Goal: Task Accomplishment & Management: Use online tool/utility

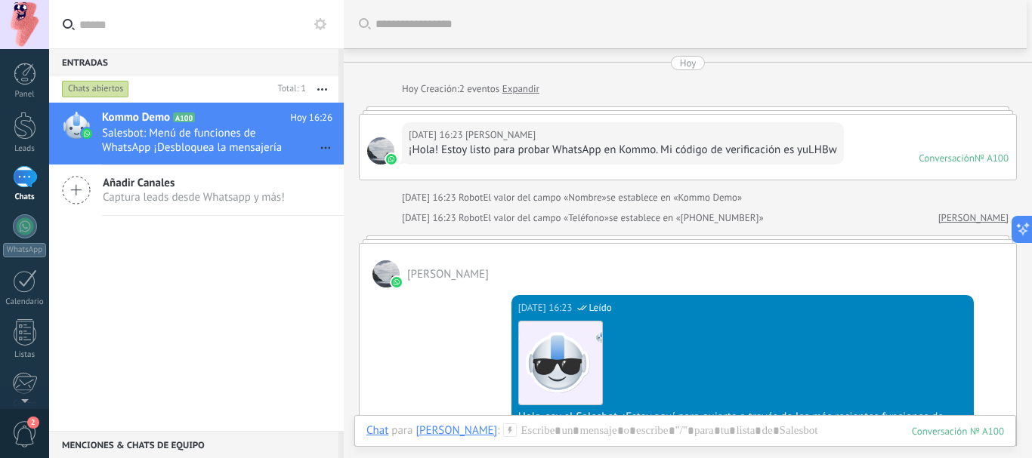
click at [72, 196] on icon at bounding box center [76, 190] width 29 height 29
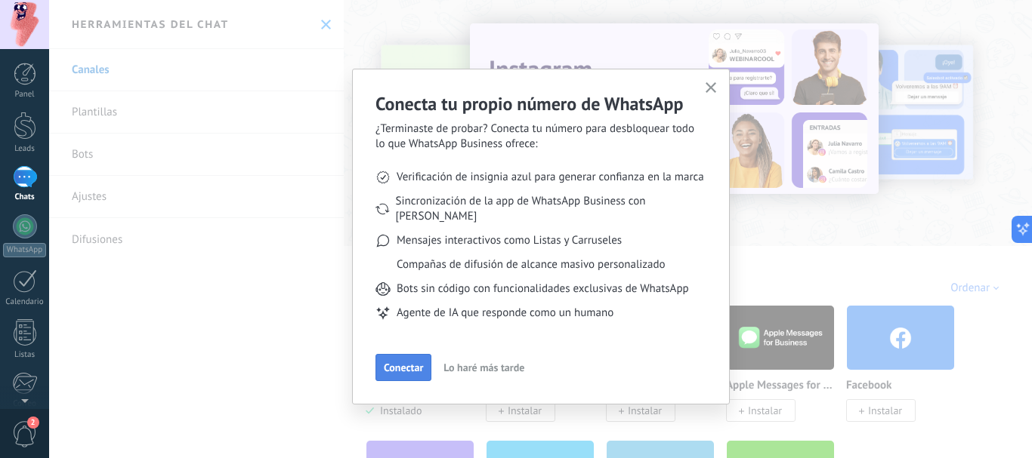
click at [421, 363] on span "Conectar" at bounding box center [403, 368] width 39 height 11
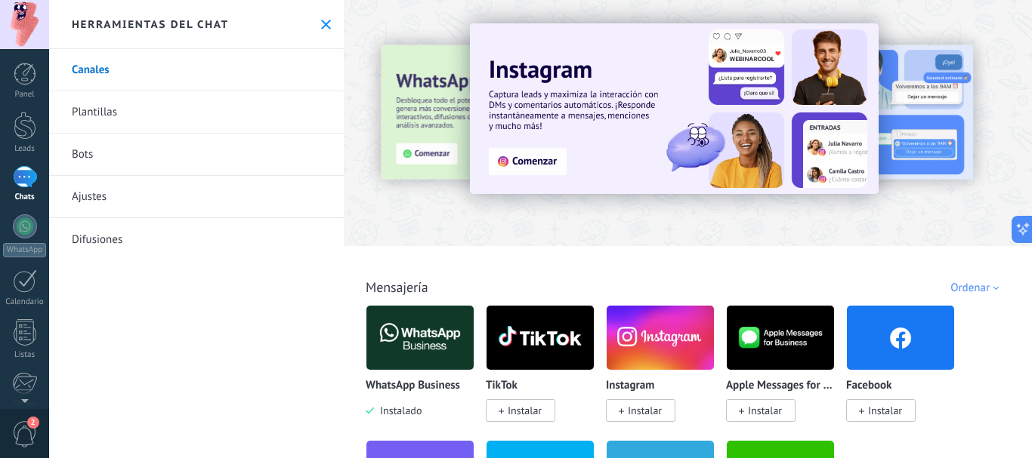
click at [423, 345] on img at bounding box center [419, 337] width 107 height 73
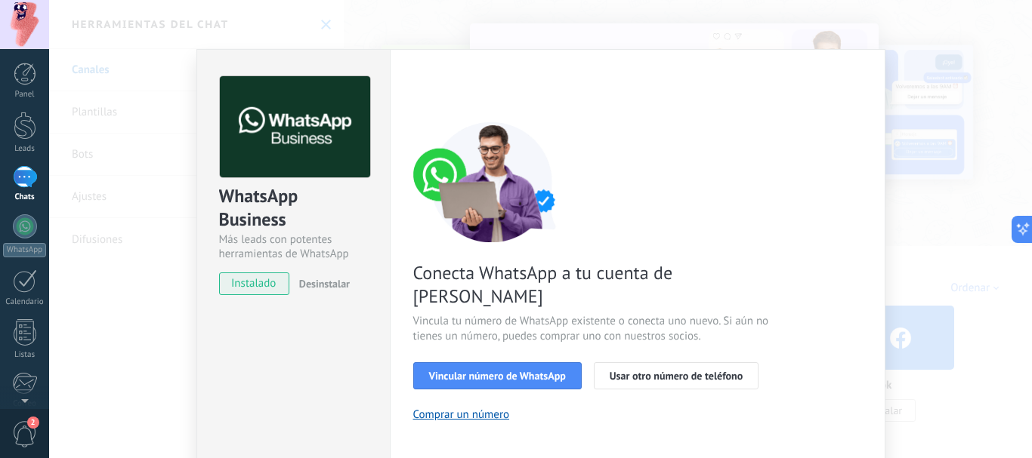
scroll to position [126, 0]
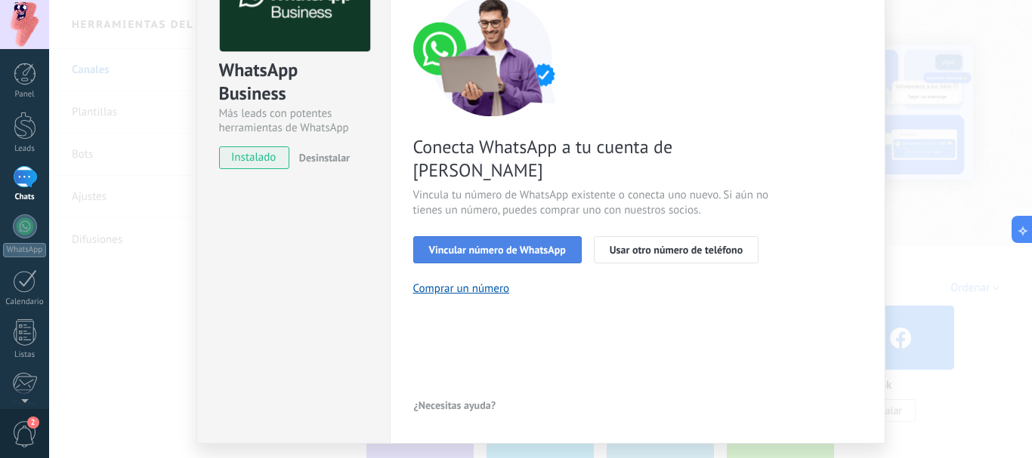
click at [491, 245] on span "Vincular número de WhatsApp" at bounding box center [497, 250] width 137 height 11
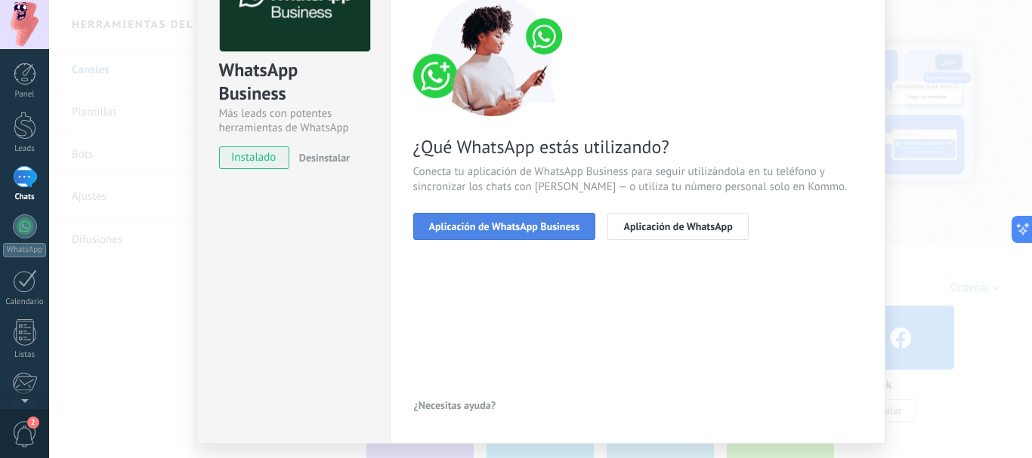
click at [553, 229] on span "Aplicación de WhatsApp Business" at bounding box center [504, 226] width 151 height 11
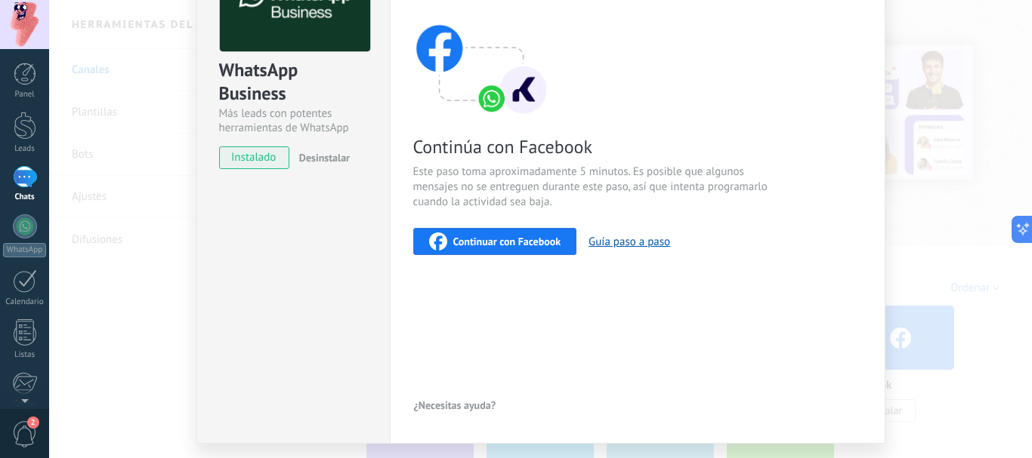
drag, startPoint x: 600, startPoint y: 242, endPoint x: 575, endPoint y: 301, distance: 64.4
click at [560, 327] on div "< Volver 1 Seleccionar aplicación 2 Conectar Facebook 3 Finalizar configuración…" at bounding box center [637, 183] width 449 height 467
click at [606, 243] on button "Guía paso a paso" at bounding box center [629, 242] width 82 height 14
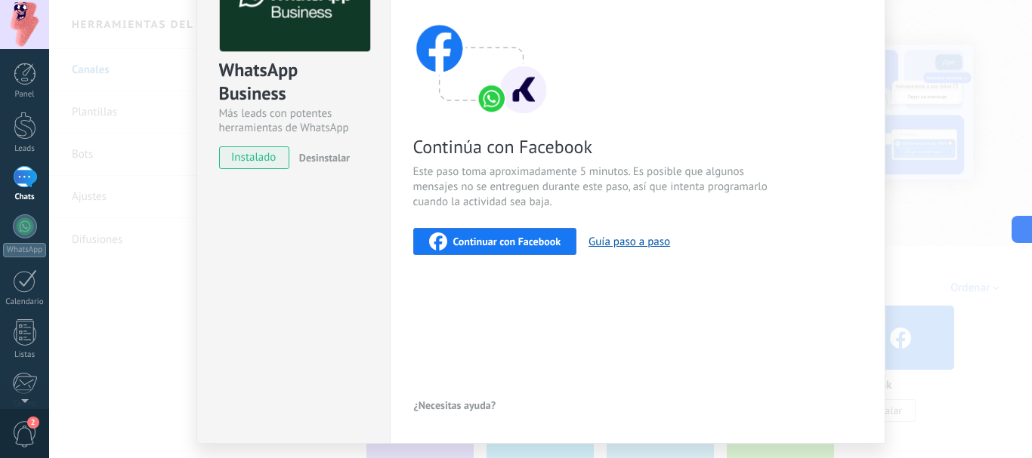
click at [485, 248] on div "Continuar con Facebook" at bounding box center [495, 242] width 132 height 18
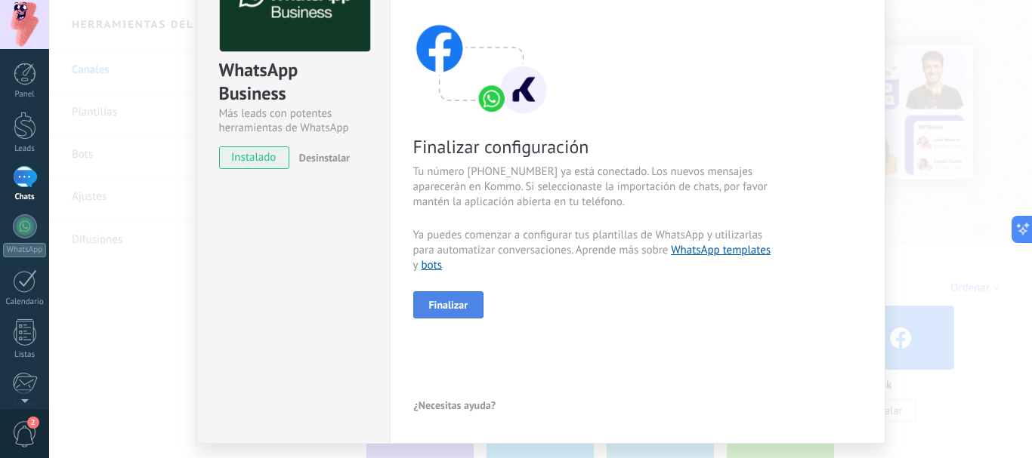
click at [452, 300] on span "Finalizar" at bounding box center [448, 305] width 39 height 11
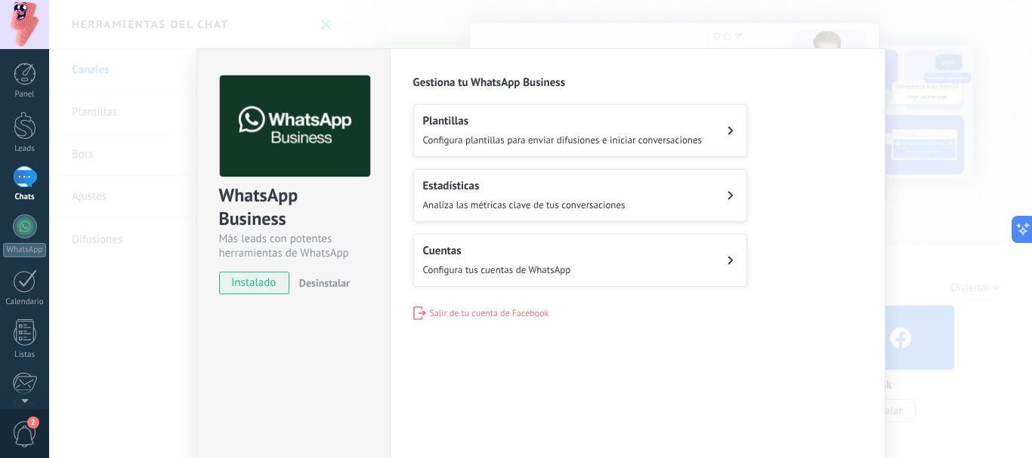
scroll to position [0, 0]
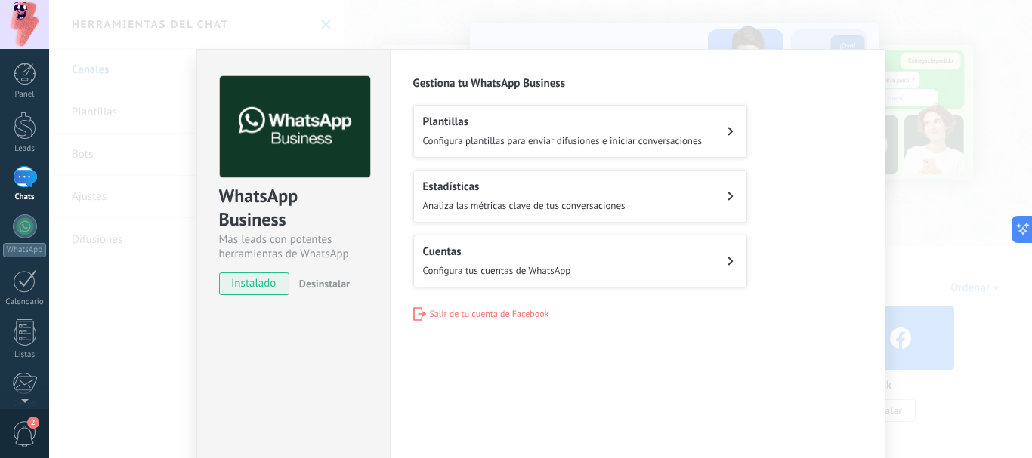
click at [721, 131] on button "Plantillas Configura plantillas para enviar difusiones e iniciar conversaciones" at bounding box center [580, 131] width 334 height 53
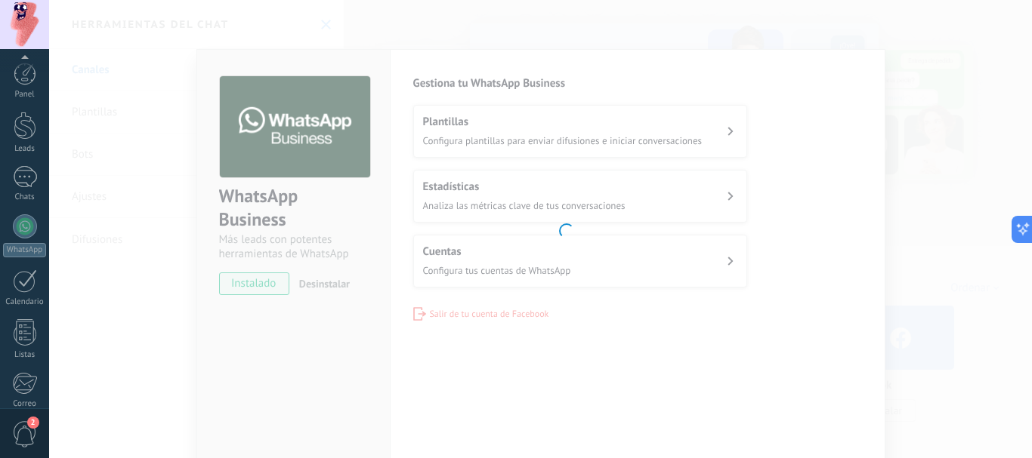
scroll to position [170, 0]
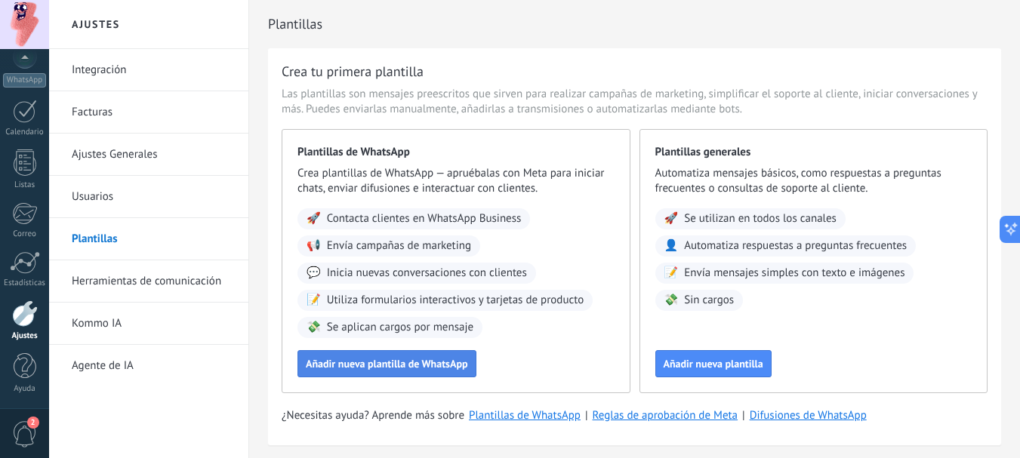
click at [363, 366] on span "Añadir nueva plantilla de WhatsApp" at bounding box center [387, 364] width 162 height 11
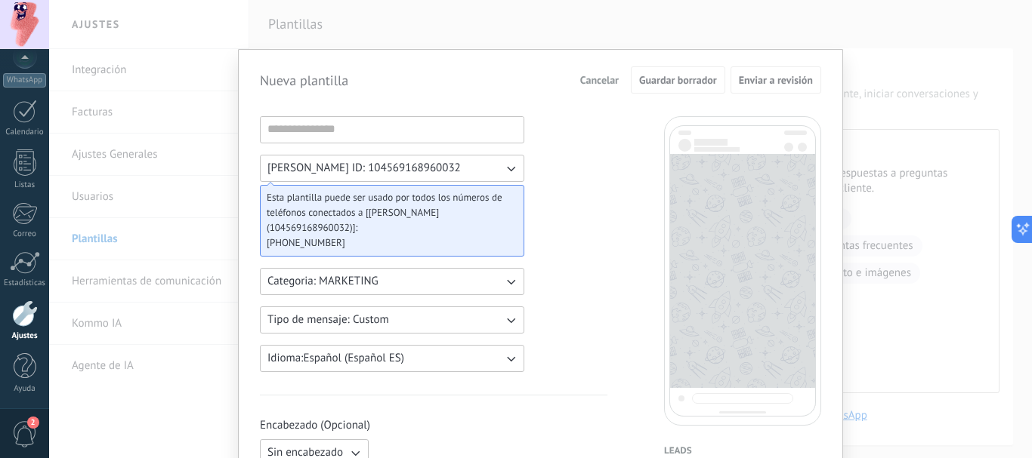
click at [507, 175] on icon "button" at bounding box center [510, 168] width 15 height 15
click at [505, 170] on li "Enzo WABA ID: 104569168960032" at bounding box center [387, 169] width 273 height 26
click at [461, 202] on span "Esta plantilla puede ser usado por todos los números de teléfonos conectados a …" at bounding box center [386, 212] width 239 height 45
click at [385, 137] on input at bounding box center [392, 129] width 263 height 24
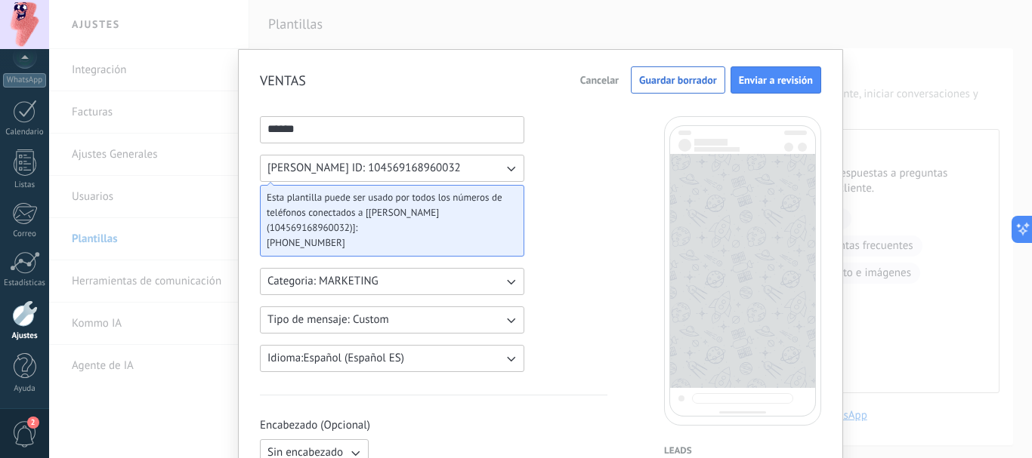
scroll to position [126, 0]
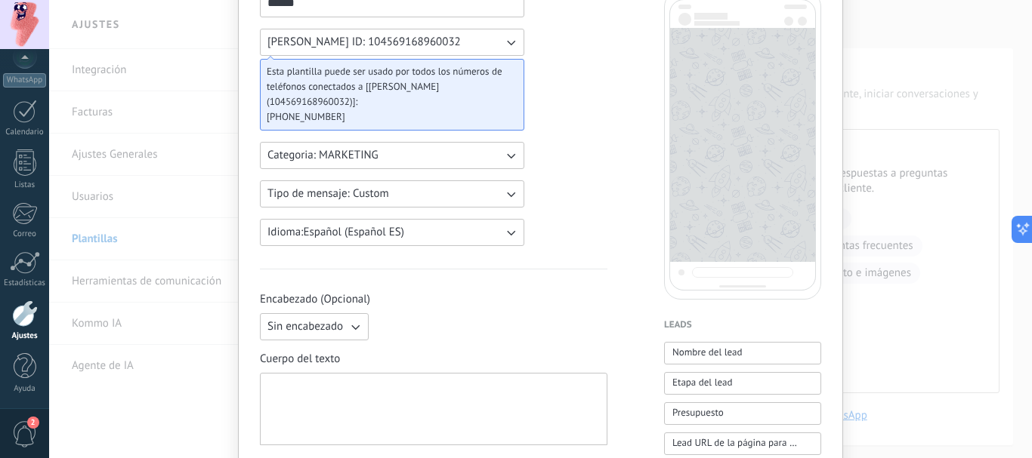
type input "******"
click at [508, 187] on icon "button" at bounding box center [510, 194] width 15 height 15
click at [508, 181] on li "Custom" at bounding box center [387, 194] width 273 height 26
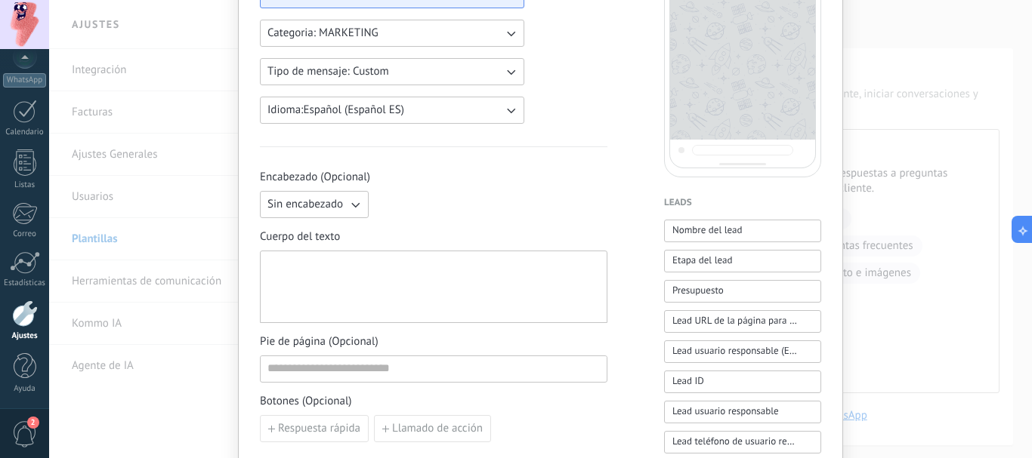
scroll to position [251, 0]
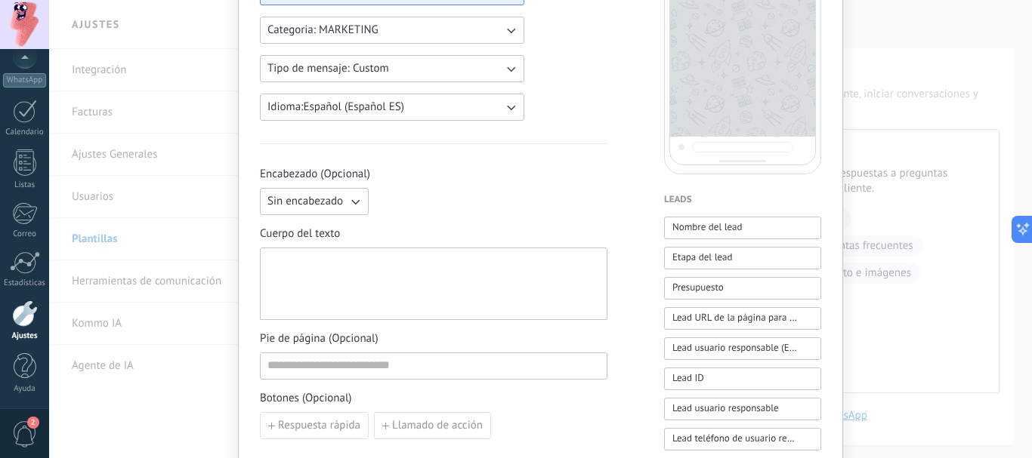
click at [355, 194] on icon "button" at bounding box center [354, 201] width 15 height 15
click at [283, 245] on span "Imagen o archivo" at bounding box center [309, 252] width 84 height 15
click at [393, 190] on label "Imagen o archivo" at bounding box center [448, 201] width 147 height 27
click at [375, 188] on input "Imagen o archivo" at bounding box center [375, 188] width 0 height 0
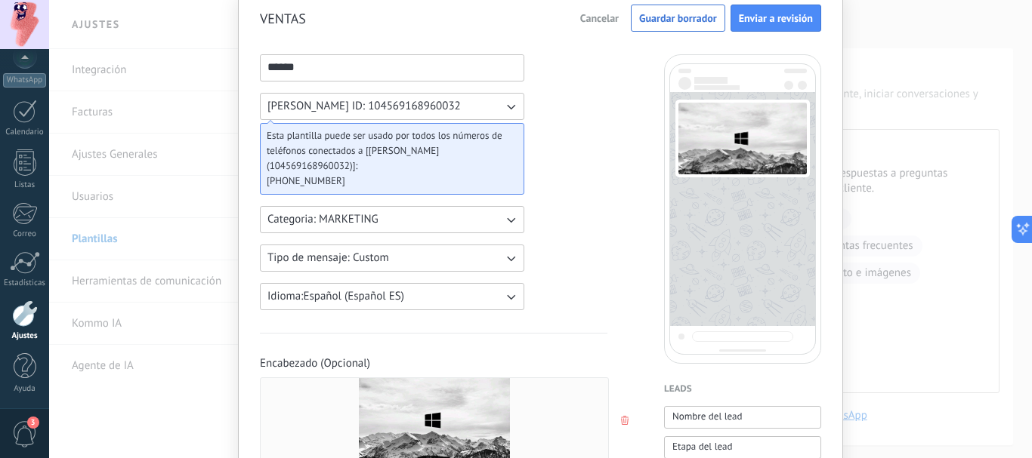
scroll to position [0, 0]
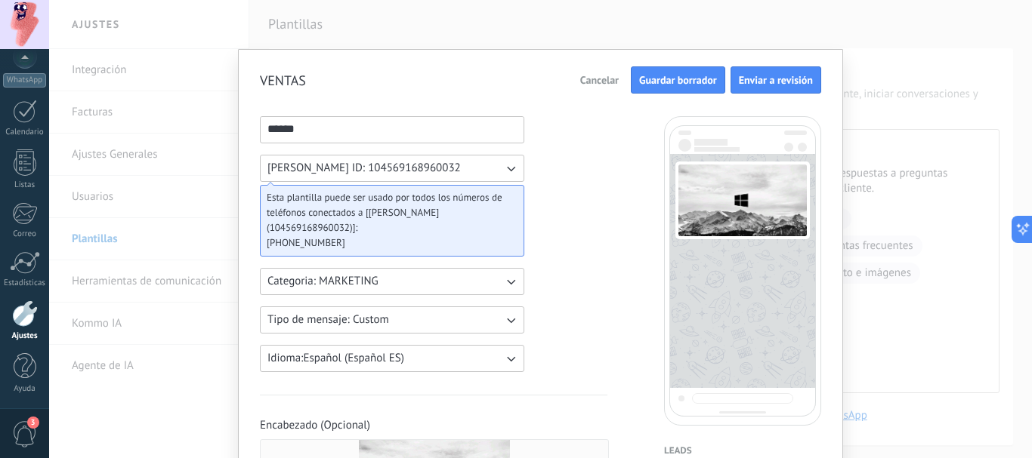
click at [677, 72] on button "Guardar borrador" at bounding box center [678, 79] width 94 height 27
click at [668, 84] on span "Guardar borrador" at bounding box center [678, 80] width 78 height 11
click at [483, 20] on div "VENTAS Cancelar Guardar borrador Enviar a revisión ****** Enzo WABA ID: 1045691…" at bounding box center [540, 229] width 983 height 458
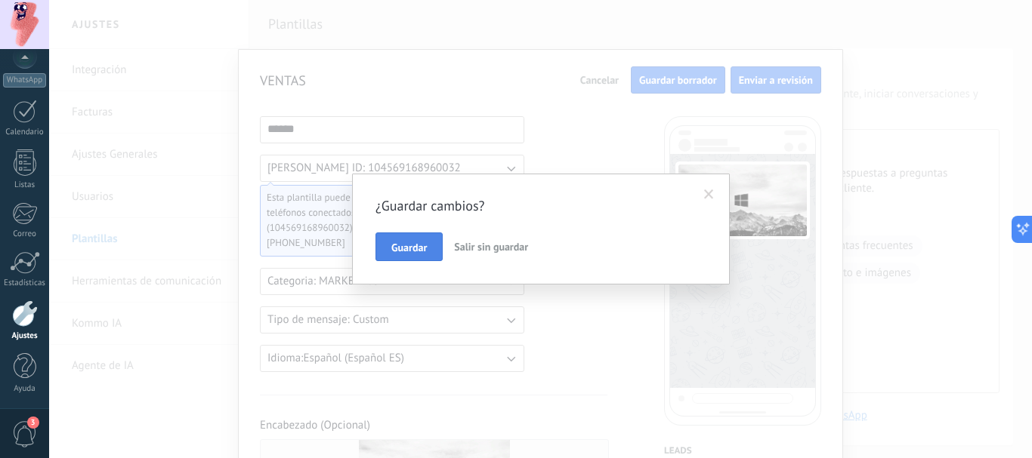
click at [412, 250] on span "Guardar" at bounding box center [408, 247] width 35 height 11
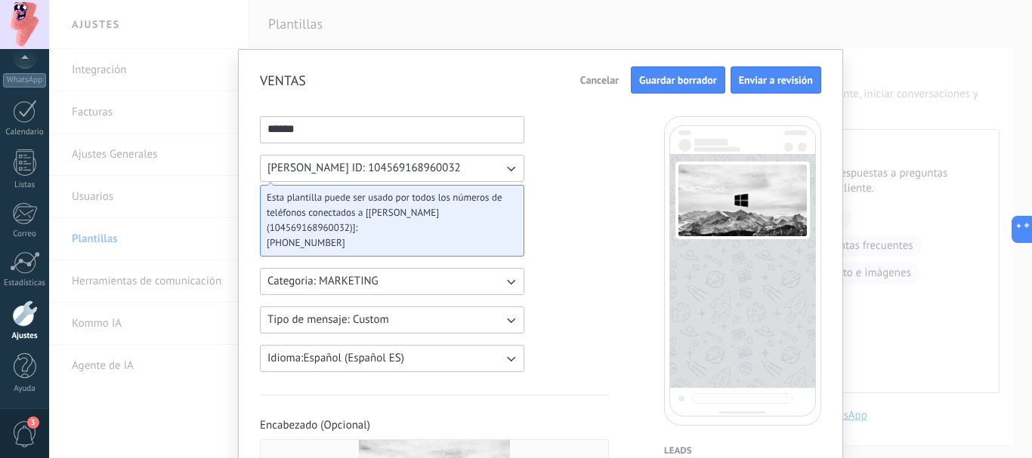
click at [597, 76] on span "Cancelar" at bounding box center [599, 80] width 39 height 11
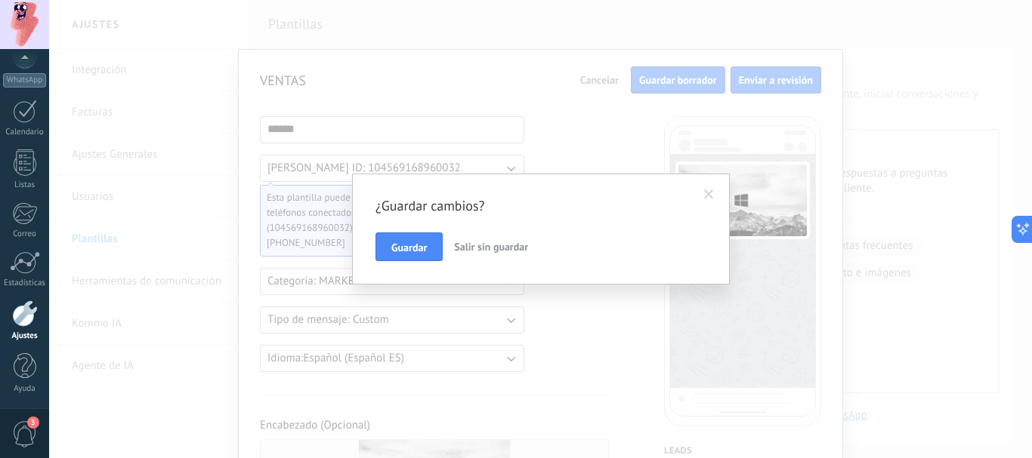
click at [477, 248] on span "Salir sin guardar" at bounding box center [491, 247] width 74 height 14
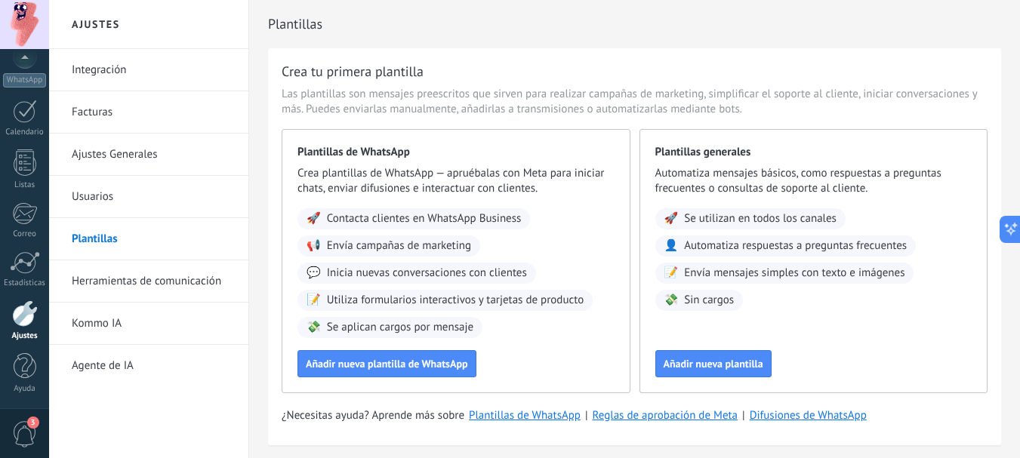
click at [104, 69] on link "Integración" at bounding box center [153, 70] width 162 height 42
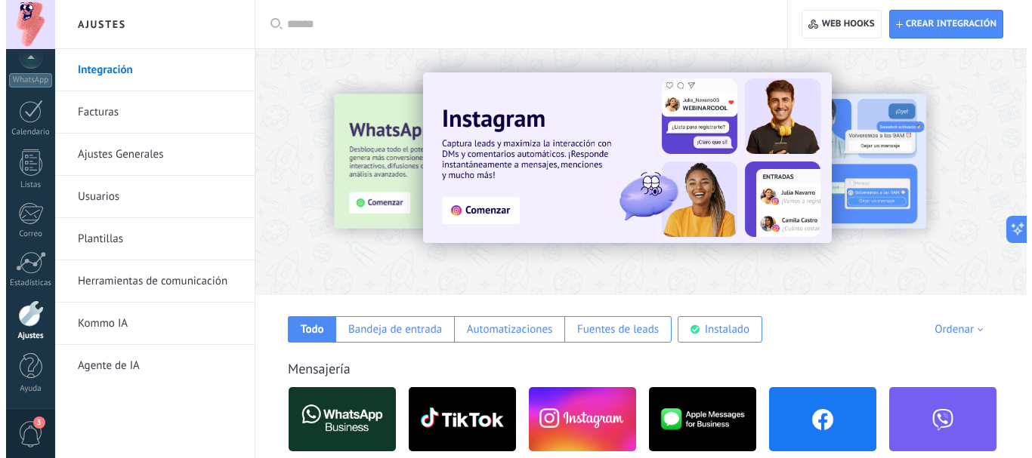
scroll to position [126, 0]
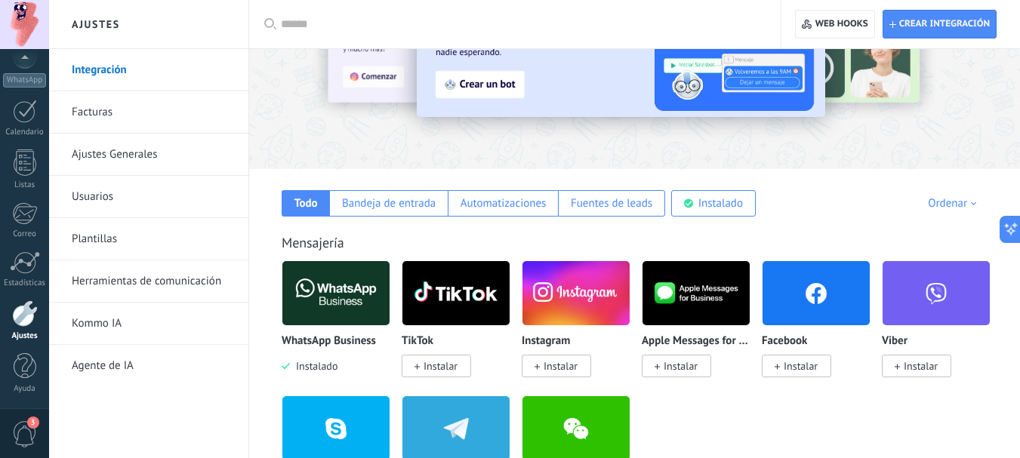
click at [548, 365] on span "Instalar" at bounding box center [561, 366] width 34 height 14
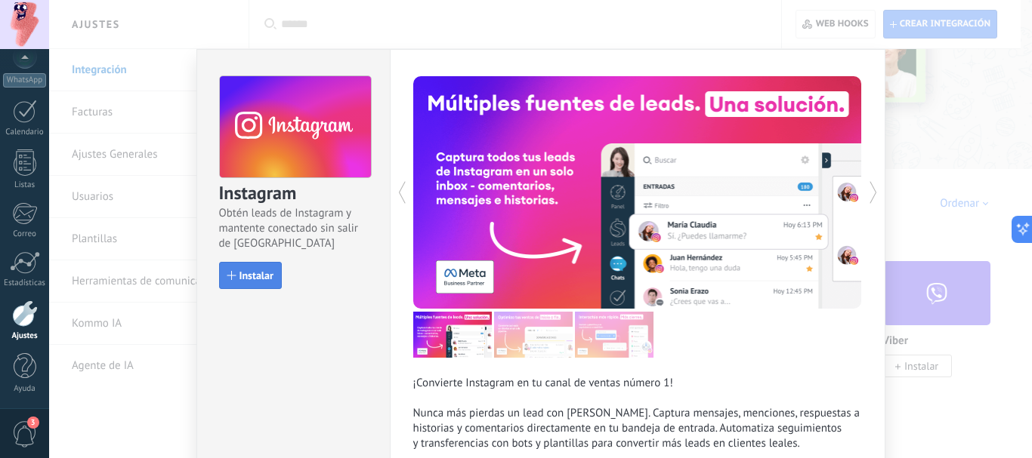
click at [266, 282] on button "Instalar" at bounding box center [250, 275] width 63 height 27
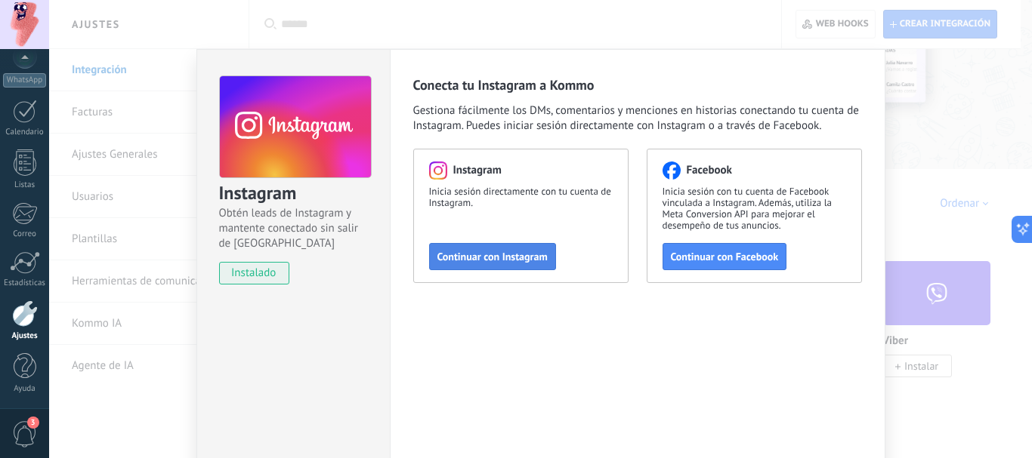
click at [467, 256] on span "Continuar con Instagram" at bounding box center [492, 256] width 110 height 11
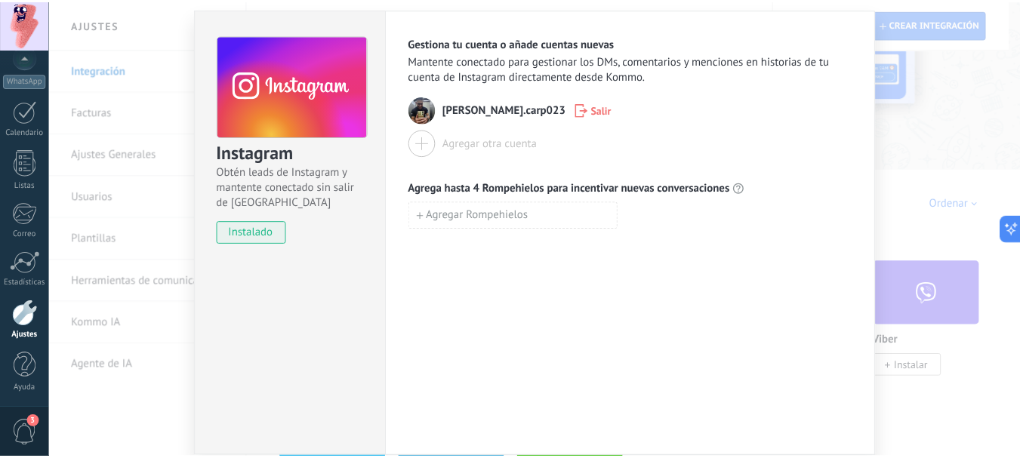
scroll to position [0, 0]
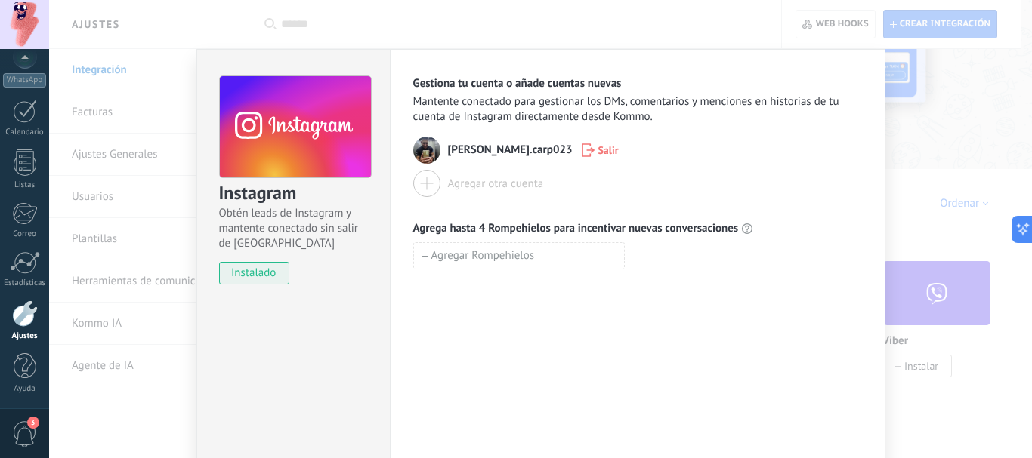
click at [180, 47] on div "Instagram Obtén leads de Instagram y mantente conectado sin salir de Kommo inst…" at bounding box center [540, 229] width 983 height 458
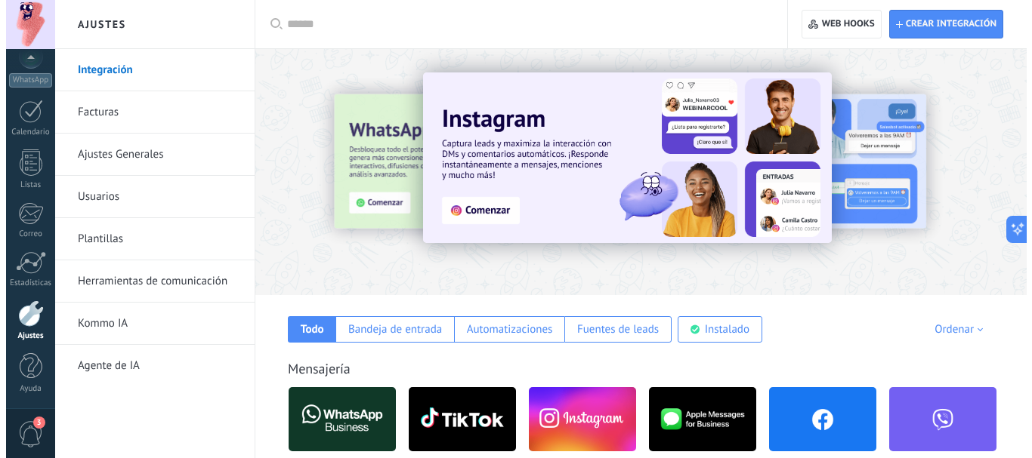
scroll to position [251, 0]
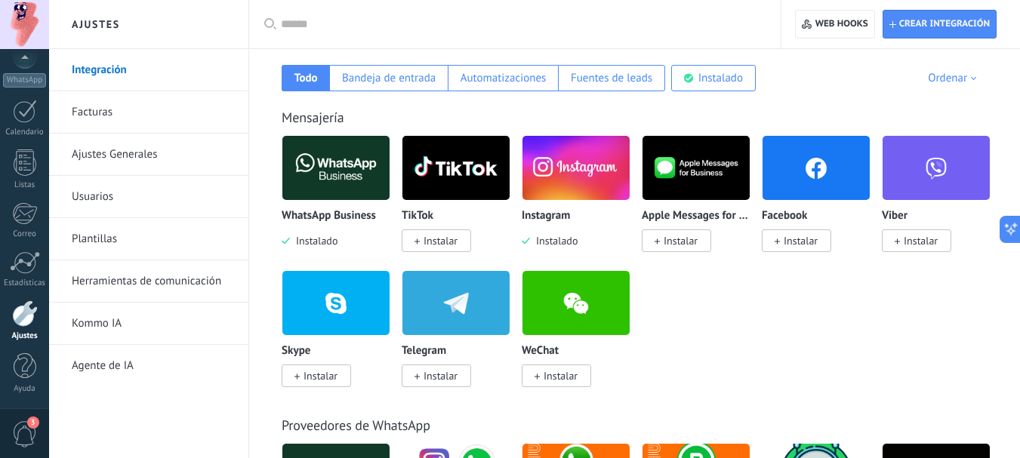
click at [785, 238] on span "Instalar" at bounding box center [801, 241] width 34 height 14
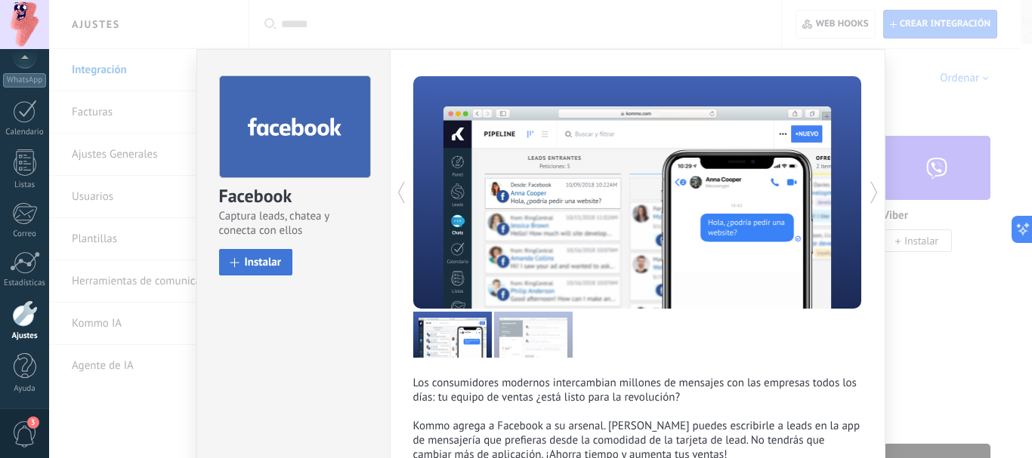
click at [253, 267] on span "Instalar" at bounding box center [263, 262] width 37 height 11
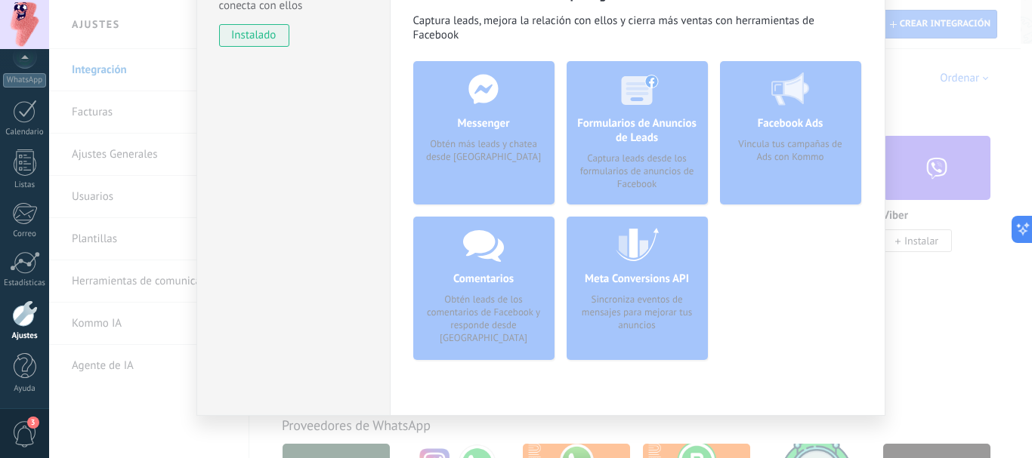
scroll to position [0, 0]
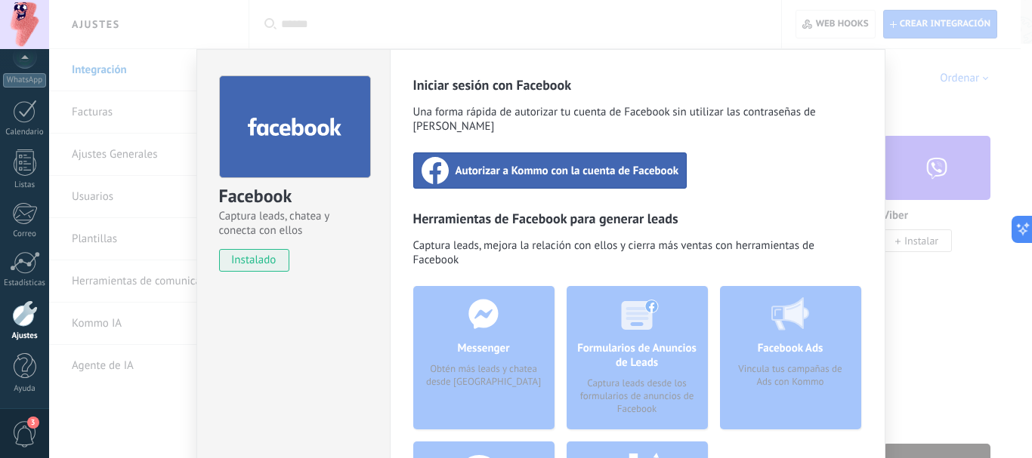
click at [472, 170] on div "Autorizar a Kommo con la cuenta de Facebook" at bounding box center [550, 171] width 274 height 36
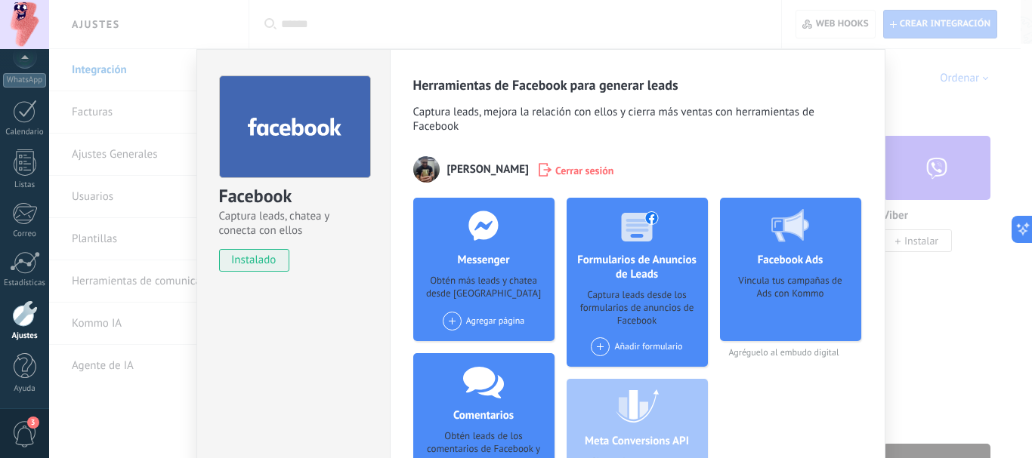
click at [450, 324] on span at bounding box center [452, 321] width 19 height 19
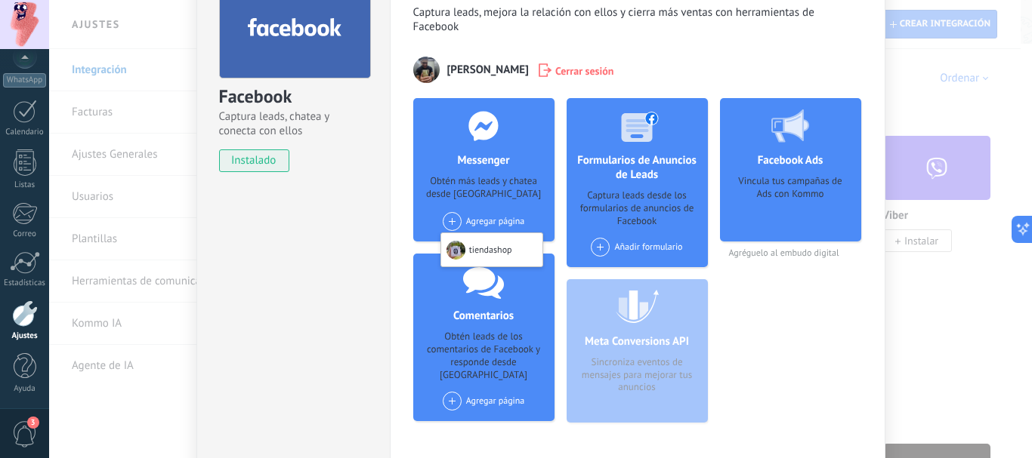
scroll to position [126, 0]
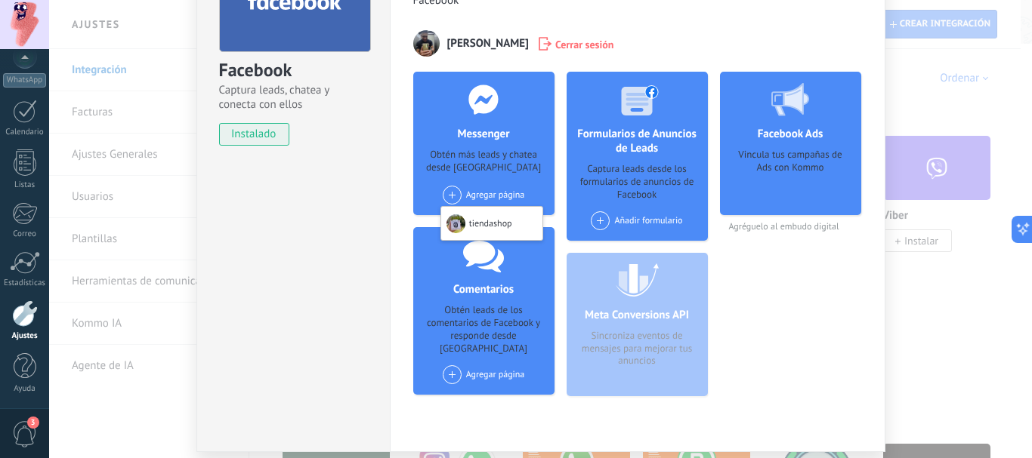
click at [453, 198] on span at bounding box center [452, 195] width 19 height 19
click at [482, 220] on div "tiendashop" at bounding box center [491, 223] width 101 height 33
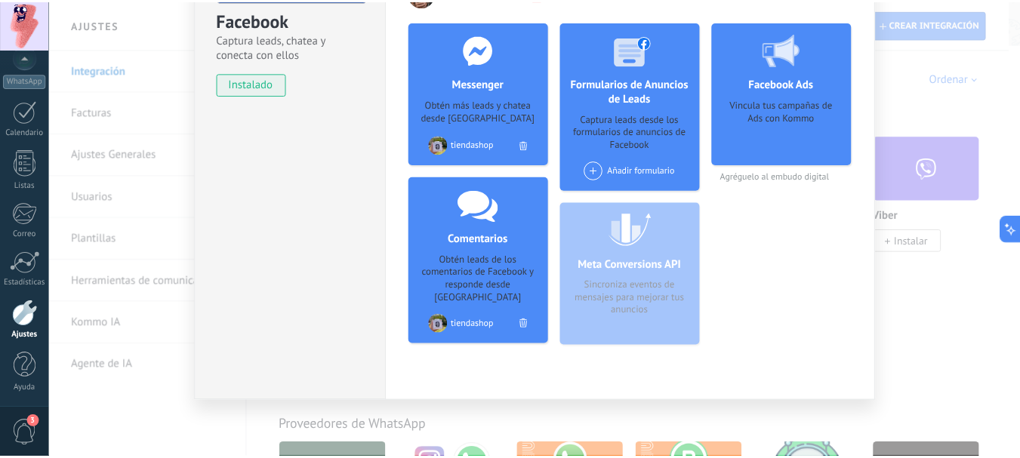
scroll to position [0, 0]
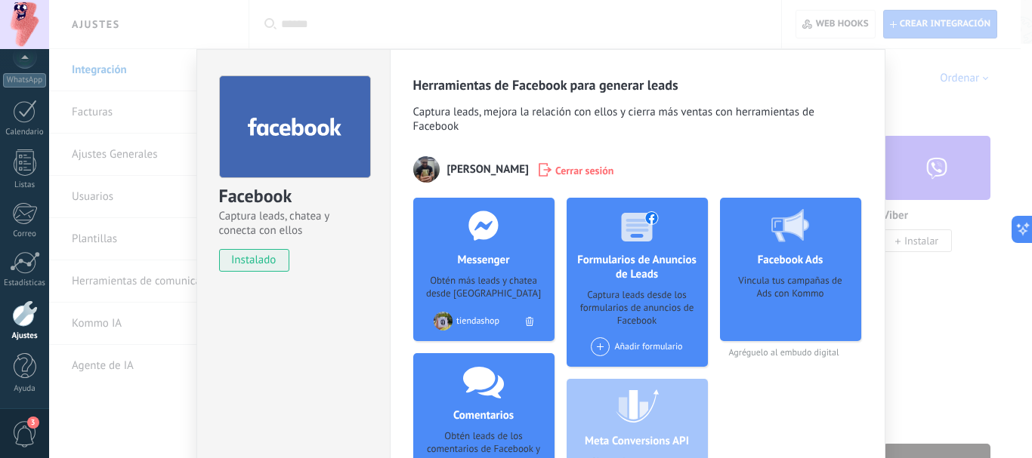
click at [643, 20] on div "Facebook Captura leads, chatea y conecta con ellos instalado Desinstalar Herram…" at bounding box center [540, 229] width 983 height 458
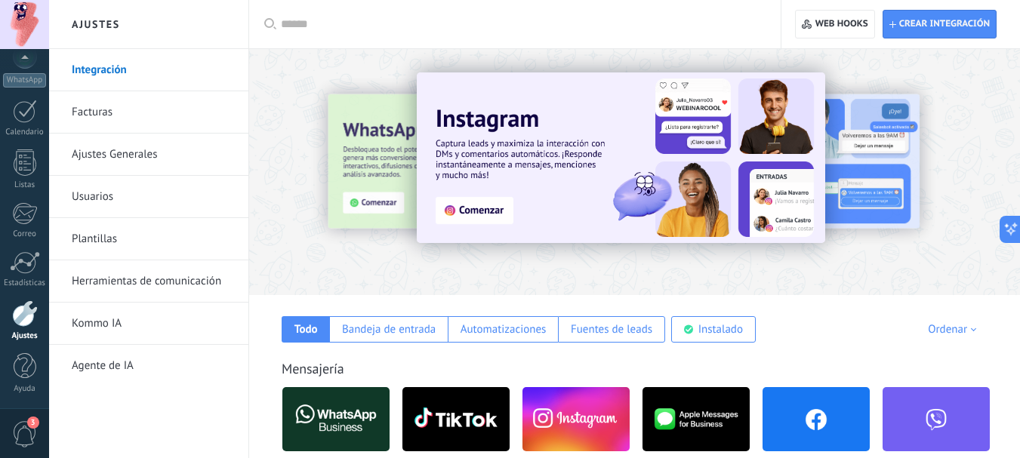
click at [103, 118] on link "Facturas" at bounding box center [153, 112] width 162 height 42
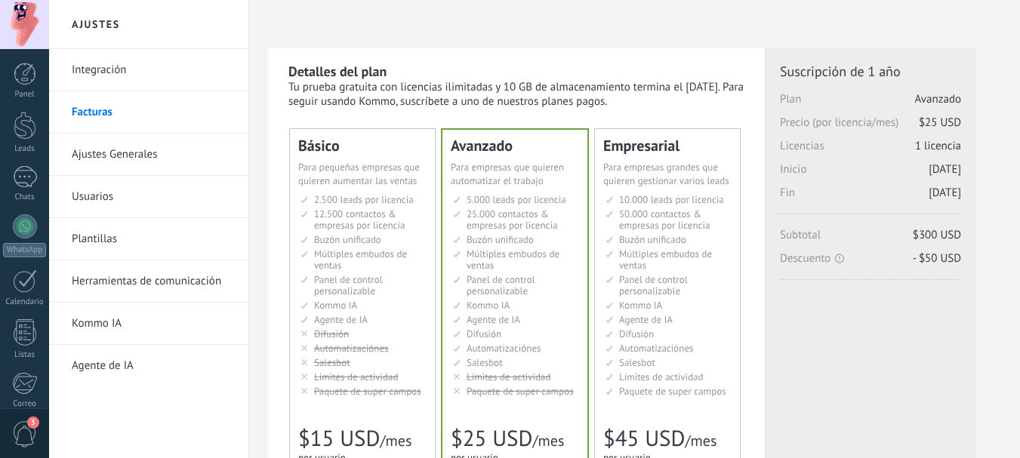
click at [322, 208] on span "12.500 contactos & empresas por licencia" at bounding box center [359, 220] width 91 height 24
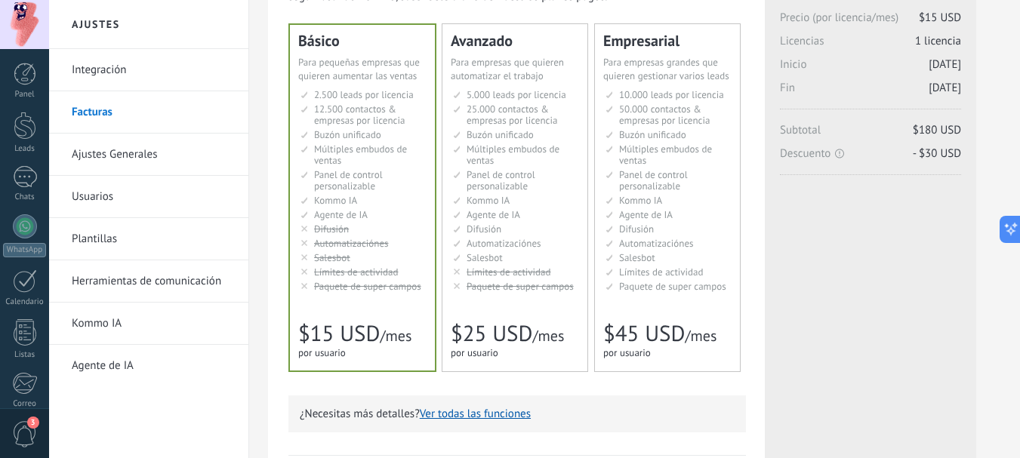
scroll to position [126, 0]
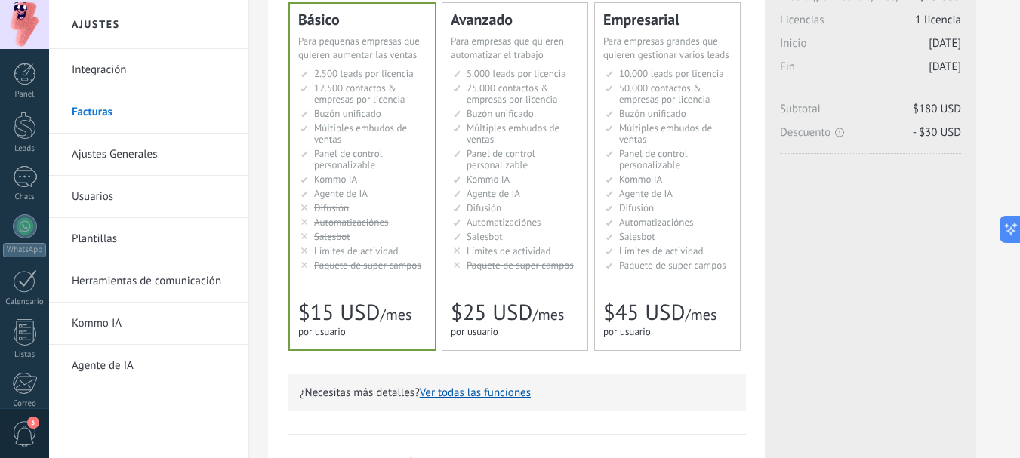
click at [141, 151] on link "Ajustes Generales" at bounding box center [153, 155] width 162 height 42
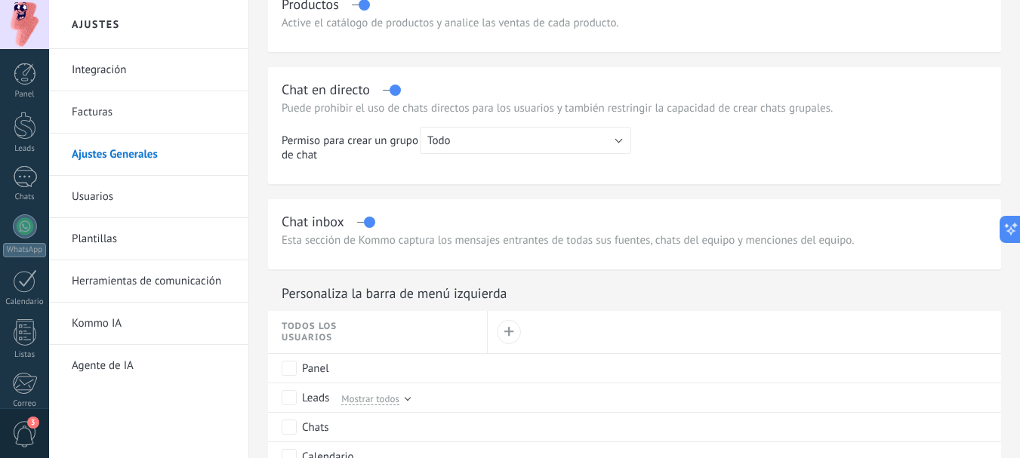
scroll to position [504, 0]
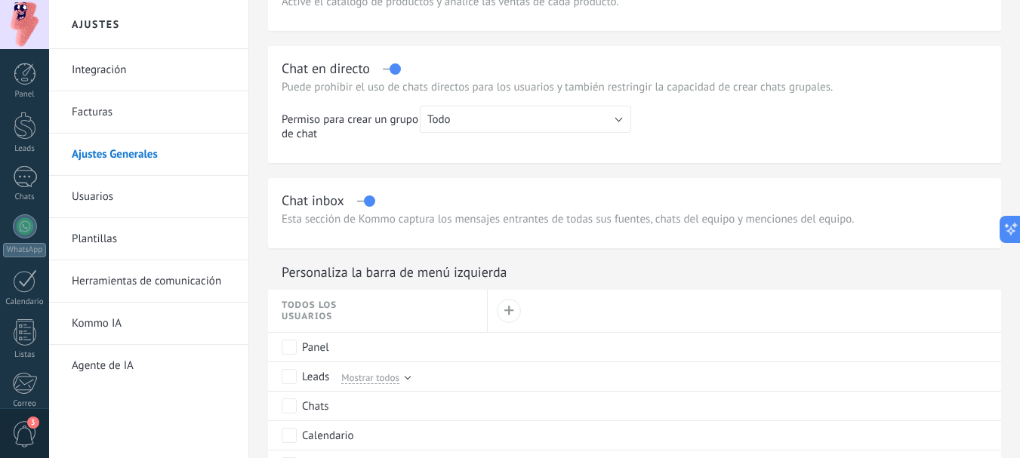
click at [100, 203] on link "Usuarios" at bounding box center [153, 197] width 162 height 42
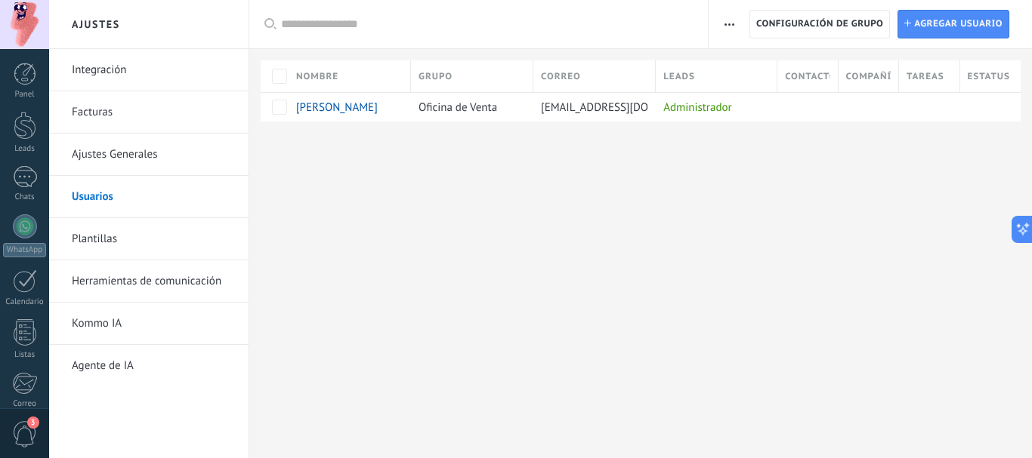
click at [82, 236] on link "Plantillas" at bounding box center [153, 239] width 162 height 42
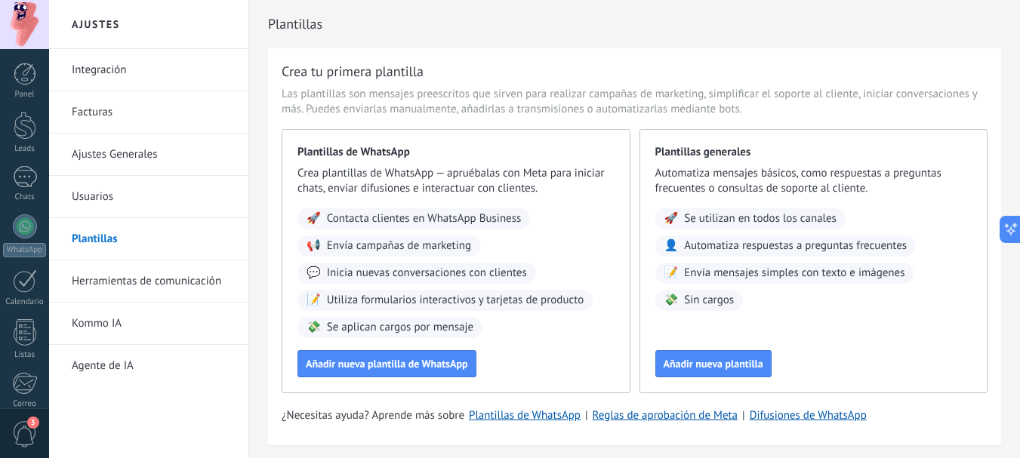
click at [105, 277] on link "Herramientas de comunicación" at bounding box center [153, 282] width 162 height 42
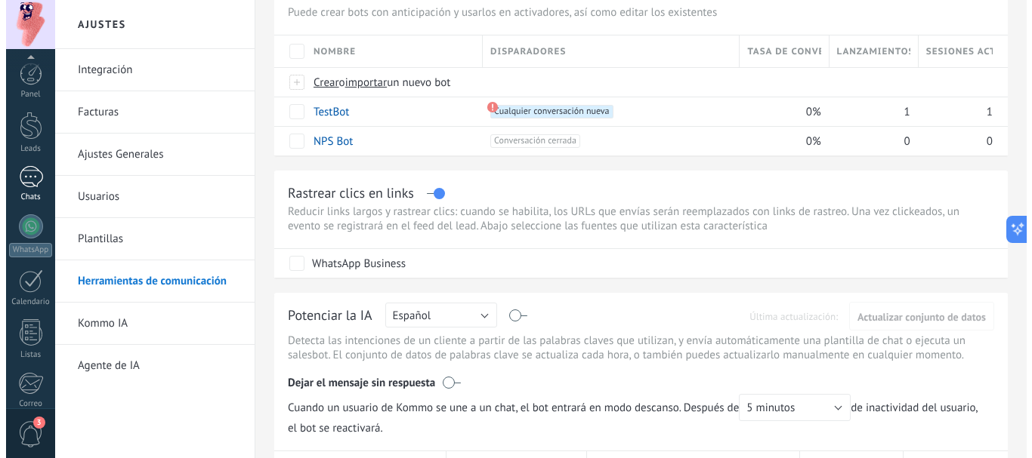
scroll to position [170, 0]
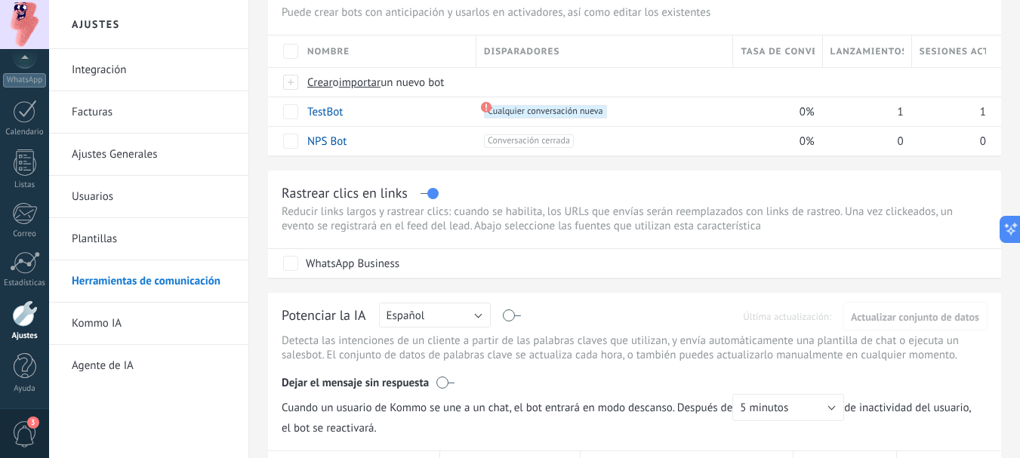
click at [20, 173] on div at bounding box center [25, 163] width 23 height 26
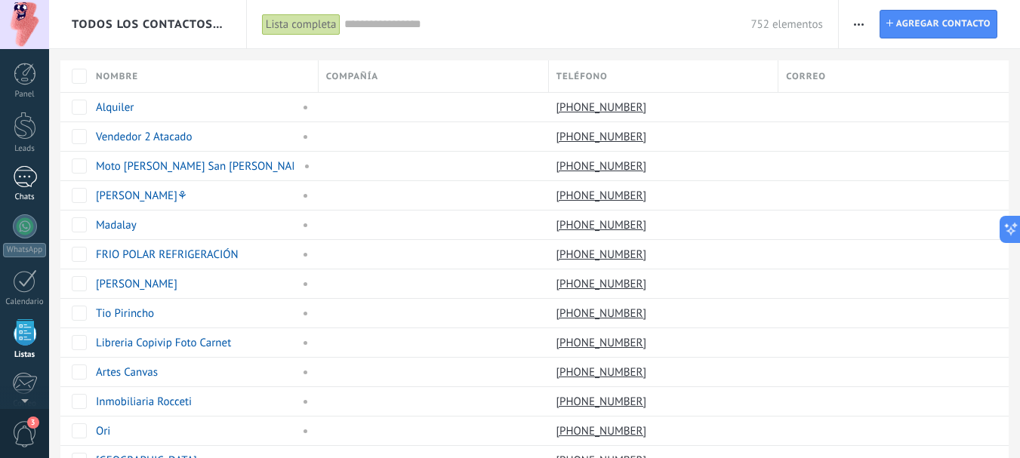
click at [32, 174] on div at bounding box center [25, 177] width 24 height 22
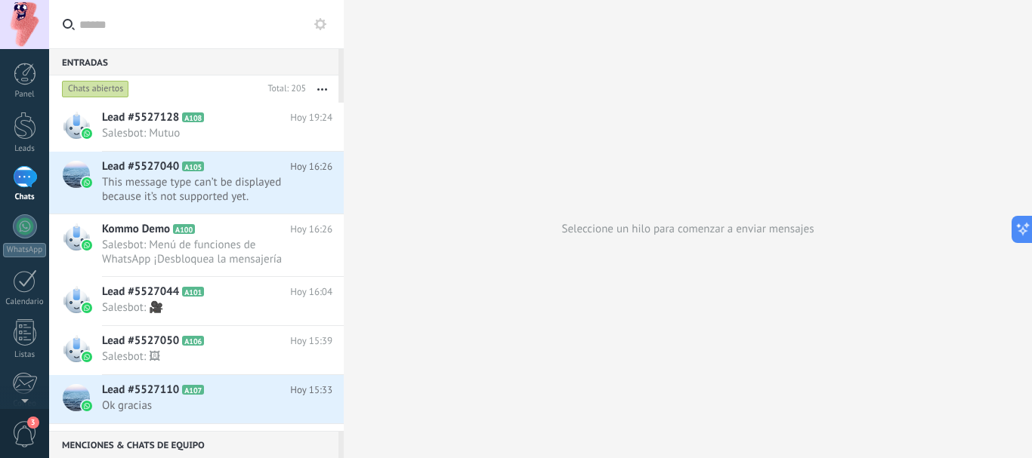
click at [317, 85] on button "button" at bounding box center [322, 89] width 32 height 27
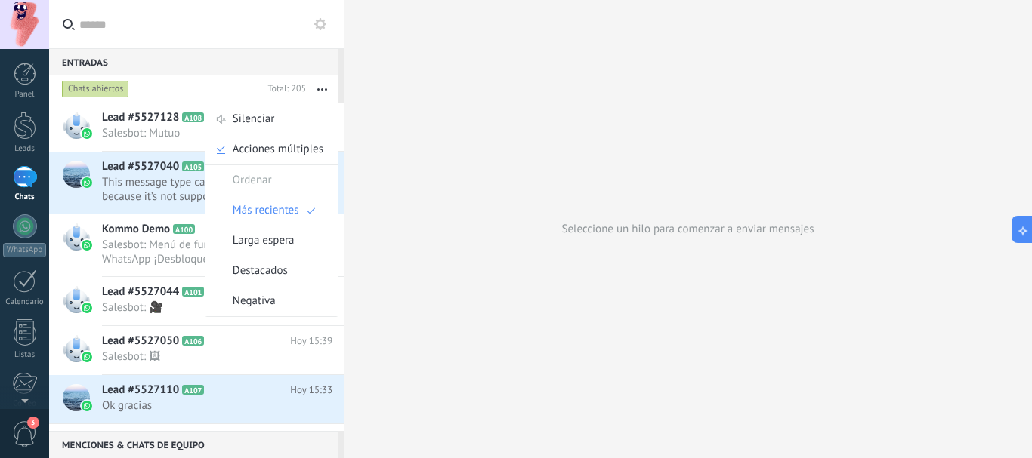
click at [317, 85] on button "button" at bounding box center [322, 89] width 32 height 27
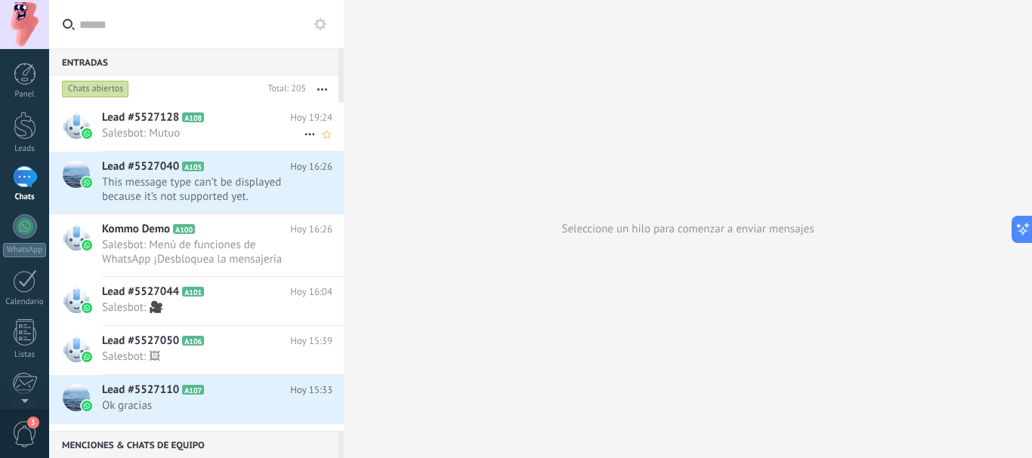
click at [174, 142] on div "Lead #5527128 A108 Hoy 19:24 Salesbot: Mutuo" at bounding box center [223, 127] width 242 height 48
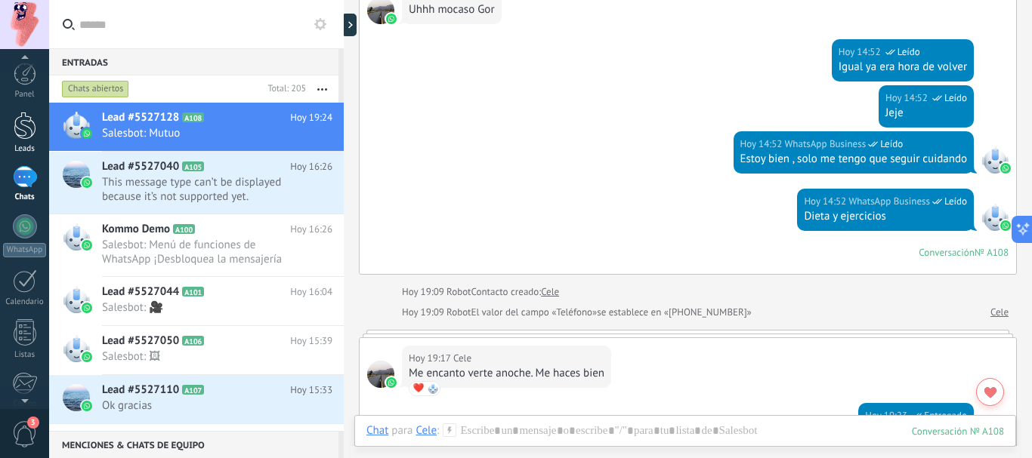
click at [22, 124] on div at bounding box center [25, 126] width 23 height 28
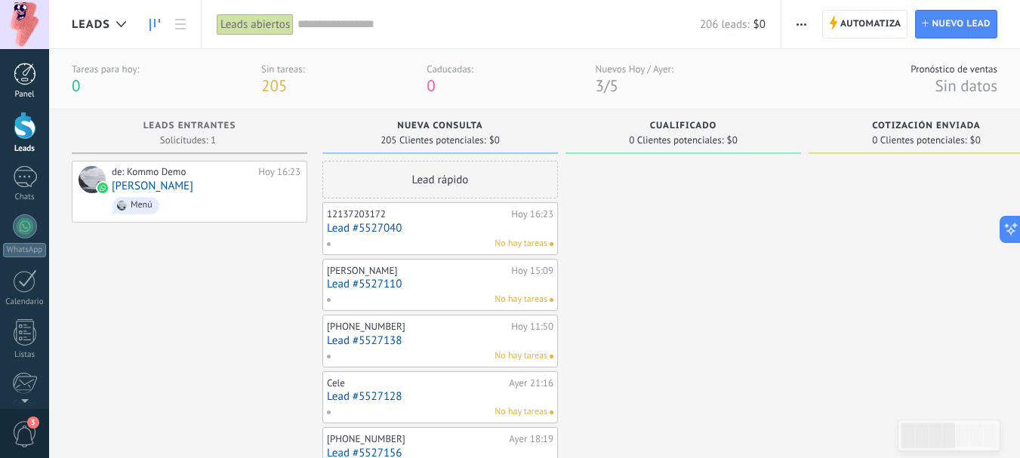
click at [21, 79] on div at bounding box center [25, 74] width 23 height 23
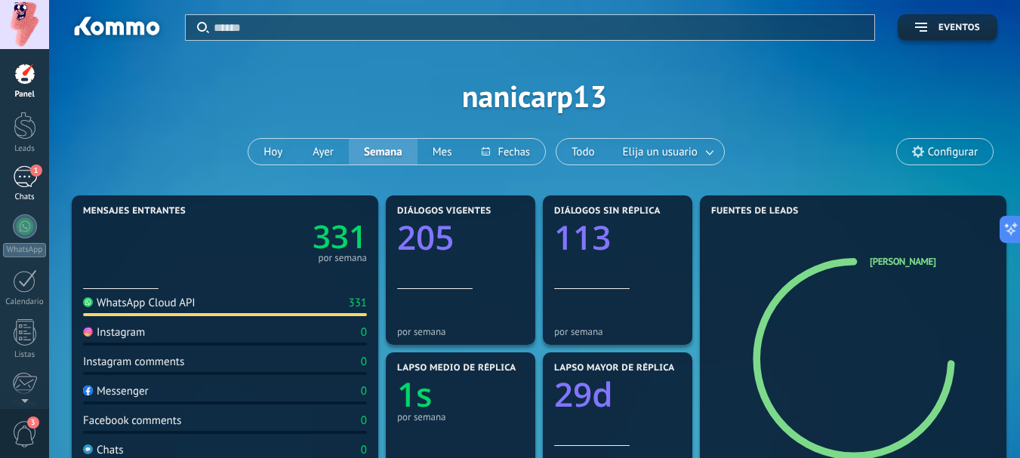
click at [23, 174] on div "1" at bounding box center [25, 177] width 24 height 22
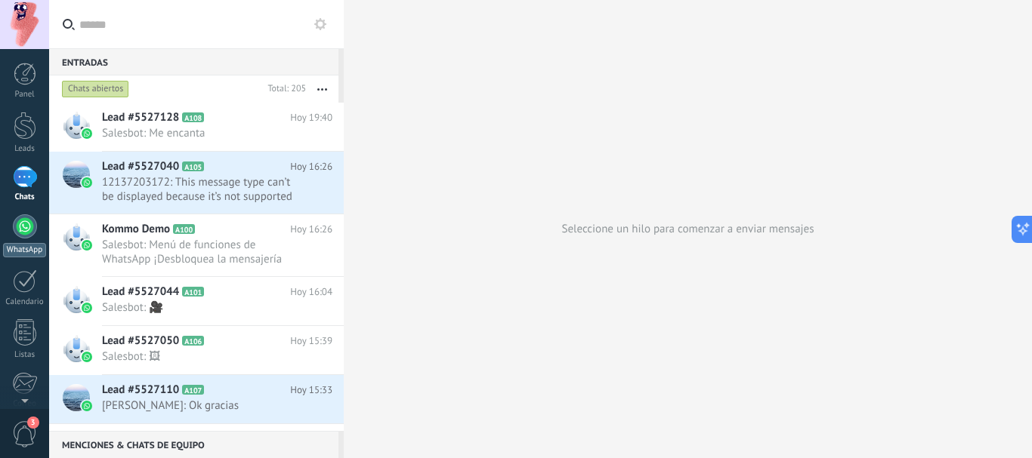
click at [19, 230] on div at bounding box center [25, 226] width 24 height 24
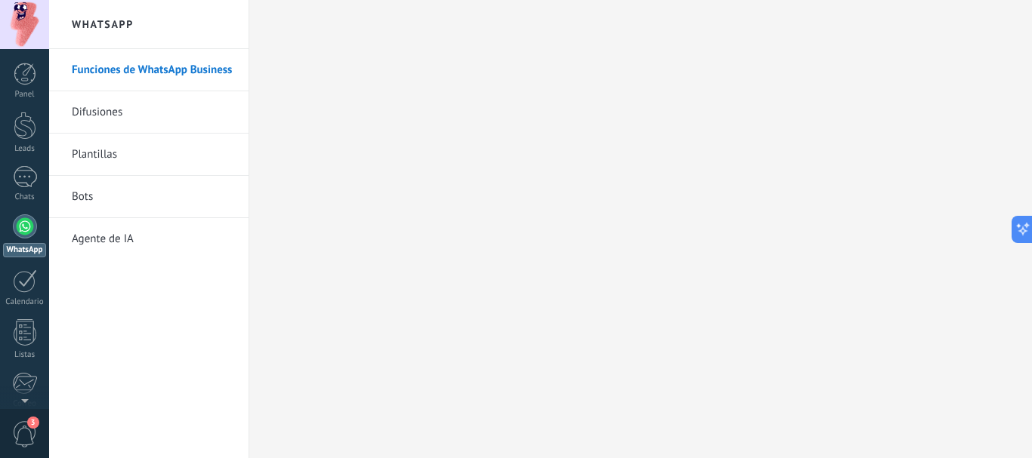
click at [85, 150] on link "Plantillas" at bounding box center [153, 155] width 162 height 42
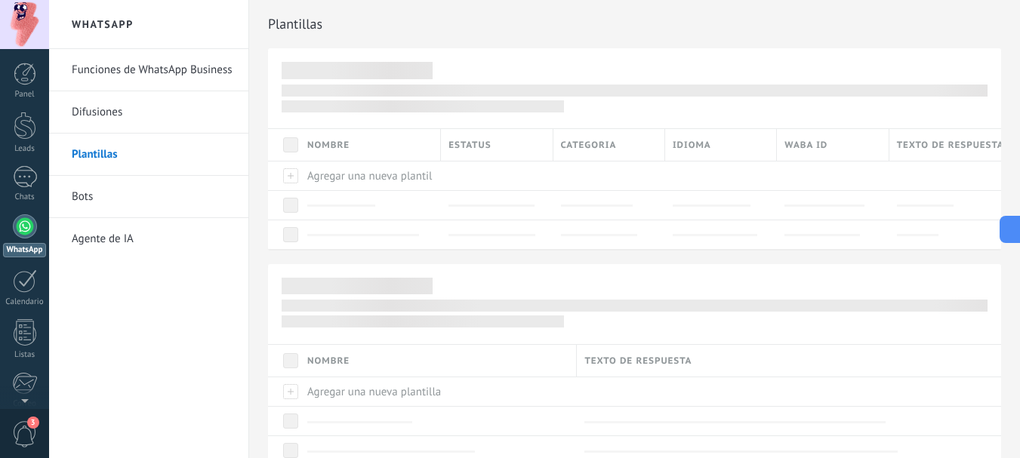
click at [84, 196] on link "Bots" at bounding box center [153, 197] width 162 height 42
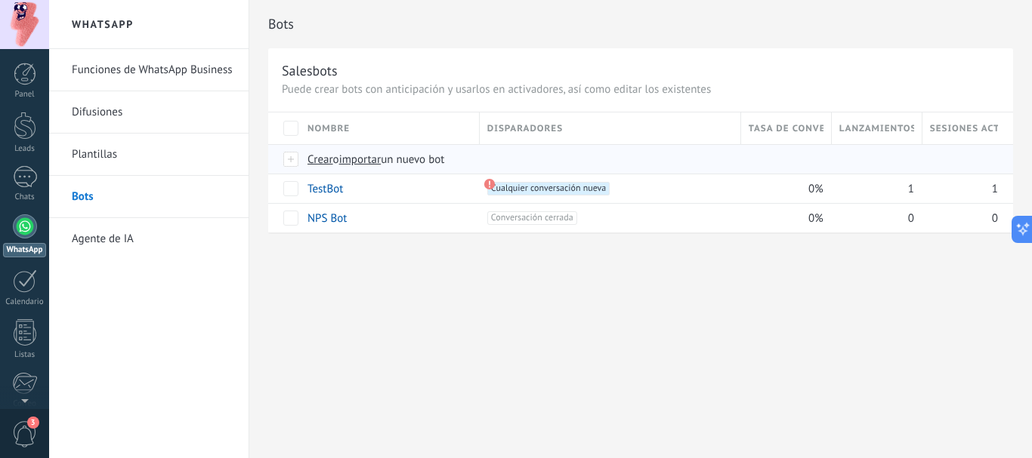
click at [291, 156] on div at bounding box center [291, 160] width 17 height 14
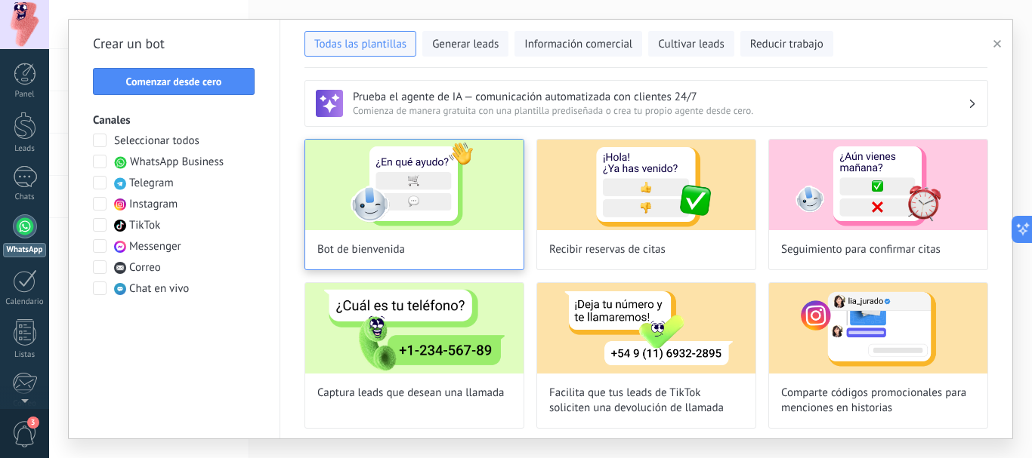
click at [365, 235] on div "Bot de bienvenida" at bounding box center [414, 204] width 220 height 131
type input "**********"
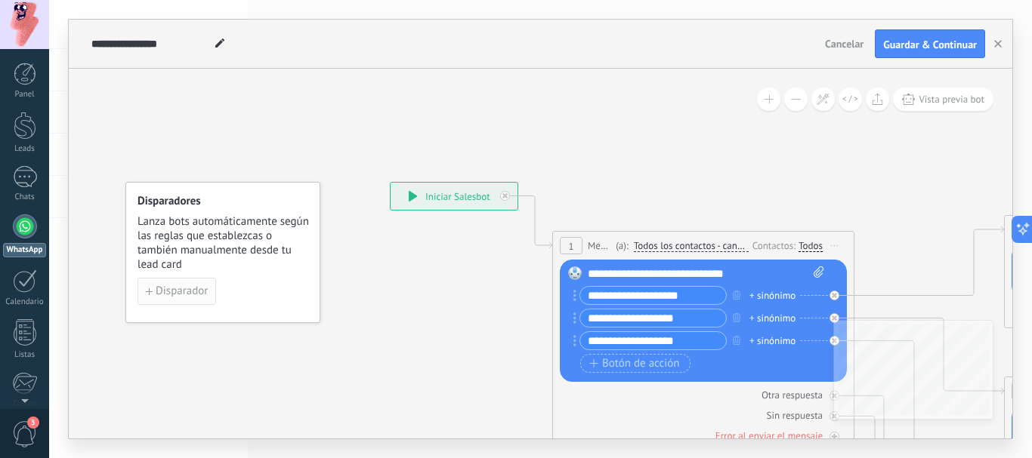
click at [162, 289] on span "Disparador" at bounding box center [182, 291] width 52 height 11
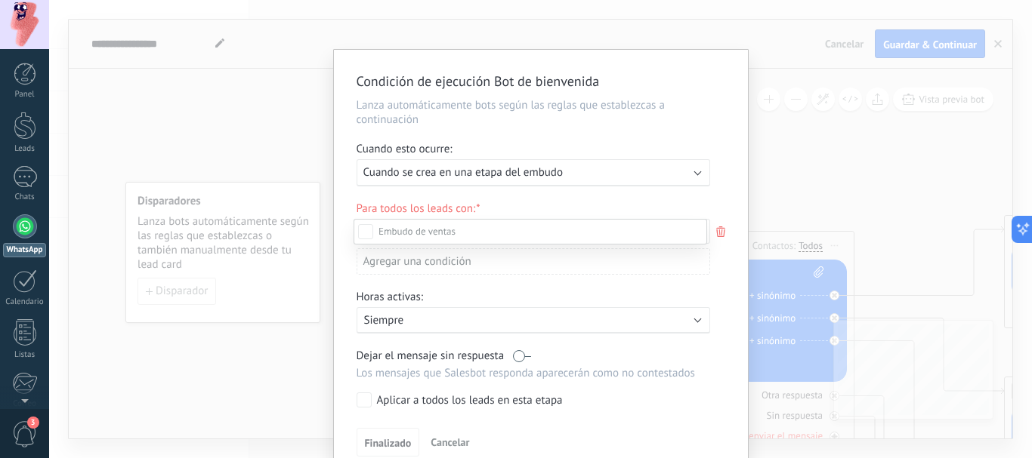
click at [571, 177] on div at bounding box center [540, 229] width 983 height 458
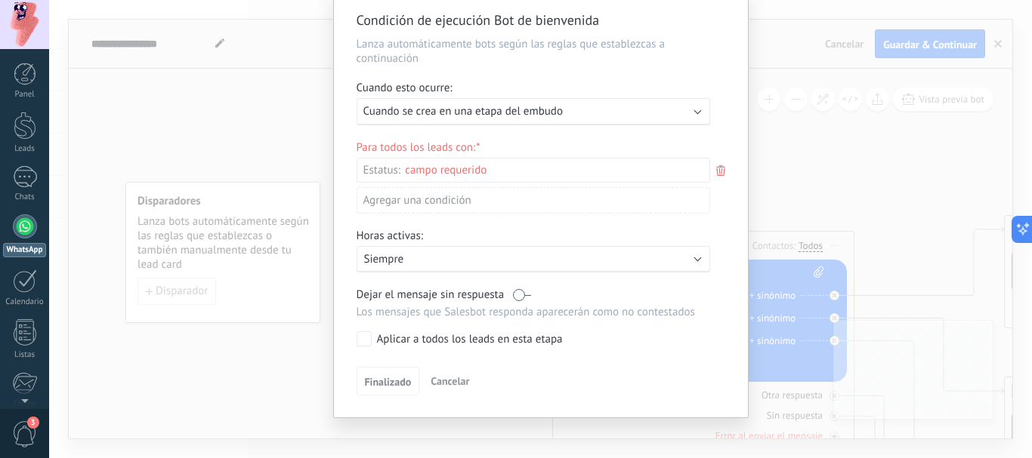
scroll to position [70, 0]
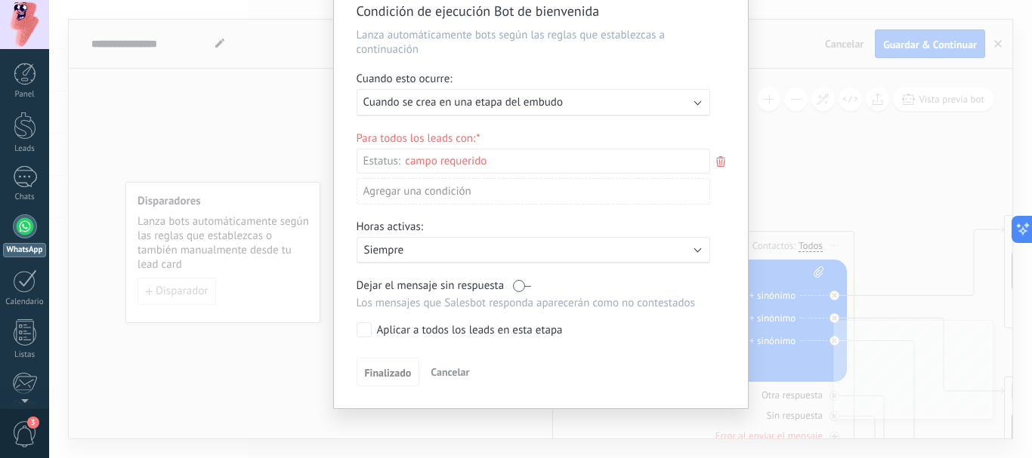
click at [437, 369] on span "Cancelar" at bounding box center [449, 373] width 39 height 14
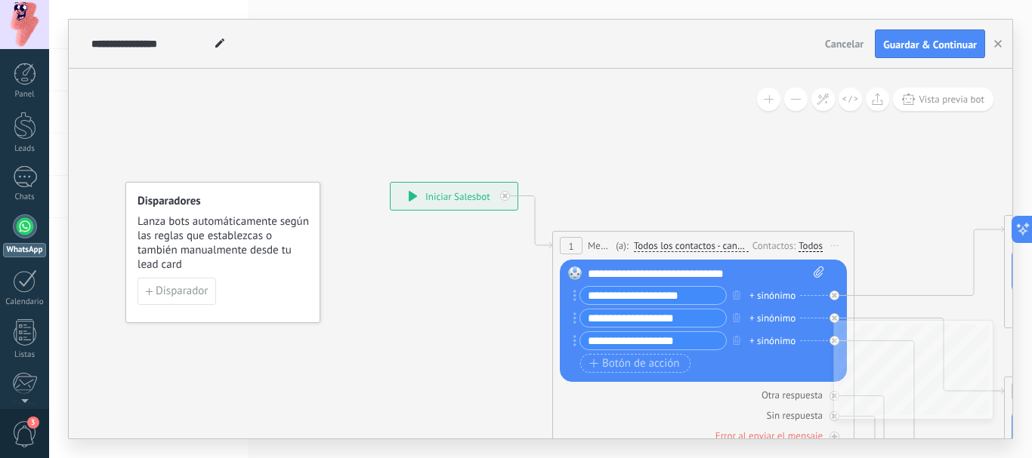
scroll to position [0, 0]
click at [403, 205] on div "**********" at bounding box center [453, 196] width 127 height 27
click at [477, 202] on div "**********" at bounding box center [453, 196] width 127 height 27
click at [723, 245] on span "Todos los contactos - canales seleccionados" at bounding box center [691, 246] width 115 height 12
click at [723, 245] on button "Todos los contactos - canales seleccionados" at bounding box center [720, 246] width 189 height 27
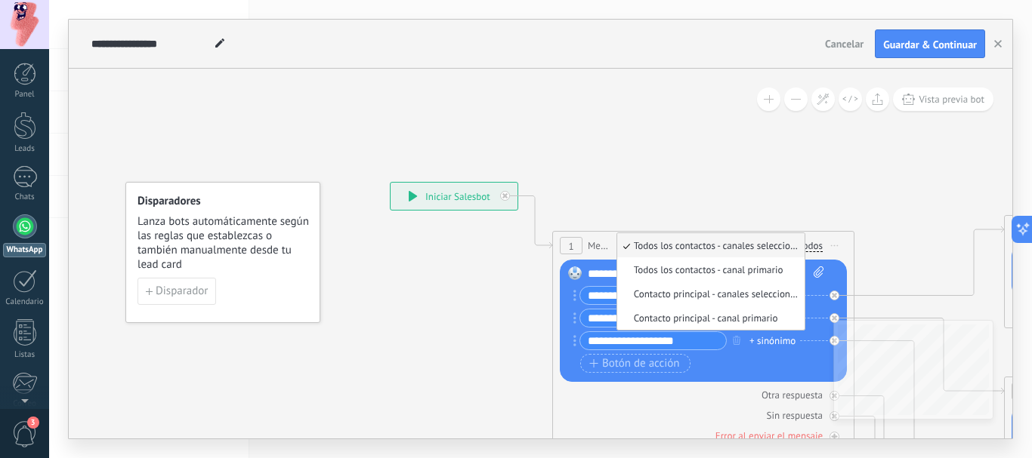
click at [689, 249] on span "Todos los contactos - canales seleccionados" at bounding box center [708, 245] width 183 height 13
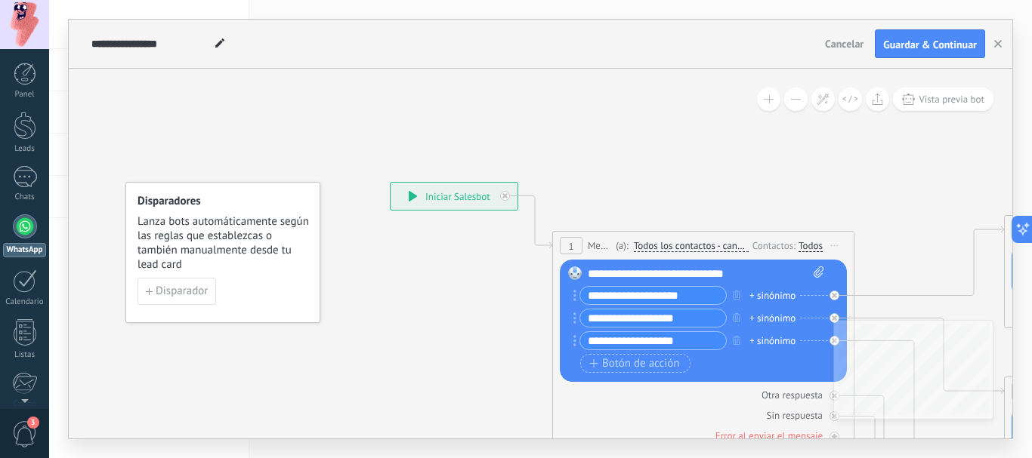
click at [809, 246] on div "Todos" at bounding box center [810, 246] width 24 height 12
click at [832, 249] on div "Si nunca ha escrito en un canal:" at bounding box center [895, 245] width 183 height 13
click at [807, 248] on div "Todos" at bounding box center [810, 246] width 24 height 12
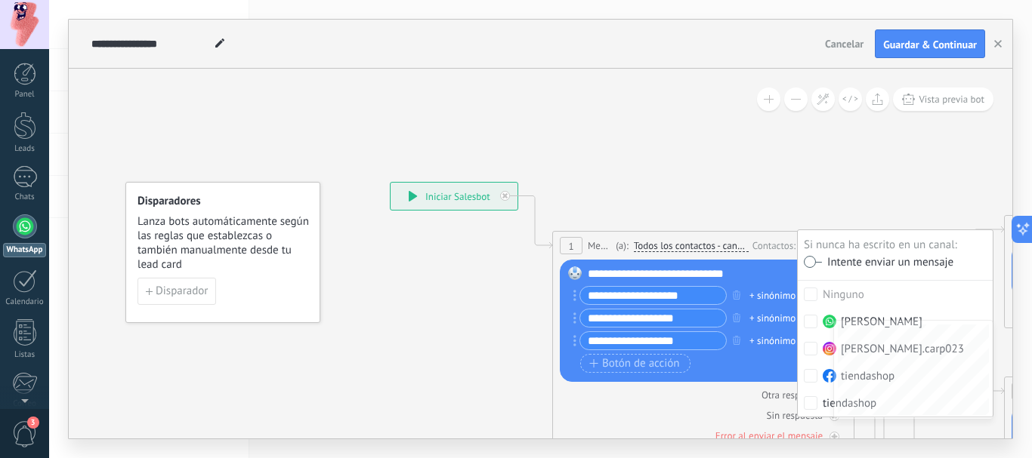
click at [807, 265] on label at bounding box center [813, 262] width 18 height 11
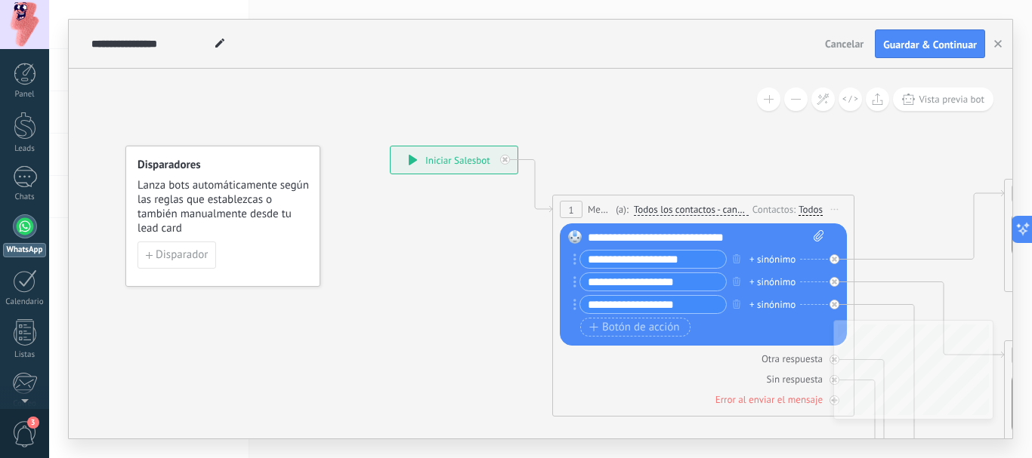
click at [832, 206] on span "Iniciar vista previa aquí Cambiar nombre Duplicar [GEOGRAPHIC_DATA]" at bounding box center [834, 210] width 24 height 22
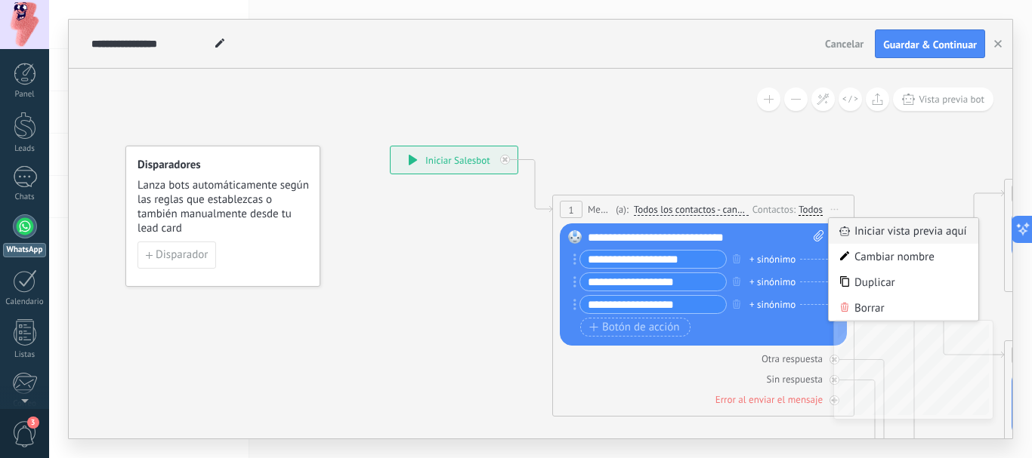
click at [870, 233] on div "Iniciar vista previa aquí" at bounding box center [904, 231] width 150 height 26
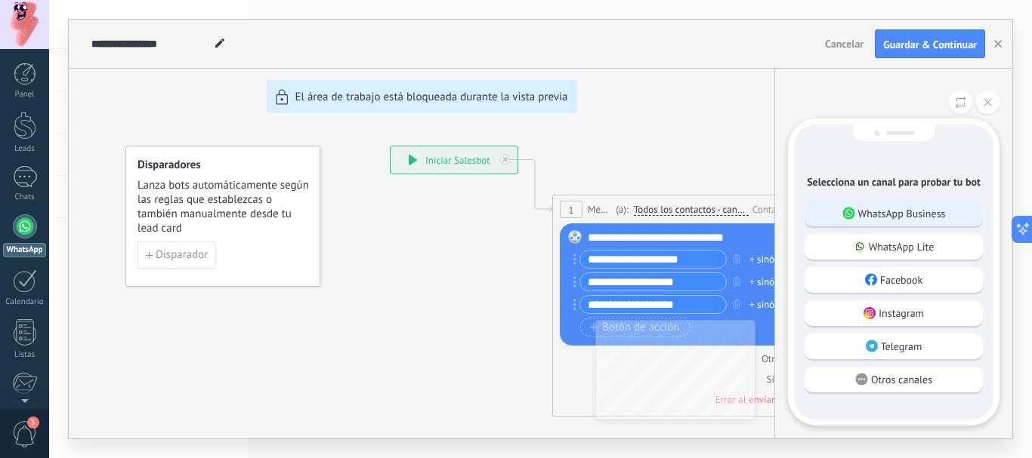
click at [888, 216] on p "WhatsApp Business" at bounding box center [902, 214] width 88 height 14
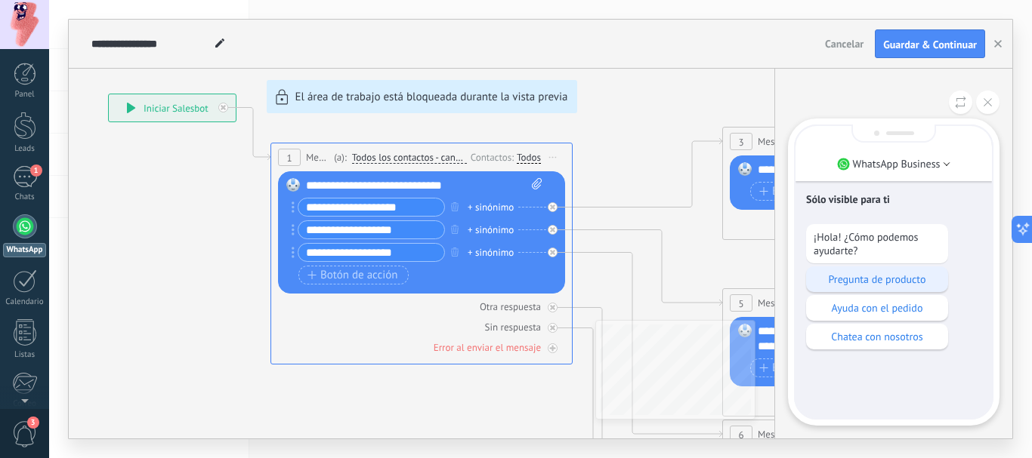
click at [851, 276] on p "Pregunta de producto" at bounding box center [876, 280] width 127 height 14
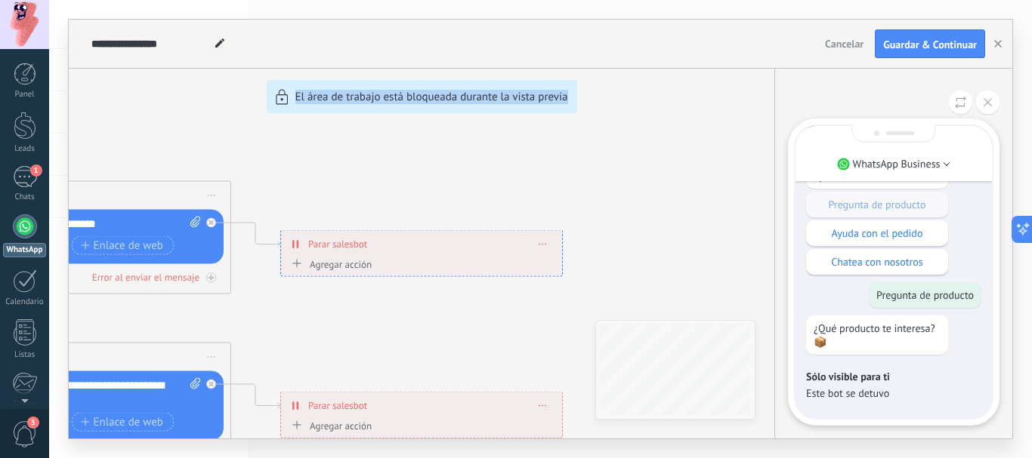
drag, startPoint x: 311, startPoint y: 328, endPoint x: 638, endPoint y: 351, distance: 327.9
click at [638, 351] on div "**********" at bounding box center [540, 229] width 943 height 419
click at [590, 197] on div "**********" at bounding box center [540, 229] width 943 height 419
click at [992, 105] on button at bounding box center [987, 102] width 23 height 23
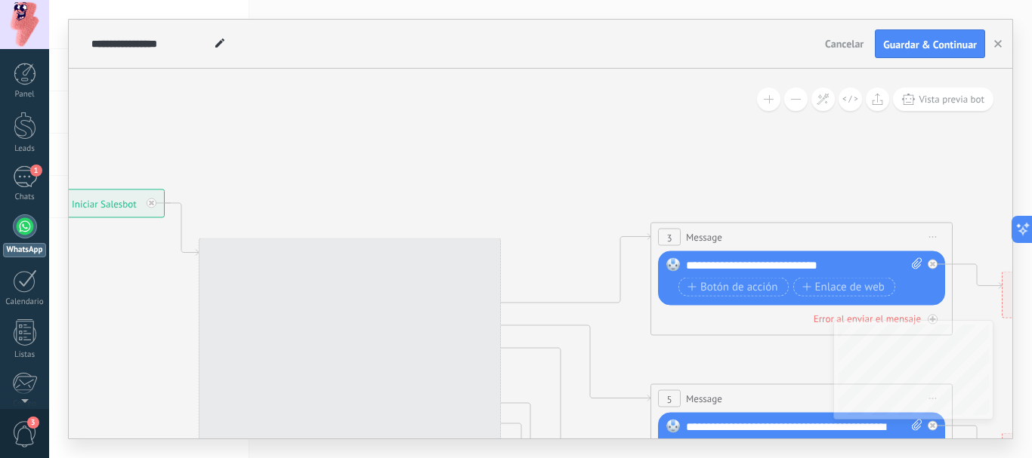
drag, startPoint x: 310, startPoint y: 128, endPoint x: 1031, endPoint y: 170, distance: 722.5
click at [1020, 170] on div "**********" at bounding box center [540, 229] width 983 height 458
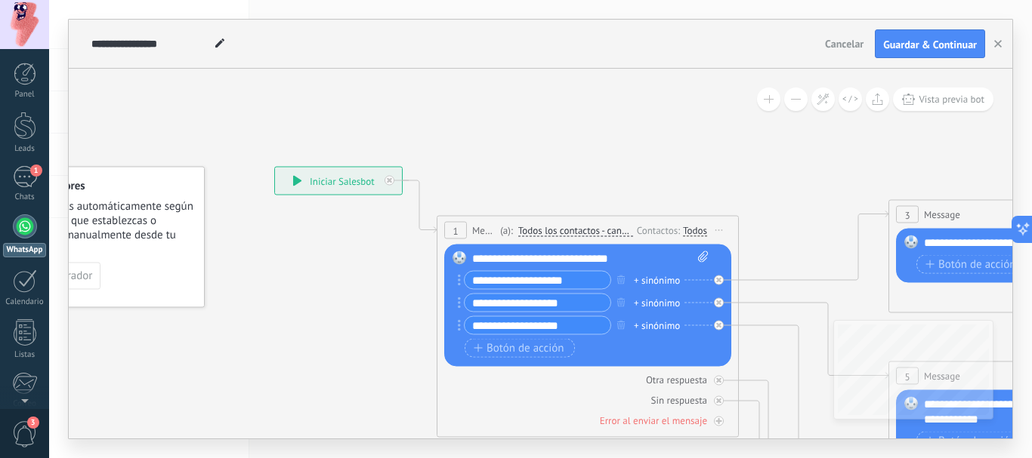
drag, startPoint x: 240, startPoint y: 192, endPoint x: 478, endPoint y: 169, distance: 239.0
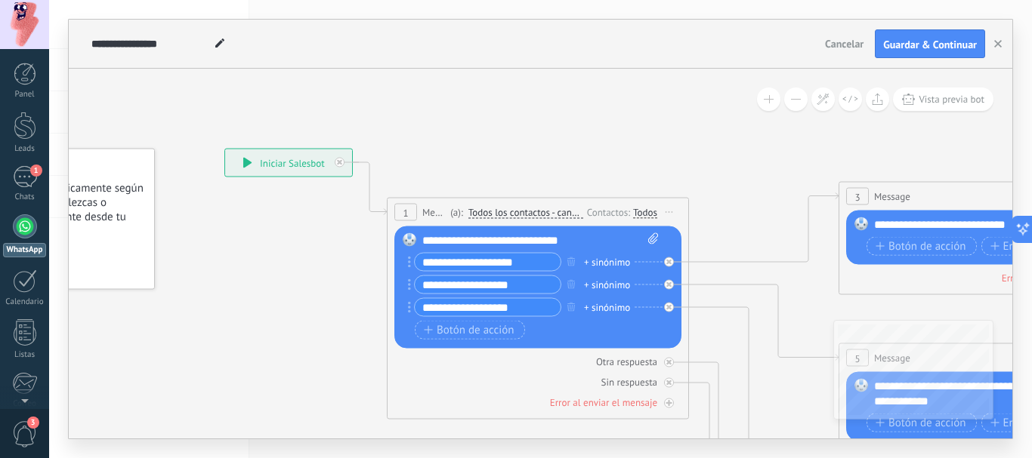
drag, startPoint x: 556, startPoint y: 190, endPoint x: 496, endPoint y: 199, distance: 60.2
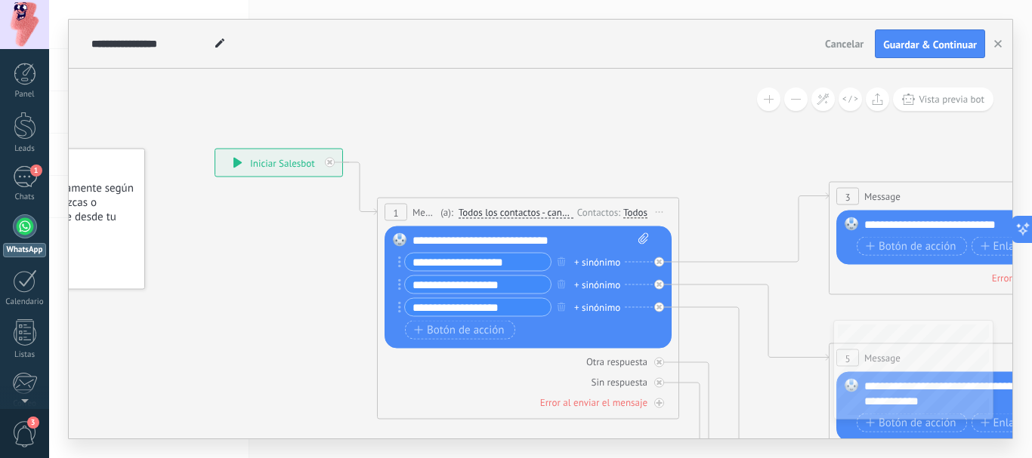
click at [575, 243] on div "**********" at bounding box center [530, 240] width 236 height 15
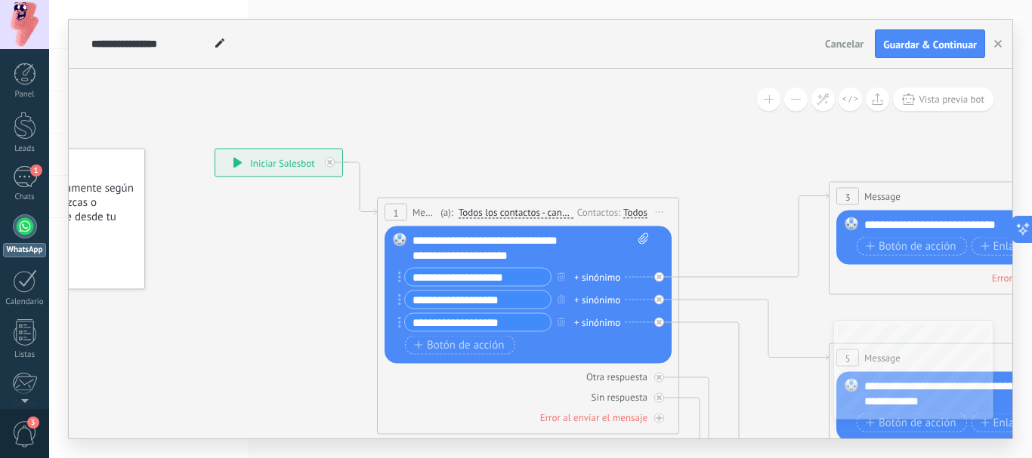
click at [514, 304] on input "**********" at bounding box center [478, 300] width 146 height 17
type input "*"
click at [474, 300] on input "**********" at bounding box center [478, 300] width 146 height 17
click at [519, 301] on input "**********" at bounding box center [478, 300] width 146 height 17
type input "*"
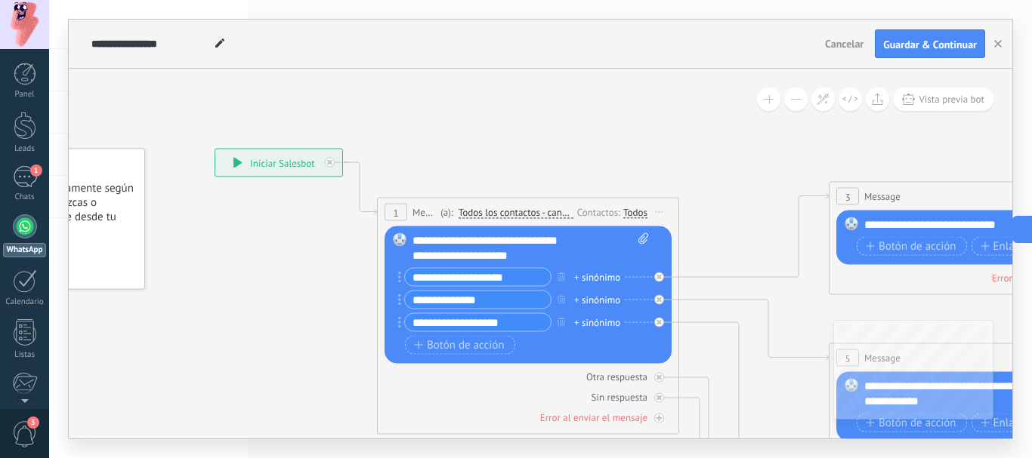
click at [410, 304] on input "**********" at bounding box center [478, 300] width 146 height 17
type input "**********"
click at [522, 324] on input "**********" at bounding box center [478, 322] width 146 height 17
click at [448, 324] on input "**********" at bounding box center [478, 322] width 146 height 17
drag, startPoint x: 496, startPoint y: 326, endPoint x: 449, endPoint y: 331, distance: 47.0
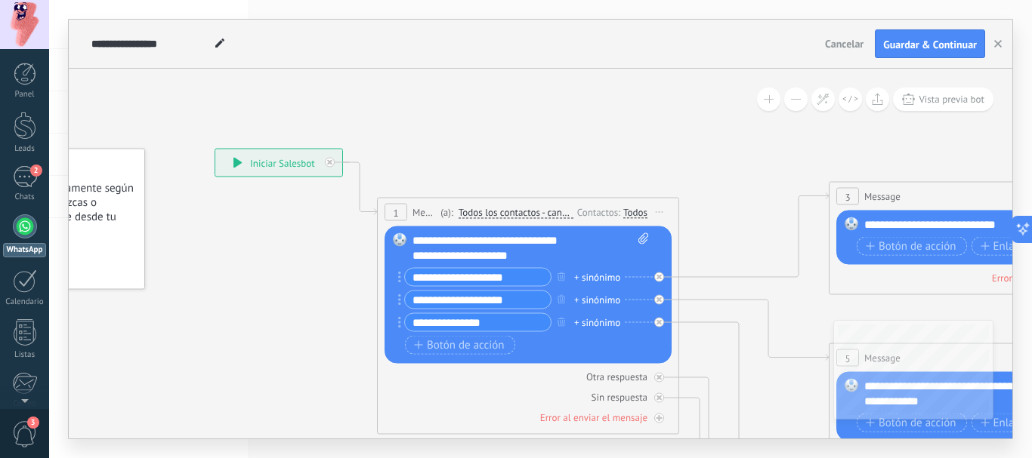
click at [449, 331] on input "**********" at bounding box center [478, 322] width 146 height 17
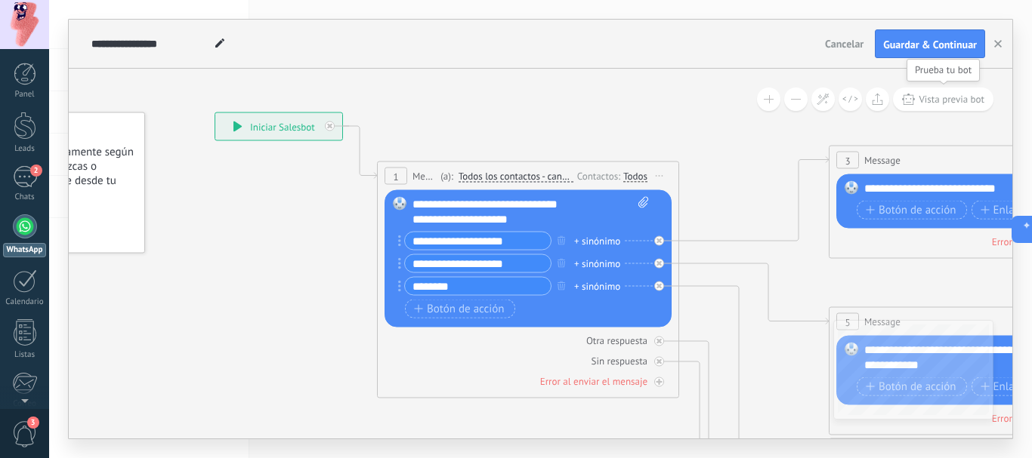
type input "*******"
click at [933, 96] on span "Vista previa bot" at bounding box center [951, 99] width 66 height 13
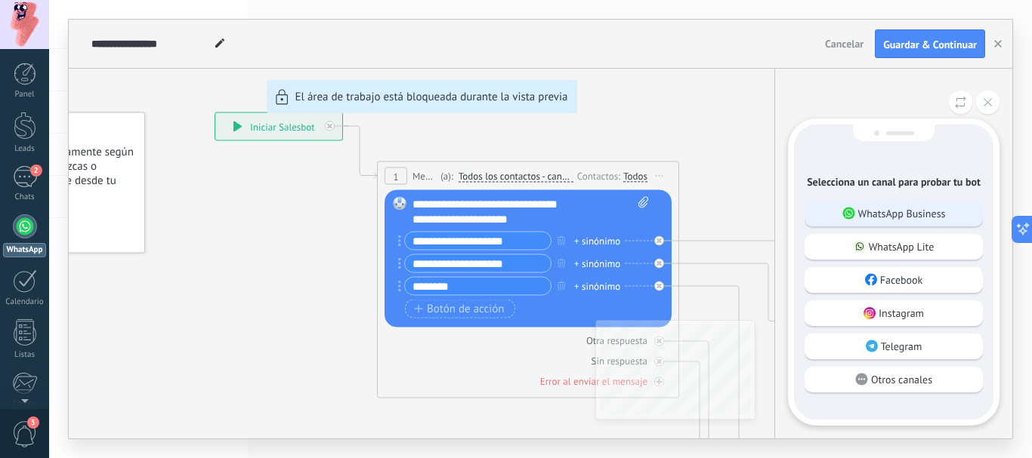
click at [925, 211] on p "WhatsApp Business" at bounding box center [902, 214] width 88 height 14
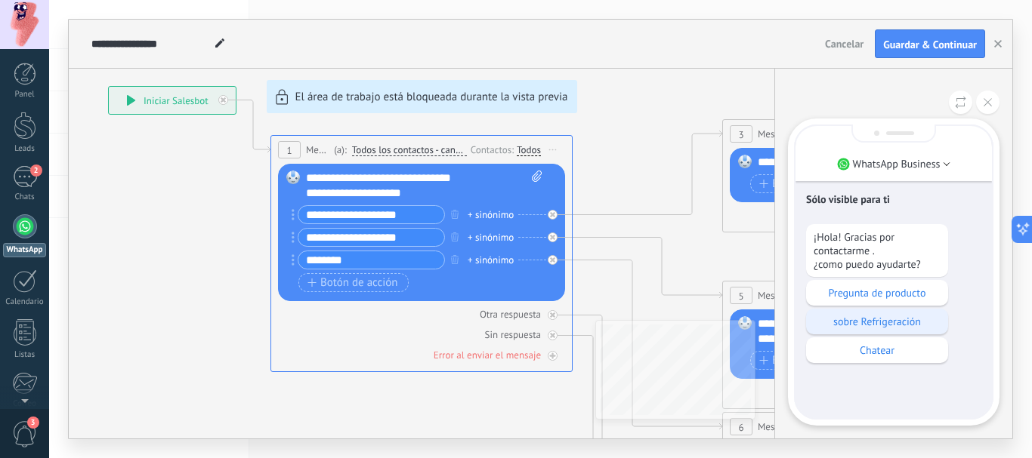
click at [881, 319] on p "sobre Refrigeración" at bounding box center [876, 322] width 127 height 14
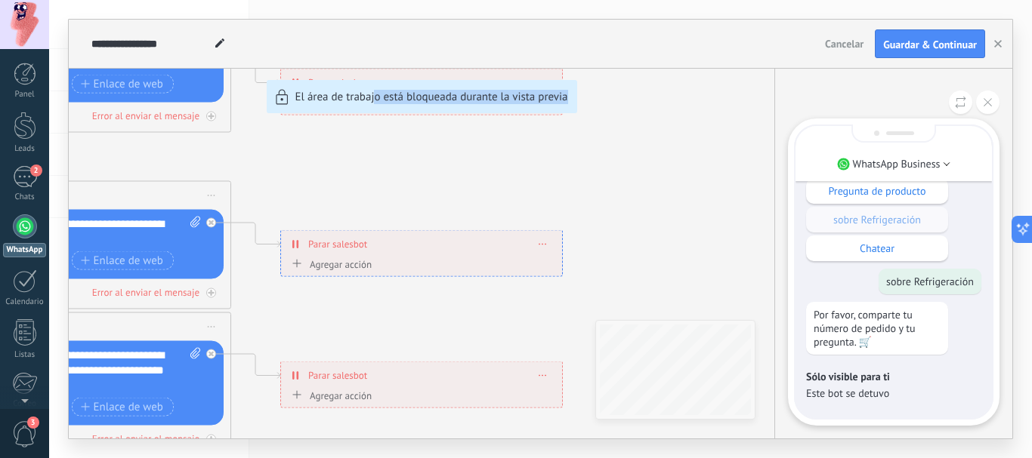
drag, startPoint x: 375, startPoint y: 162, endPoint x: 623, endPoint y: 174, distance: 248.7
click at [623, 174] on div "**********" at bounding box center [540, 229] width 943 height 419
click at [588, 183] on div "**********" at bounding box center [540, 229] width 943 height 419
click at [995, 102] on button at bounding box center [987, 102] width 23 height 23
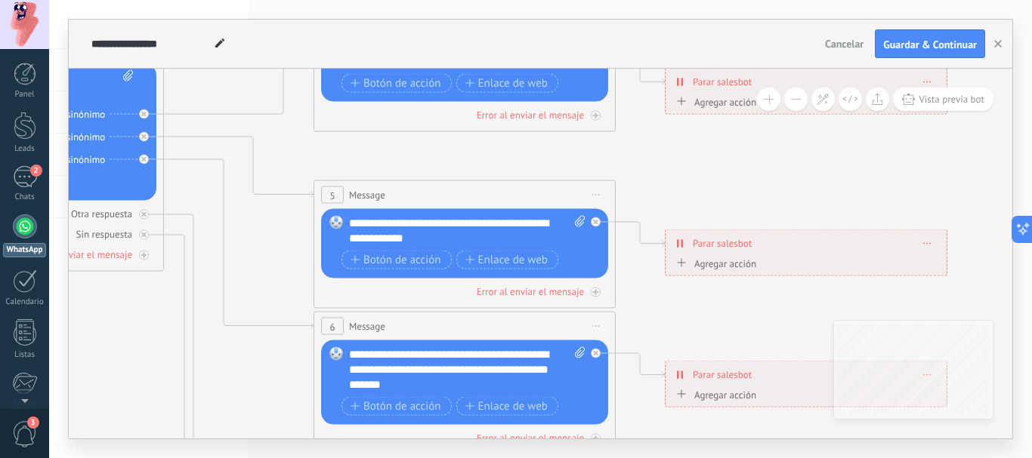
drag, startPoint x: 560, startPoint y: 192, endPoint x: 689, endPoint y: 199, distance: 128.6
click at [946, 193] on icon at bounding box center [499, 362] width 2354 height 1509
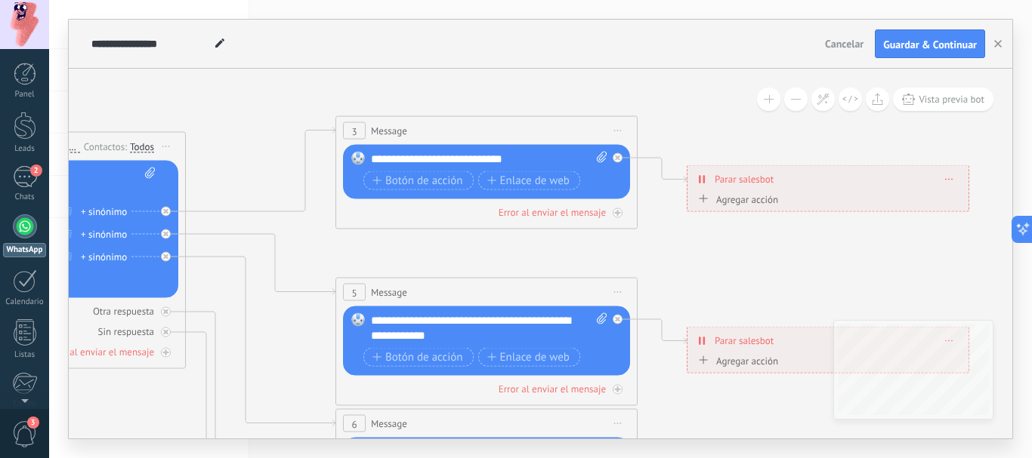
drag, startPoint x: 128, startPoint y: 303, endPoint x: 147, endPoint y: 418, distance: 116.2
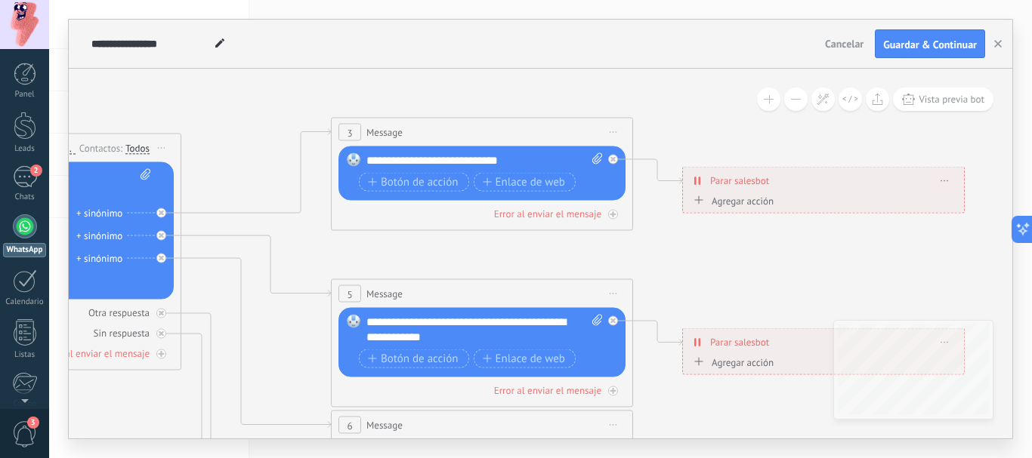
click at [517, 160] on div "**********" at bounding box center [484, 160] width 236 height 15
click at [429, 182] on span "Botón de acción" at bounding box center [413, 182] width 91 height 12
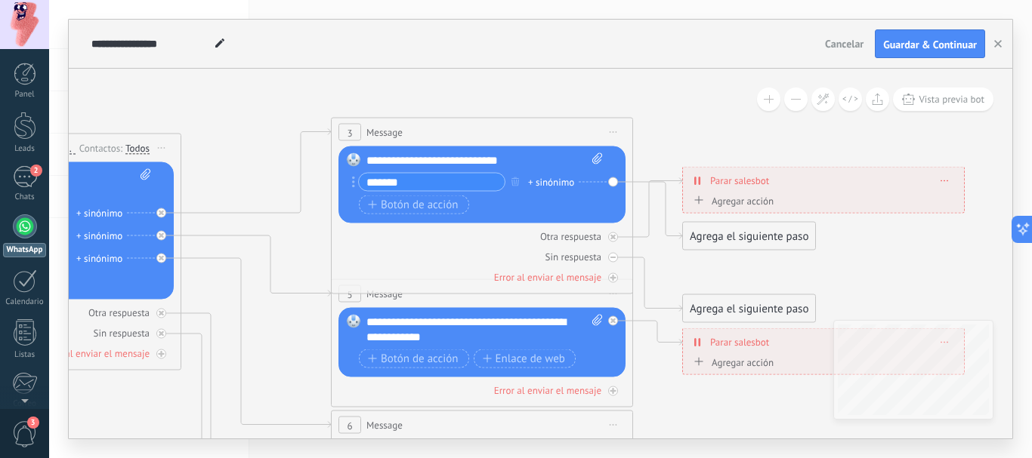
type input "*******"
click at [438, 208] on span "Botón de acción" at bounding box center [413, 205] width 91 height 12
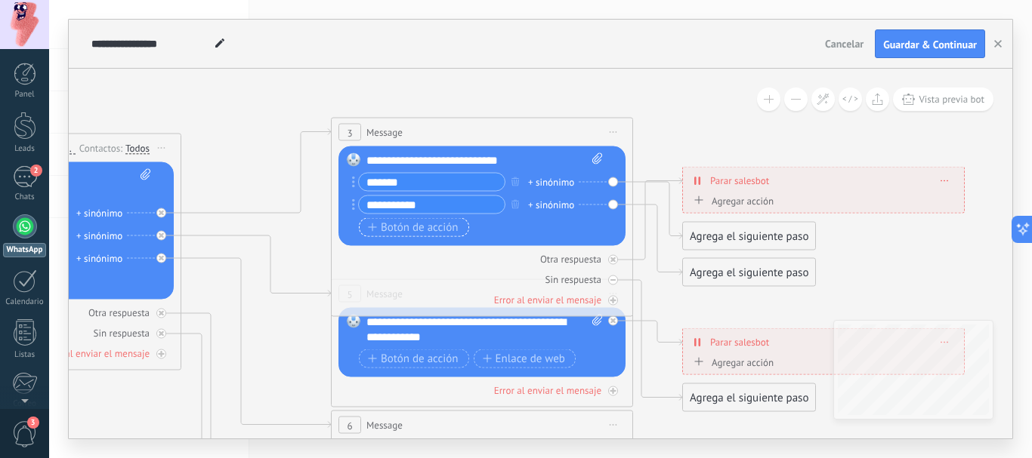
type input "**********"
click at [410, 232] on span "Botón de acción" at bounding box center [413, 227] width 91 height 12
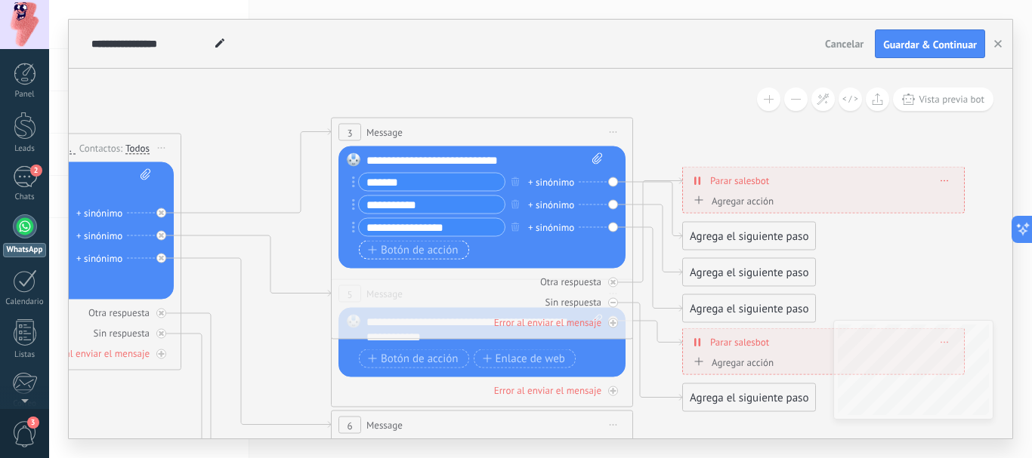
type input "**********"
click at [412, 245] on span "Botón de acción" at bounding box center [413, 250] width 91 height 12
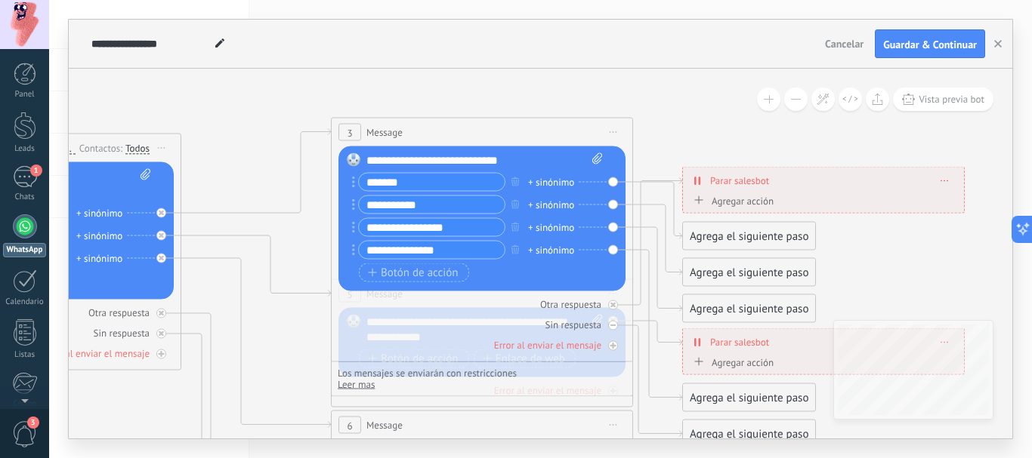
type input "**********"
click at [550, 182] on div "+ sinónimo" at bounding box center [551, 181] width 46 height 15
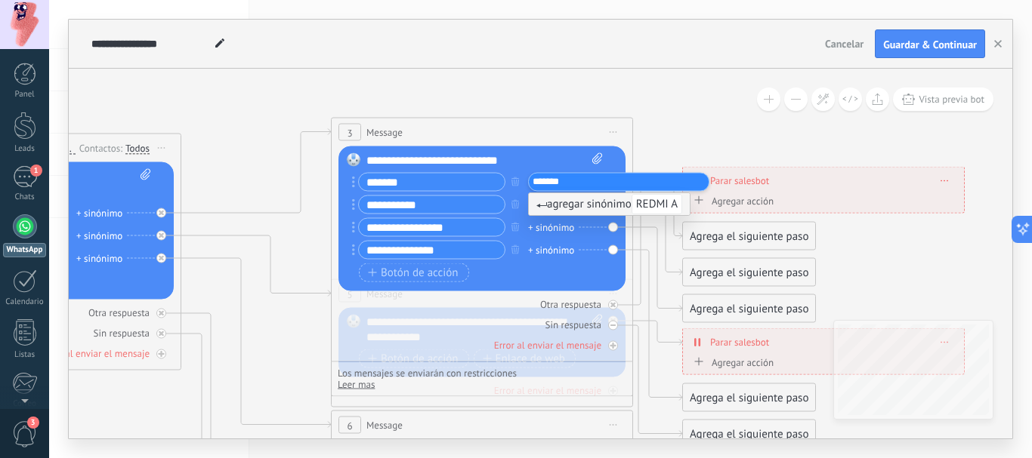
type input "********"
click at [674, 135] on icon at bounding box center [516, 461] width 2354 height 1509
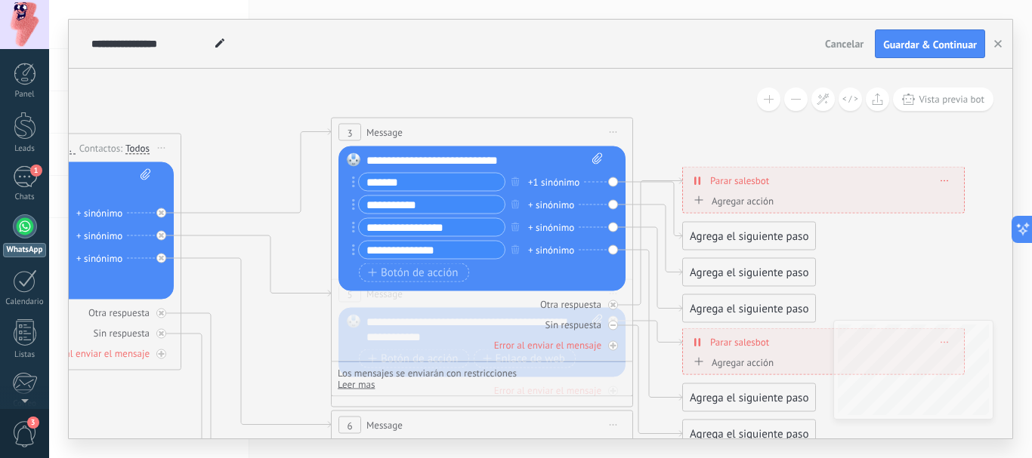
click at [727, 199] on div "Agregar acción" at bounding box center [732, 200] width 84 height 11
click at [727, 199] on button "Conversación marcada como cerrada" at bounding box center [776, 200] width 189 height 27
click at [779, 205] on span "Conversación marcada como cerrada" at bounding box center [774, 201] width 183 height 14
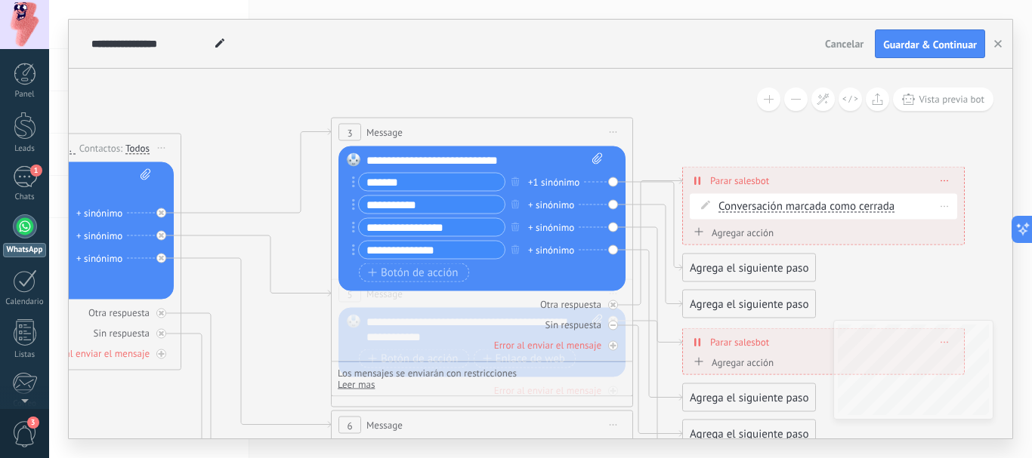
click at [942, 209] on span at bounding box center [944, 206] width 7 height 8
click at [970, 230] on div "Borrar" at bounding box center [971, 228] width 67 height 26
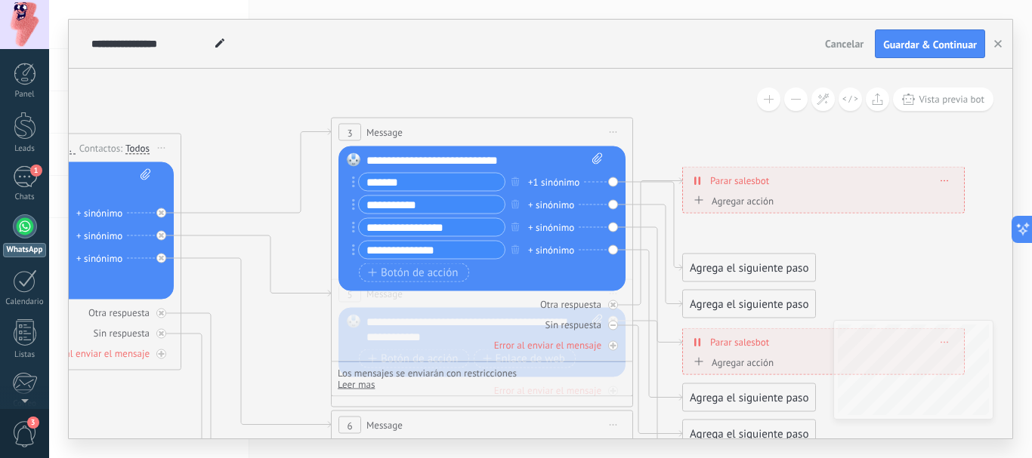
click at [733, 197] on div "Agregar acción" at bounding box center [732, 200] width 84 height 11
click at [733, 197] on button "Conversación marcada como cerrada" at bounding box center [776, 200] width 189 height 27
click at [738, 227] on span "Iniciar Salesbot" at bounding box center [774, 227] width 183 height 14
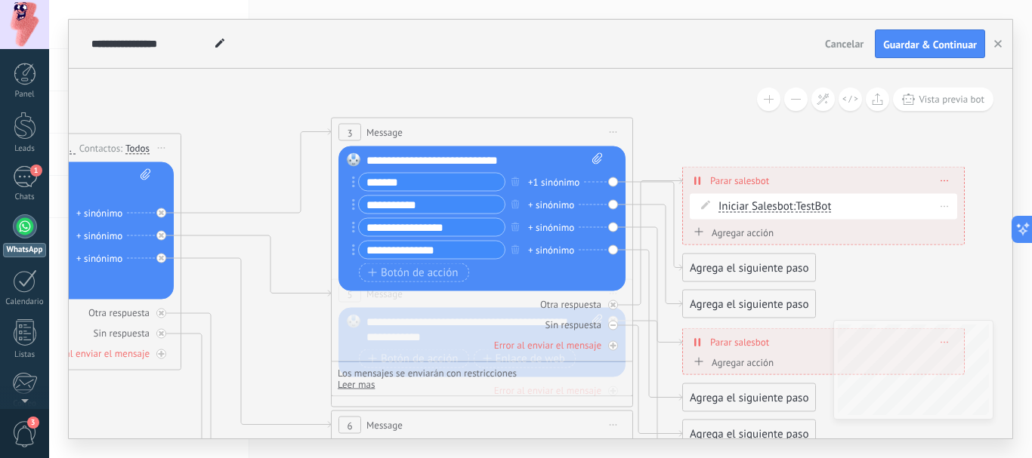
click at [944, 205] on span at bounding box center [944, 206] width 7 height 8
click at [957, 223] on icon at bounding box center [953, 227] width 9 height 9
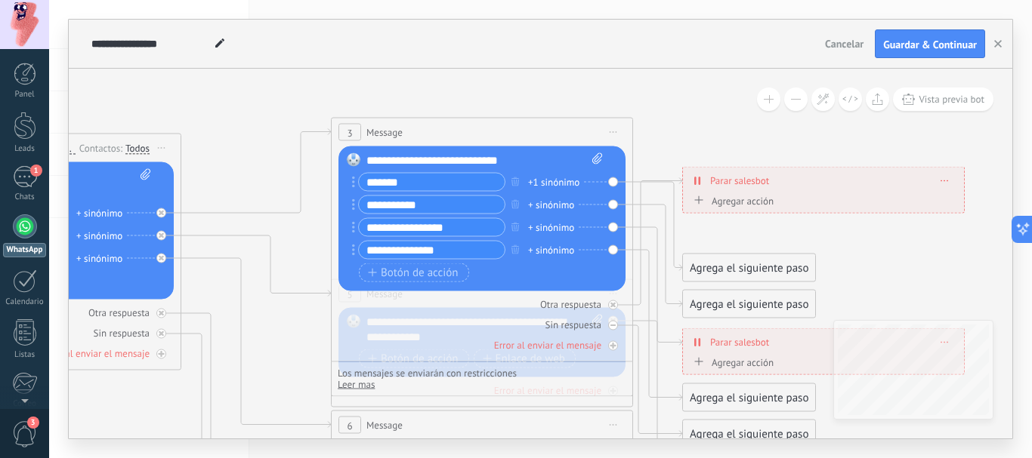
click at [946, 184] on span at bounding box center [944, 181] width 7 height 8
click at [727, 203] on div "Agregar acción" at bounding box center [732, 200] width 84 height 11
click at [727, 203] on button "Iniciar Salesbot" at bounding box center [776, 200] width 189 height 27
click at [890, 249] on icon at bounding box center [516, 461] width 2354 height 1509
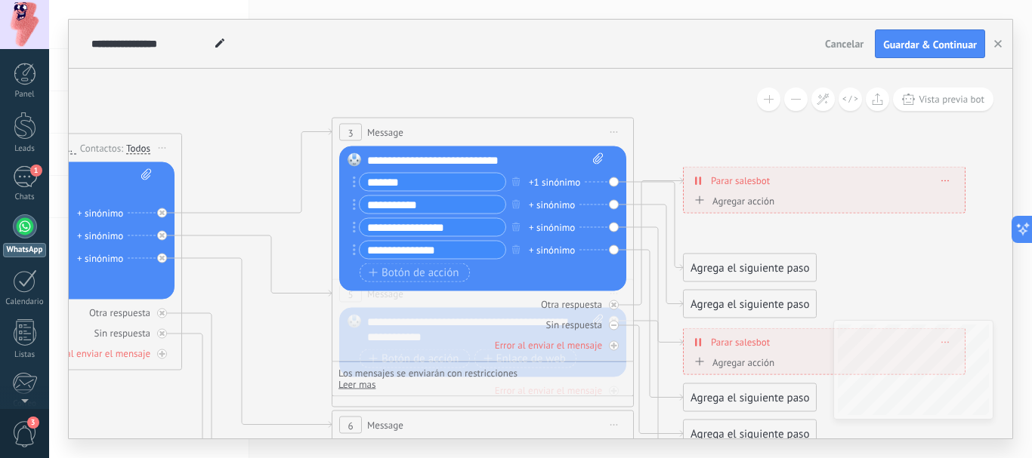
click at [765, 270] on div "Agrega el siguiente paso" at bounding box center [749, 268] width 132 height 25
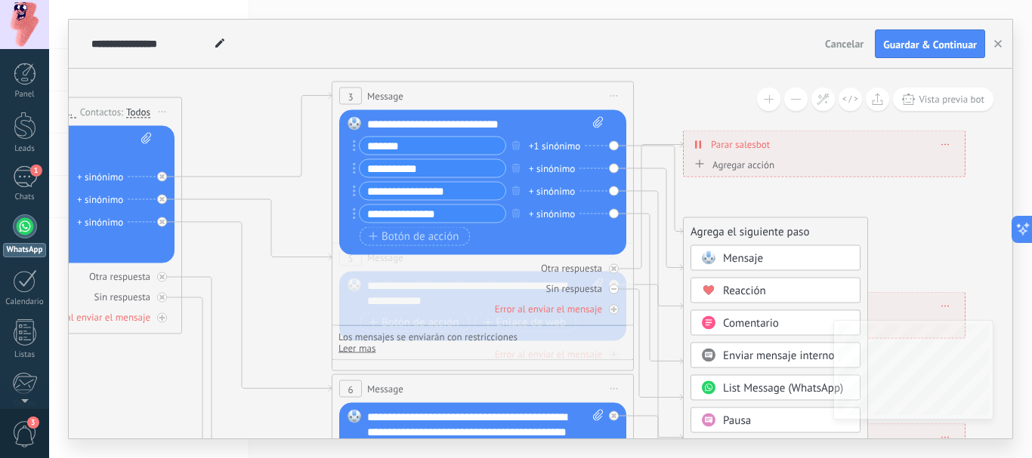
click at [746, 262] on span "Mensaje" at bounding box center [743, 258] width 40 height 14
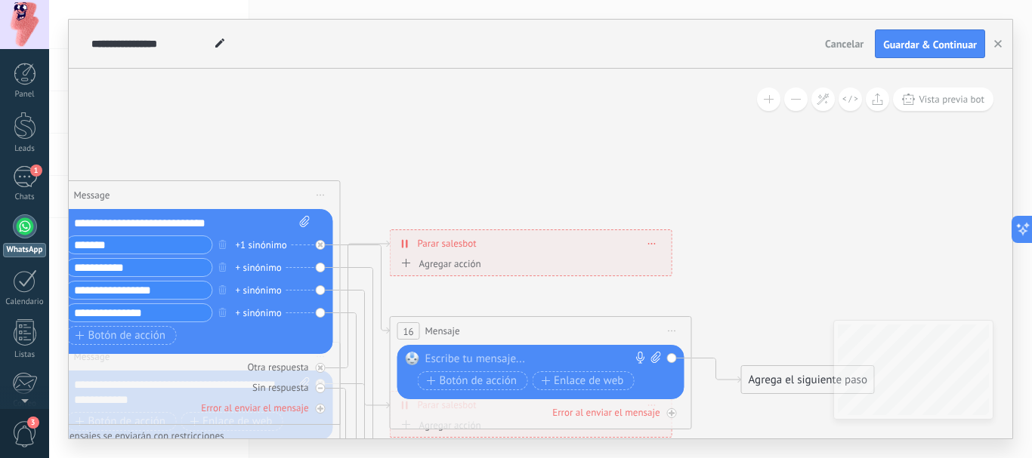
click at [517, 360] on div at bounding box center [537, 359] width 224 height 15
click at [502, 381] on span "Botón de acción" at bounding box center [472, 381] width 91 height 12
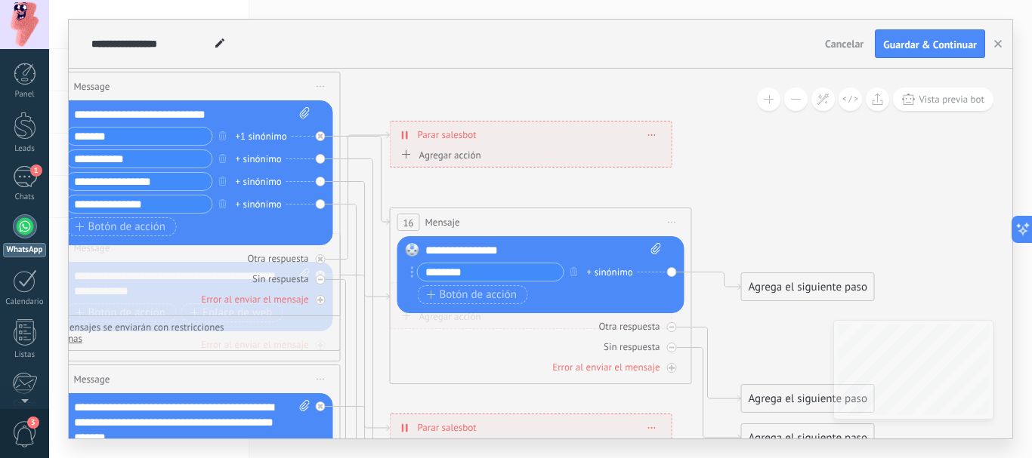
type input "********"
click at [788, 290] on div "Agrega el siguiente paso" at bounding box center [808, 287] width 132 height 25
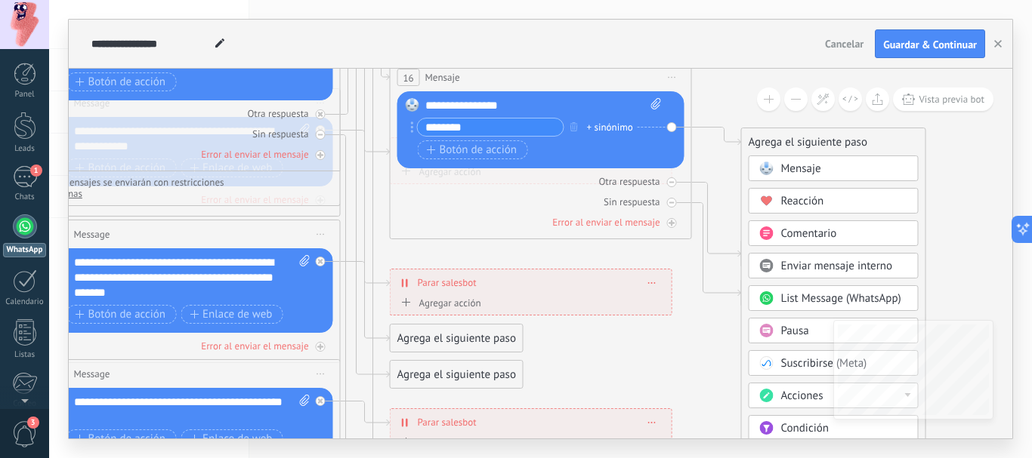
click at [801, 229] on span "Comentario" at bounding box center [809, 234] width 56 height 14
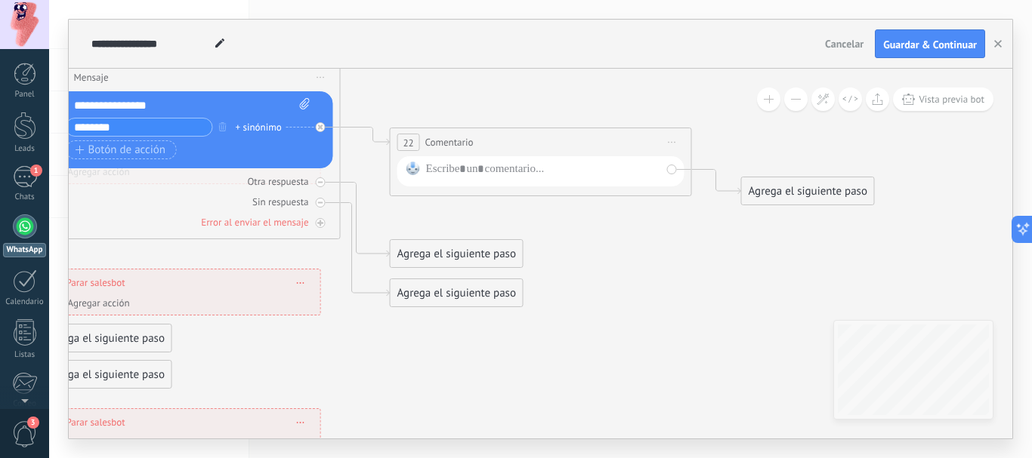
click at [462, 143] on span "Comentario" at bounding box center [449, 142] width 48 height 14
click at [666, 141] on span "Iniciar vista previa aquí Cambiar nombre Duplicar [GEOGRAPHIC_DATA]" at bounding box center [672, 142] width 24 height 22
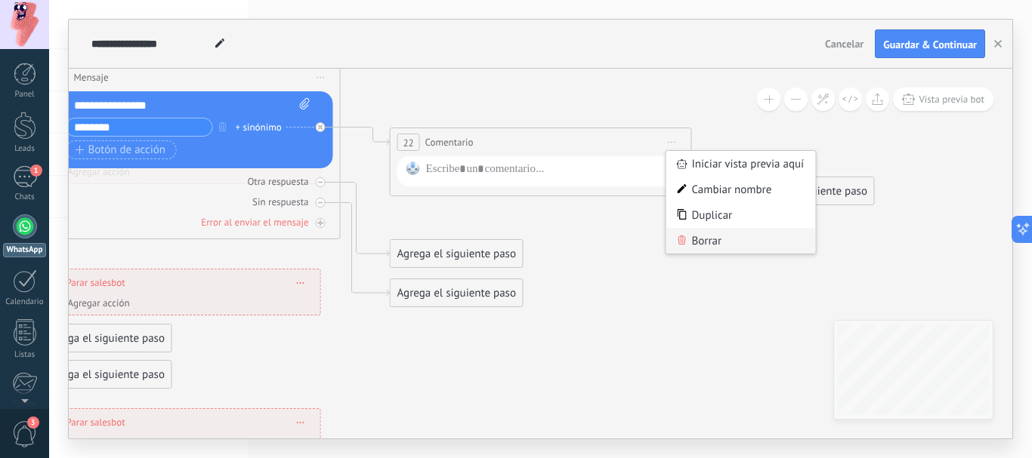
click at [705, 239] on div "Borrar" at bounding box center [741, 241] width 150 height 26
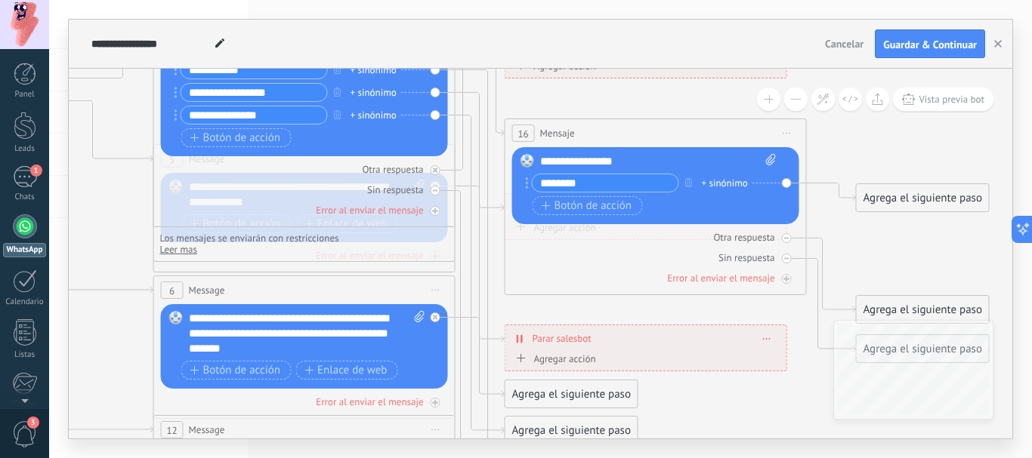
drag, startPoint x: 445, startPoint y: 193, endPoint x: 911, endPoint y: 249, distance: 469.3
click at [911, 249] on icon at bounding box center [339, 335] width 2354 height 1526
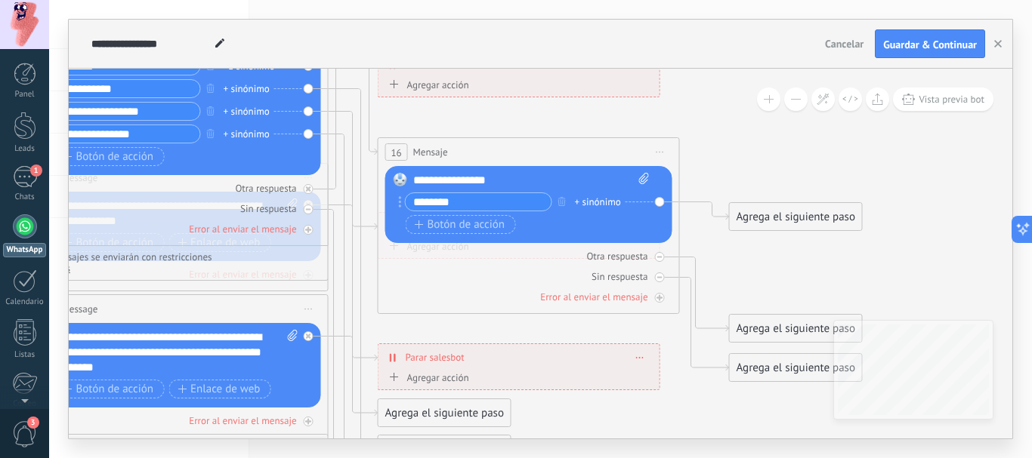
drag, startPoint x: 903, startPoint y: 248, endPoint x: 776, endPoint y: 267, distance: 128.3
click at [776, 267] on icon at bounding box center [212, 354] width 2354 height 1526
click at [788, 222] on div "Agrega el siguiente paso" at bounding box center [796, 217] width 132 height 25
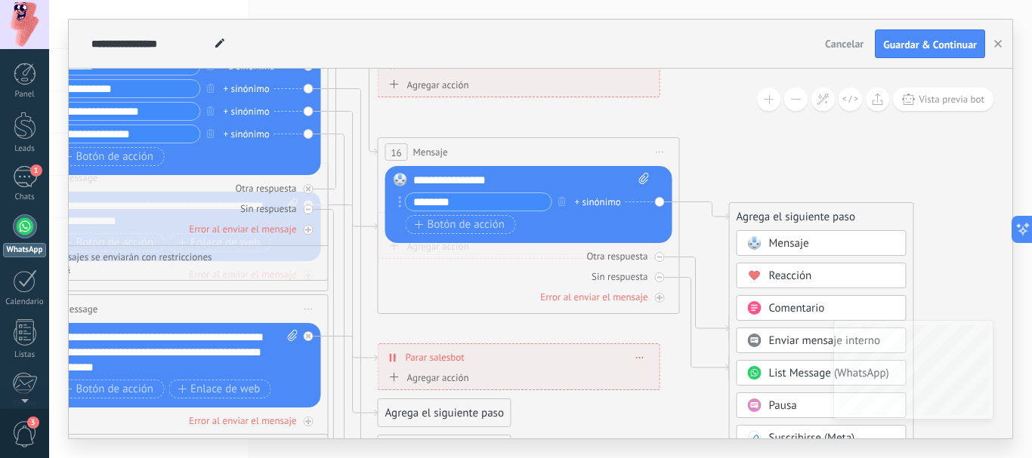
click at [790, 345] on span "Enviar mensaje interno" at bounding box center [825, 341] width 112 height 14
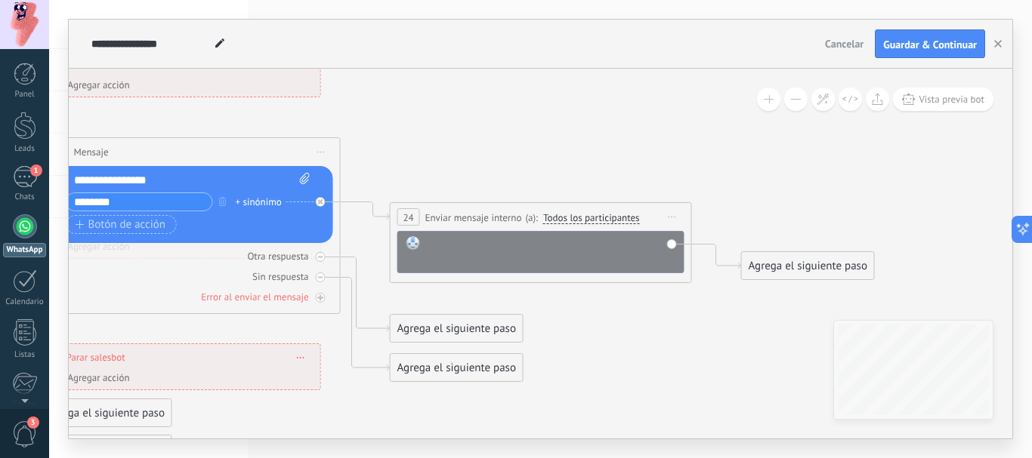
click at [437, 237] on div at bounding box center [551, 251] width 250 height 30
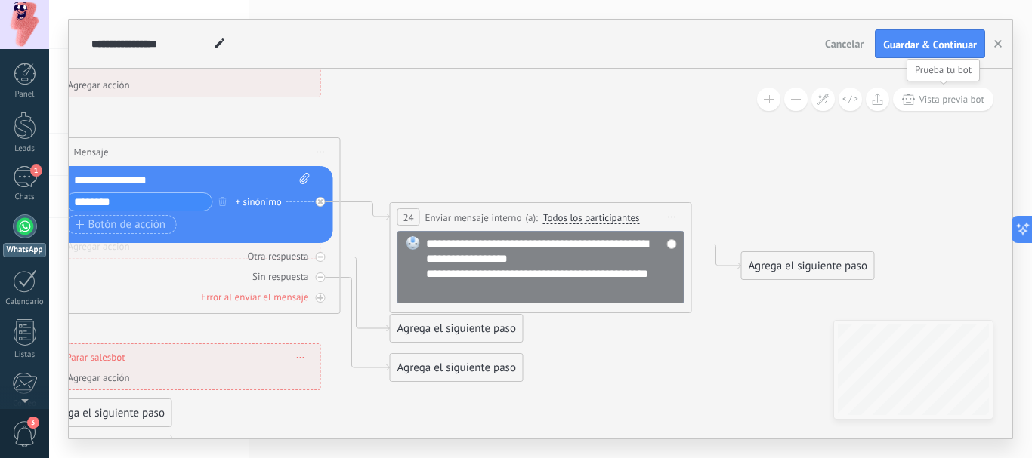
click at [953, 106] on button "Vista previa bot" at bounding box center [943, 99] width 100 height 23
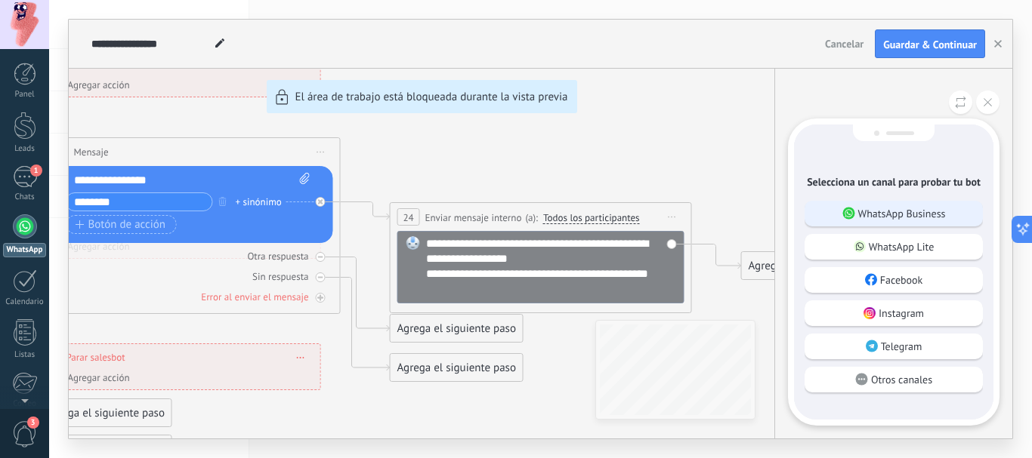
click at [942, 208] on p "WhatsApp Business" at bounding box center [902, 214] width 88 height 14
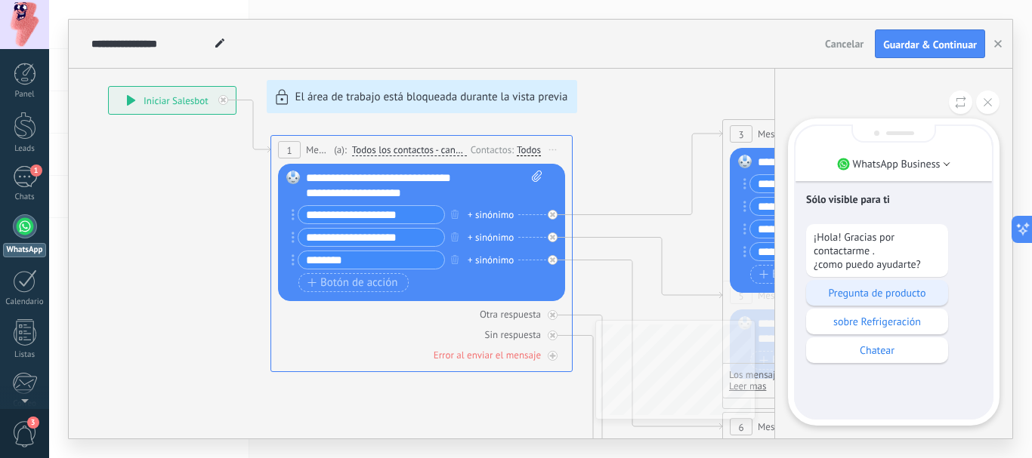
click at [886, 289] on p "Pregunta de producto" at bounding box center [876, 293] width 127 height 14
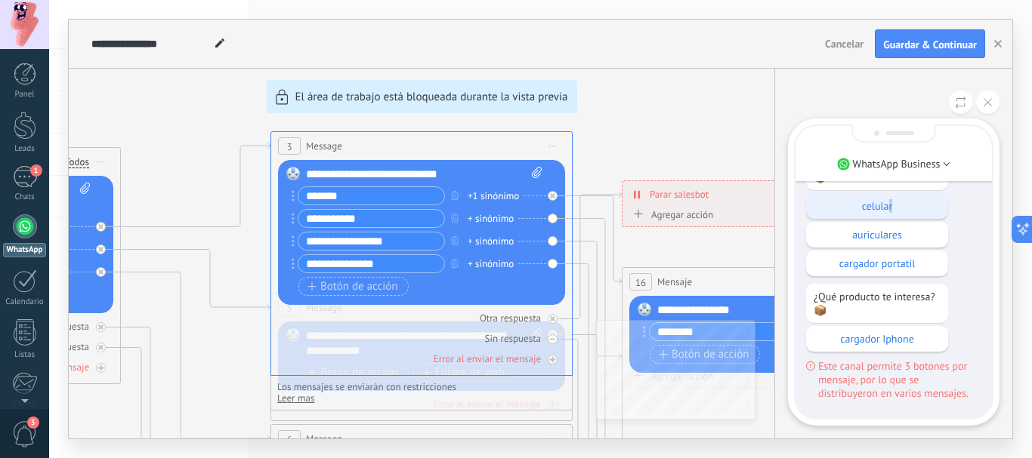
click at [890, 207] on p "celular" at bounding box center [876, 206] width 127 height 14
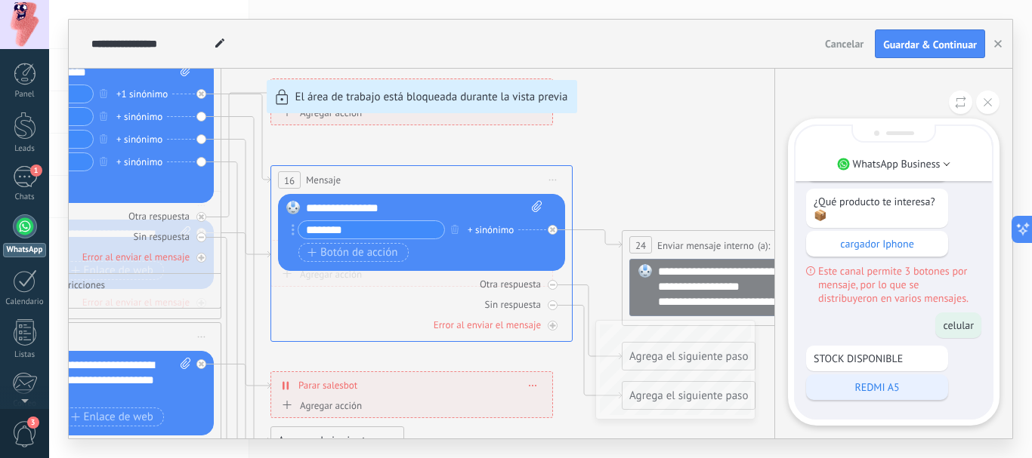
click at [881, 388] on p "REDMI A5" at bounding box center [876, 388] width 127 height 14
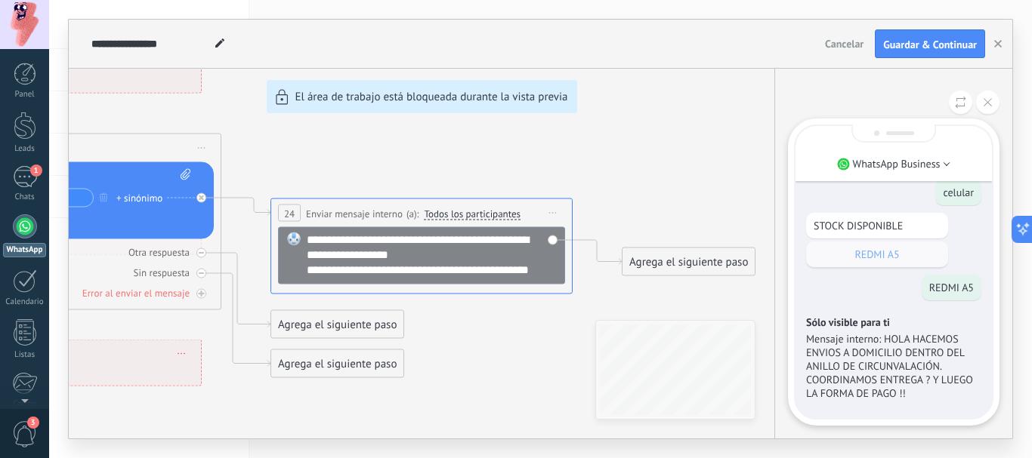
click at [338, 237] on div "**********" at bounding box center [540, 229] width 943 height 419
click at [985, 102] on icon at bounding box center [987, 102] width 8 height 8
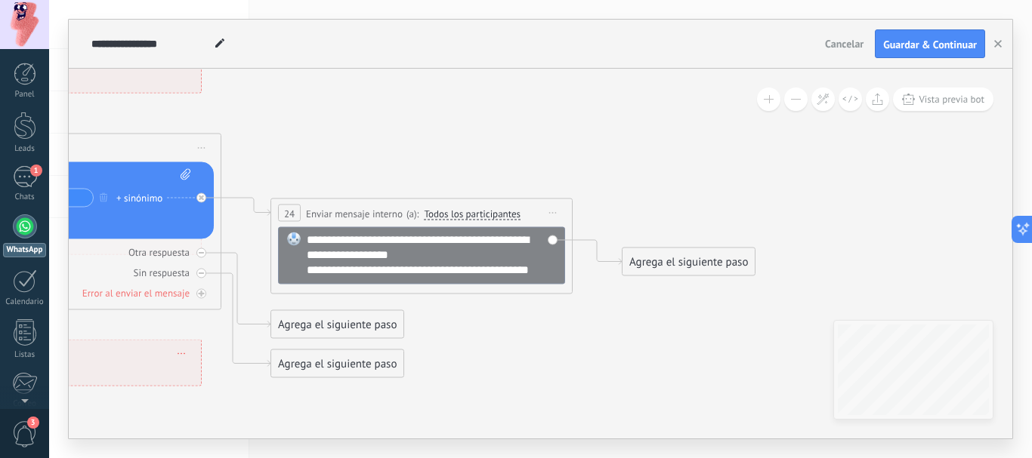
click at [337, 239] on div "**********" at bounding box center [432, 255] width 250 height 45
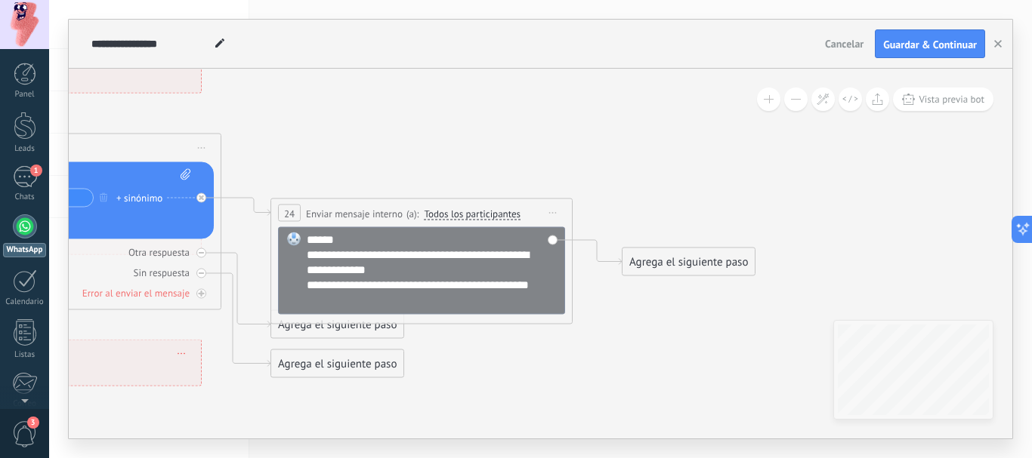
click at [307, 286] on div "**********" at bounding box center [419, 278] width 224 height 60
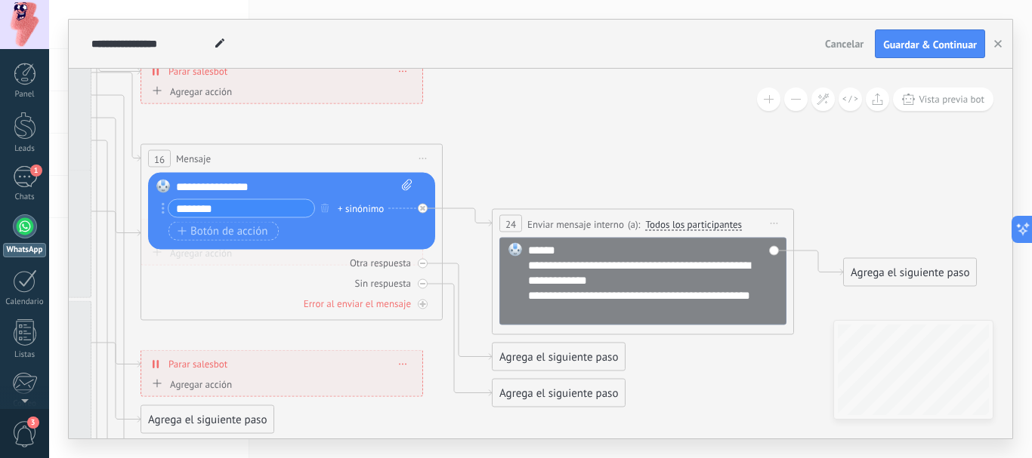
drag, startPoint x: 546, startPoint y: 174, endPoint x: 561, endPoint y: 175, distance: 15.2
click at [561, 175] on icon at bounding box center [50, 360] width 2505 height 1526
click at [236, 209] on input "********" at bounding box center [241, 208] width 146 height 17
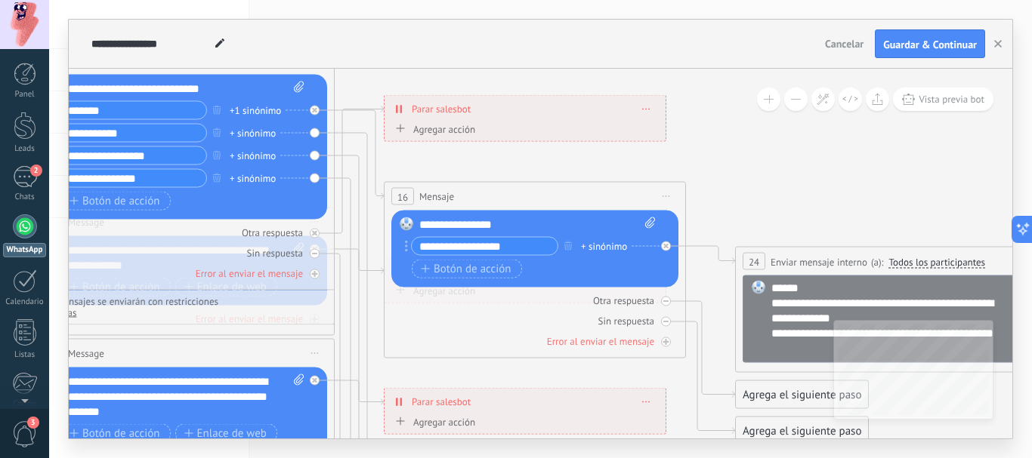
drag, startPoint x: 444, startPoint y: 116, endPoint x: 687, endPoint y: 153, distance: 246.1
click at [687, 153] on icon at bounding box center [293, 398] width 2505 height 1526
drag, startPoint x: 532, startPoint y: 246, endPoint x: 467, endPoint y: 248, distance: 64.2
click at [467, 248] on input "**********" at bounding box center [485, 246] width 146 height 17
type input "**********"
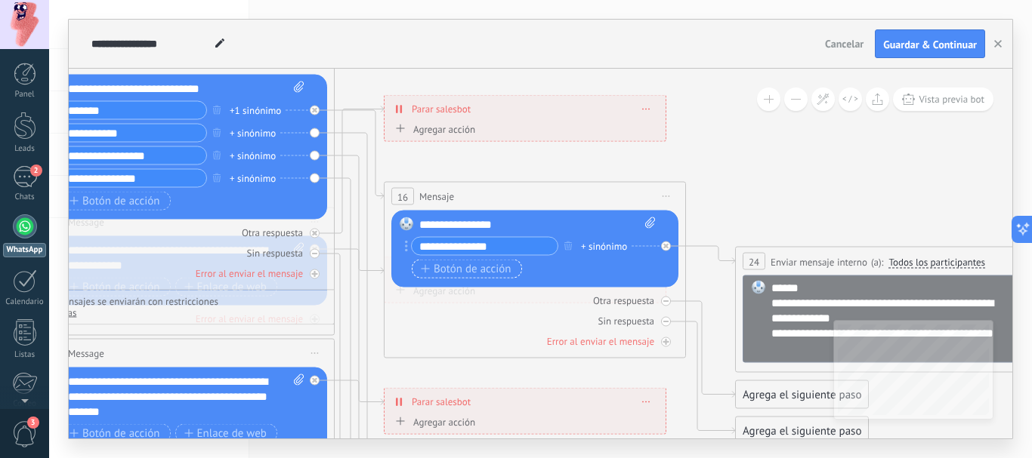
click at [477, 267] on span "Botón de acción" at bounding box center [466, 269] width 91 height 12
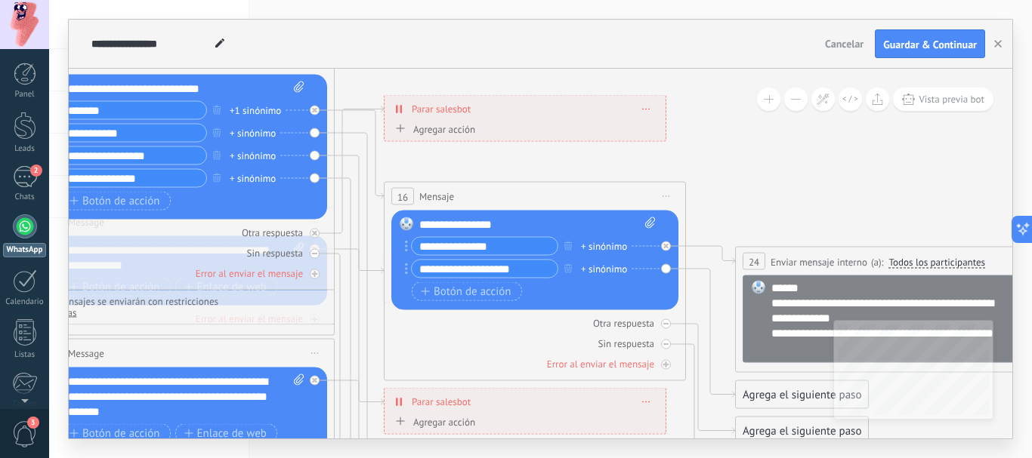
type input "**********"
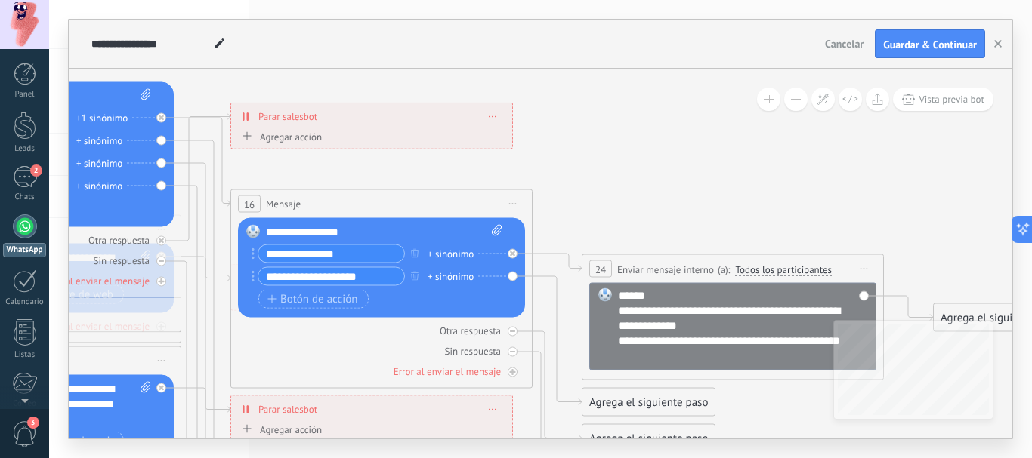
drag, startPoint x: 856, startPoint y: 193, endPoint x: 728, endPoint y: 226, distance: 131.7
click at [700, 201] on icon at bounding box center [140, 373] width 2505 height 1461
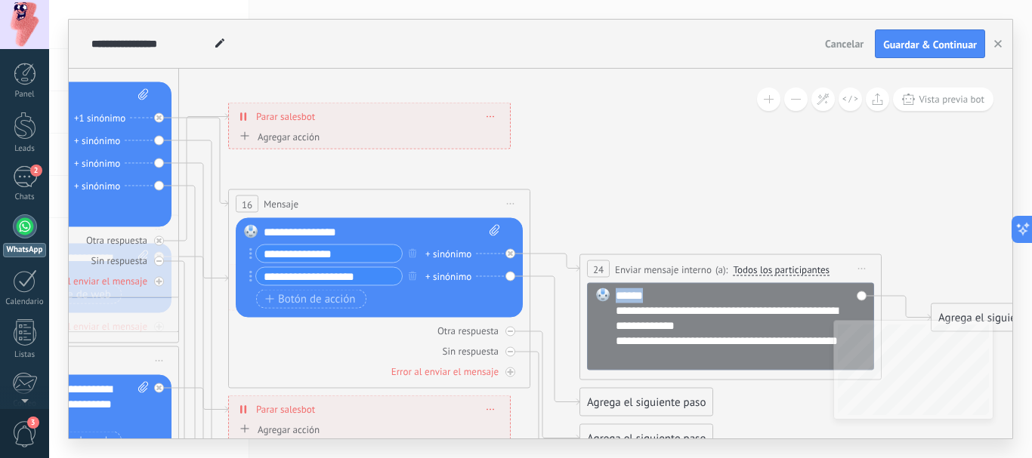
drag, startPoint x: 654, startPoint y: 295, endPoint x: 609, endPoint y: 295, distance: 44.6
click at [609, 295] on div "**********" at bounding box center [730, 327] width 287 height 88
click at [616, 341] on div "**********" at bounding box center [728, 334] width 224 height 60
click at [760, 345] on div "**********" at bounding box center [728, 334] width 224 height 60
click at [773, 355] on div "**********" at bounding box center [728, 356] width 224 height 15
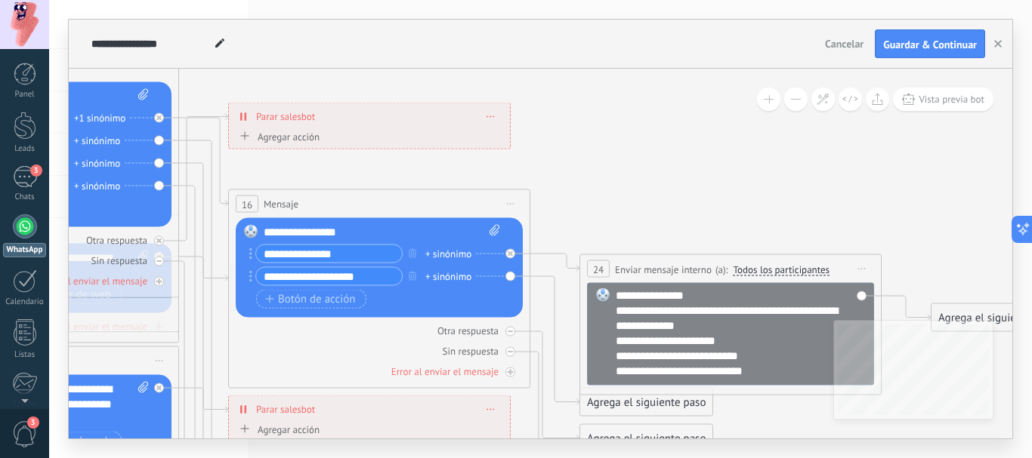
click at [649, 292] on div "**********" at bounding box center [741, 334] width 250 height 91
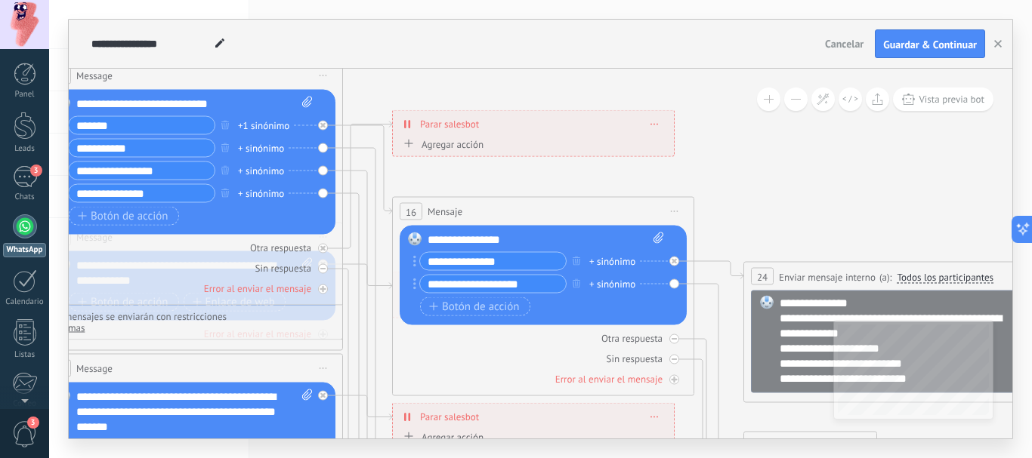
drag, startPoint x: 742, startPoint y: 154, endPoint x: 778, endPoint y: 143, distance: 37.3
click at [835, 139] on icon at bounding box center [301, 380] width 2505 height 1461
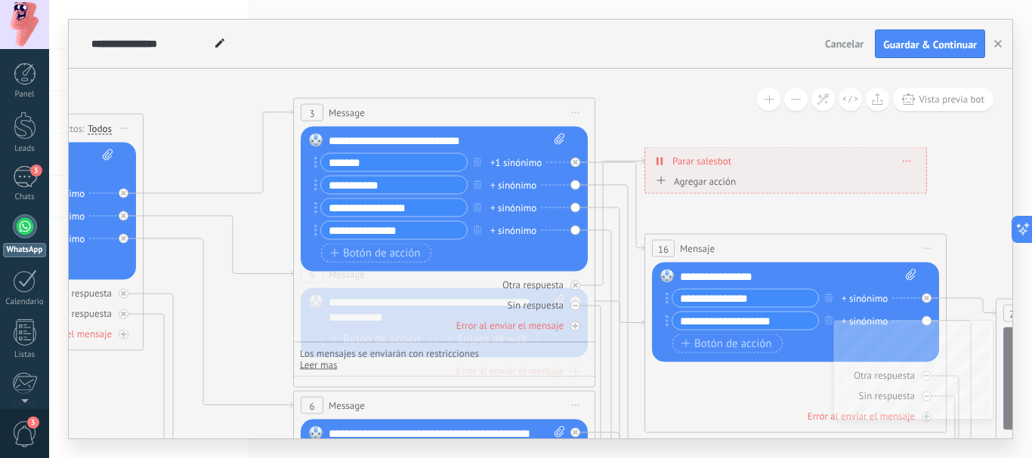
drag, startPoint x: 569, startPoint y: 163, endPoint x: 729, endPoint y: 215, distance: 168.4
click at [729, 215] on icon at bounding box center [553, 417] width 2505 height 1461
click at [523, 187] on div "+ sinónimo" at bounding box center [513, 184] width 46 height 15
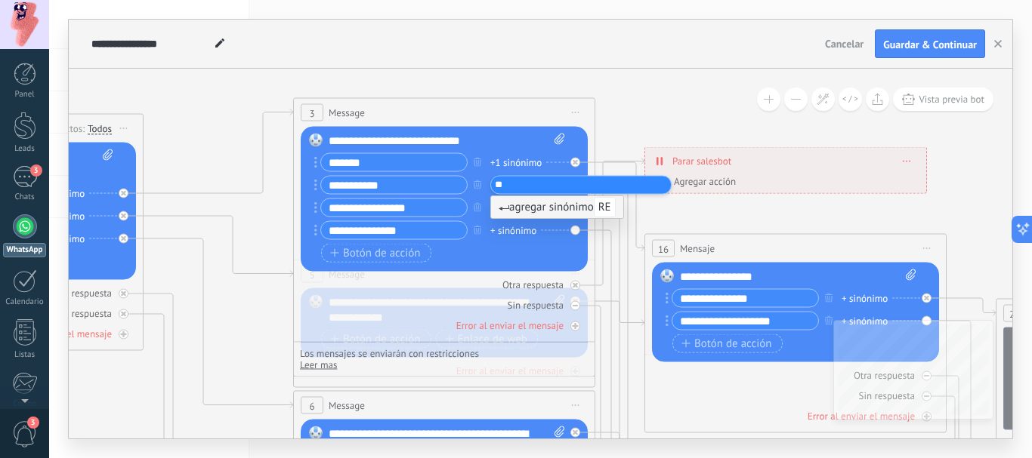
type input "*"
type input "**********"
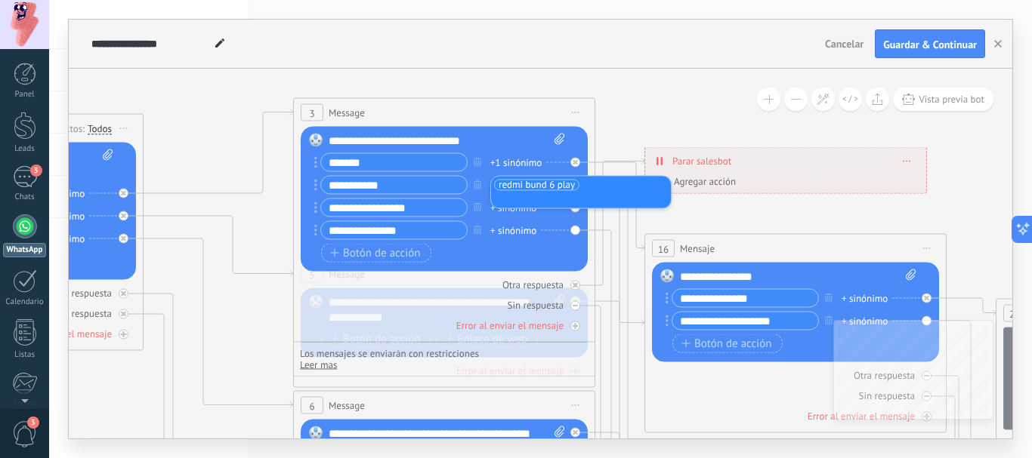
click at [710, 224] on icon at bounding box center [553, 417] width 2505 height 1461
click at [621, 185] on icon at bounding box center [619, 437] width 49 height 504
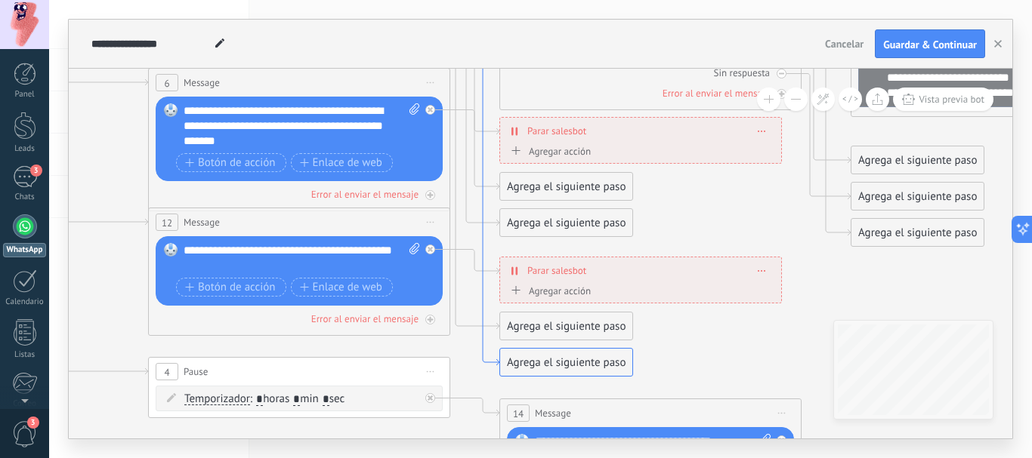
click at [484, 356] on icon at bounding box center [474, 115] width 49 height 504
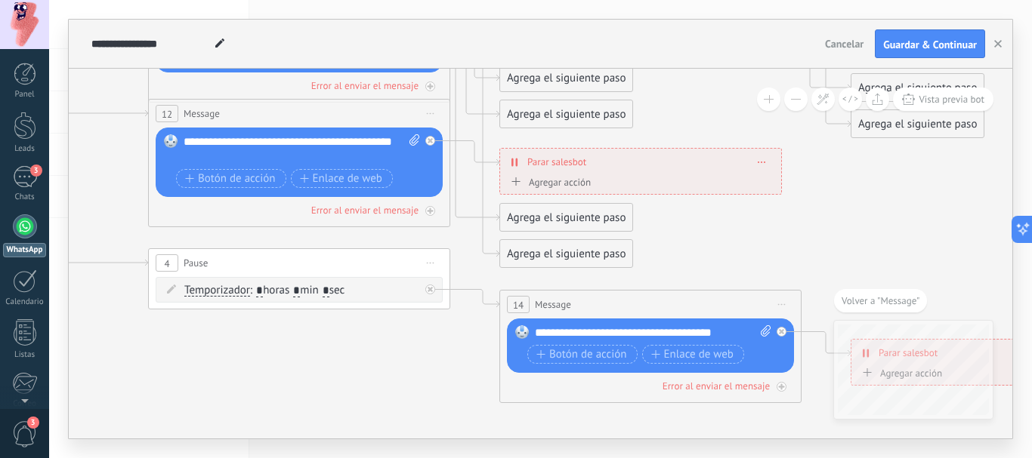
click at [527, 254] on div "Agrega el siguiente paso" at bounding box center [566, 254] width 132 height 25
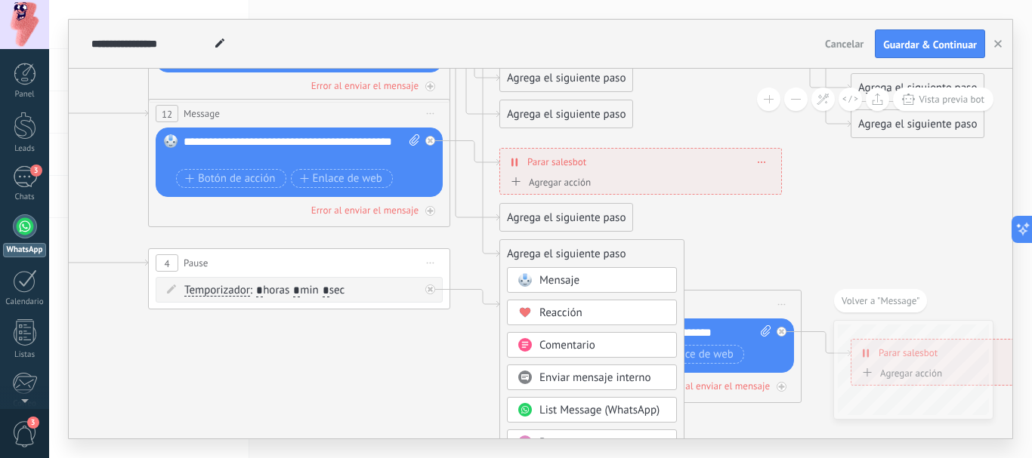
click at [553, 285] on span "Mensaje" at bounding box center [559, 280] width 40 height 14
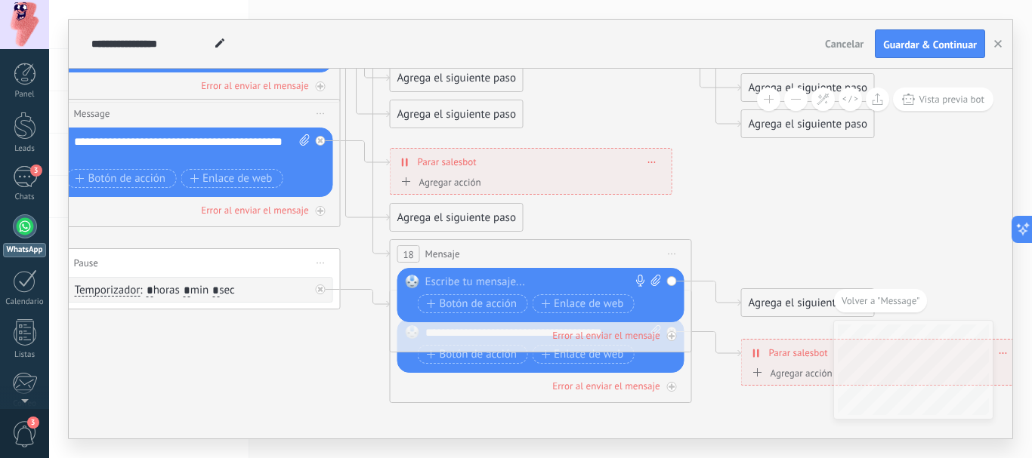
click at [453, 277] on div at bounding box center [537, 282] width 224 height 15
click at [495, 307] on span "Botón de acción" at bounding box center [472, 304] width 91 height 12
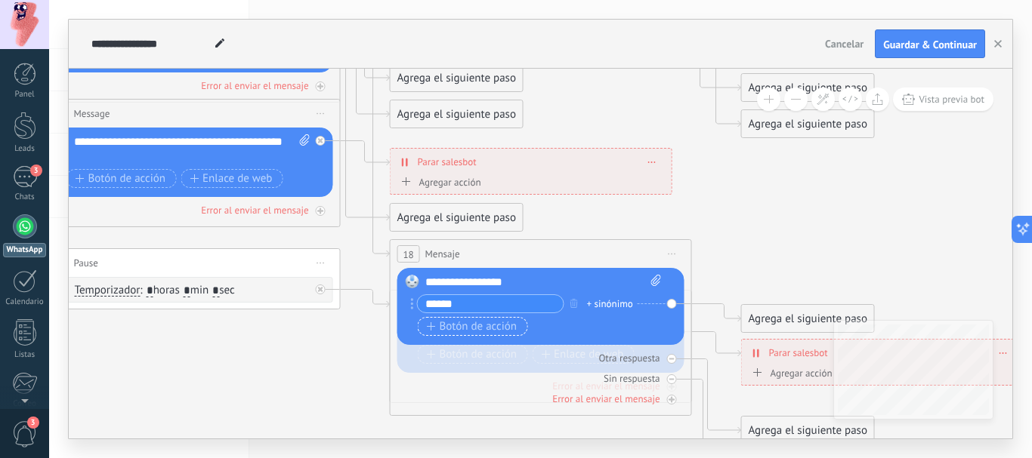
type input "******"
click at [486, 326] on span "Botón de acción" at bounding box center [472, 327] width 91 height 12
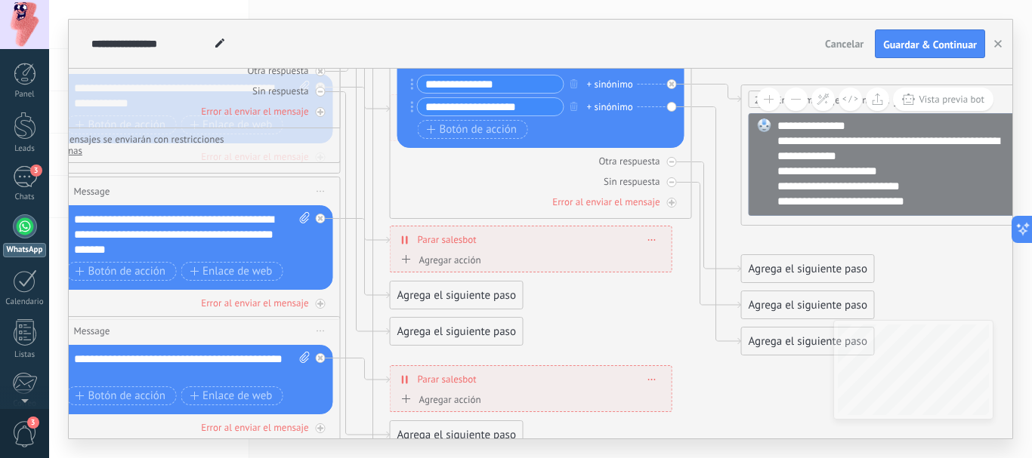
type input "*****"
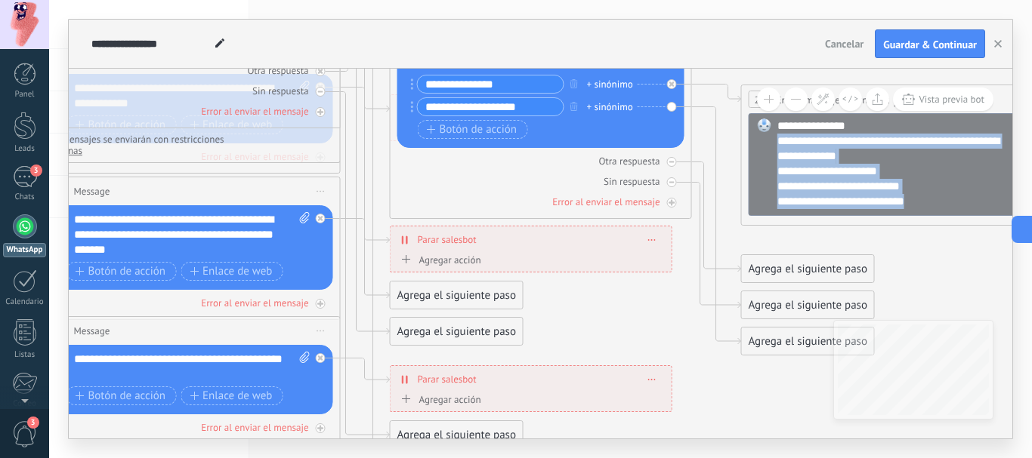
drag, startPoint x: 776, startPoint y: 139, endPoint x: 928, endPoint y: 209, distance: 167.3
click at [928, 209] on div "**********" at bounding box center [894, 165] width 235 height 92
copy div "**********"
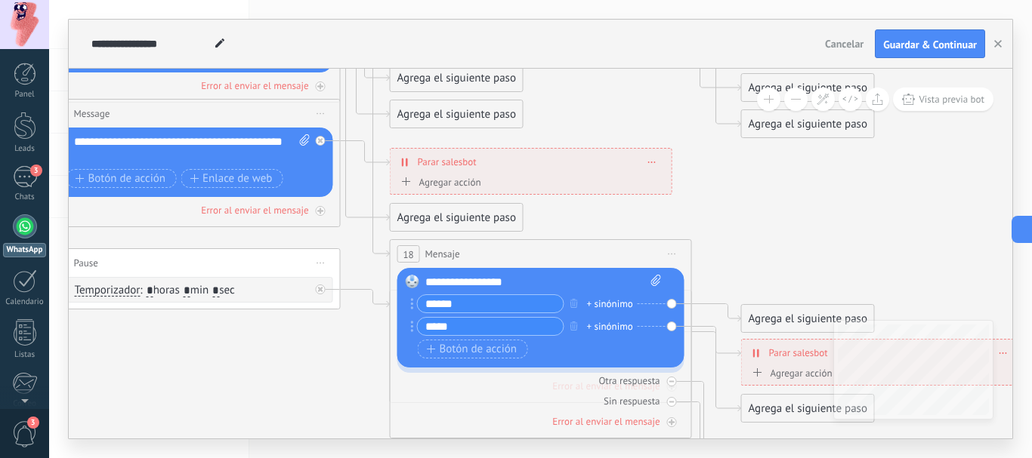
click at [758, 315] on div "Agrega el siguiente paso" at bounding box center [808, 319] width 132 height 25
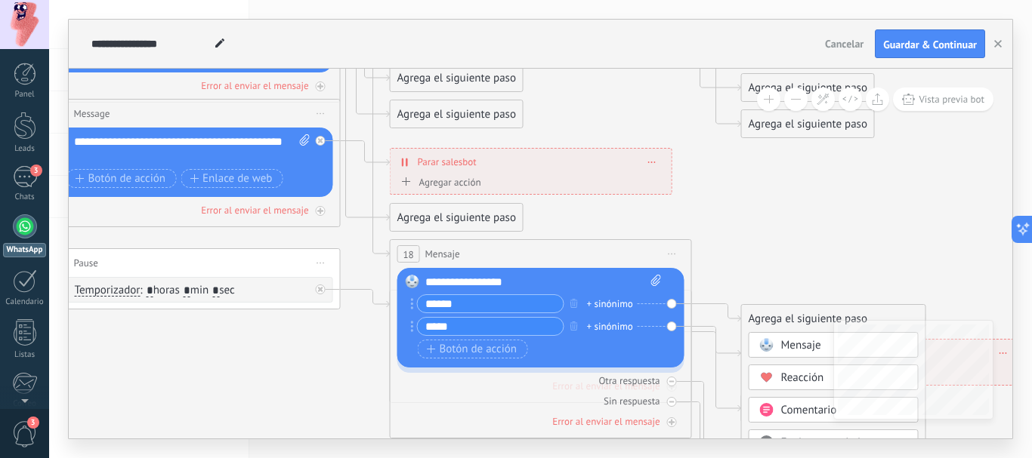
click at [791, 340] on span "Mensaje" at bounding box center [801, 345] width 40 height 14
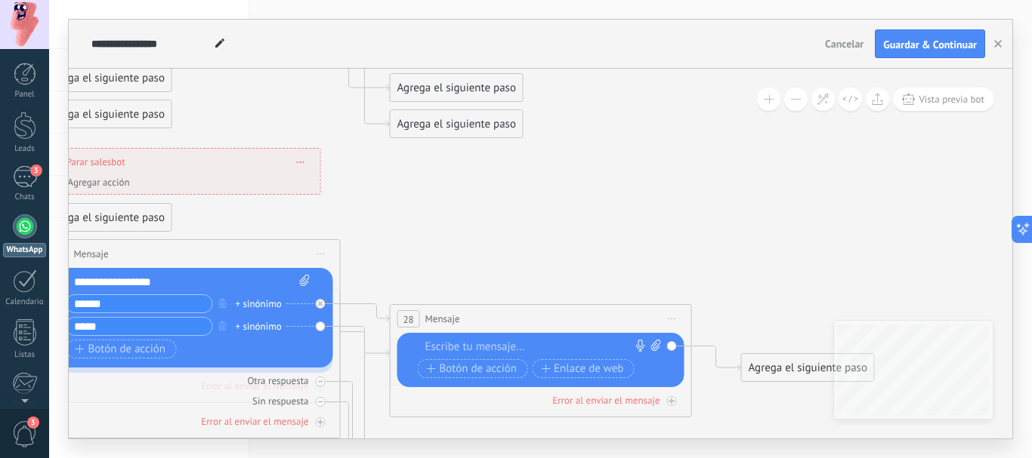
click at [467, 344] on div at bounding box center [537, 347] width 224 height 15
paste div
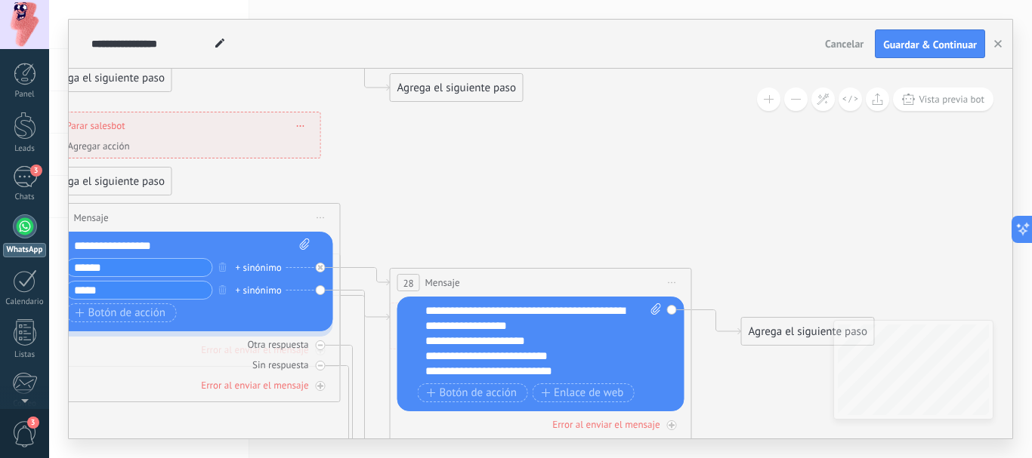
click at [408, 279] on span "28" at bounding box center [408, 283] width 11 height 13
click at [674, 282] on icon at bounding box center [672, 283] width 8 height 2
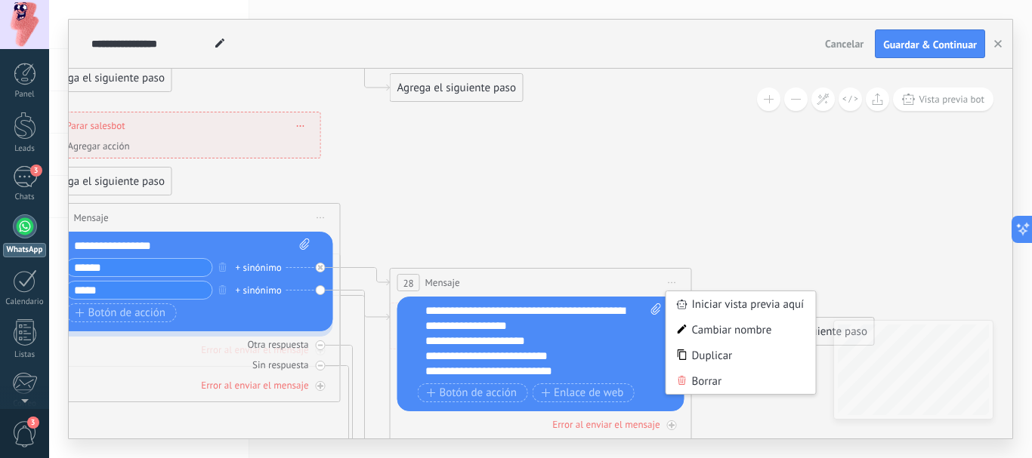
click at [437, 282] on span "Mensaje" at bounding box center [442, 283] width 35 height 14
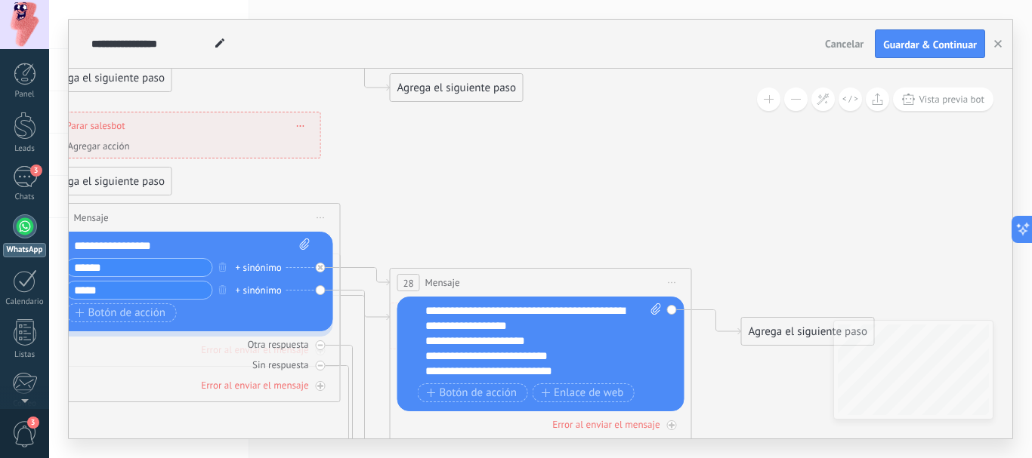
click at [437, 282] on span "Mensaje" at bounding box center [442, 283] width 35 height 14
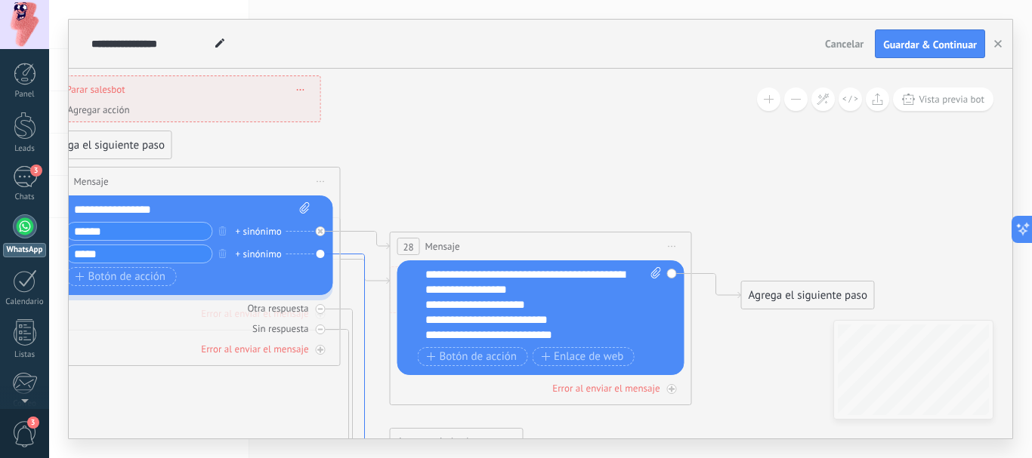
click at [354, 255] on icon at bounding box center [365, 387] width 49 height 264
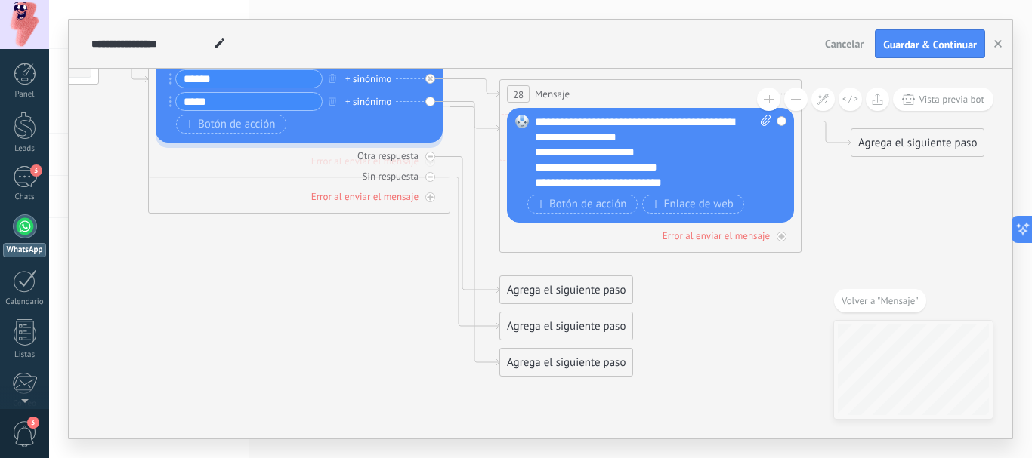
click at [528, 358] on div "Agrega el siguiente paso" at bounding box center [566, 362] width 132 height 25
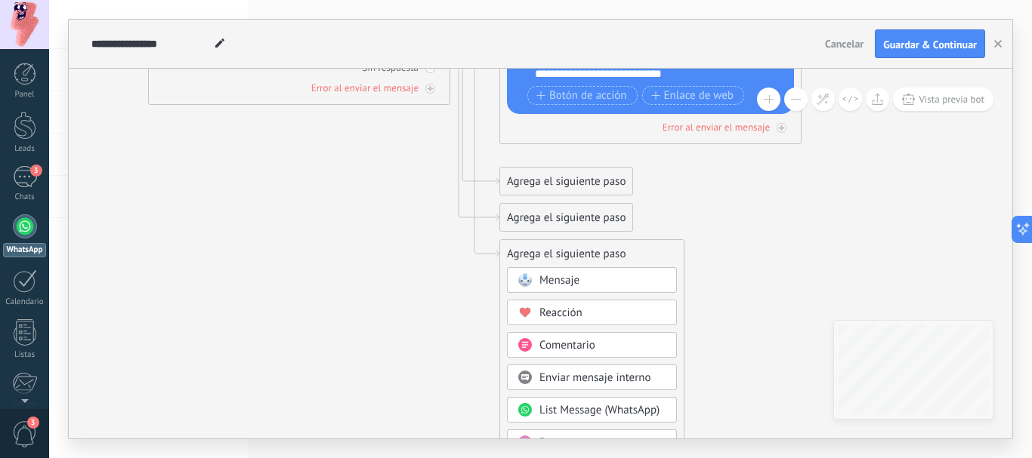
click at [597, 376] on span "Enviar mensaje interno" at bounding box center [595, 378] width 112 height 14
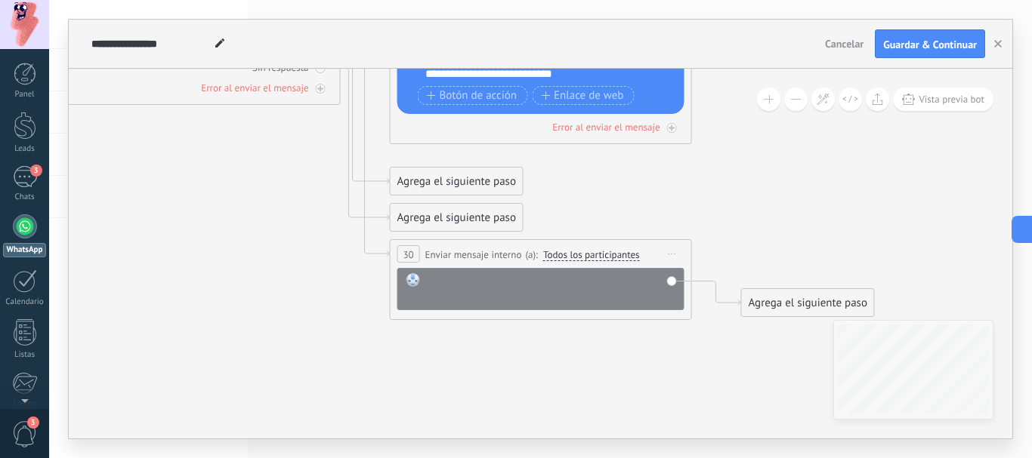
click at [466, 291] on div at bounding box center [551, 288] width 250 height 30
paste div
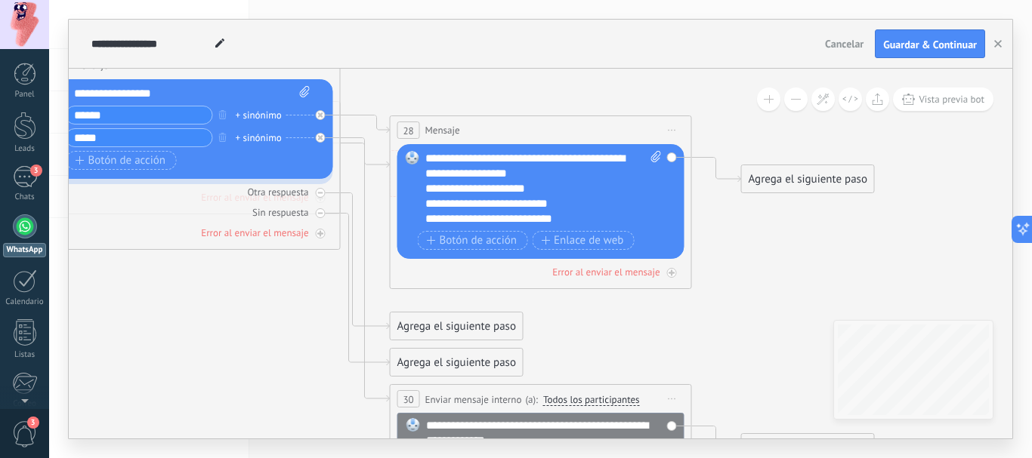
click at [674, 130] on icon at bounding box center [672, 131] width 8 height 2
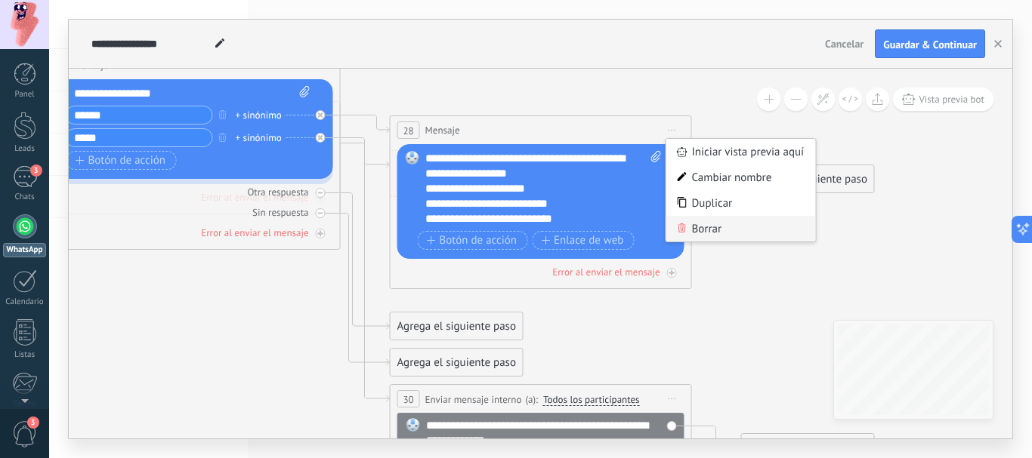
click at [694, 227] on div "Borrar" at bounding box center [741, 229] width 150 height 26
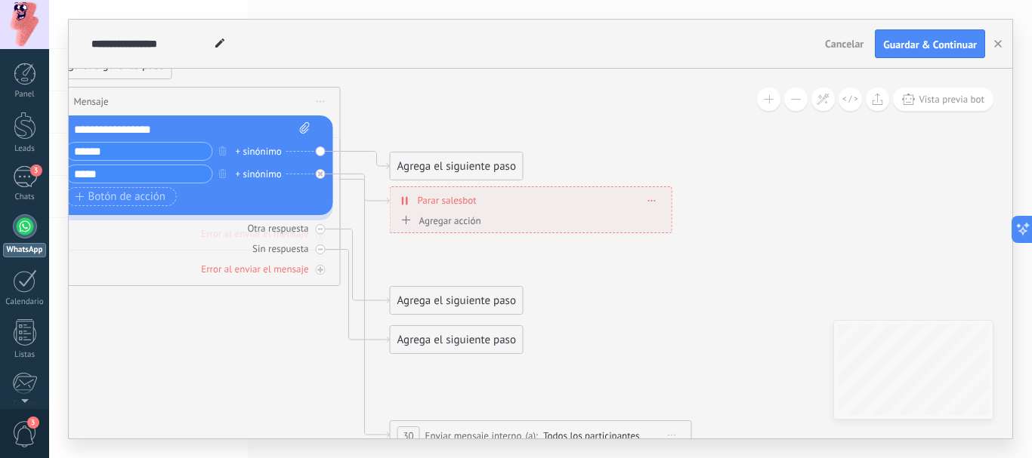
click at [403, 162] on div "Agrega el siguiente paso" at bounding box center [456, 166] width 132 height 25
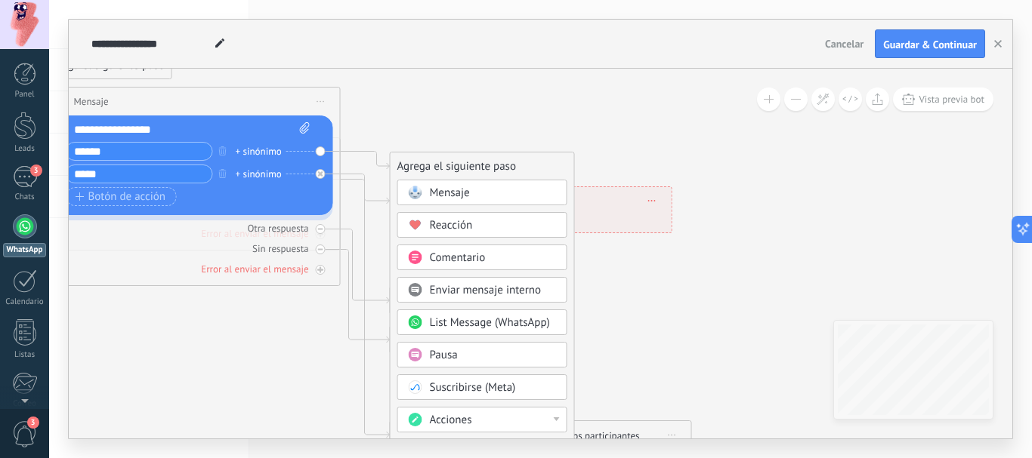
click at [471, 289] on span "Enviar mensaje interno" at bounding box center [486, 290] width 112 height 14
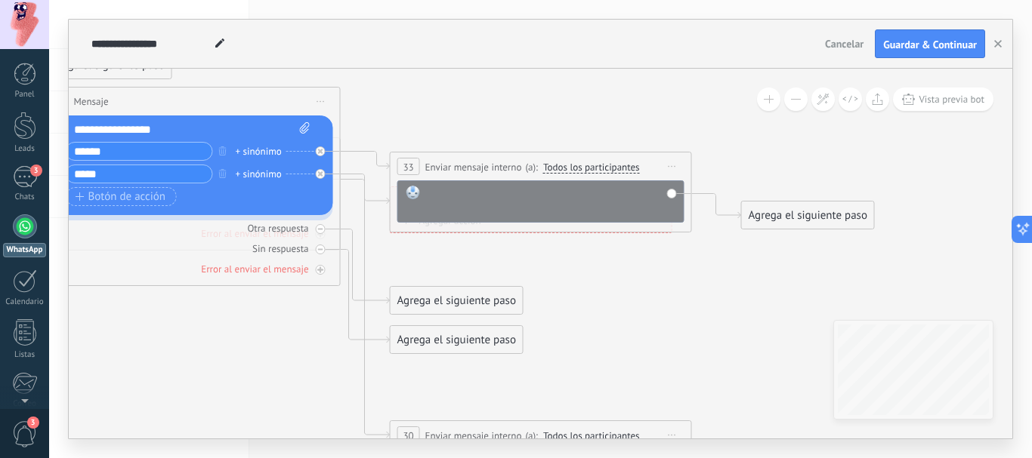
click at [482, 203] on div at bounding box center [551, 201] width 250 height 30
paste div
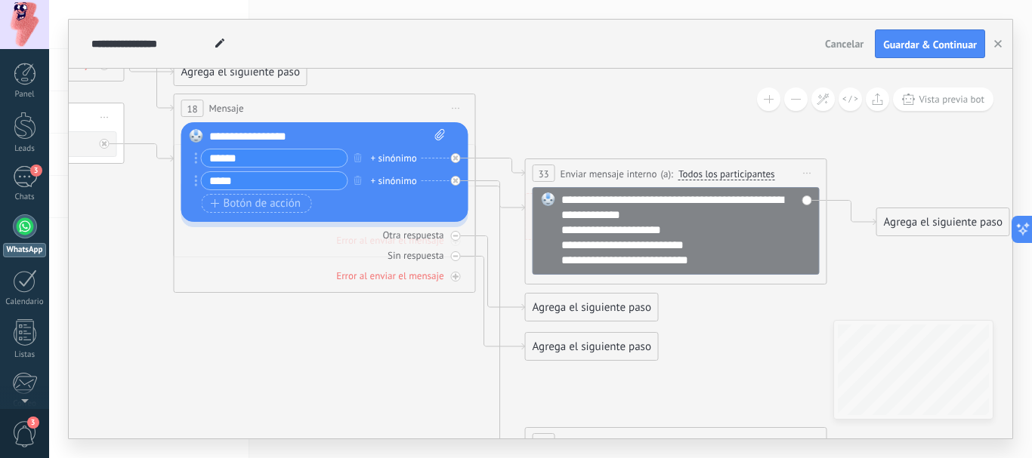
drag, startPoint x: 179, startPoint y: 344, endPoint x: 314, endPoint y: 351, distance: 135.4
click at [314, 351] on icon at bounding box center [83, 21] width 2505 height 1822
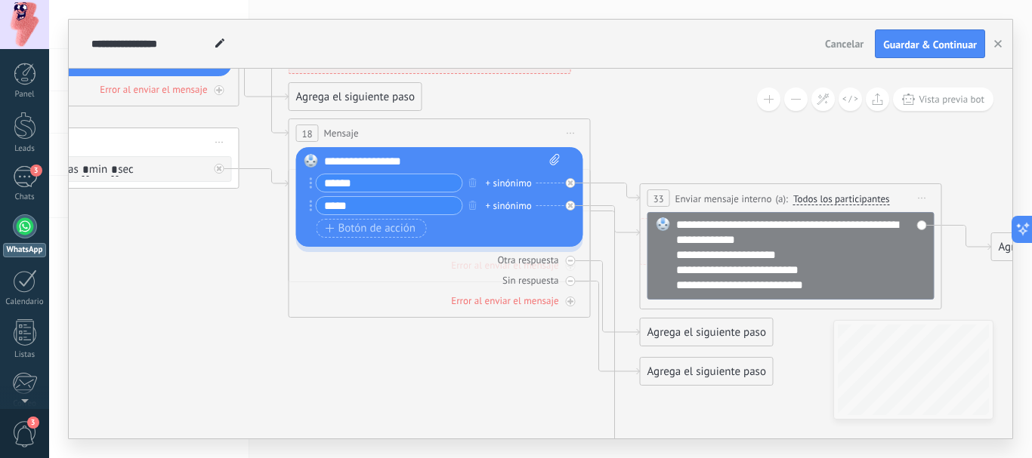
drag, startPoint x: 230, startPoint y: 366, endPoint x: 350, endPoint y: 390, distance: 123.2
click at [346, 391] on icon at bounding box center [198, 45] width 2505 height 1822
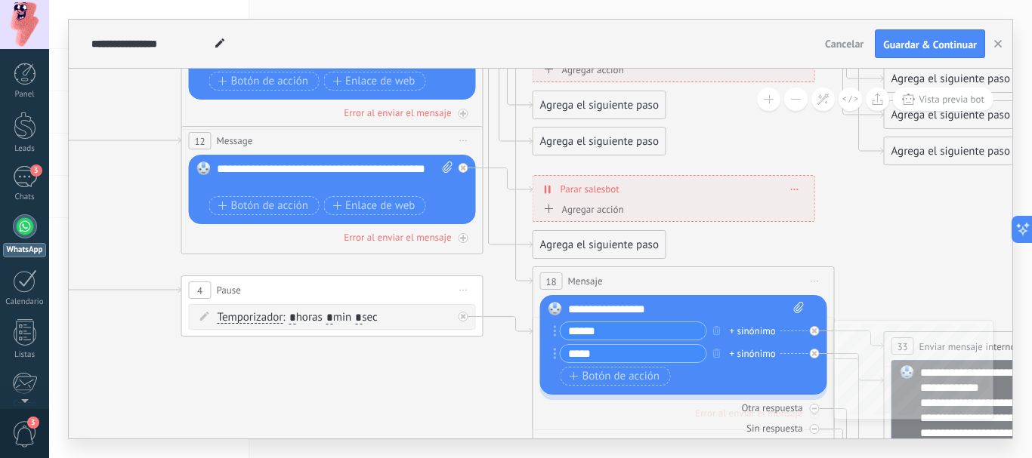
drag, startPoint x: 142, startPoint y: 402, endPoint x: 384, endPoint y: 405, distance: 242.5
click at [384, 405] on icon at bounding box center [442, 194] width 2505 height 1822
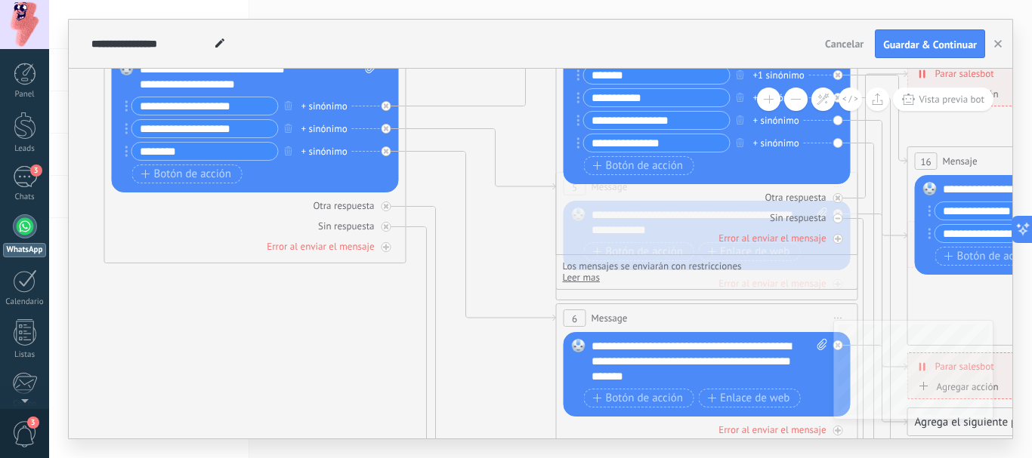
drag, startPoint x: 103, startPoint y: 332, endPoint x: 503, endPoint y: 359, distance: 400.4
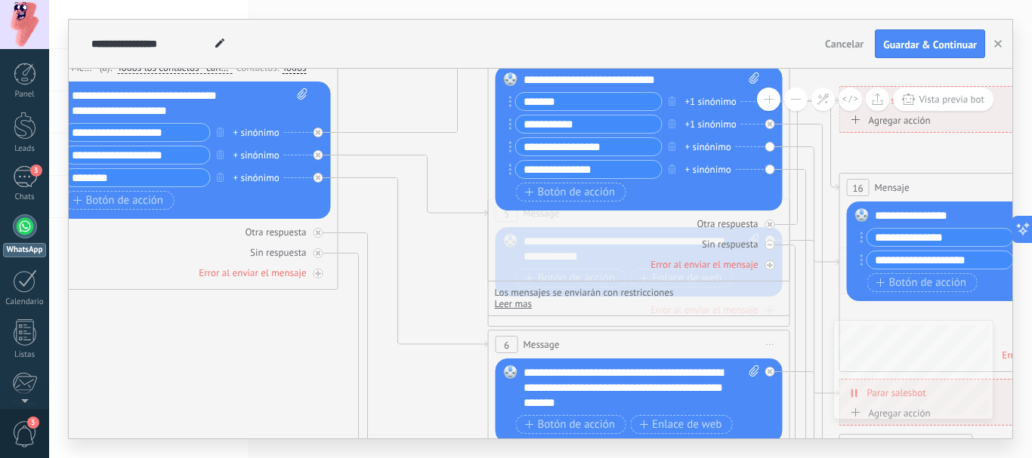
drag, startPoint x: 285, startPoint y: 347, endPoint x: 193, endPoint y: 374, distance: 96.8
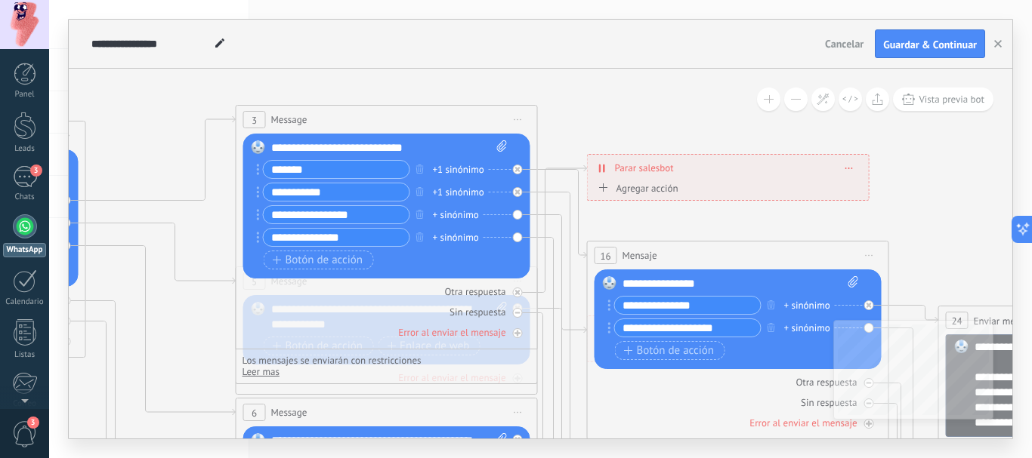
drag, startPoint x: 218, startPoint y: 377, endPoint x: 68, endPoint y: 393, distance: 151.1
click at [47, 458] on html ".abccls-1,.abccls-2{fill-rule:evenodd}.abccls-2{fill:#fff} .abfcls-1{fill:none}…" at bounding box center [516, 229] width 1032 height 458
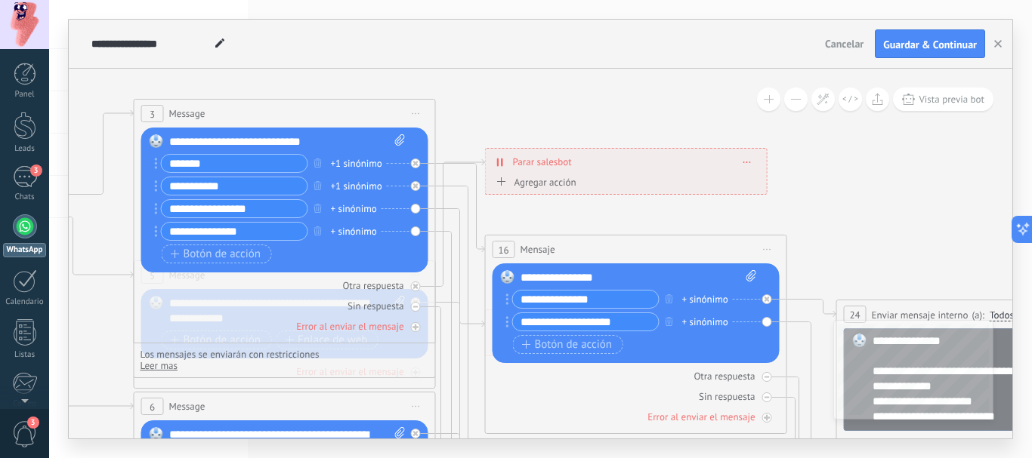
drag, startPoint x: 153, startPoint y: 161, endPoint x: 54, endPoint y: 154, distance: 98.4
click at [51, 156] on div "**********" at bounding box center [540, 229] width 983 height 458
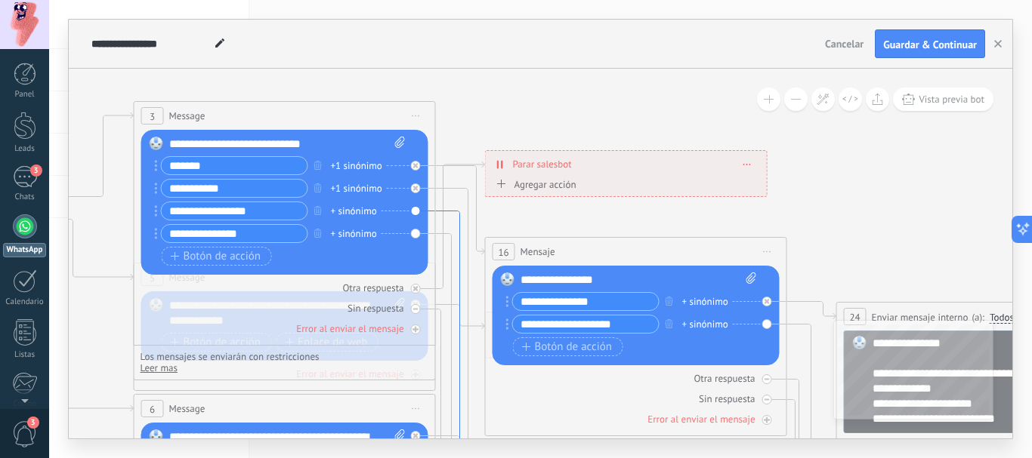
click at [454, 212] on icon at bounding box center [460, 363] width 49 height 305
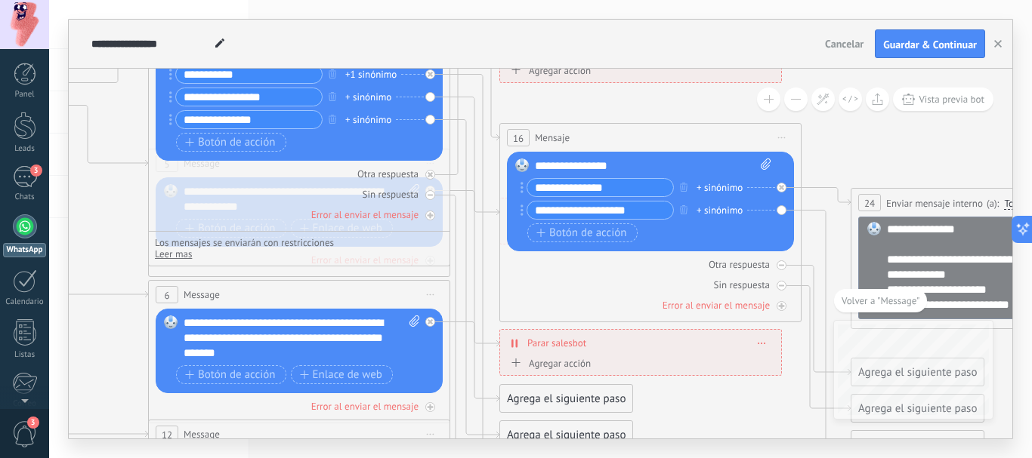
click at [526, 401] on div "Agrega el siguiente paso" at bounding box center [566, 399] width 132 height 25
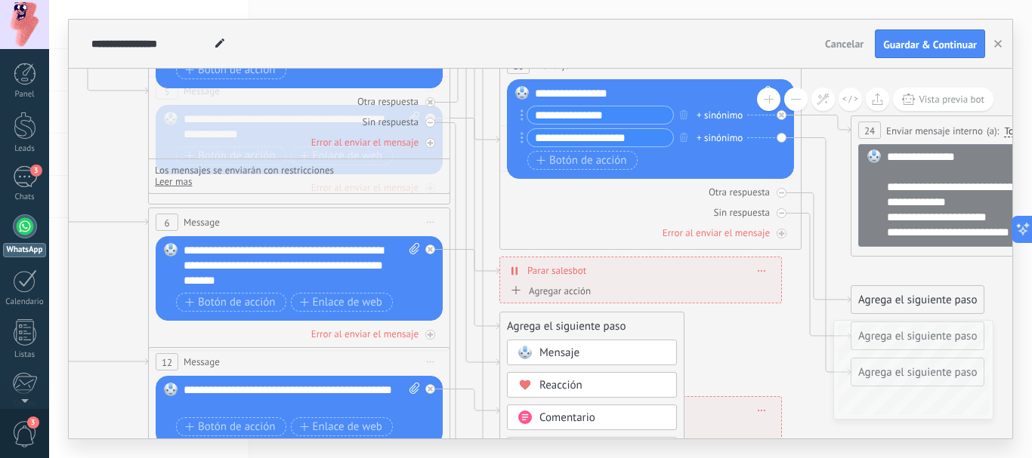
click at [570, 350] on span "Mensaje" at bounding box center [559, 353] width 40 height 14
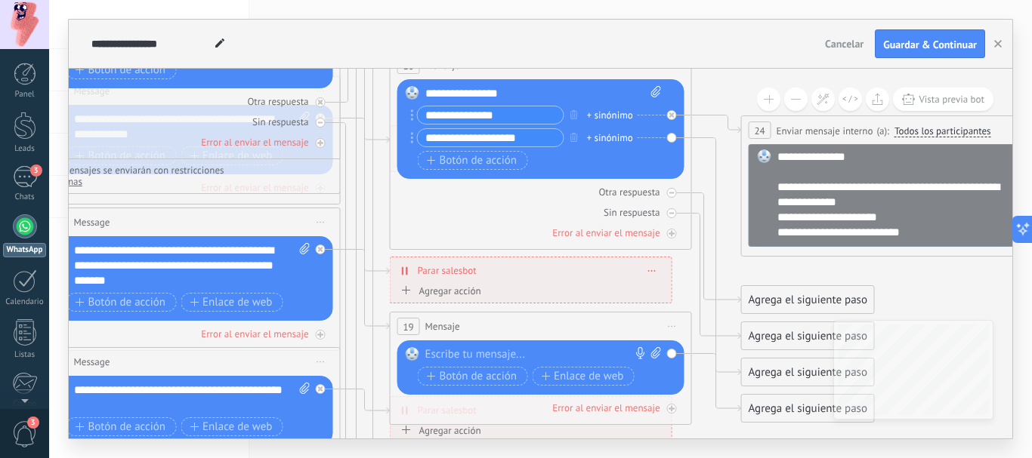
click at [489, 353] on div at bounding box center [537, 354] width 224 height 15
click at [476, 377] on span "Botón de acción" at bounding box center [472, 377] width 91 height 12
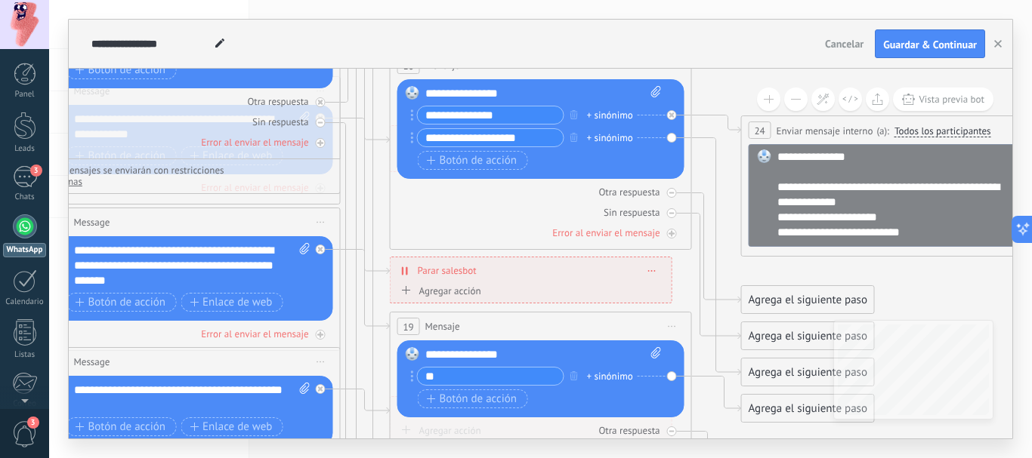
type input "*"
click at [535, 353] on div "**********" at bounding box center [543, 354] width 236 height 15
click at [459, 376] on input "text" at bounding box center [491, 376] width 146 height 17
type input "****"
click at [452, 397] on span "Botón de acción" at bounding box center [472, 399] width 91 height 12
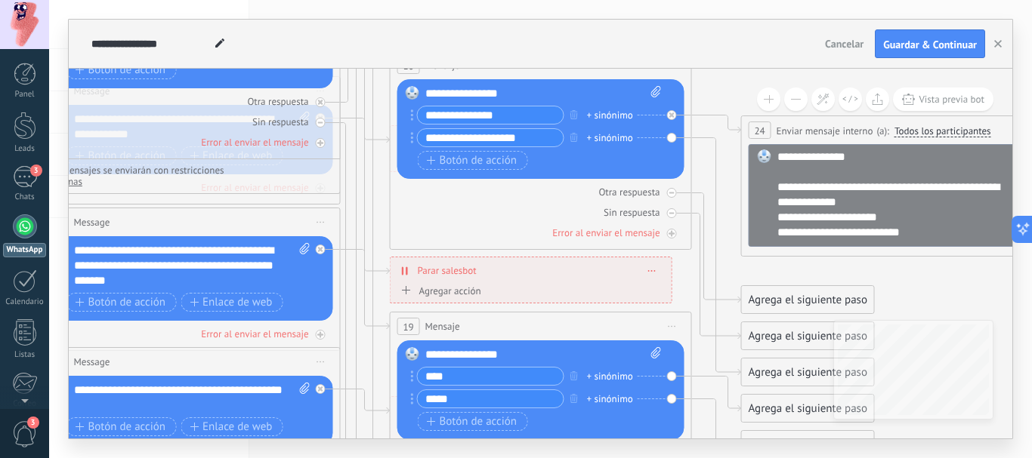
type input "*****"
click at [384, 196] on icon at bounding box center [299, 376] width 2505 height 1745
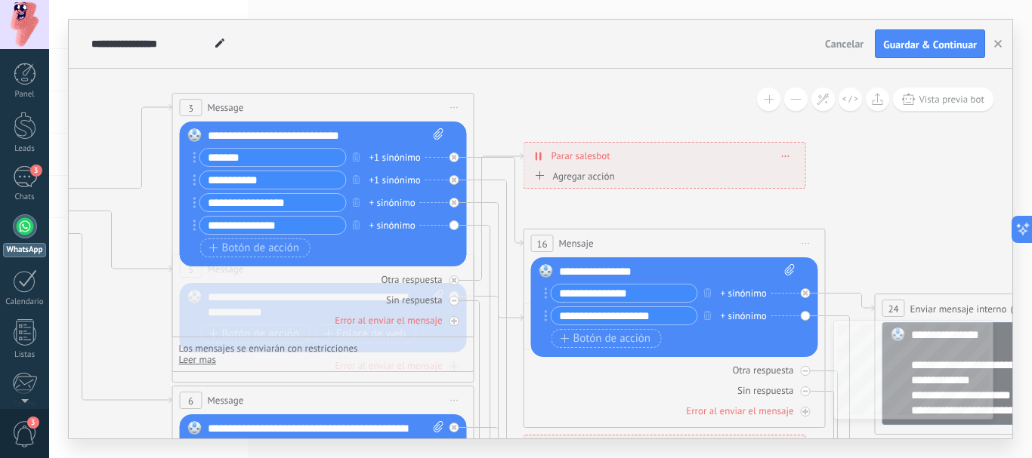
drag, startPoint x: 380, startPoint y: 123, endPoint x: 472, endPoint y: 129, distance: 92.3
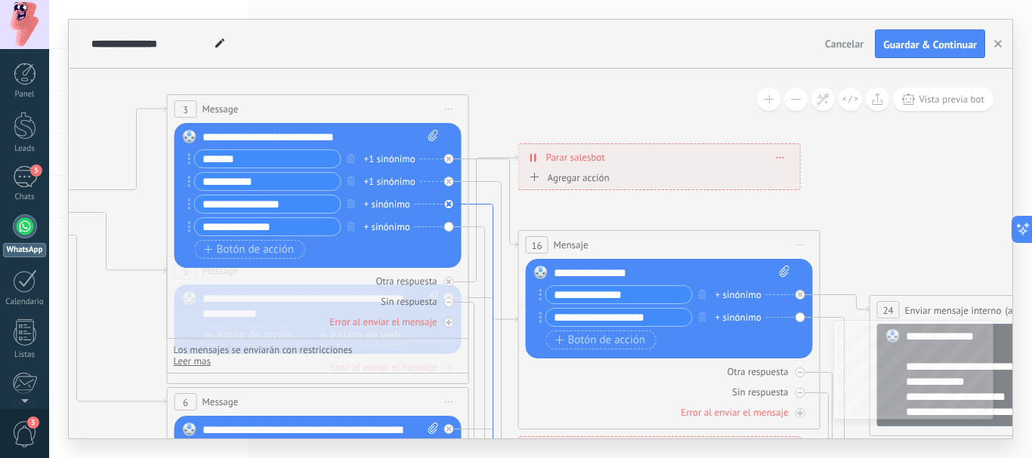
click at [489, 208] on icon at bounding box center [493, 357] width 49 height 305
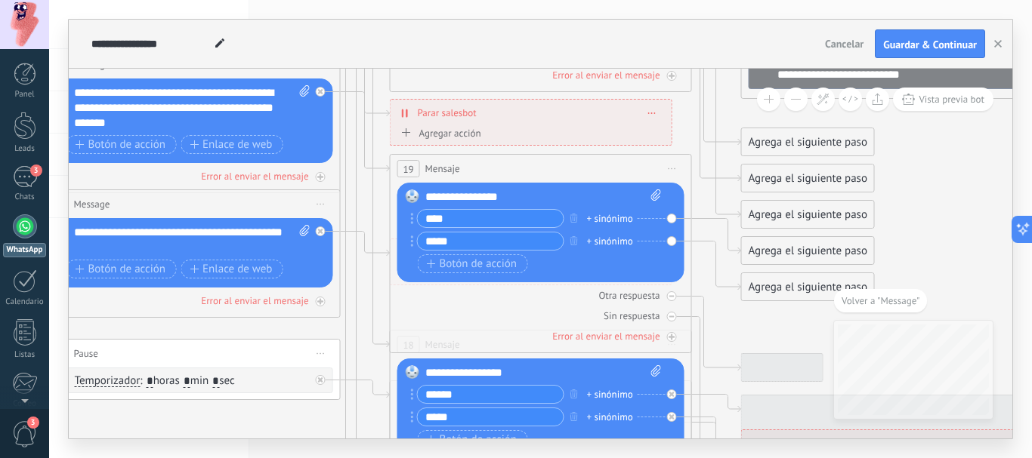
click at [527, 193] on div "**********" at bounding box center [543, 197] width 236 height 15
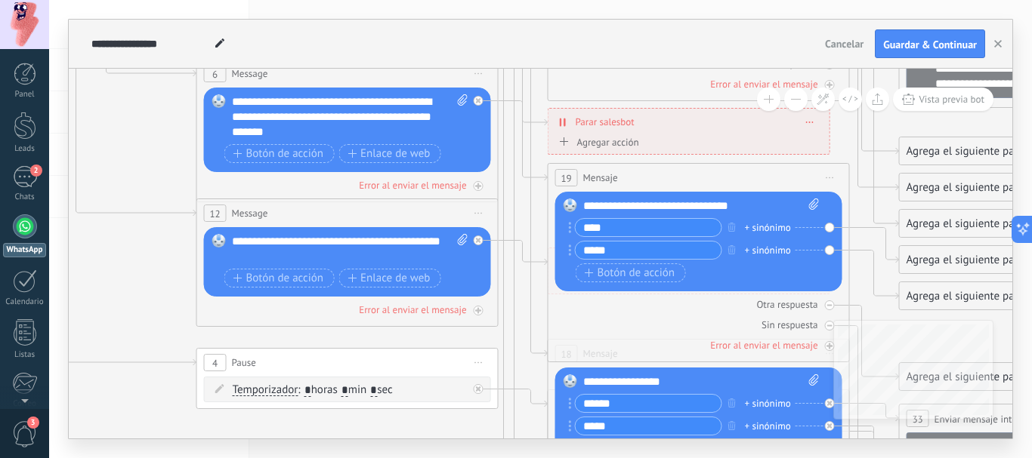
drag, startPoint x: 204, startPoint y: 424, endPoint x: 362, endPoint y: 434, distance: 158.1
click at [362, 434] on icon at bounding box center [457, 227] width 2505 height 1745
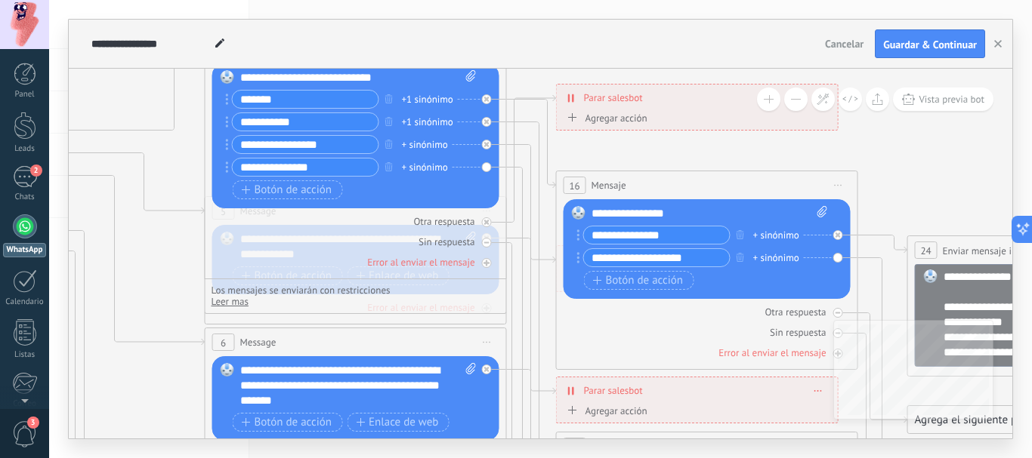
drag, startPoint x: 144, startPoint y: 296, endPoint x: 163, endPoint y: 280, distance: 24.7
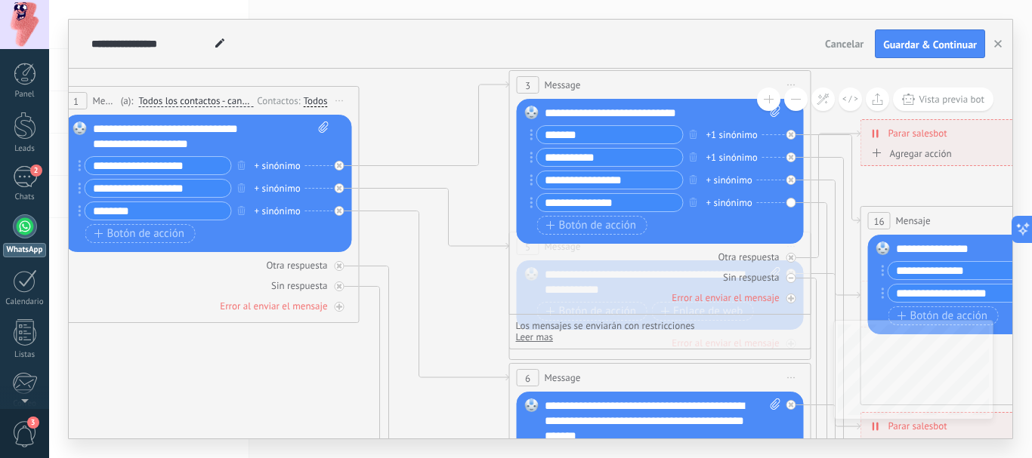
drag, startPoint x: 163, startPoint y: 280, endPoint x: 467, endPoint y: 325, distance: 307.6
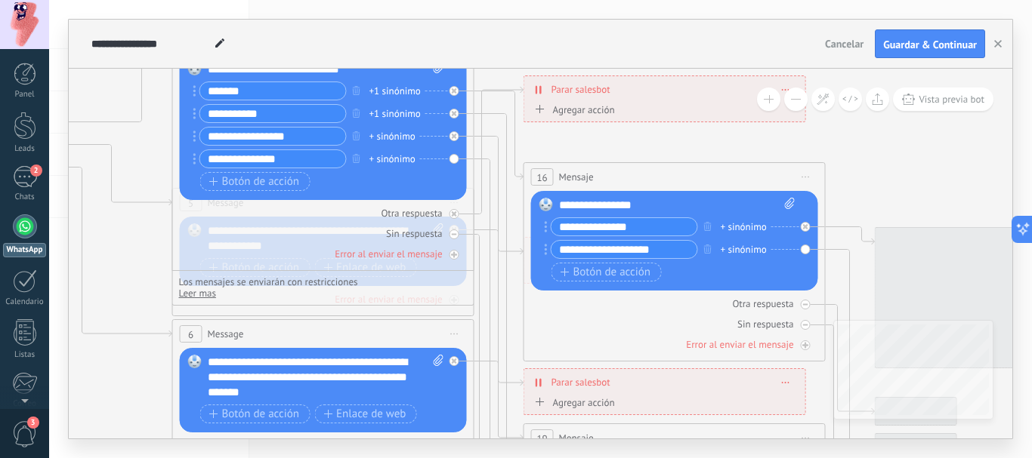
drag, startPoint x: 484, startPoint y: 194, endPoint x: 178, endPoint y: 129, distance: 312.7
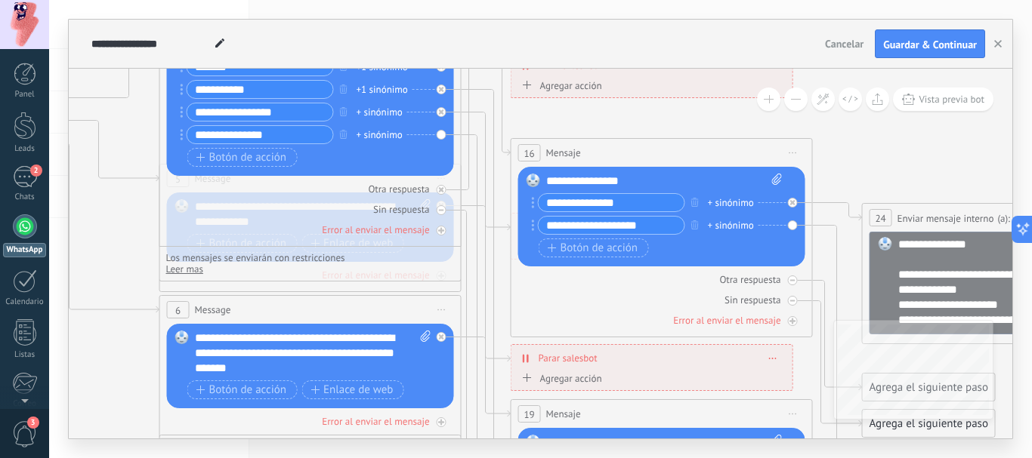
drag, startPoint x: 538, startPoint y: 136, endPoint x: 520, endPoint y: 116, distance: 26.2
click at [538, 117] on icon at bounding box center [420, 463] width 2505 height 1745
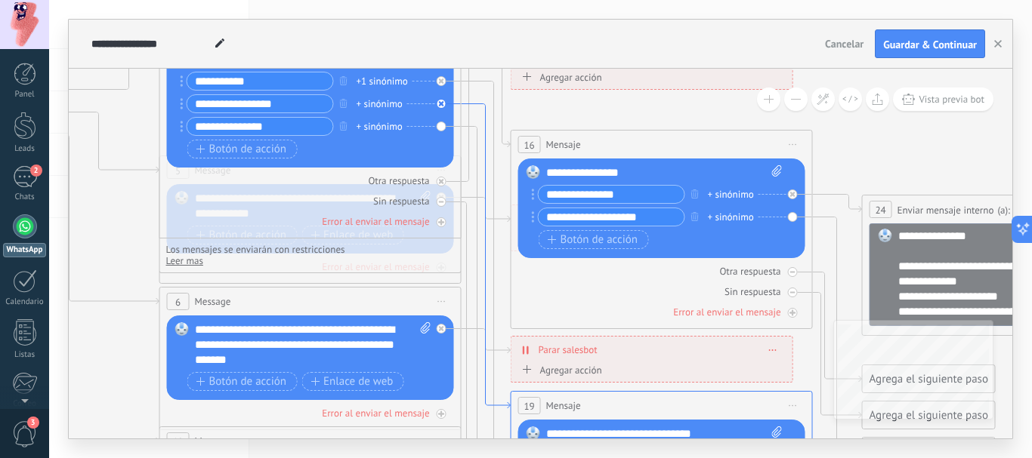
click at [486, 117] on icon at bounding box center [485, 256] width 49 height 305
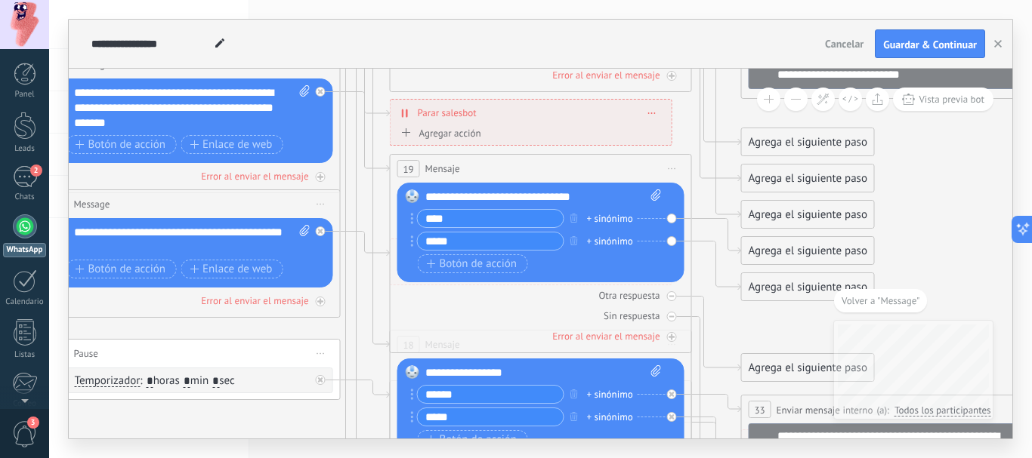
click at [800, 255] on div "Agrega el siguiente paso" at bounding box center [808, 251] width 132 height 25
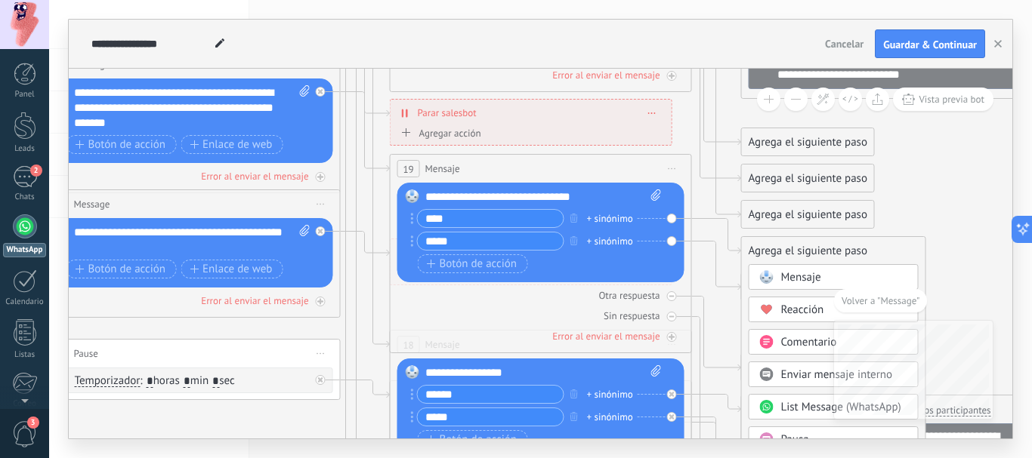
click at [807, 375] on span "Enviar mensaje interno" at bounding box center [837, 375] width 112 height 14
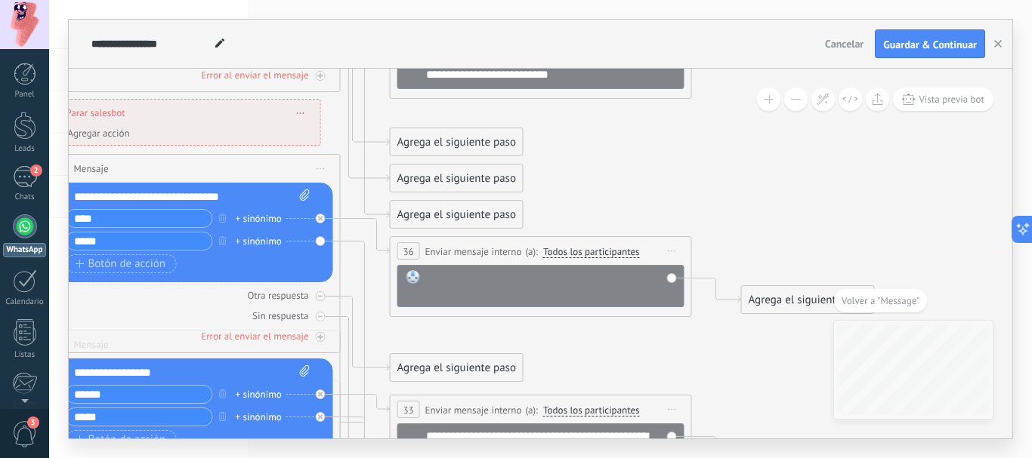
click at [452, 277] on div at bounding box center [551, 285] width 250 height 30
paste div
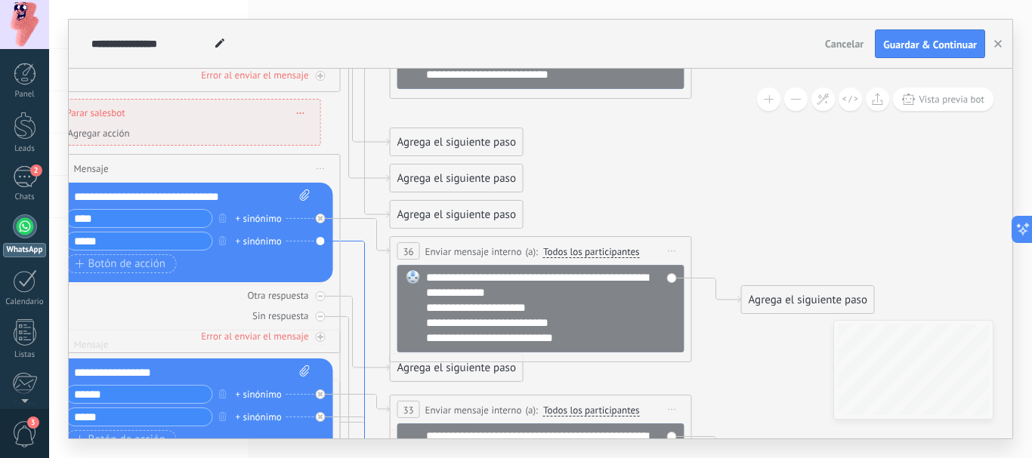
click at [366, 248] on icon at bounding box center [365, 466] width 49 height 448
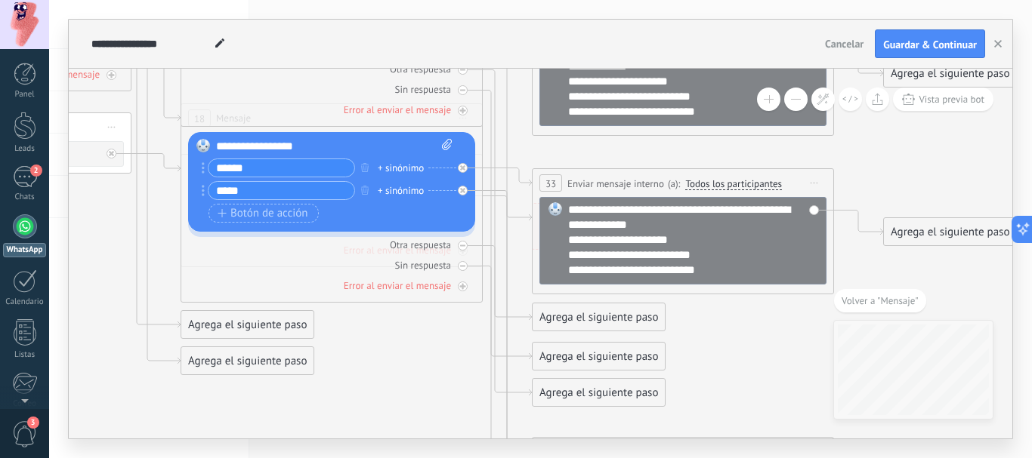
drag, startPoint x: 393, startPoint y: 228, endPoint x: 425, endPoint y: 434, distance: 208.0
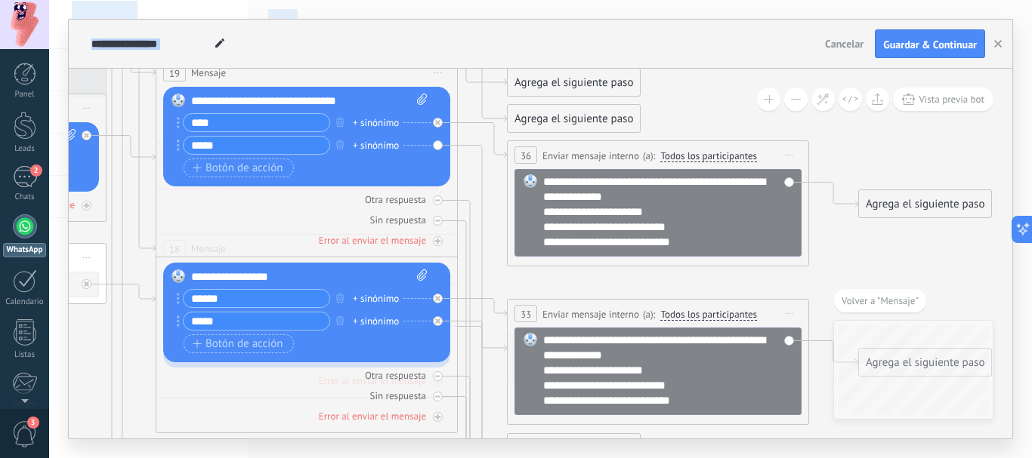
drag, startPoint x: 450, startPoint y: 329, endPoint x: 425, endPoint y: 460, distance: 133.0
click at [425, 458] on html ".abccls-1,.abccls-2{fill-rule:evenodd}.abccls-2{fill:#fff} .abfcls-1{fill:none}…" at bounding box center [516, 229] width 1032 height 458
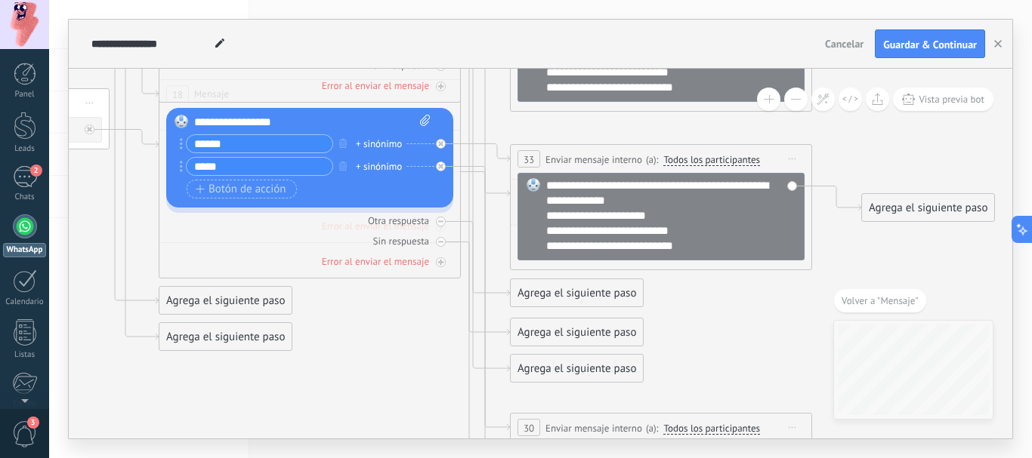
drag, startPoint x: 490, startPoint y: 262, endPoint x: 493, endPoint y: 107, distance: 154.9
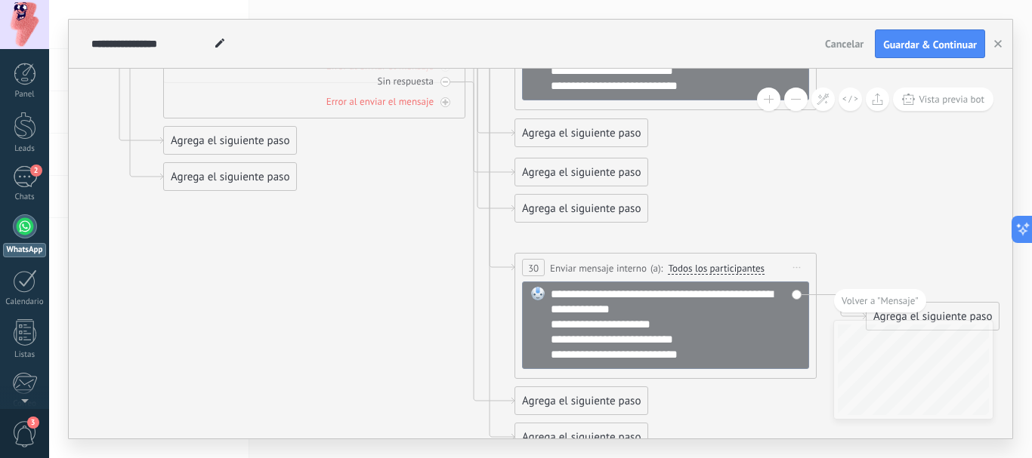
drag, startPoint x: 498, startPoint y: 271, endPoint x: 503, endPoint y: 111, distance: 160.2
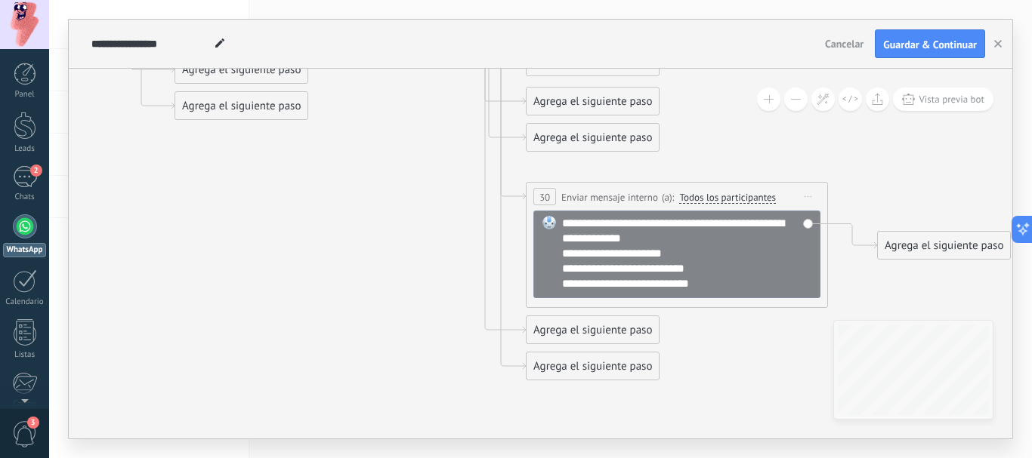
drag, startPoint x: 500, startPoint y: 248, endPoint x: 511, endPoint y: 177, distance: 71.9
click at [555, 369] on div "Agrega el siguiente paso" at bounding box center [592, 366] width 132 height 25
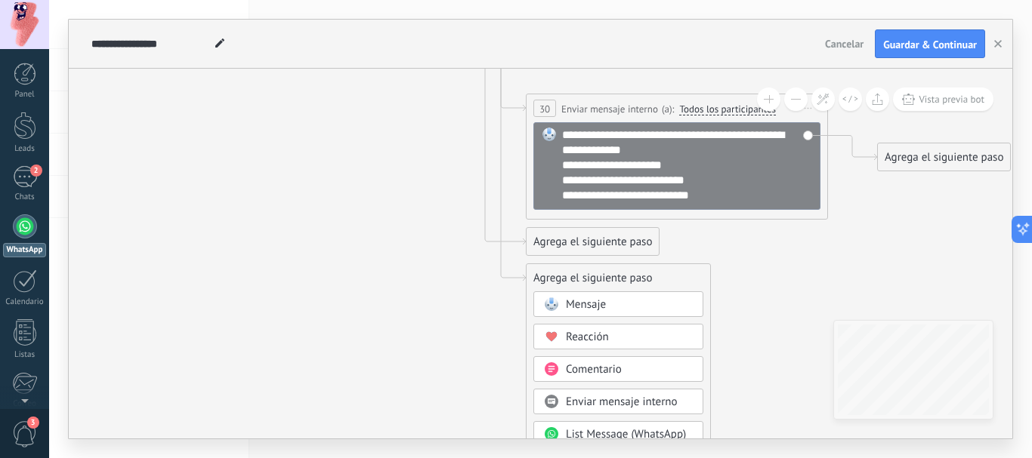
click at [593, 396] on span "Enviar mensaje interno" at bounding box center [622, 402] width 112 height 14
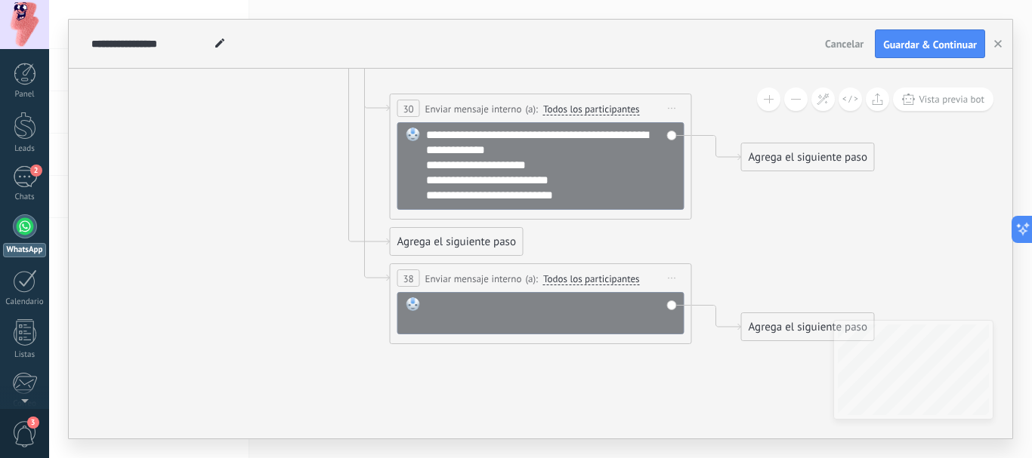
click at [478, 314] on div at bounding box center [551, 313] width 250 height 30
paste div
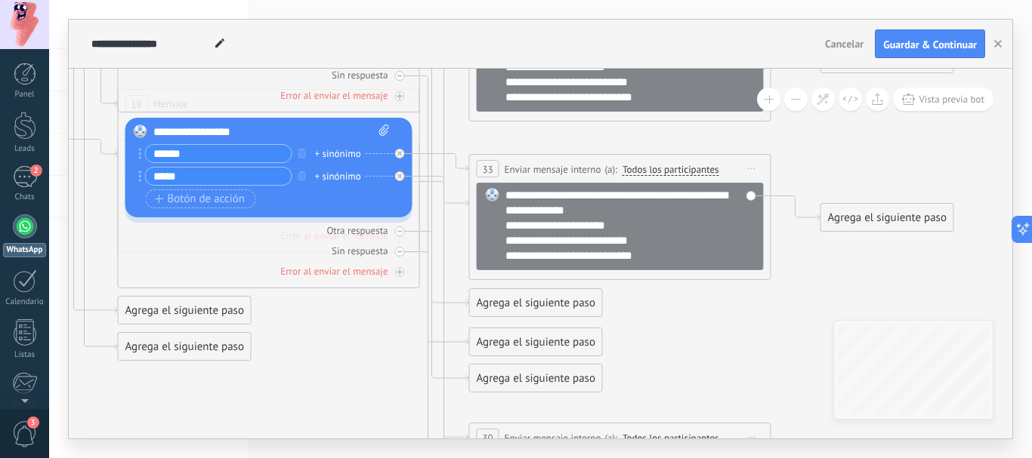
drag, startPoint x: 246, startPoint y: 303, endPoint x: 326, endPoint y: 378, distance: 109.5
click at [326, 378] on icon at bounding box center [27, 78] width 2505 height 1946
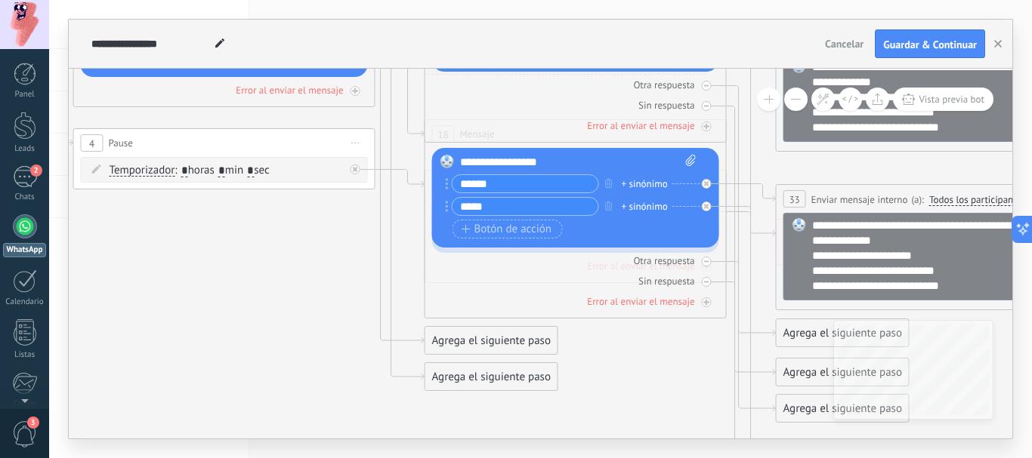
drag, startPoint x: 120, startPoint y: 402, endPoint x: 427, endPoint y: 432, distance: 308.1
click at [427, 432] on icon at bounding box center [334, 108] width 2505 height 1946
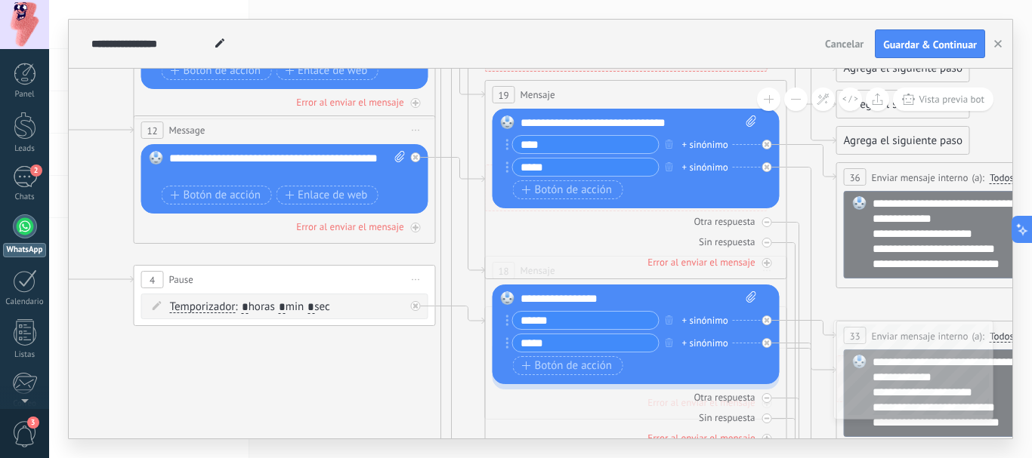
drag, startPoint x: 269, startPoint y: 380, endPoint x: 291, endPoint y: 451, distance: 74.3
click at [291, 451] on div "**********" at bounding box center [540, 229] width 983 height 458
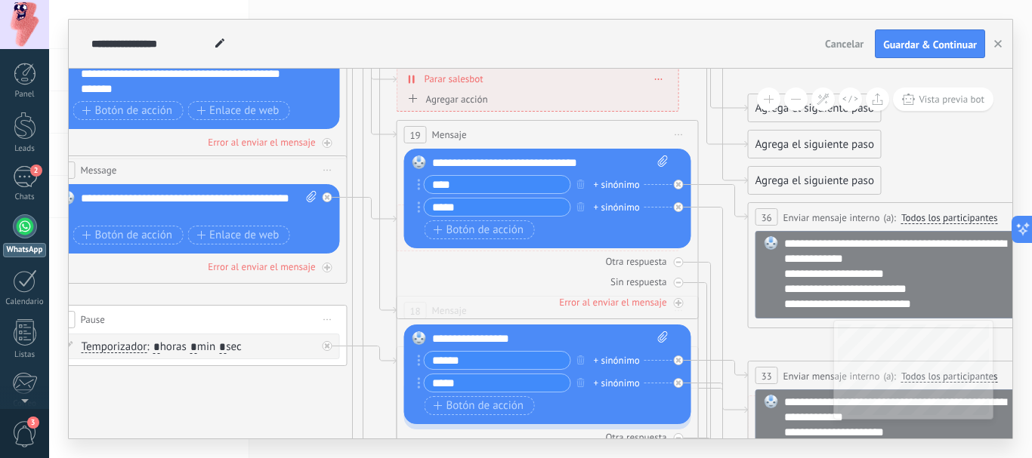
drag, startPoint x: 390, startPoint y: 383, endPoint x: 310, endPoint y: 417, distance: 86.3
click at [307, 419] on icon at bounding box center [306, 285] width 2505 height 1946
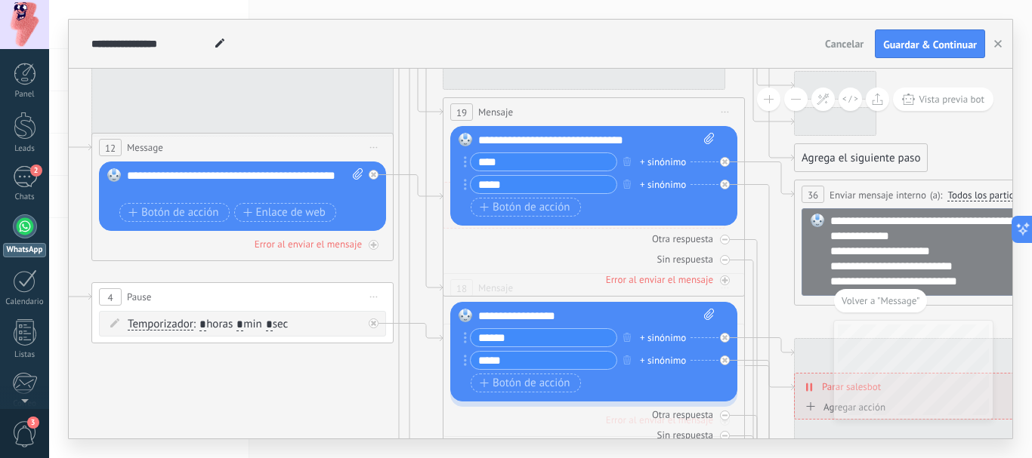
drag, startPoint x: 375, startPoint y: 200, endPoint x: 344, endPoint y: 449, distance: 251.1
click at [344, 449] on div "**********" at bounding box center [540, 229] width 983 height 458
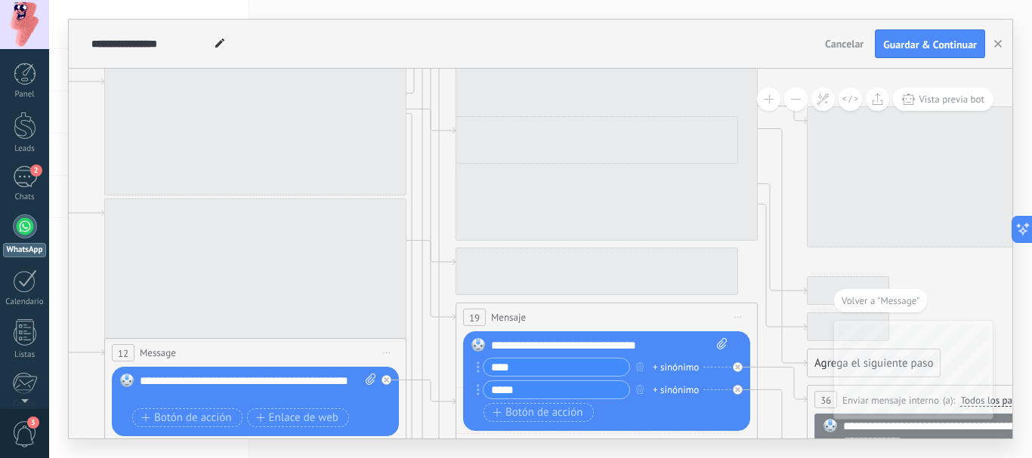
drag, startPoint x: 418, startPoint y: 224, endPoint x: 430, endPoint y: 429, distance: 205.8
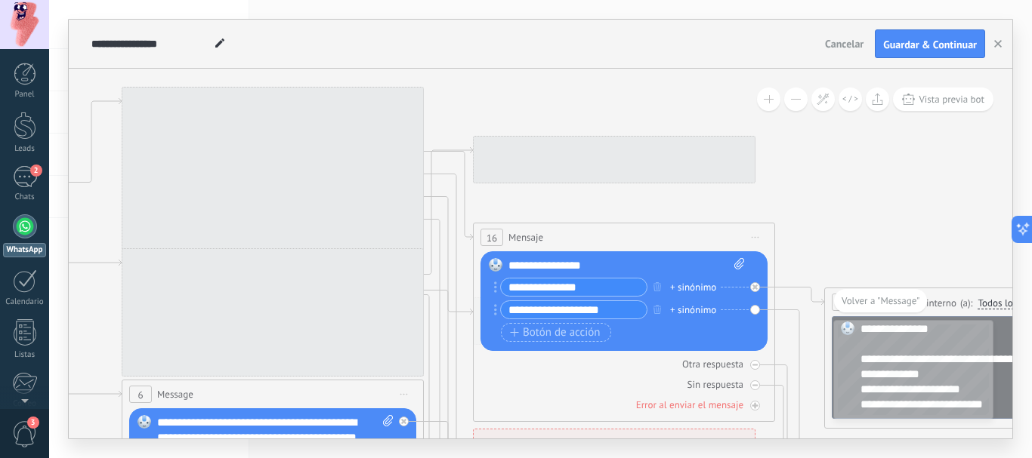
drag, startPoint x: 448, startPoint y: 162, endPoint x: 465, endPoint y: 343, distance: 182.1
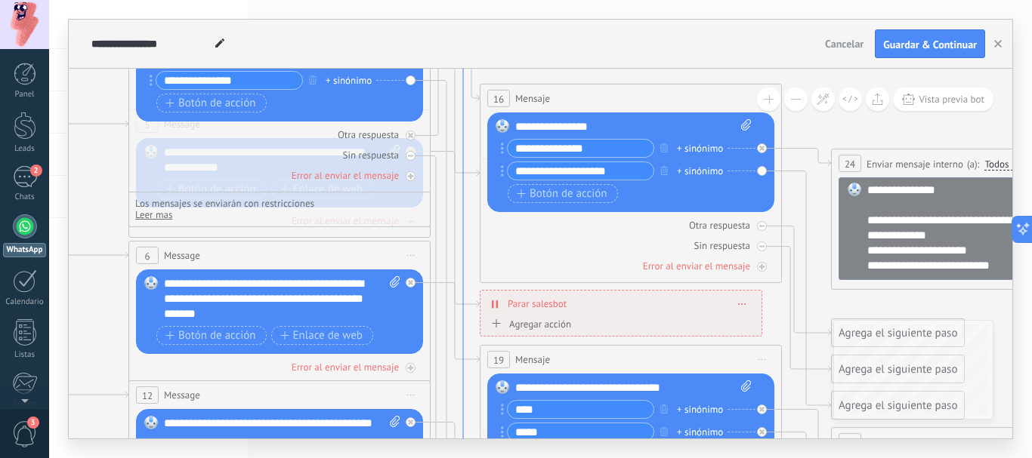
drag, startPoint x: 461, startPoint y: 292, endPoint x: 467, endPoint y: 152, distance: 139.9
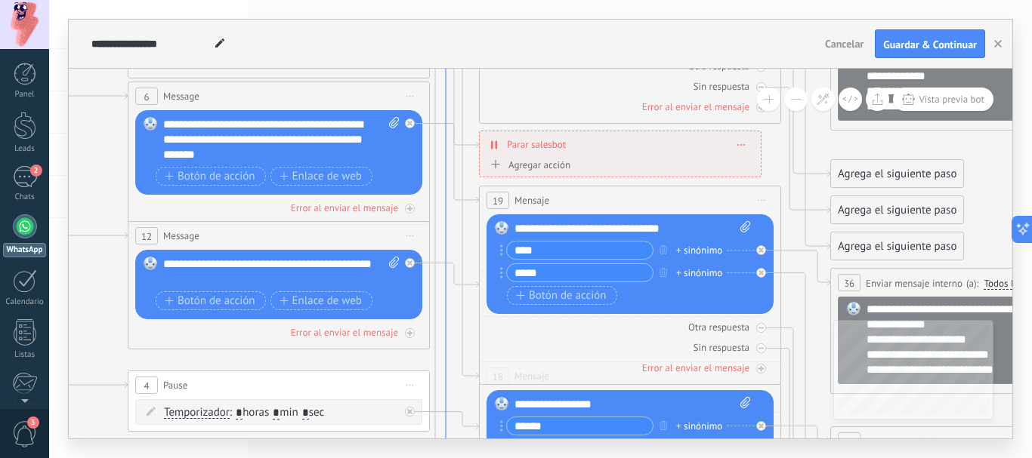
drag, startPoint x: 446, startPoint y: 270, endPoint x: 446, endPoint y: 111, distance: 158.6
click at [446, 111] on icon at bounding box center [454, 272] width 49 height 702
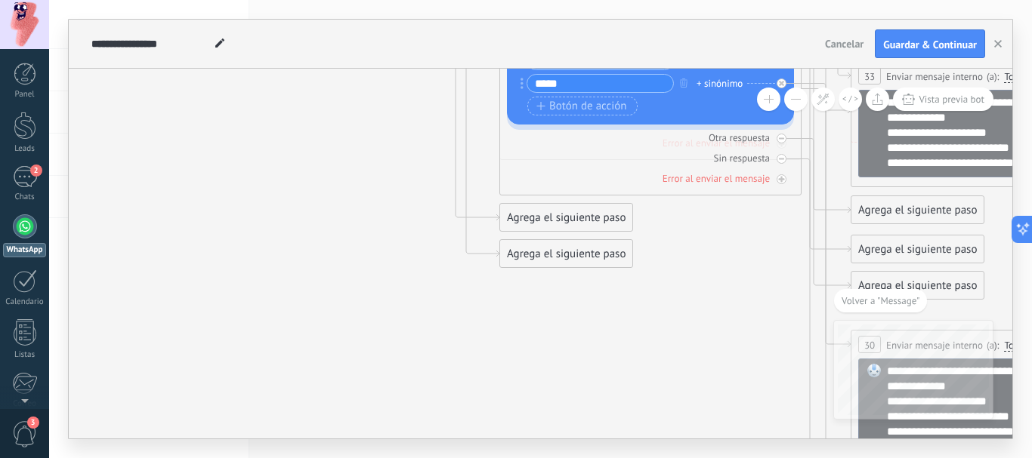
click at [520, 220] on div "Agrega el siguiente paso" at bounding box center [566, 217] width 132 height 25
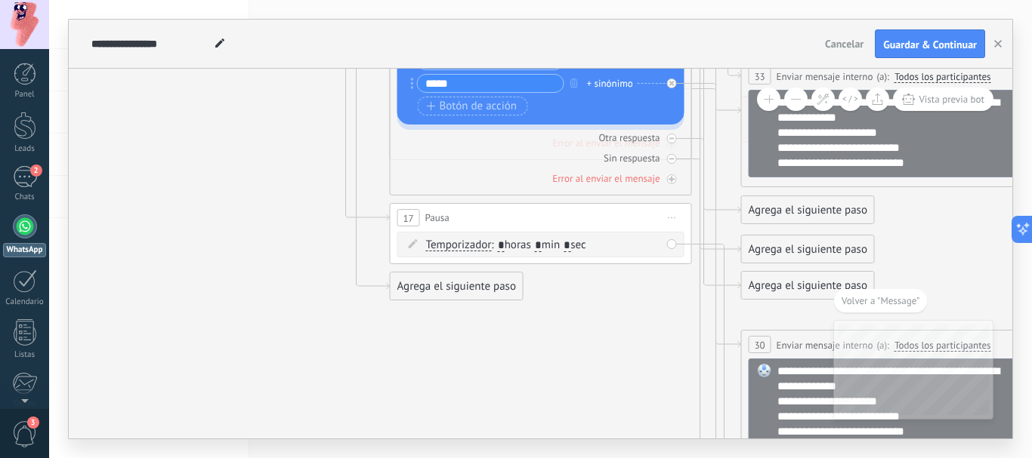
click at [671, 216] on span "Iniciar vista previa aquí Cambiar nombre Duplicar [GEOGRAPHIC_DATA]" at bounding box center [672, 218] width 24 height 22
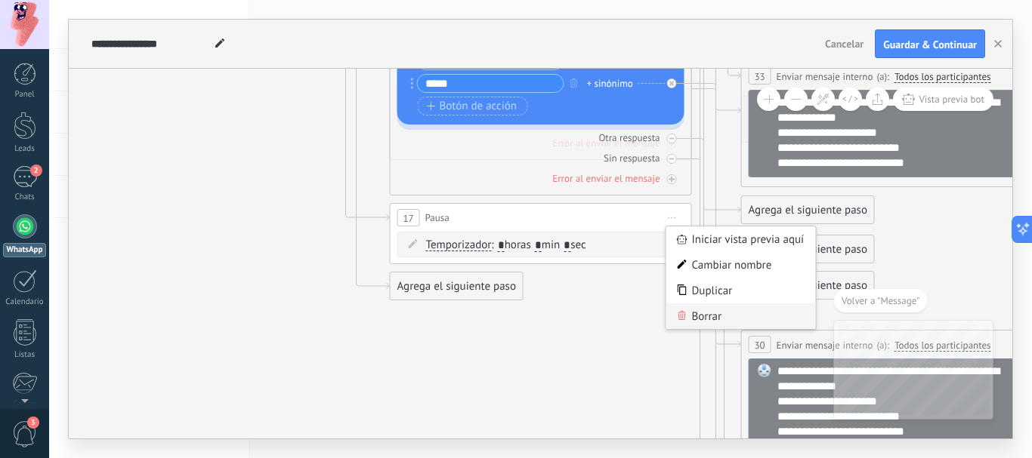
click at [683, 319] on icon at bounding box center [682, 315] width 8 height 9
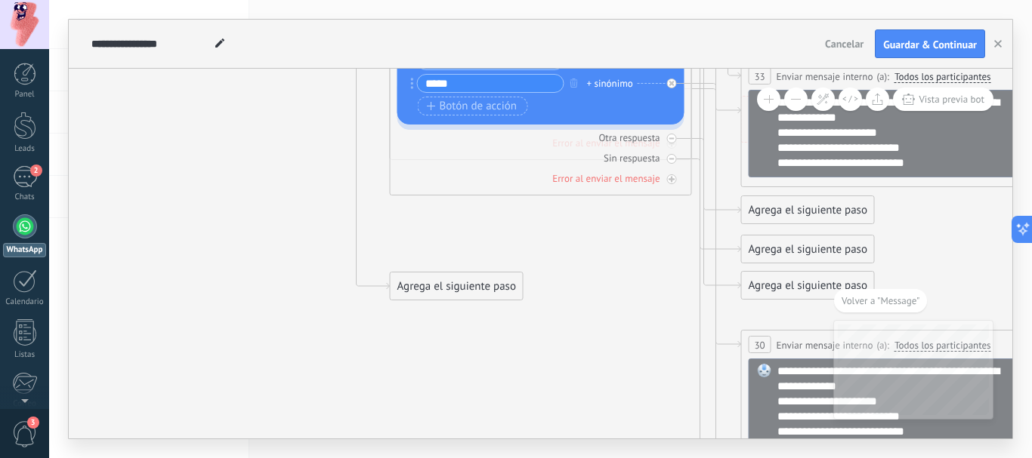
click at [447, 283] on div "Agrega el siguiente paso" at bounding box center [456, 286] width 132 height 25
click at [460, 404] on span "Enviar mensaje interno" at bounding box center [486, 410] width 112 height 14
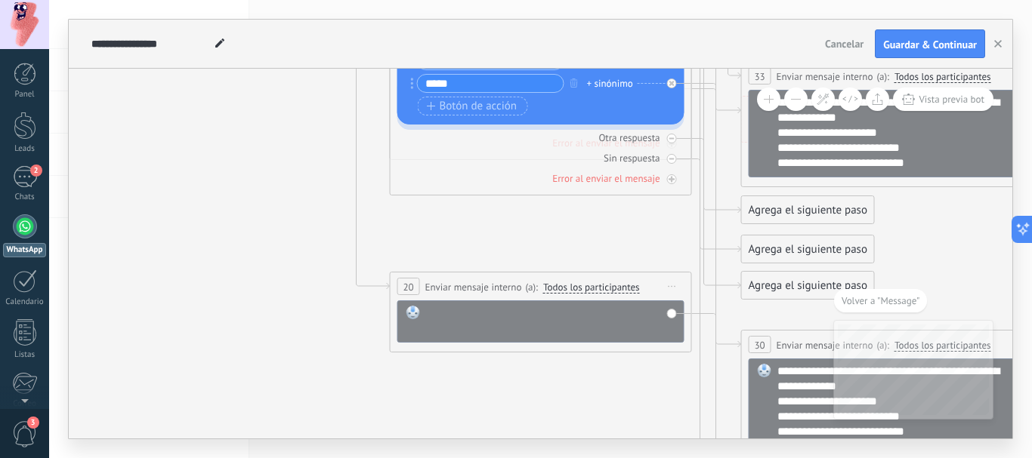
click at [460, 325] on div at bounding box center [551, 321] width 250 height 30
paste div
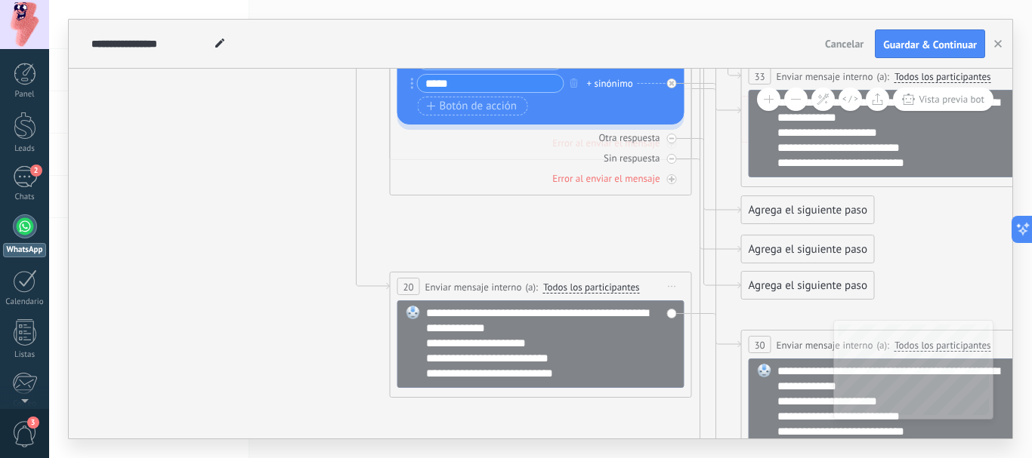
click at [224, 236] on icon at bounding box center [299, 26] width 2505 height 2028
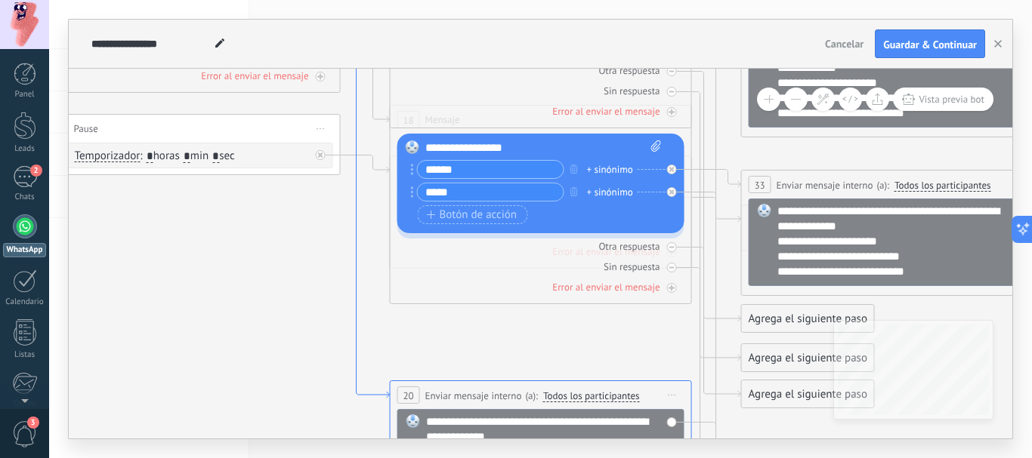
click at [359, 276] on icon at bounding box center [365, 32] width 49 height 734
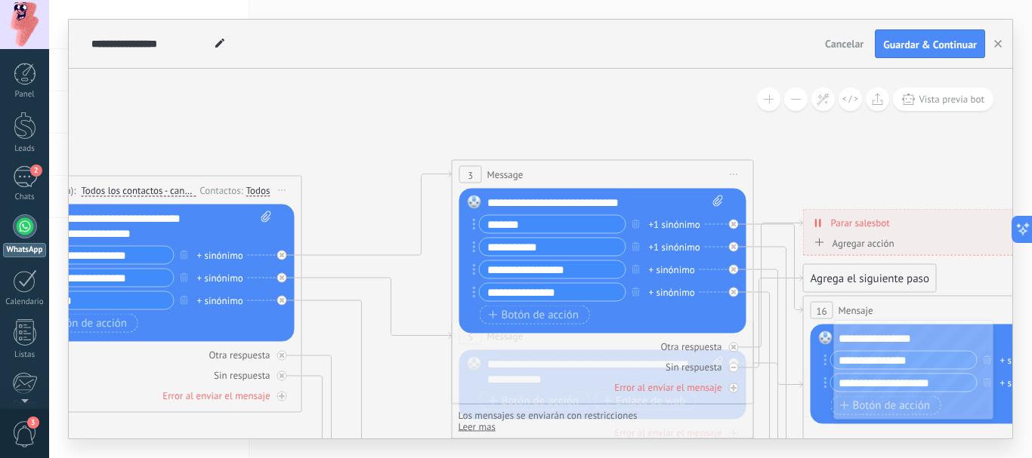
drag, startPoint x: 341, startPoint y: 187, endPoint x: 745, endPoint y: 109, distance: 411.5
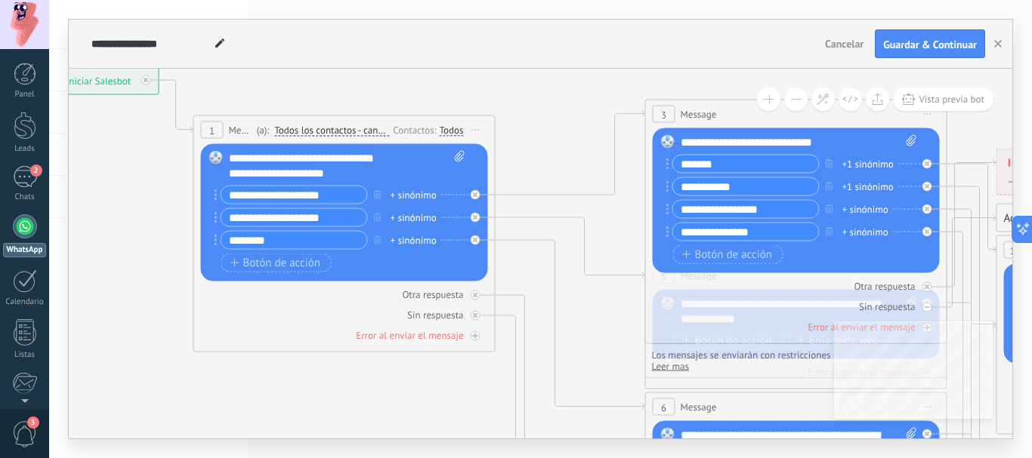
drag, startPoint x: 417, startPoint y: 111, endPoint x: 557, endPoint y: 116, distance: 139.8
click at [594, 66] on div "**********" at bounding box center [540, 229] width 943 height 419
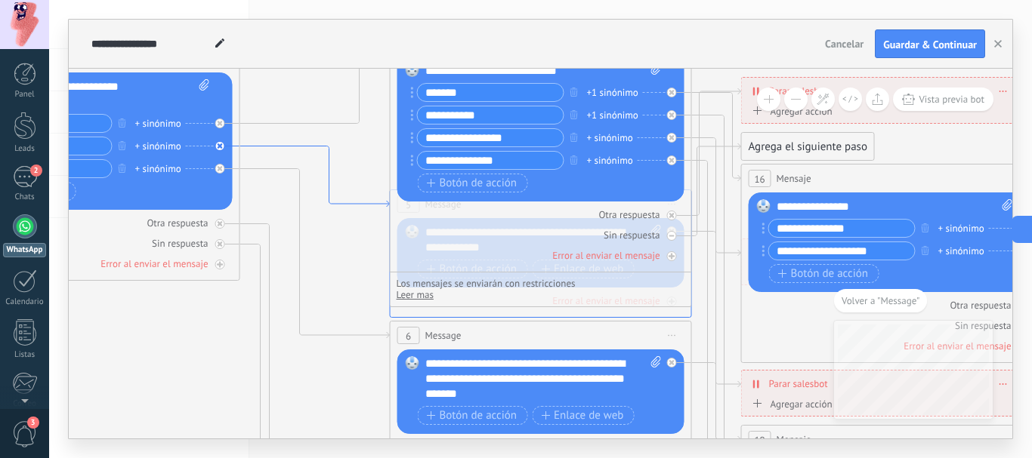
click at [363, 202] on icon at bounding box center [315, 177] width 150 height 61
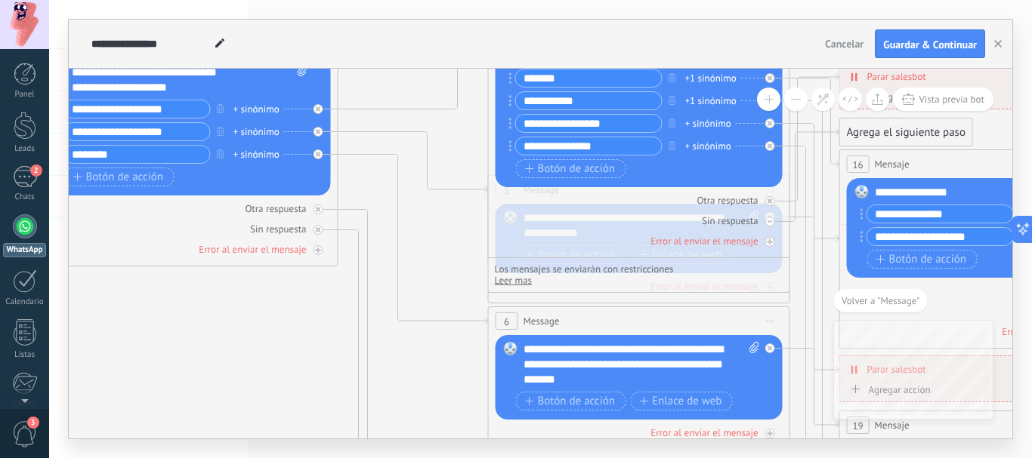
drag, startPoint x: 333, startPoint y: 257, endPoint x: 431, endPoint y: 242, distance: 99.2
click at [470, 320] on icon at bounding box center [413, 240] width 150 height 170
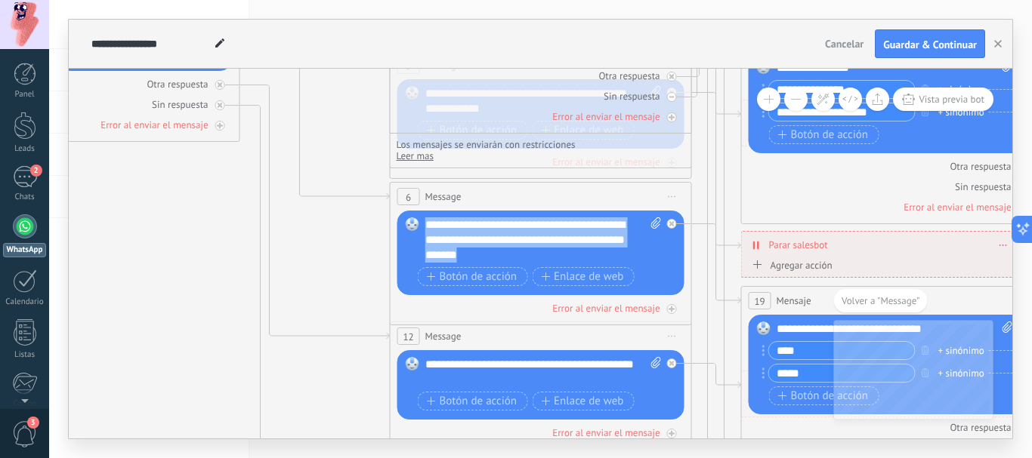
drag, startPoint x: 552, startPoint y: 261, endPoint x: 419, endPoint y: 215, distance: 140.4
click at [419, 215] on div "Reemplazar Quitar Convertir a mensaje de voz Arrastre la imagen aquí para adjun…" at bounding box center [540, 253] width 287 height 85
click at [670, 196] on icon at bounding box center [672, 197] width 8 height 2
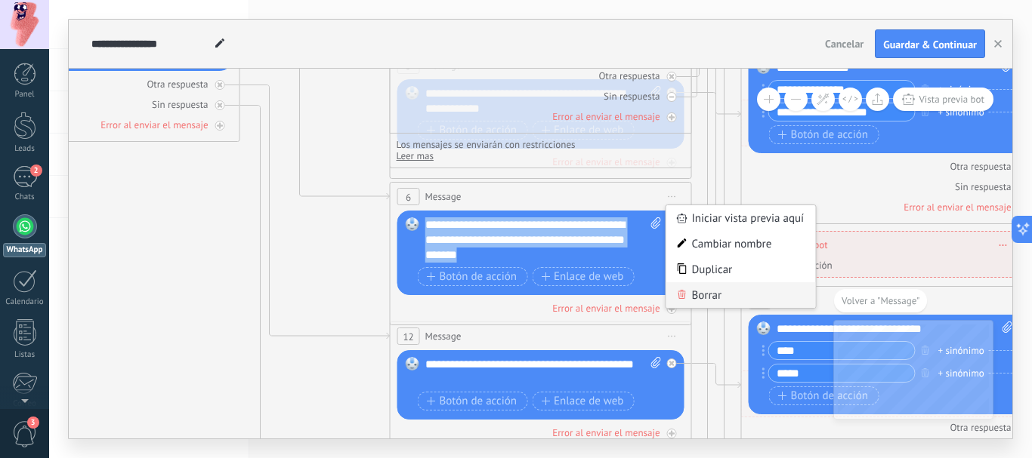
click at [690, 293] on div "Borrar" at bounding box center [741, 295] width 150 height 26
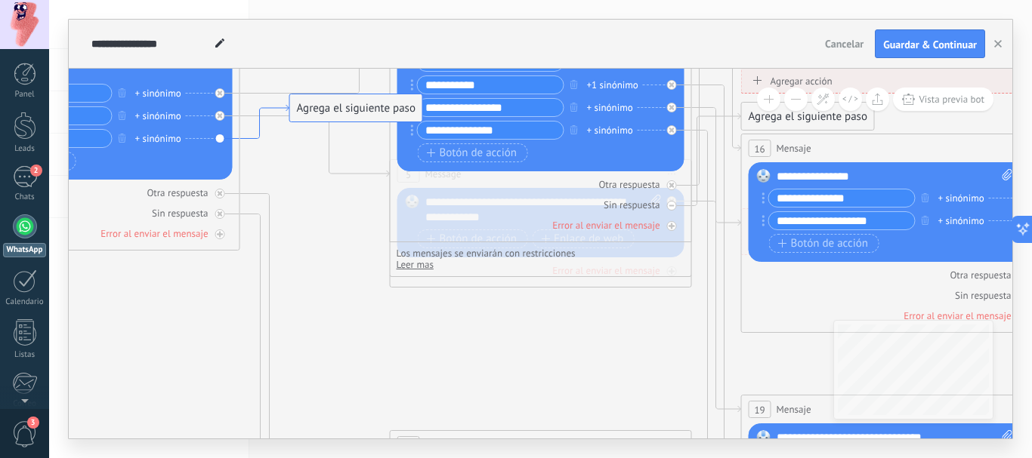
click at [255, 133] on icon at bounding box center [264, 122] width 49 height 34
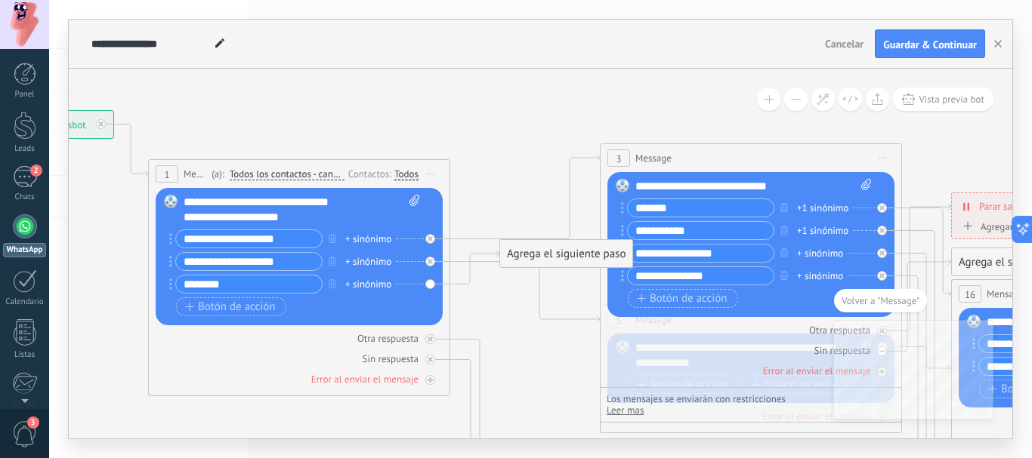
click at [530, 252] on div "Agrega el siguiente paso" at bounding box center [566, 254] width 132 height 25
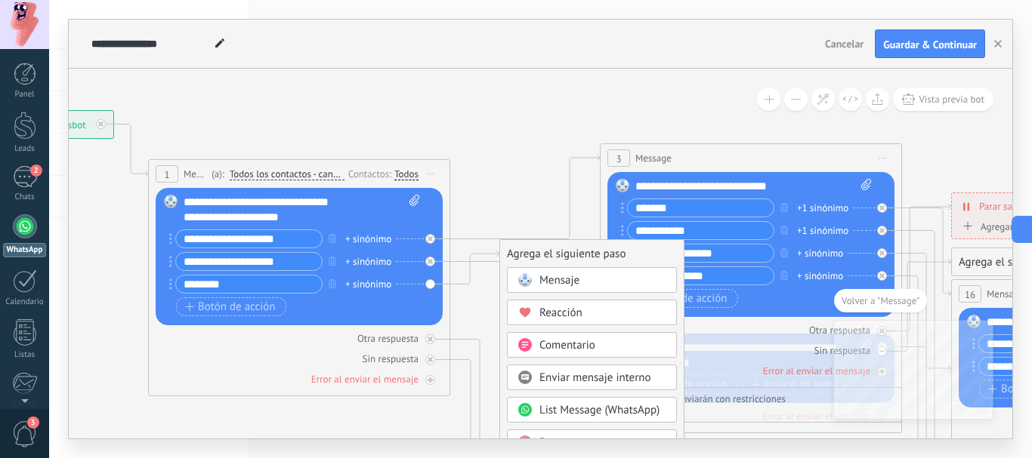
click at [577, 376] on span "Enviar mensaje interno" at bounding box center [595, 378] width 112 height 14
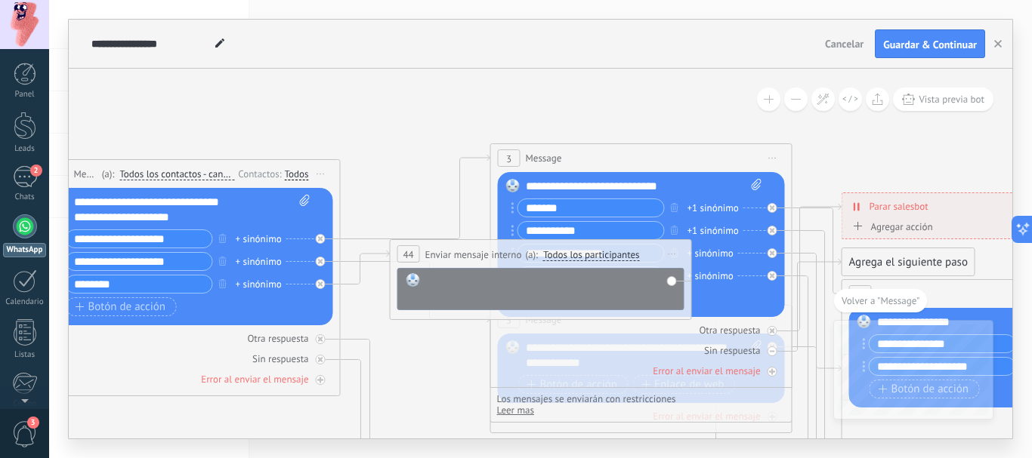
click at [487, 288] on div at bounding box center [551, 288] width 250 height 30
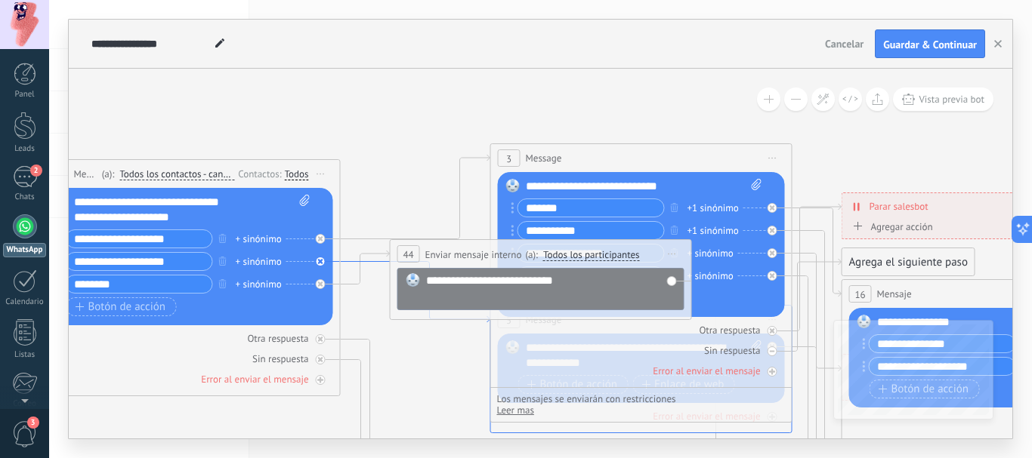
click at [352, 262] on icon at bounding box center [416, 292] width 150 height 61
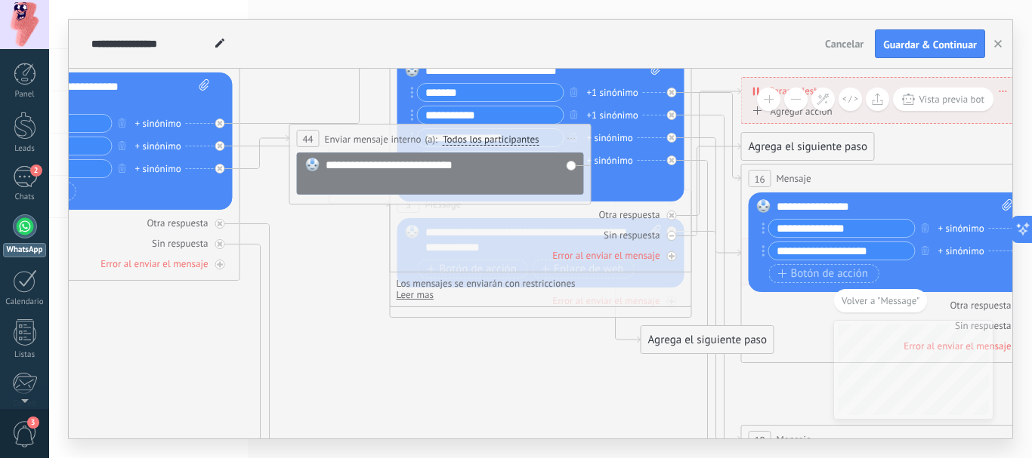
click at [526, 227] on div "Otra respuesta Sin respuesta Error al enviar el mensaje" at bounding box center [540, 232] width 287 height 61
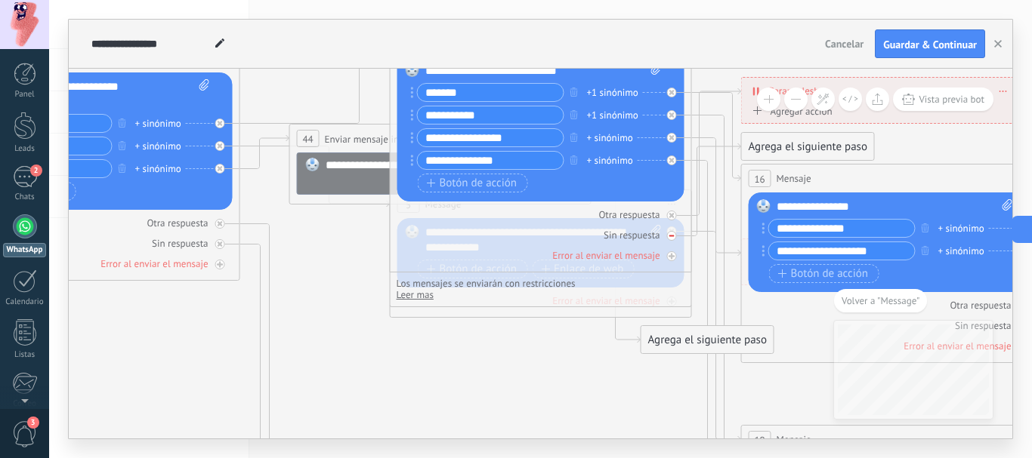
click at [409, 242] on div "Sin respuesta" at bounding box center [540, 235] width 287 height 14
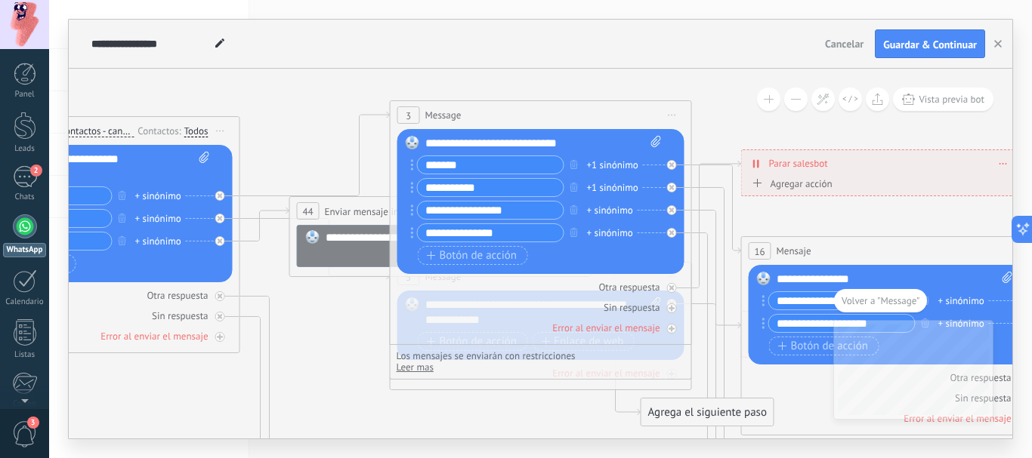
click at [668, 115] on icon at bounding box center [672, 116] width 8 height 2
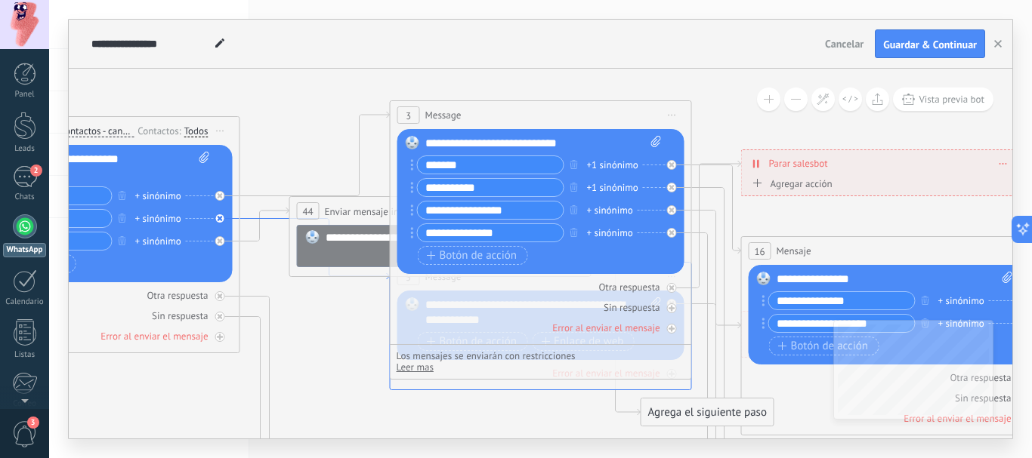
click at [245, 219] on icon at bounding box center [315, 249] width 150 height 61
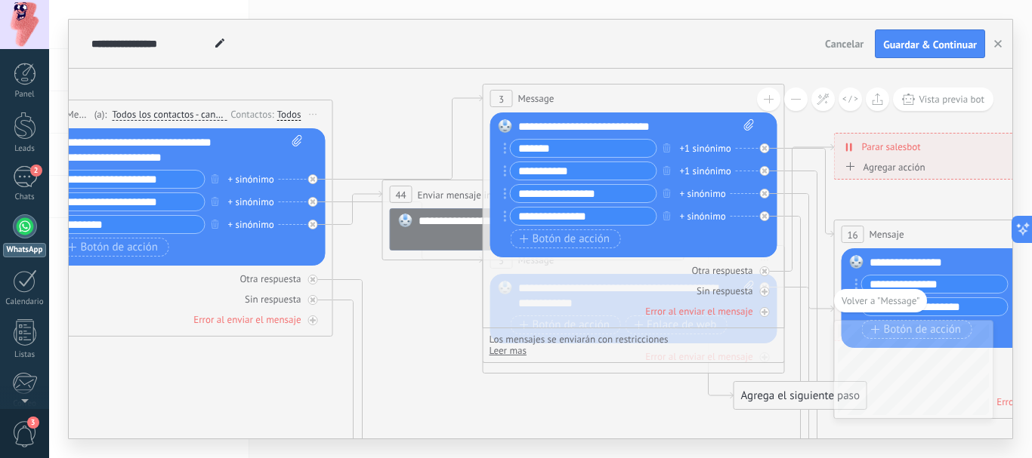
drag, startPoint x: 261, startPoint y: 197, endPoint x: 355, endPoint y: 253, distance: 109.1
click at [339, 224] on icon at bounding box center [358, 208] width 49 height 34
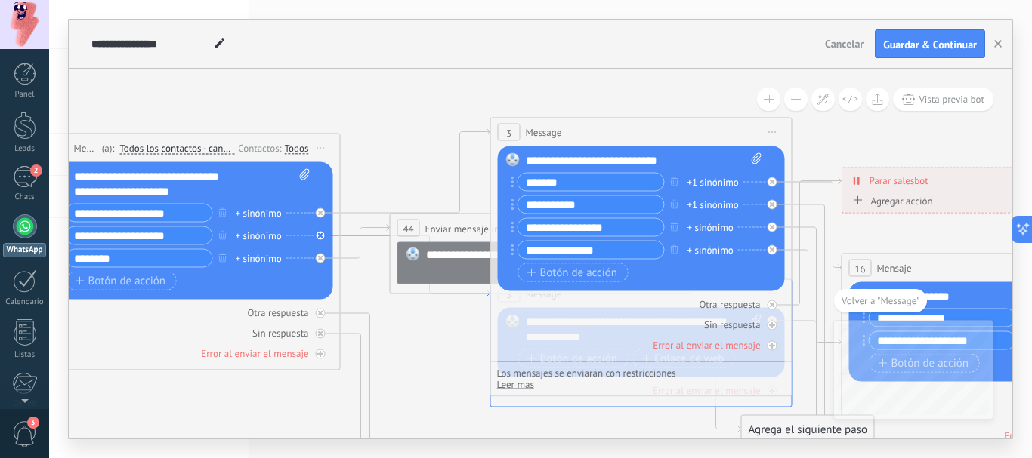
click at [351, 236] on icon at bounding box center [416, 266] width 150 height 61
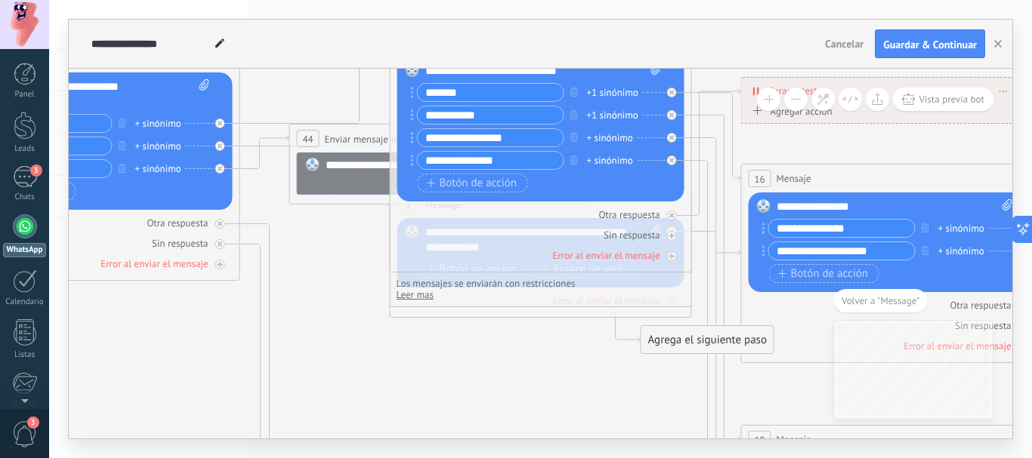
click at [628, 338] on icon at bounding box center [615, 254] width 49 height 177
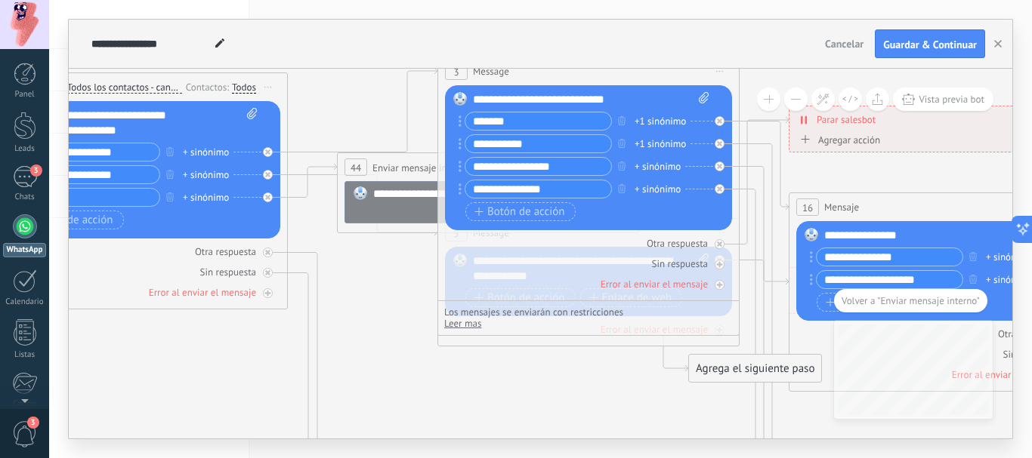
drag, startPoint x: 394, startPoint y: 322, endPoint x: 523, endPoint y: 380, distance: 140.9
click at [301, 175] on icon at bounding box center [363, 205] width 150 height 61
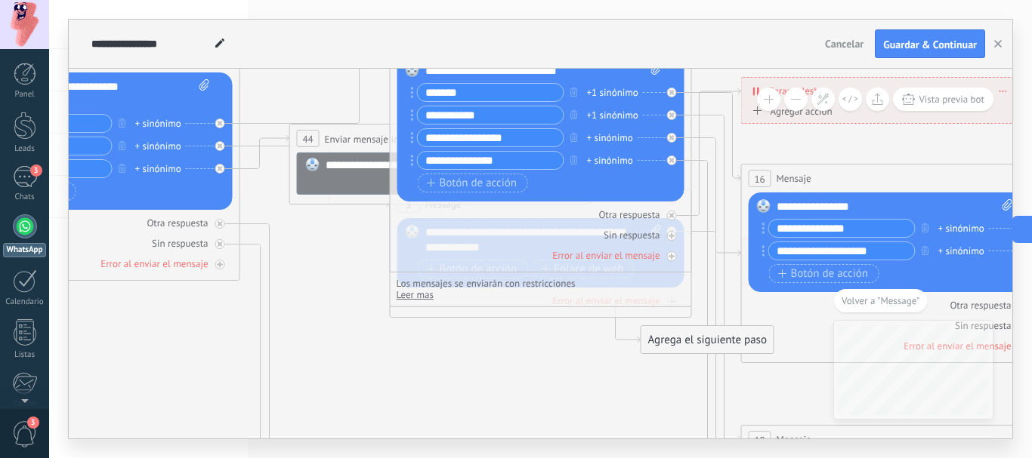
click at [430, 290] on span "Leer mas" at bounding box center [415, 295] width 37 height 13
click at [570, 159] on icon "button" at bounding box center [574, 160] width 8 height 9
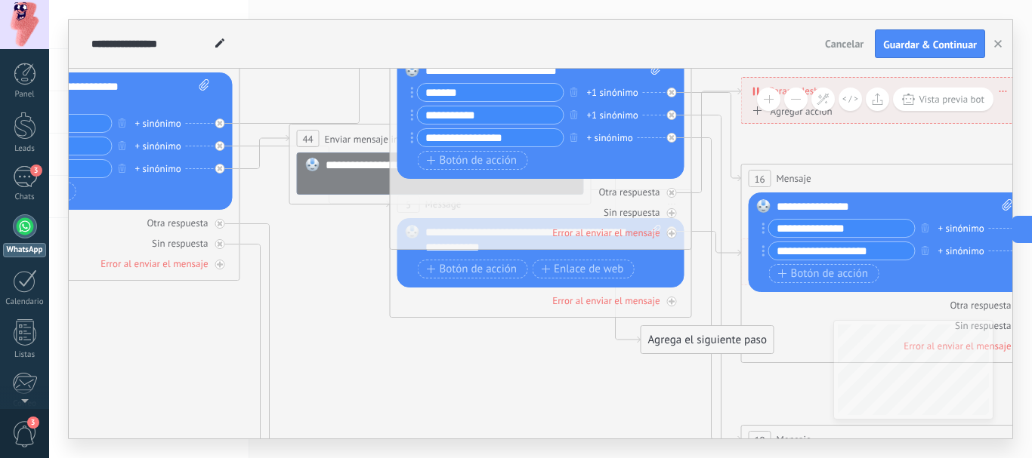
click at [245, 147] on icon at bounding box center [315, 177] width 150 height 61
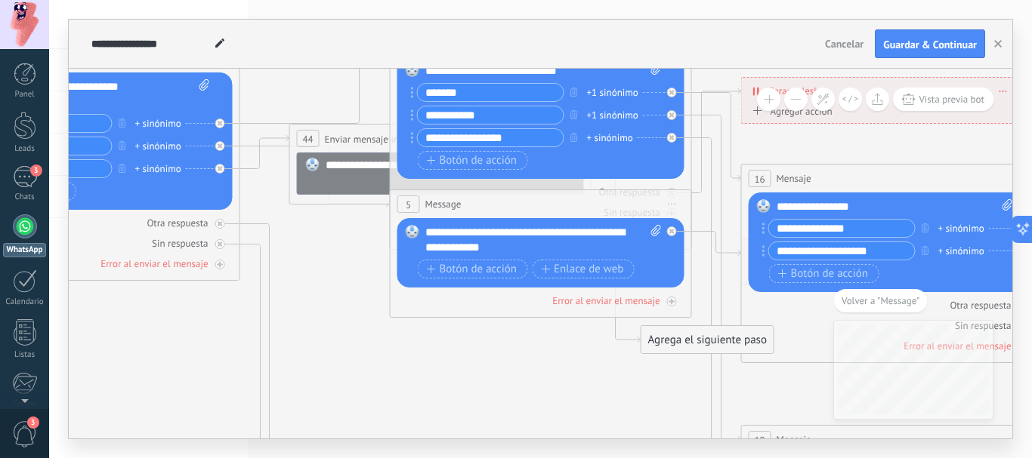
click at [411, 259] on div "Reemplazar Quitar Convertir a mensaje de voz Arrastre la imagen aquí para adjun…" at bounding box center [540, 252] width 287 height 69
click at [668, 204] on icon at bounding box center [672, 205] width 8 height 2
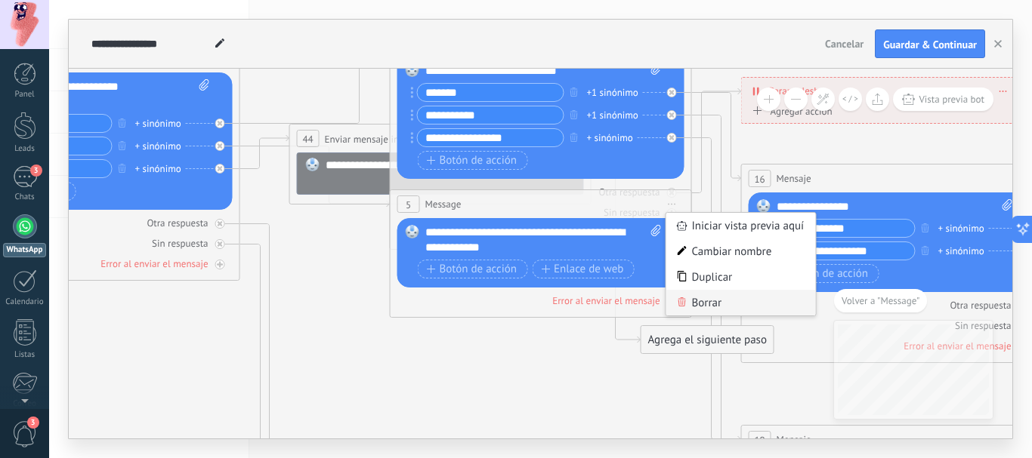
click at [703, 299] on div "Borrar" at bounding box center [741, 303] width 150 height 26
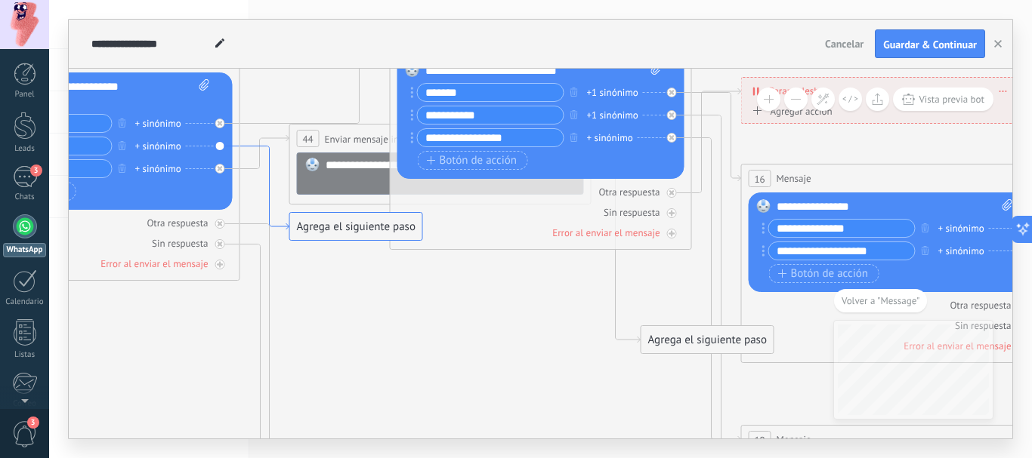
click at [245, 147] on icon at bounding box center [264, 189] width 49 height 84
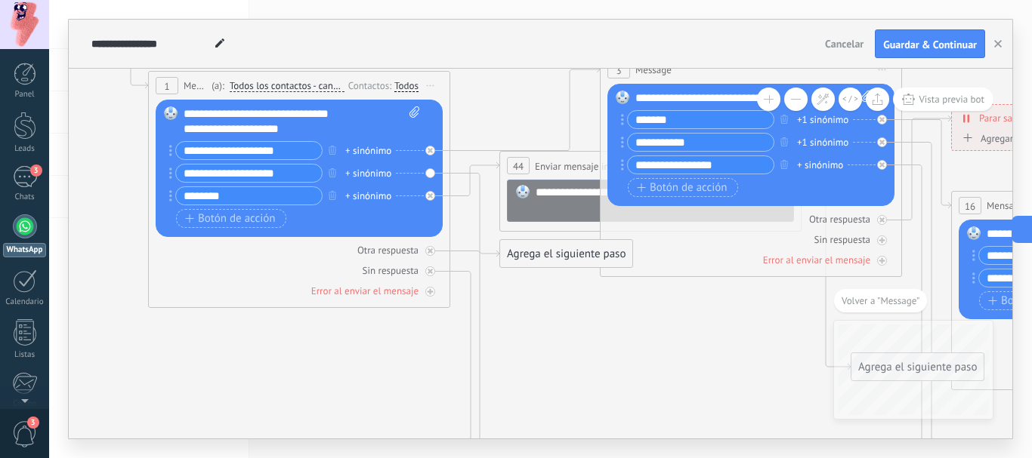
click at [550, 254] on div "Agrega el siguiente paso" at bounding box center [566, 254] width 132 height 25
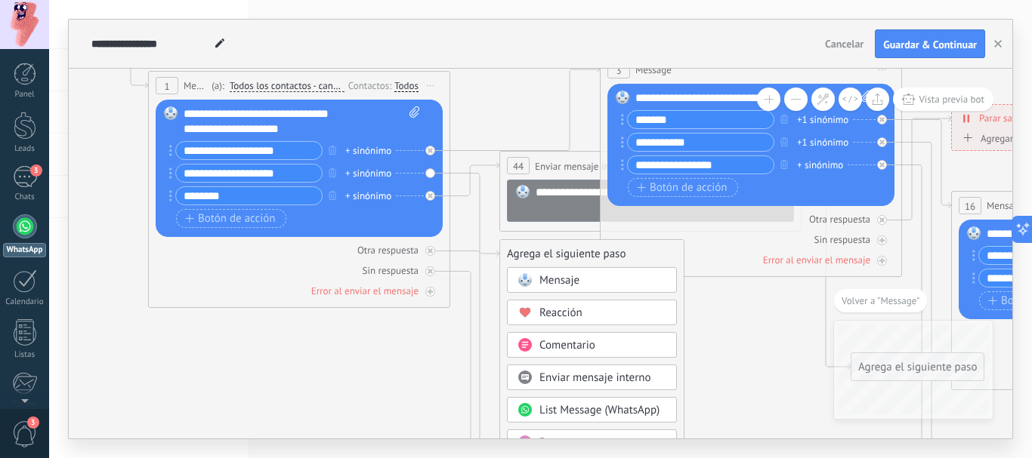
click at [606, 381] on span "Enviar mensaje interno" at bounding box center [595, 378] width 112 height 14
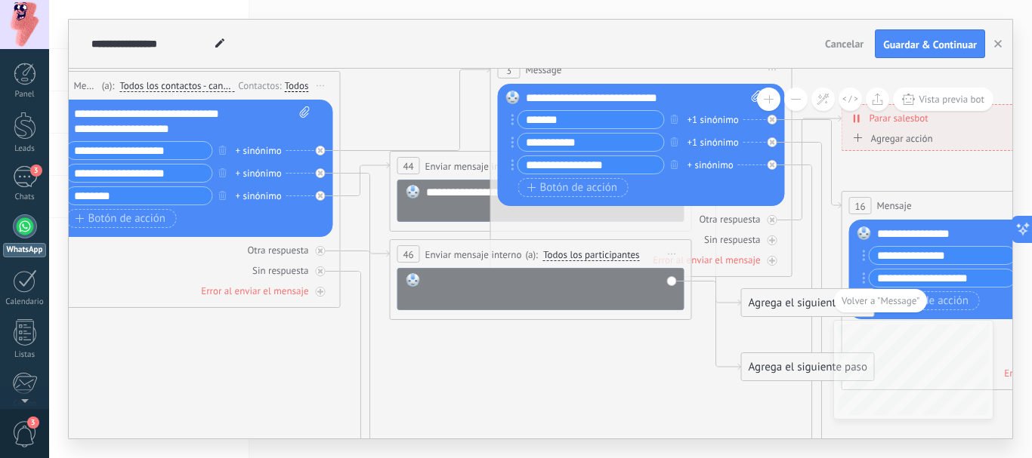
click at [468, 289] on div at bounding box center [551, 288] width 250 height 30
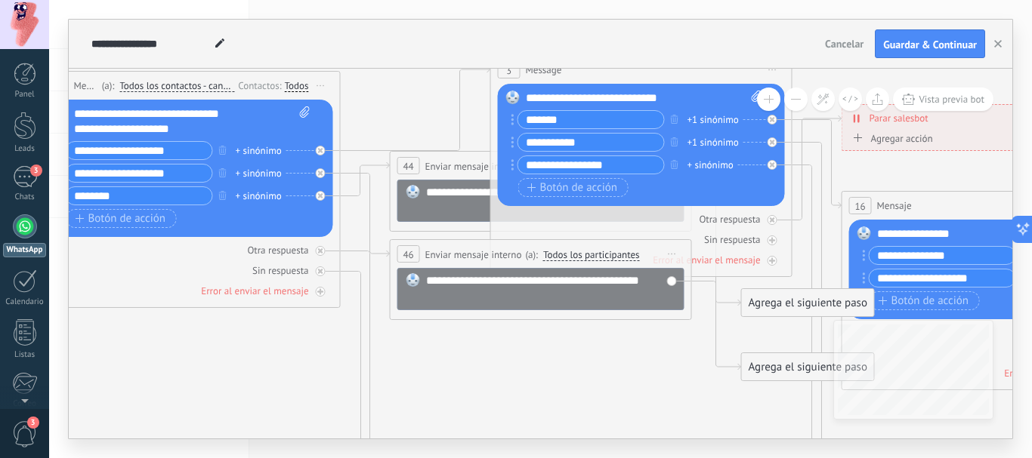
click at [496, 301] on div "**********" at bounding box center [551, 288] width 250 height 30
click at [491, 296] on div "**********" at bounding box center [551, 288] width 250 height 30
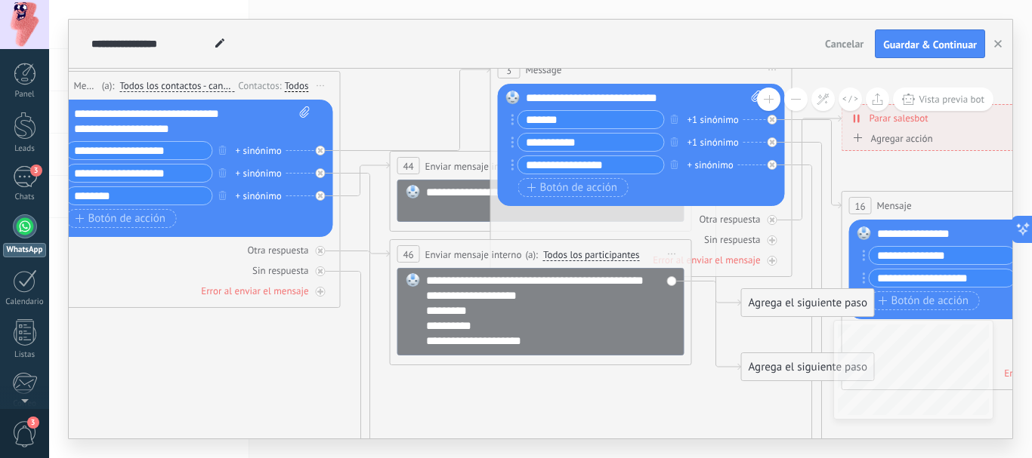
click at [538, 349] on div "**********" at bounding box center [538, 341] width 224 height 15
click at [426, 304] on div "**********" at bounding box center [538, 296] width 224 height 15
click at [426, 319] on div "*********" at bounding box center [538, 311] width 224 height 15
click at [424, 339] on div "**********" at bounding box center [540, 312] width 287 height 88
click at [427, 342] on div "**********" at bounding box center [538, 334] width 224 height 30
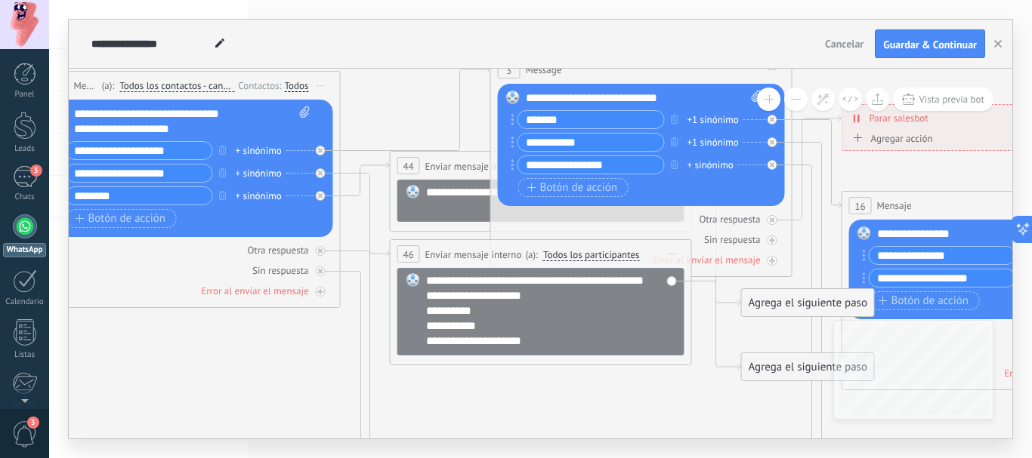
click at [430, 201] on div "**********" at bounding box center [551, 200] width 250 height 30
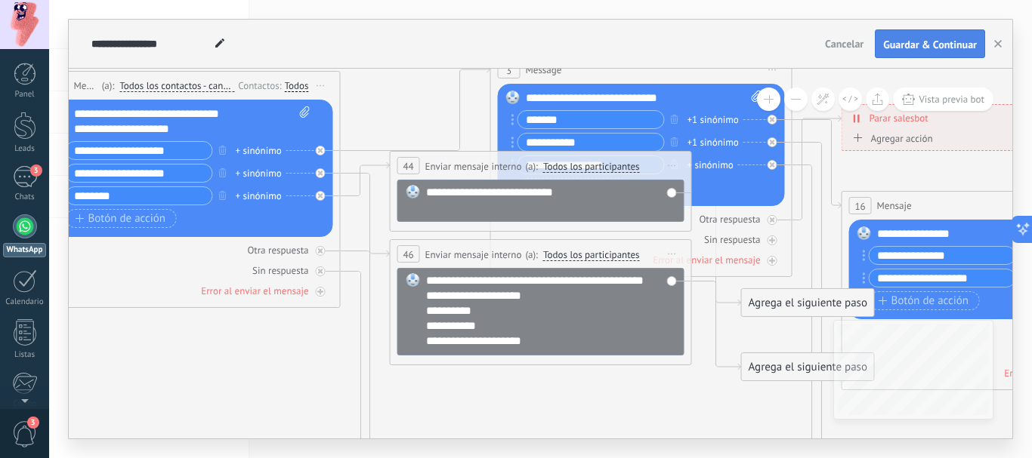
click at [935, 41] on span "Guardar & Continuar" at bounding box center [930, 44] width 94 height 11
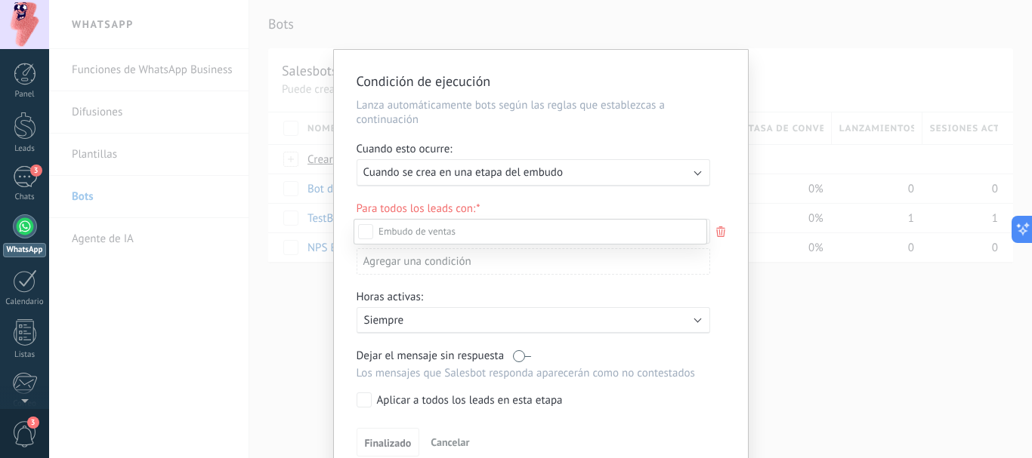
scroll to position [205, 0]
click at [398, 320] on div "Leads Entrantes Nueva consulta Cualificado Cotización enviada Pedido creado Ped…" at bounding box center [529, 337] width 353 height 237
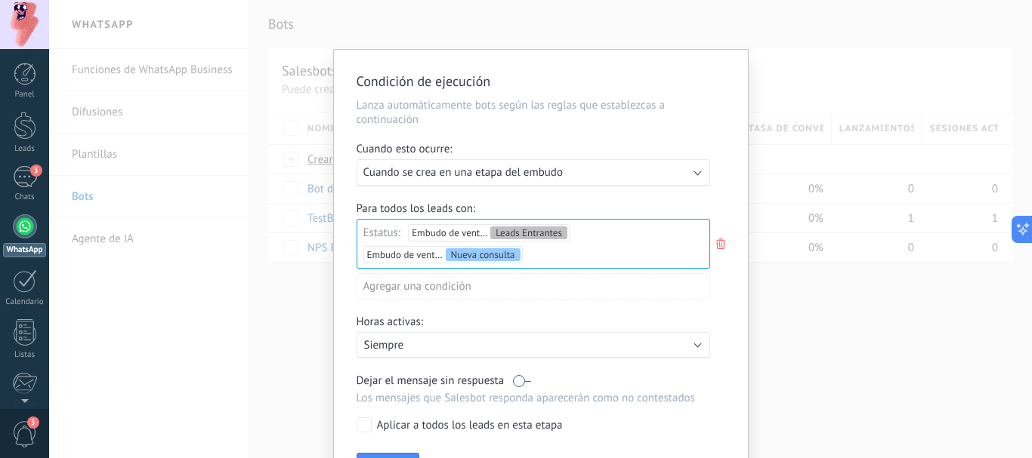
scroll to position [95, 0]
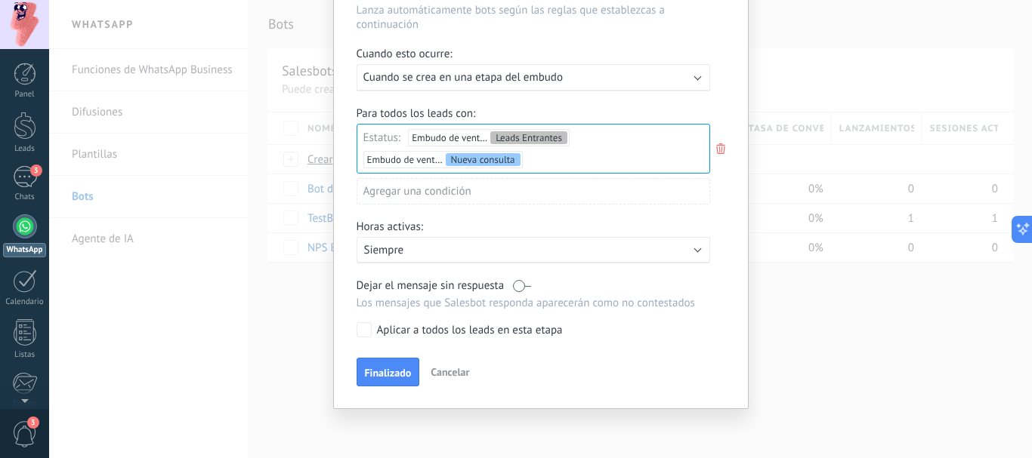
click at [421, 250] on p "Siempre" at bounding box center [496, 250] width 264 height 14
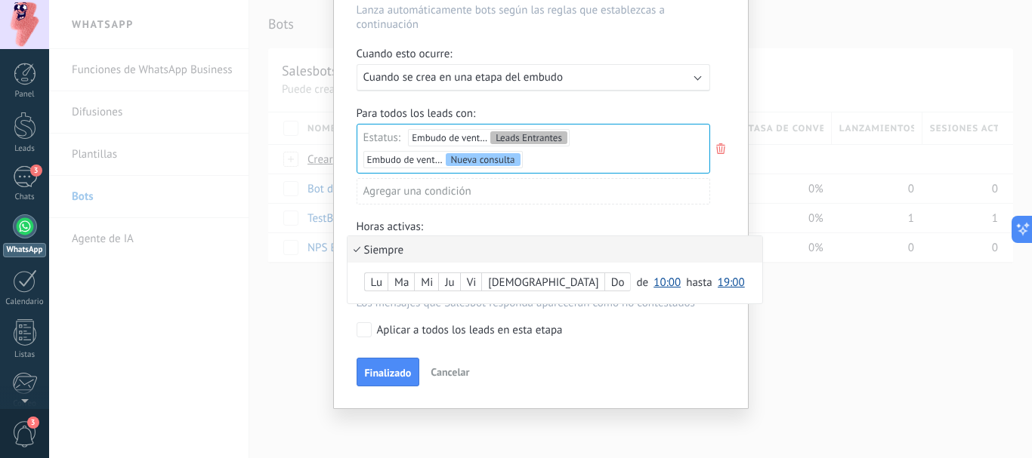
click at [426, 248] on li "Siempre" at bounding box center [554, 249] width 415 height 26
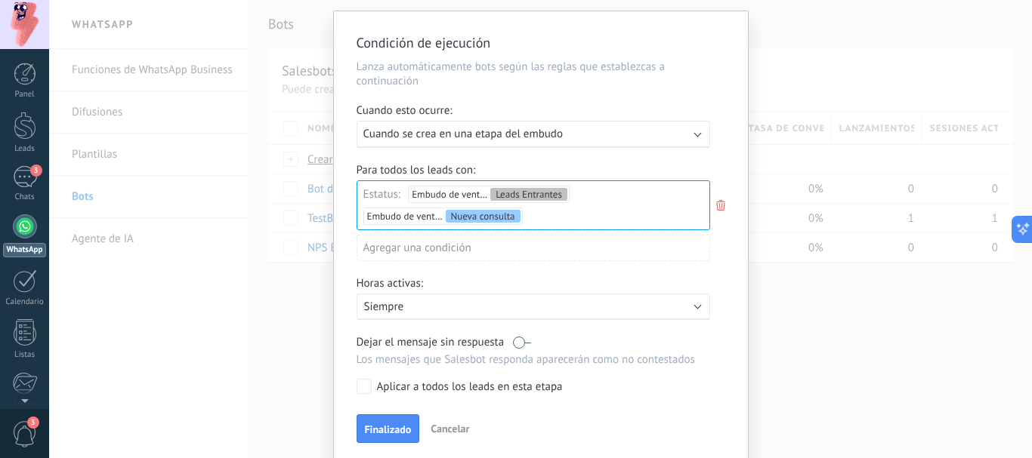
scroll to position [0, 0]
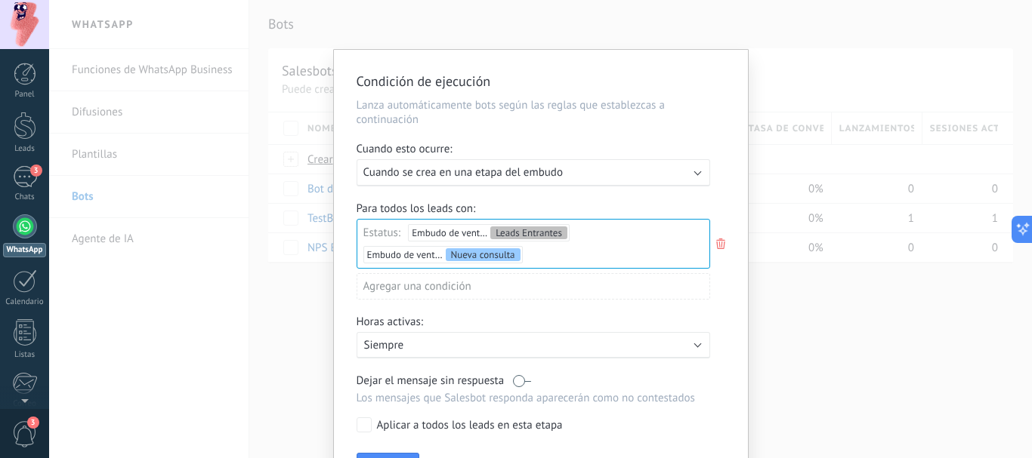
click at [449, 284] on div "Agregar una condición" at bounding box center [532, 286] width 353 height 26
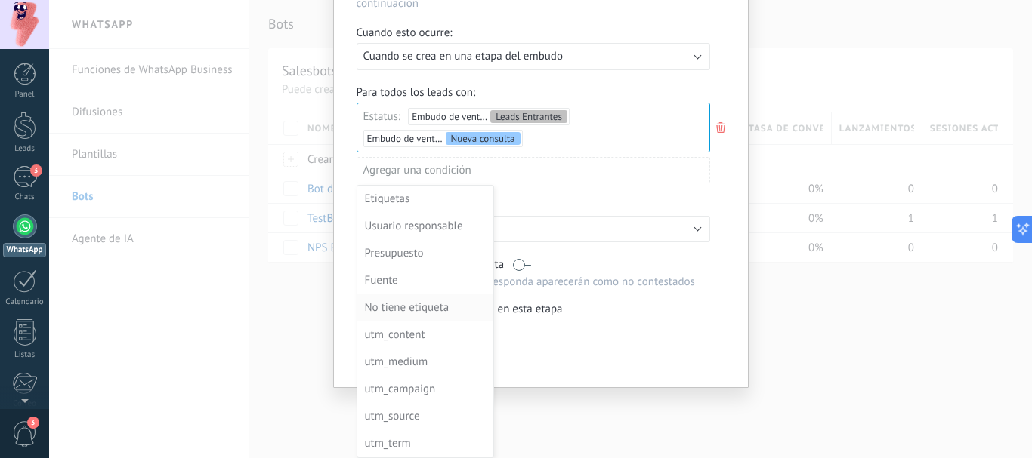
click at [403, 310] on div "No tiene etiqueta" at bounding box center [424, 308] width 118 height 21
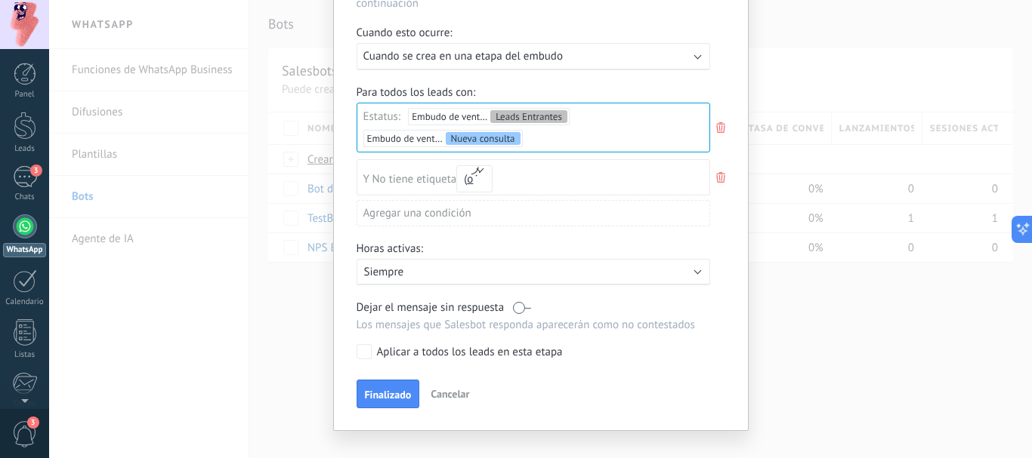
click at [716, 183] on icon at bounding box center [720, 177] width 17 height 18
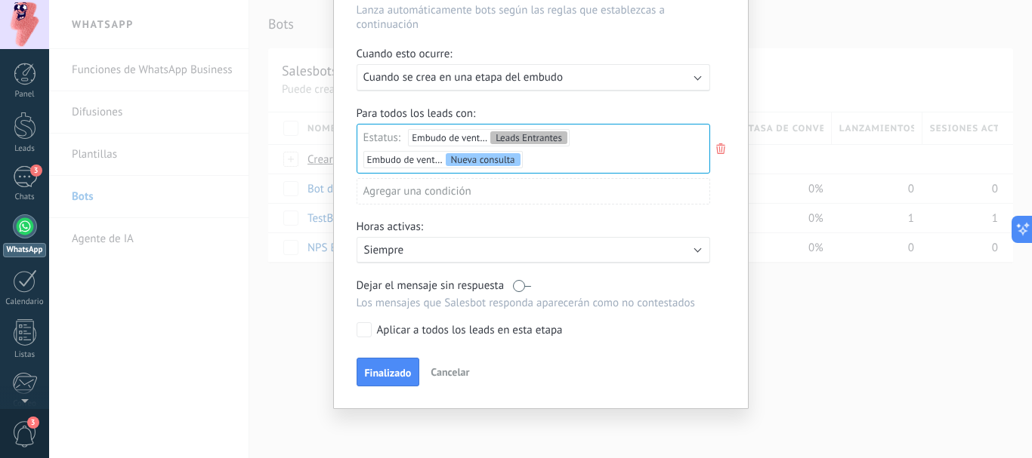
scroll to position [95, 0]
click at [447, 194] on div "Agregar una condición" at bounding box center [532, 191] width 353 height 26
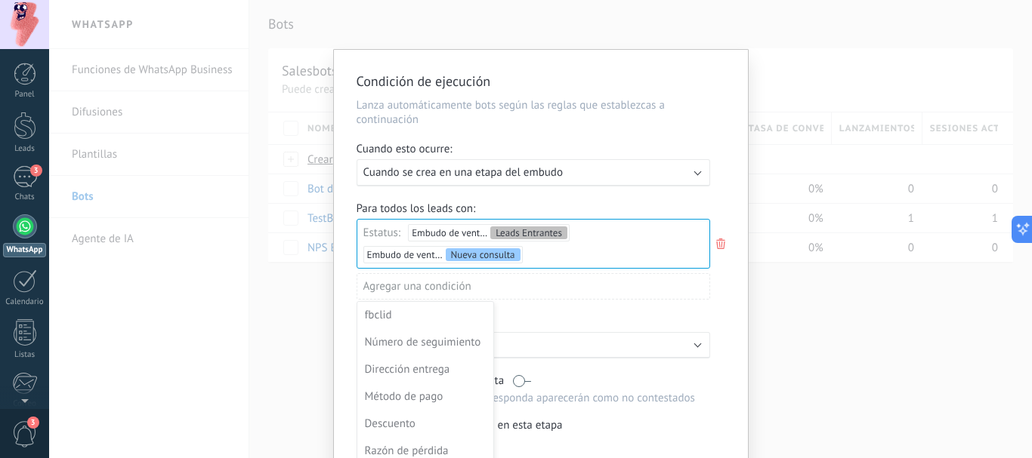
scroll to position [116, 0]
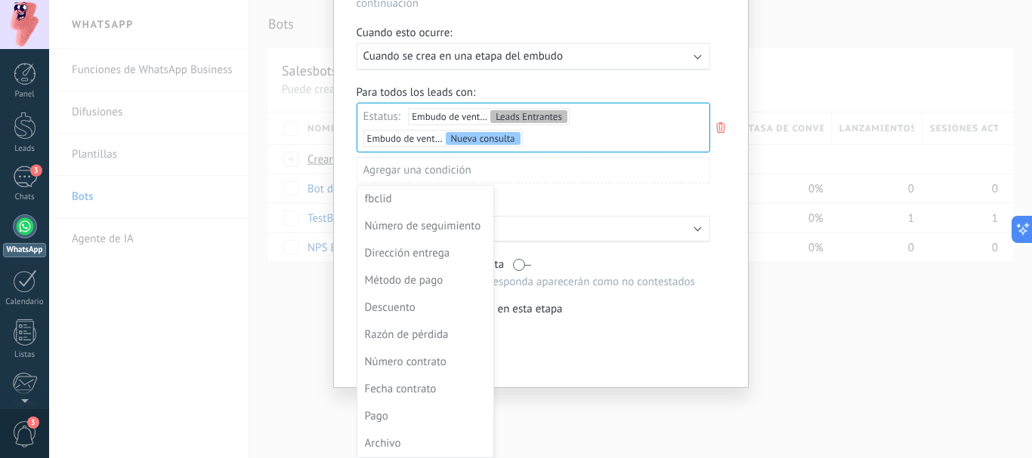
click at [336, 239] on div at bounding box center [541, 161] width 414 height 454
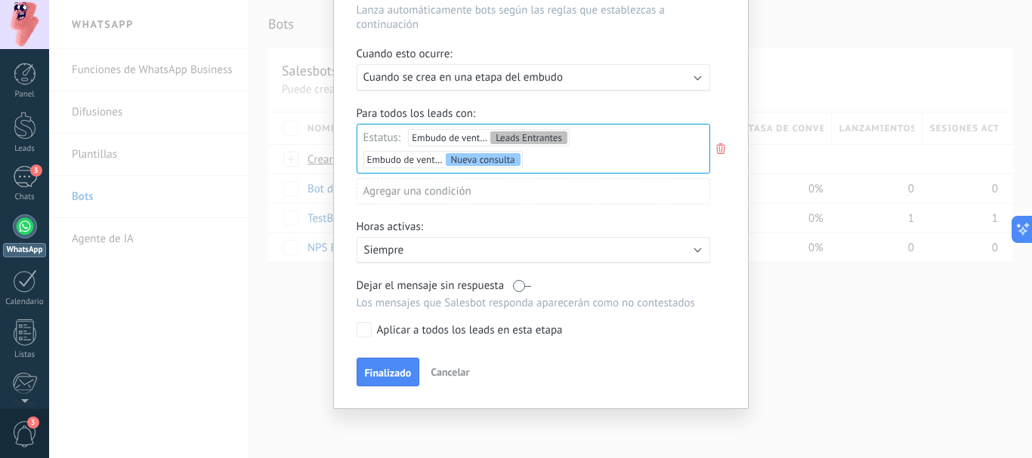
scroll to position [95, 0]
click at [394, 365] on button "Finalizado" at bounding box center [387, 372] width 63 height 29
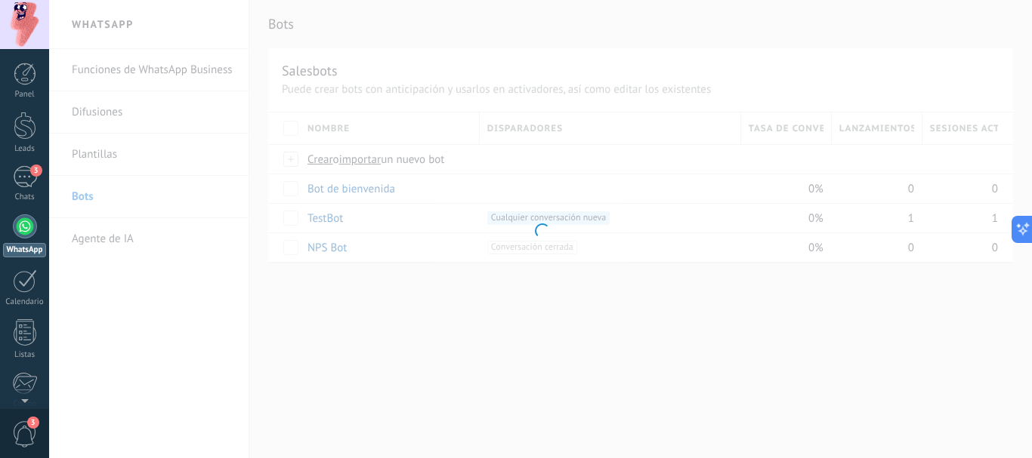
scroll to position [0, 0]
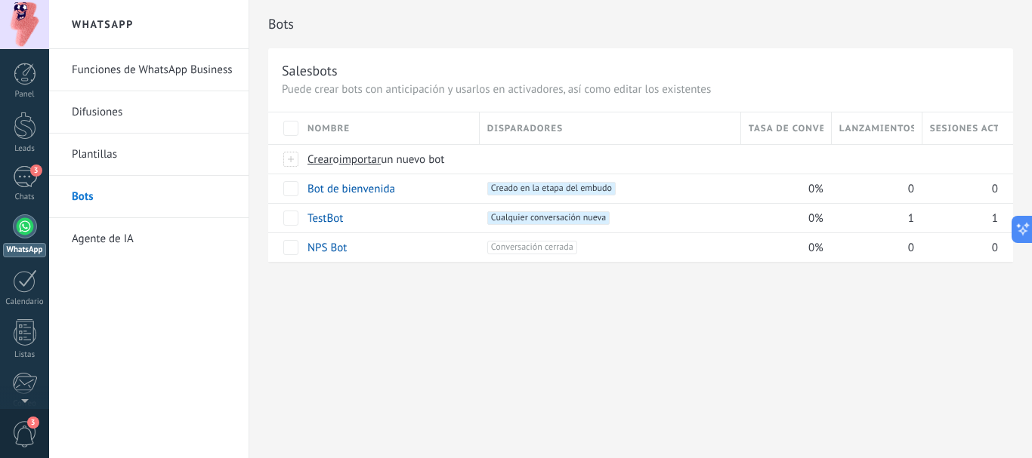
drag, startPoint x: 924, startPoint y: 88, endPoint x: 791, endPoint y: 97, distance: 132.4
click at [791, 97] on div "Salesbots Puede crear bots con anticipación y usarlos en activadores, así como …" at bounding box center [640, 155] width 745 height 214
click at [103, 159] on link "Plantillas" at bounding box center [153, 155] width 162 height 42
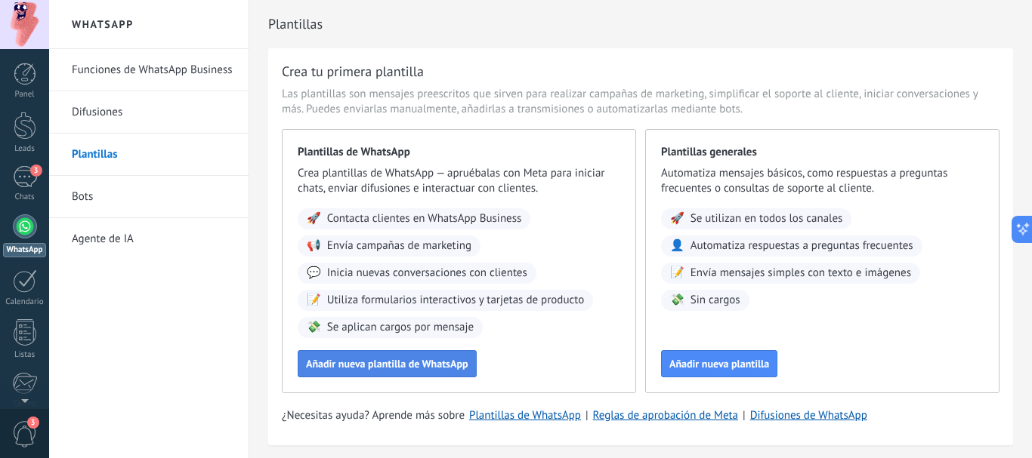
click at [372, 369] on span "Añadir nueva plantilla de WhatsApp" at bounding box center [387, 364] width 162 height 11
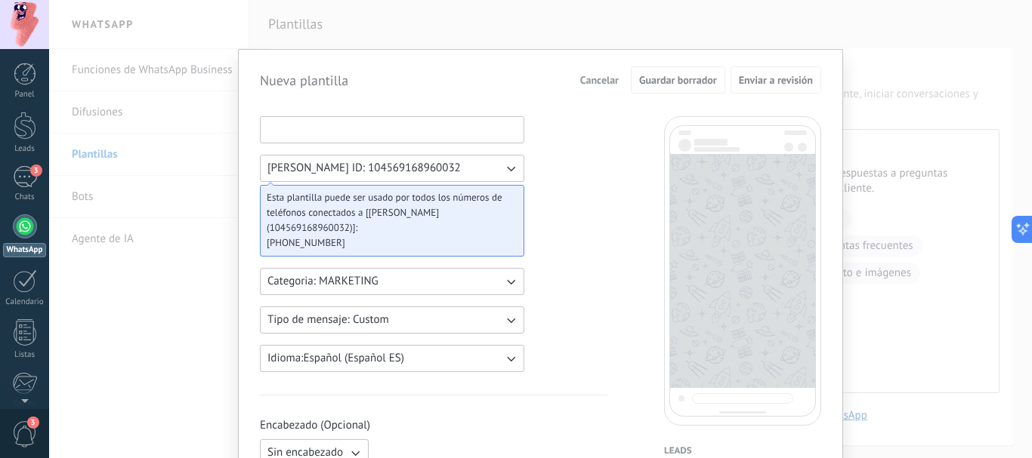
click at [353, 131] on input at bounding box center [392, 129] width 263 height 24
click at [333, 274] on span "Categoria: MARKETING" at bounding box center [322, 281] width 111 height 15
click at [292, 300] on span "MARKETING" at bounding box center [297, 307] width 60 height 15
click at [386, 313] on span "Tipo de mensaje: Custom" at bounding box center [328, 320] width 122 height 15
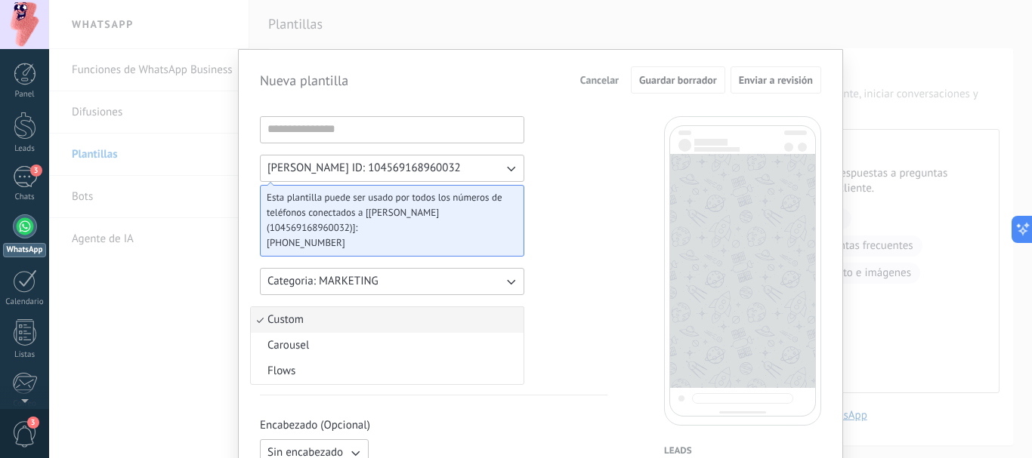
click at [311, 308] on li "Custom" at bounding box center [387, 320] width 273 height 26
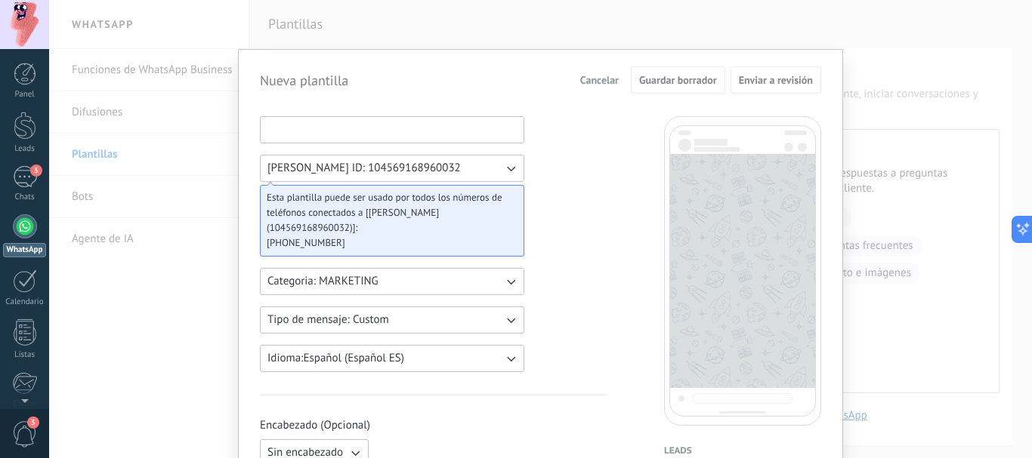
click at [356, 119] on input at bounding box center [392, 129] width 263 height 24
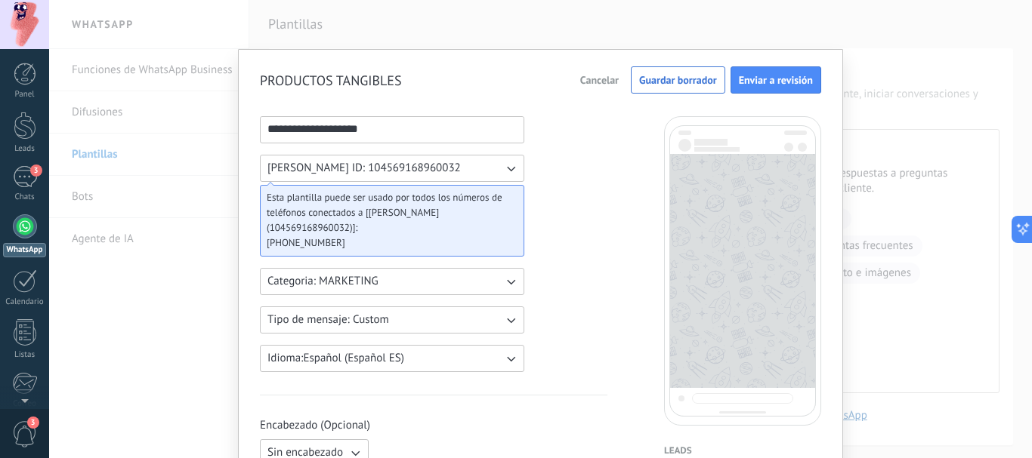
type input "**********"
click at [504, 169] on icon "button" at bounding box center [510, 168] width 15 height 15
click at [511, 167] on li "Enzo WABA ID: 104569168960032" at bounding box center [387, 169] width 273 height 26
click at [365, 199] on span "Esta plantilla puede ser usado por todos los números de teléfonos conectados a …" at bounding box center [386, 212] width 239 height 45
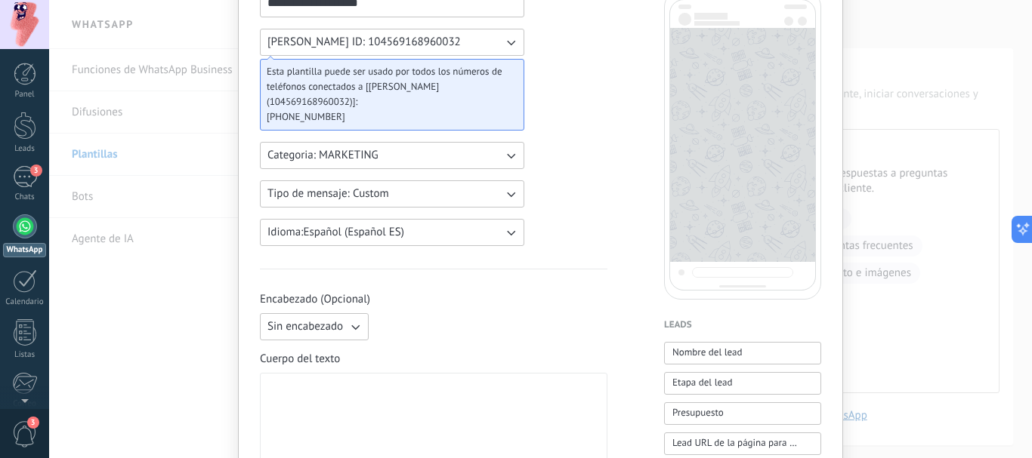
scroll to position [251, 0]
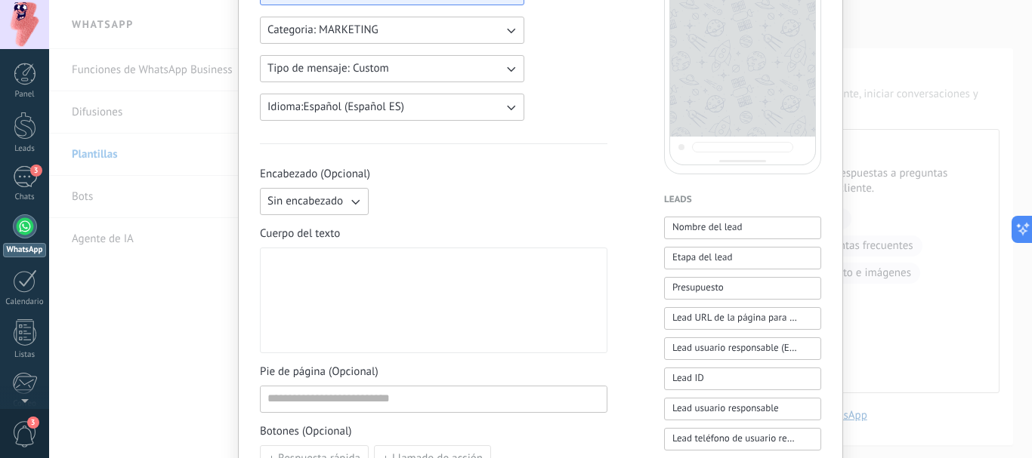
click at [347, 194] on icon "button" at bounding box center [354, 201] width 15 height 15
click at [327, 214] on li "Texto" at bounding box center [309, 227] width 117 height 26
click at [413, 189] on input at bounding box center [490, 201] width 231 height 24
type input "*"
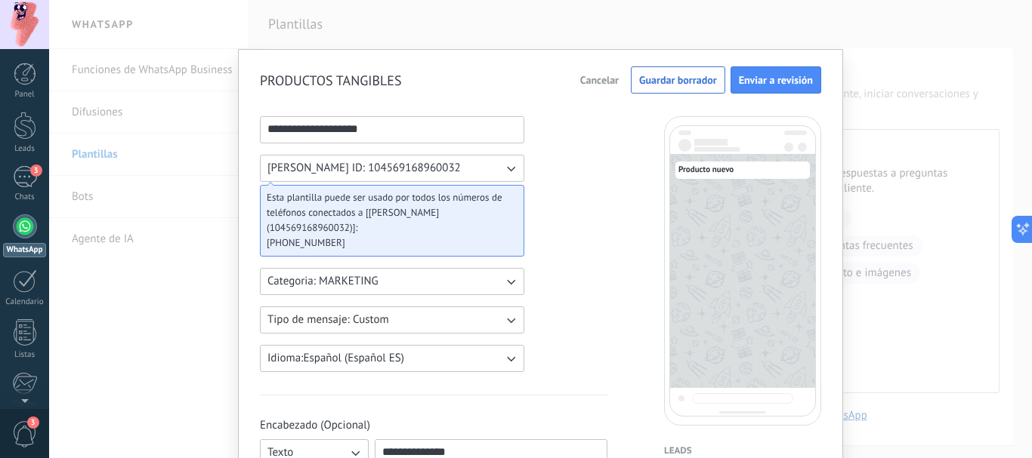
type input "**********"
click at [609, 82] on span "Cancelar" at bounding box center [599, 80] width 39 height 11
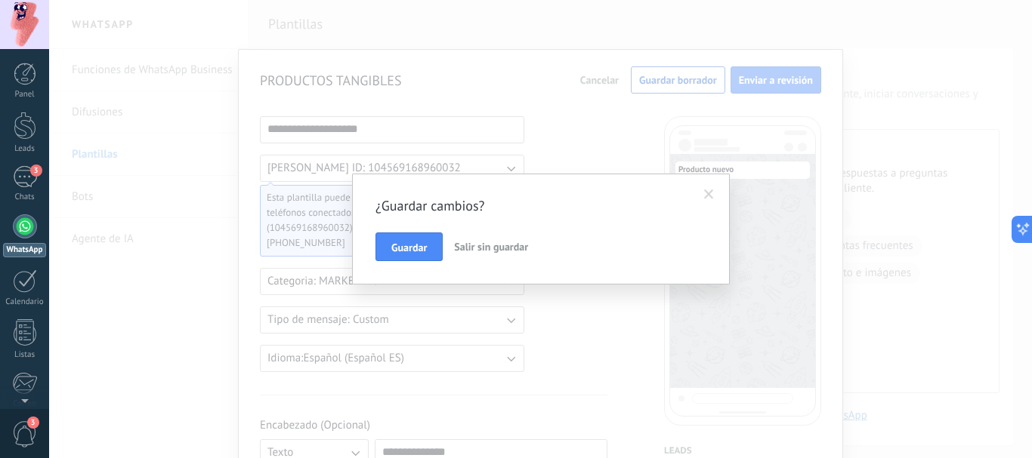
click at [495, 251] on span "Salir sin guardar" at bounding box center [491, 247] width 74 height 14
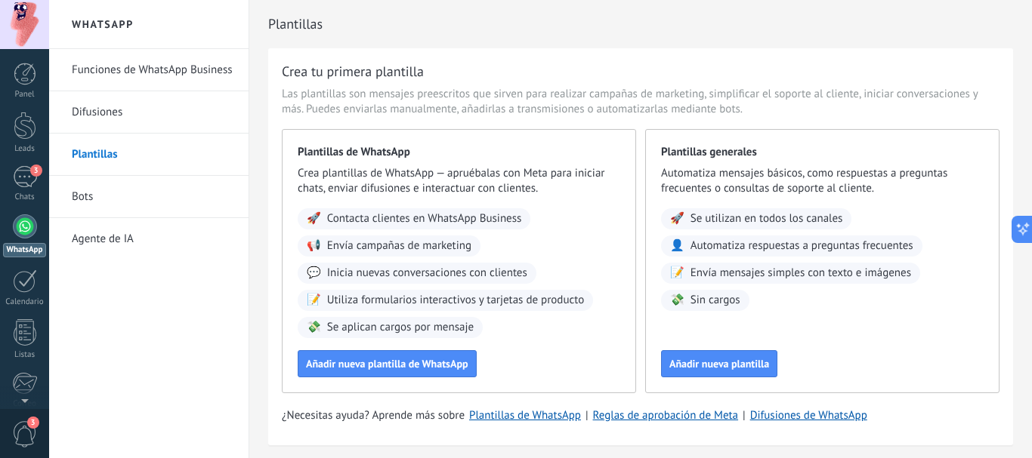
click at [96, 195] on link "Bots" at bounding box center [153, 197] width 162 height 42
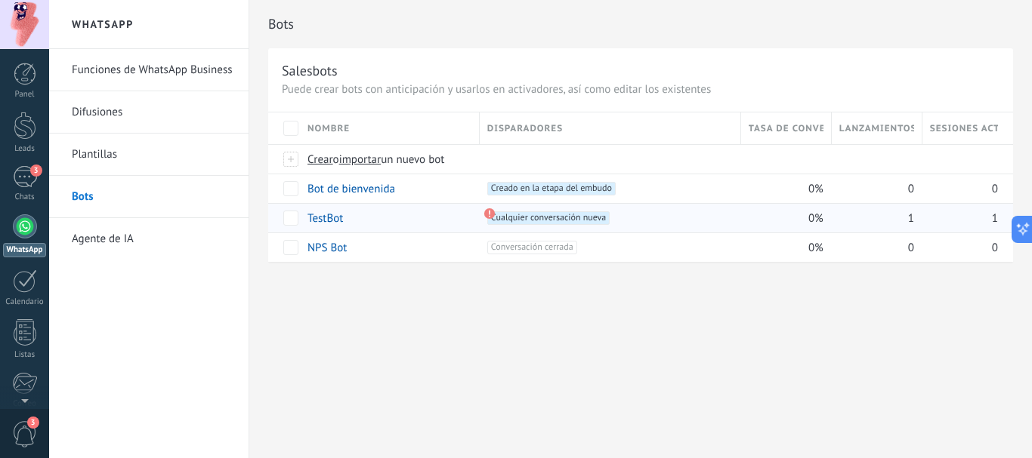
click at [489, 213] on use at bounding box center [489, 213] width 11 height 11
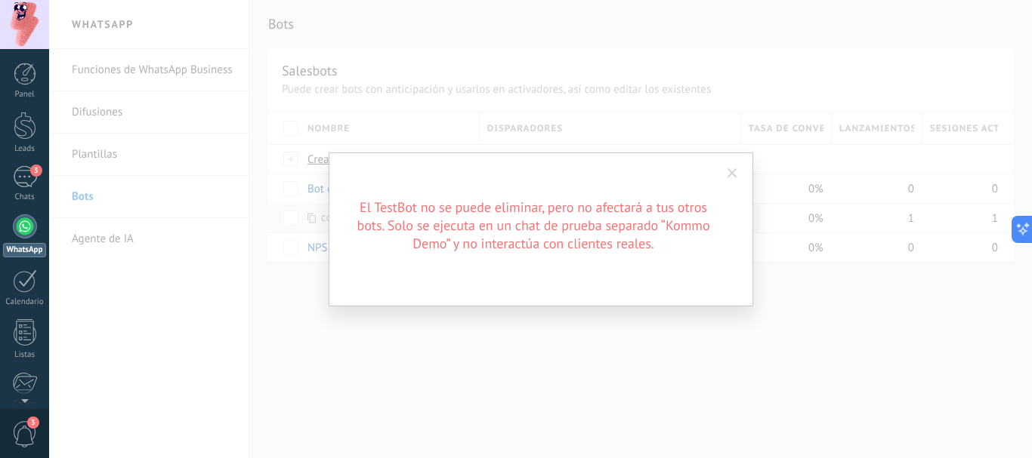
click at [730, 172] on span at bounding box center [732, 173] width 10 height 11
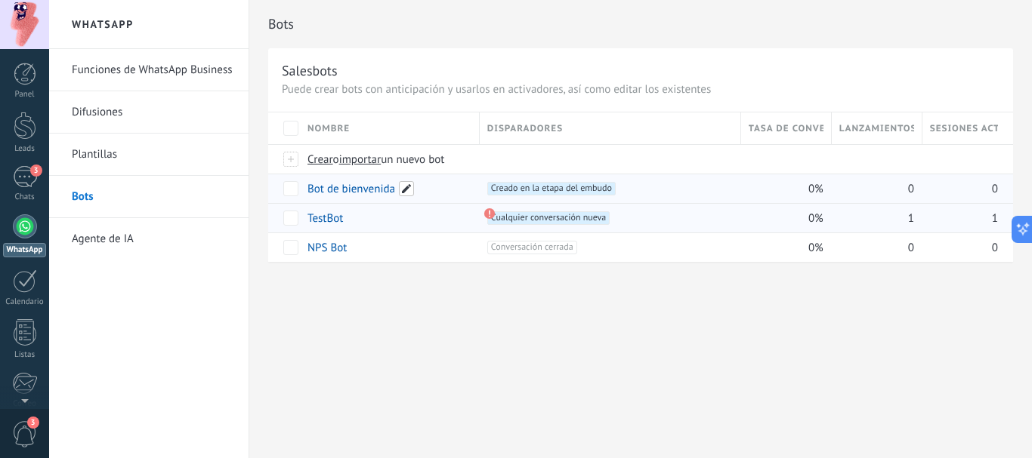
click at [405, 191] on span at bounding box center [406, 188] width 15 height 15
click at [431, 215] on button "Cancelar" at bounding box center [406, 222] width 51 height 29
click at [510, 181] on div "+1 Creado en la etapa del embudo +0" at bounding box center [607, 188] width 254 height 29
drag, startPoint x: 873, startPoint y: 193, endPoint x: 672, endPoint y: 201, distance: 201.0
click at [802, 193] on div "Bot de bienvenida +1 Creado en la etapa del embudo +0 0% 0 0" at bounding box center [640, 188] width 745 height 29
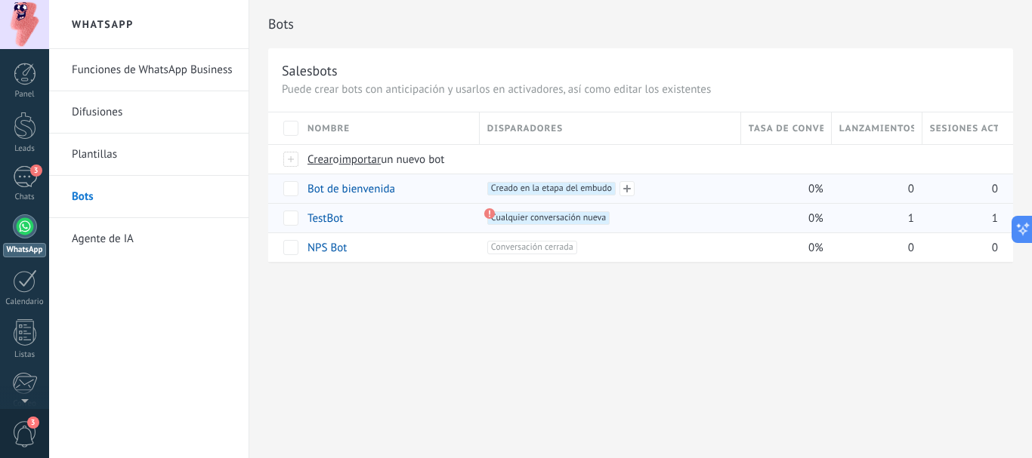
click at [597, 190] on span "Creado en la etapa del embudo +0" at bounding box center [551, 189] width 128 height 14
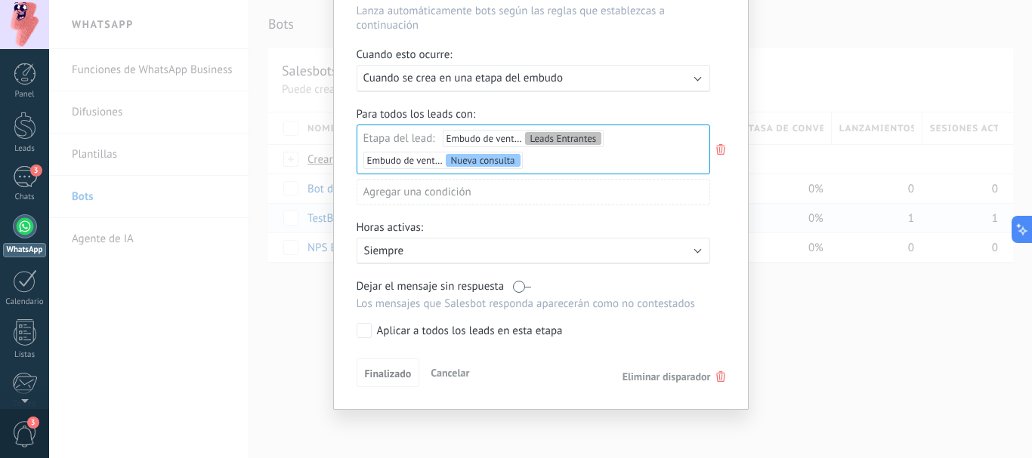
scroll to position [113, 0]
click at [461, 376] on span "Cancelar" at bounding box center [449, 373] width 39 height 14
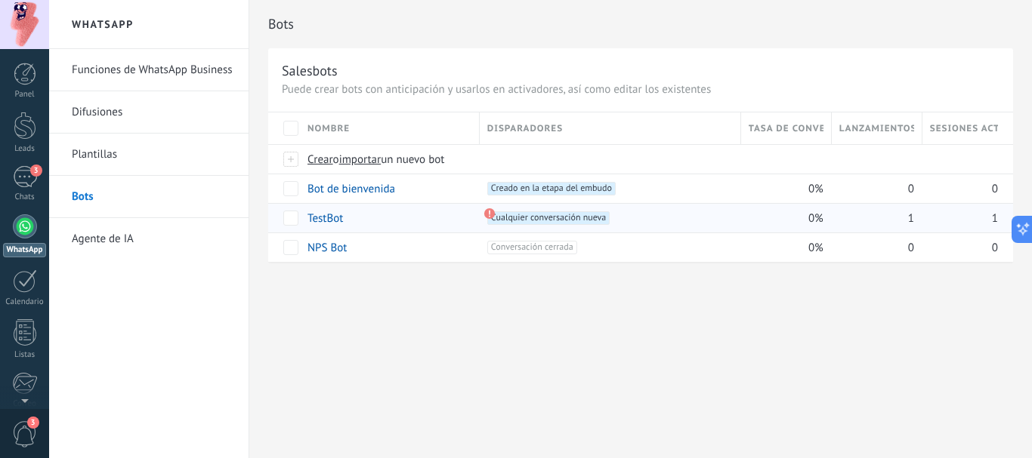
scroll to position [0, 0]
click at [23, 180] on div "3" at bounding box center [25, 177] width 24 height 22
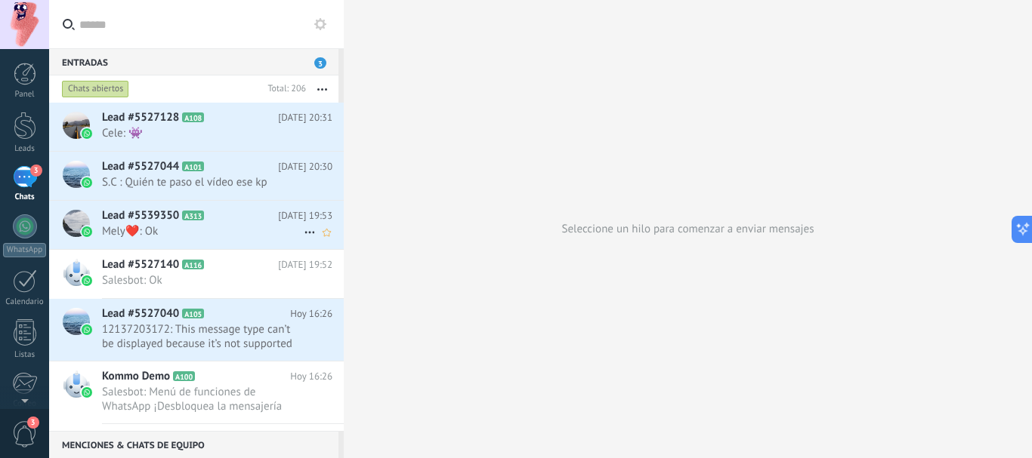
click at [99, 223] on div at bounding box center [75, 225] width 53 height 48
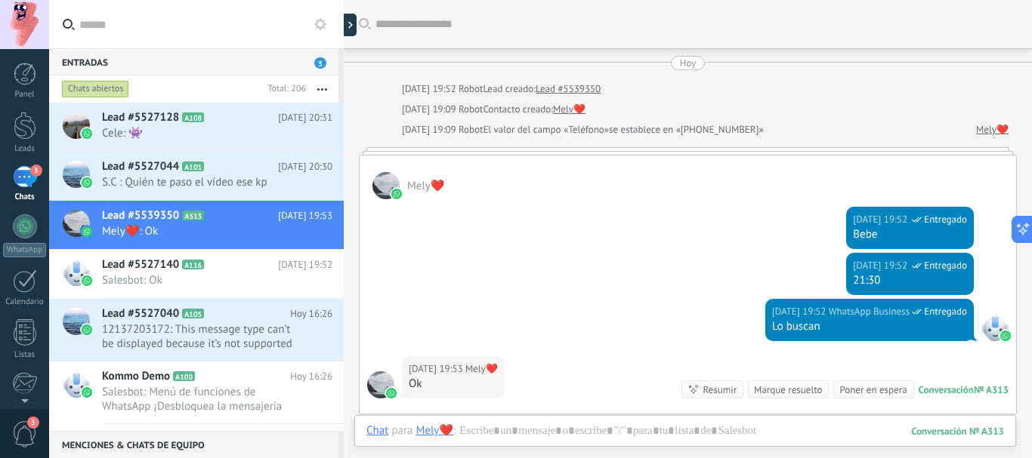
scroll to position [156, 0]
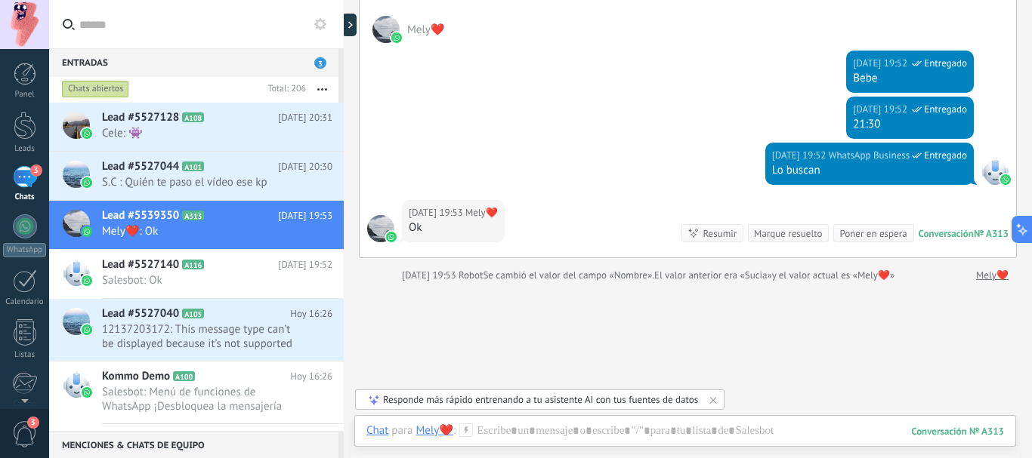
click at [995, 274] on link "Mely❤️" at bounding box center [992, 275] width 32 height 15
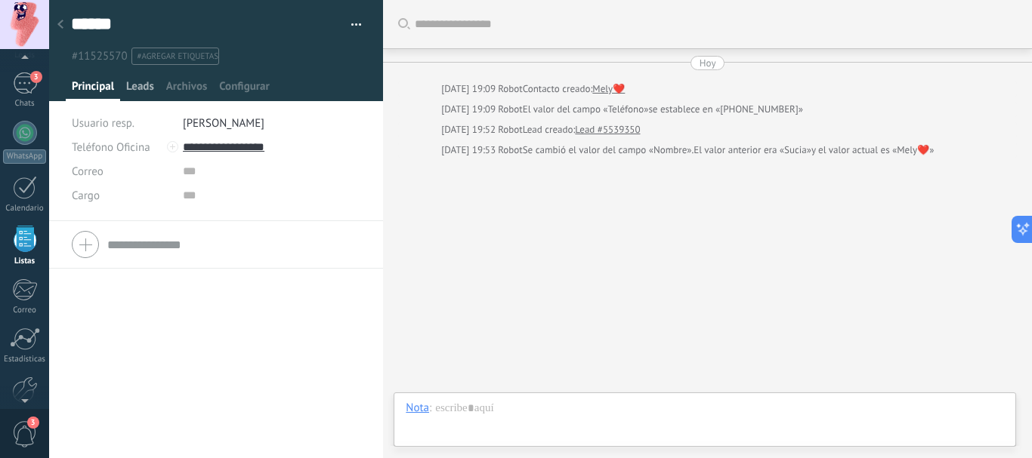
click at [146, 87] on span "Leads" at bounding box center [140, 90] width 28 height 22
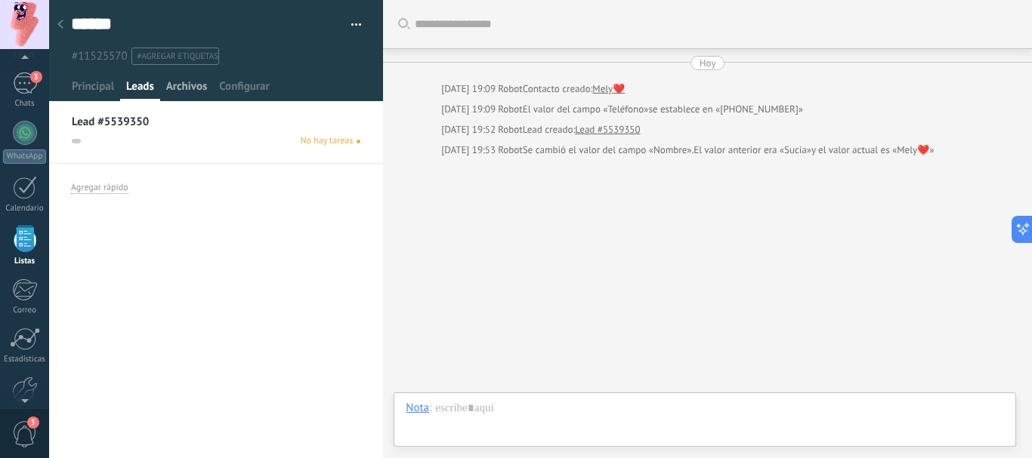
click at [180, 87] on span "Archivos" at bounding box center [186, 90] width 41 height 22
click at [238, 85] on span "Configurar" at bounding box center [244, 90] width 50 height 22
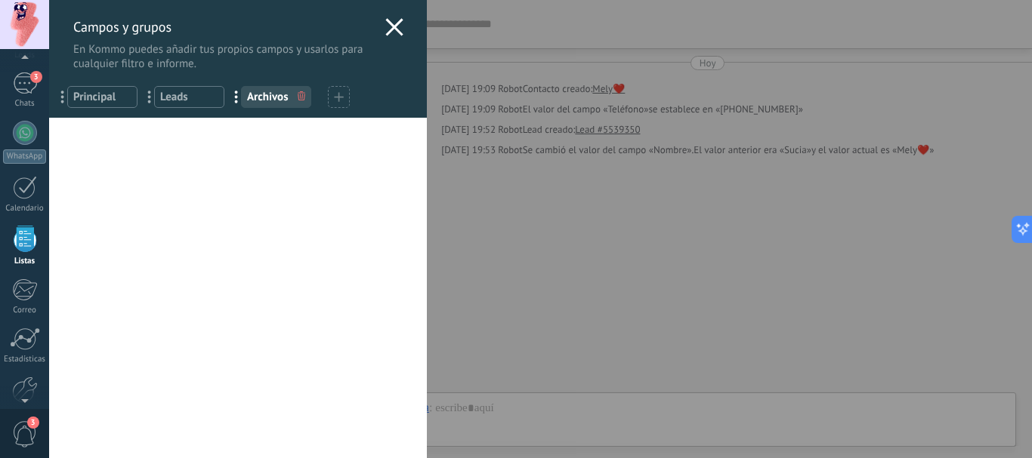
click at [387, 21] on icon at bounding box center [394, 27] width 18 height 18
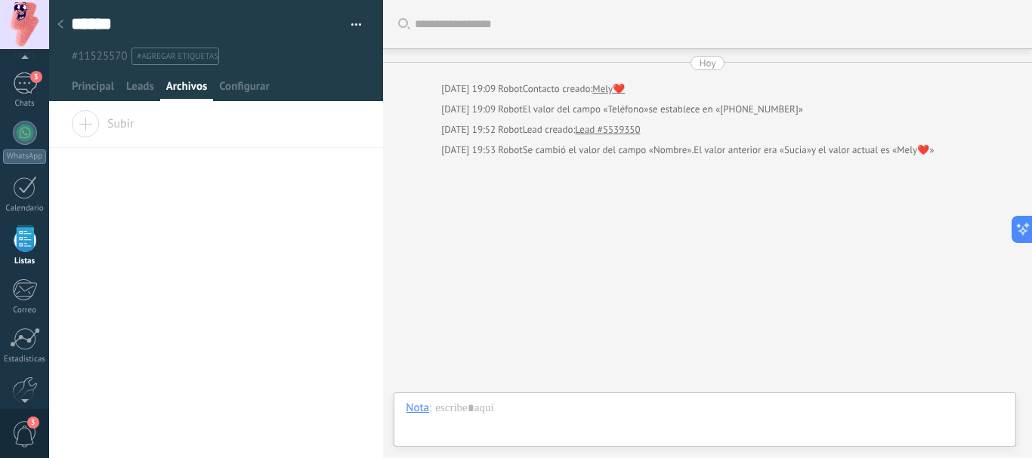
click at [63, 26] on div at bounding box center [60, 25] width 21 height 29
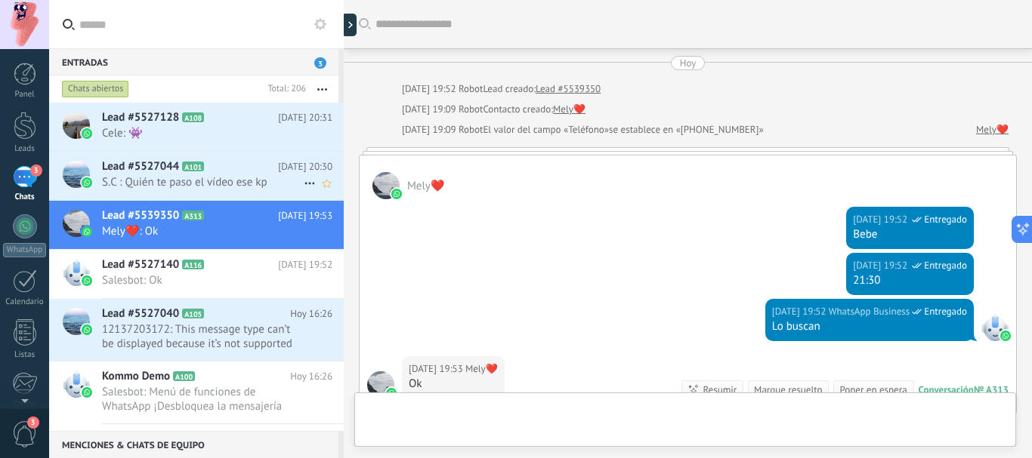
scroll to position [156, 0]
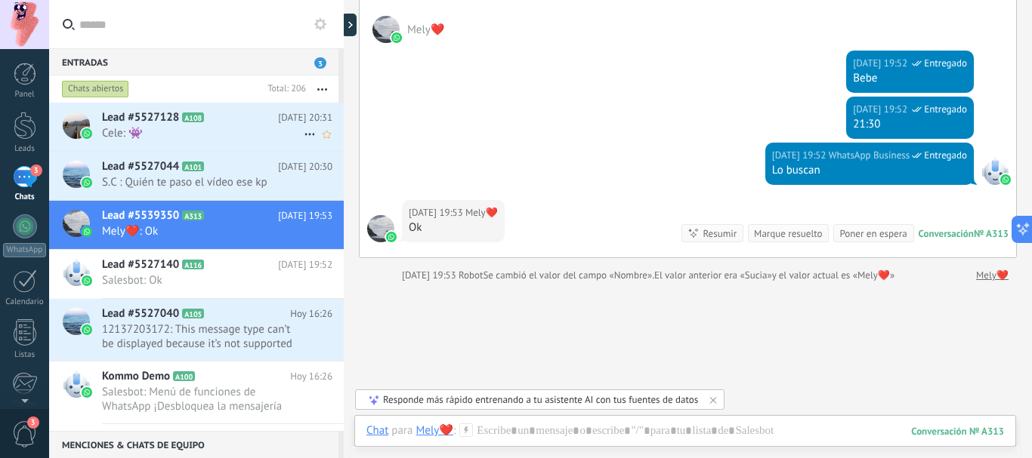
click at [153, 135] on span "Cele: 👾" at bounding box center [203, 133] width 202 height 14
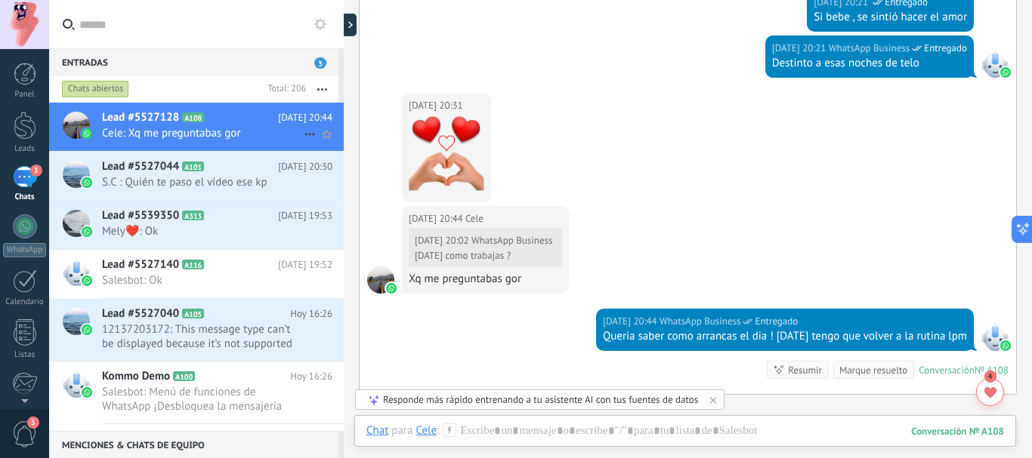
scroll to position [1355, 0]
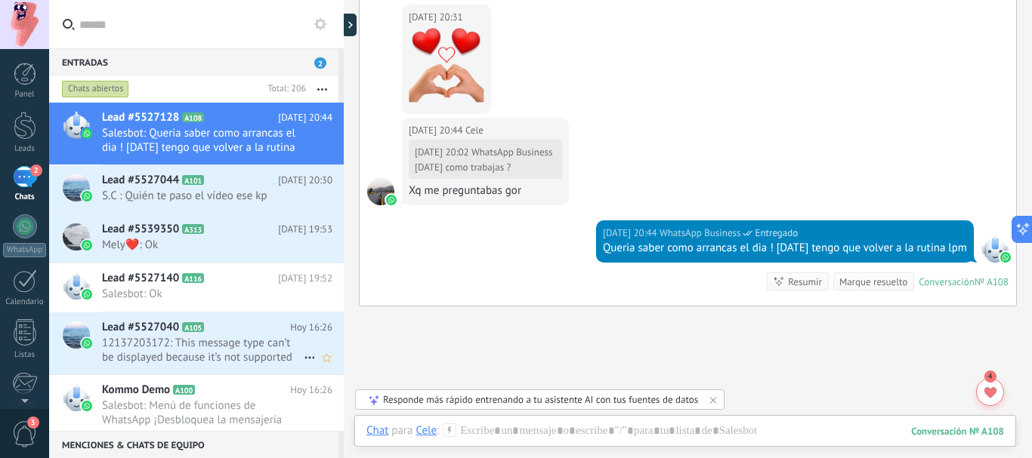
click at [125, 347] on span "12137203172: This message type can’t be displayed because it’s not supported ye…" at bounding box center [203, 350] width 202 height 29
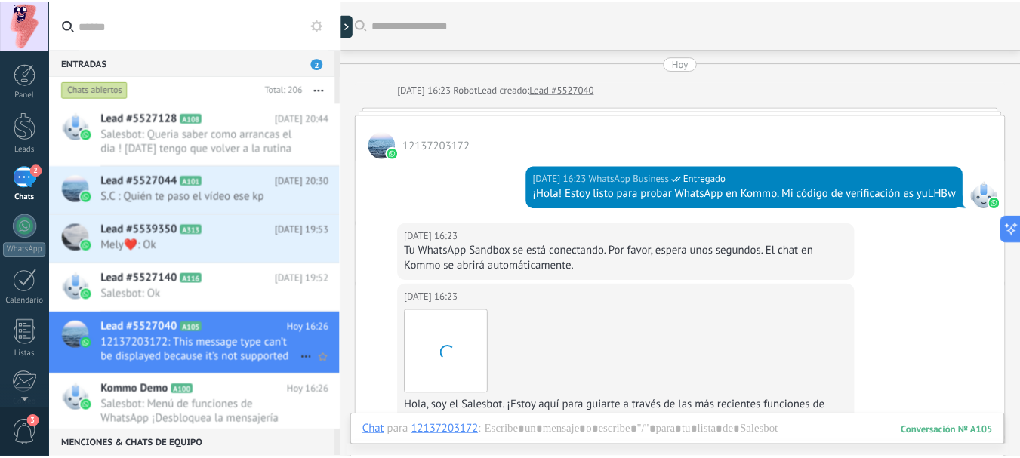
scroll to position [601, 0]
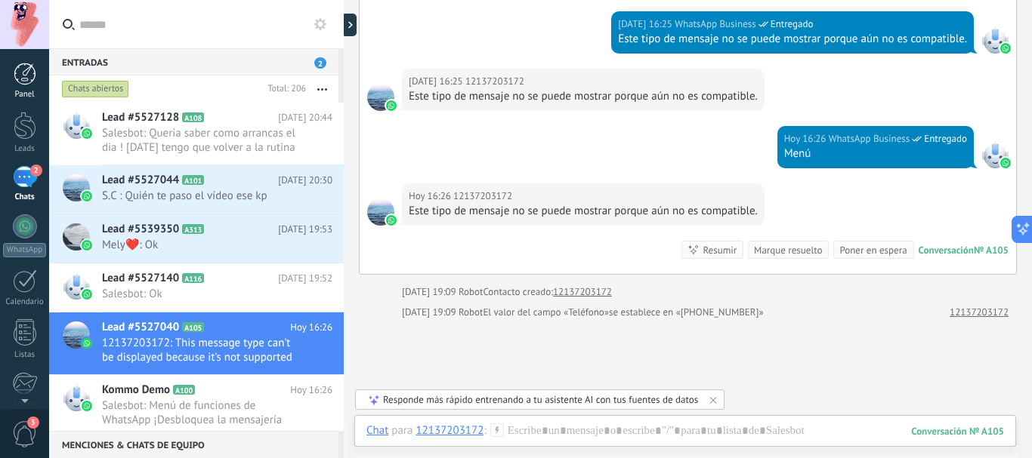
click at [22, 82] on div at bounding box center [25, 74] width 23 height 23
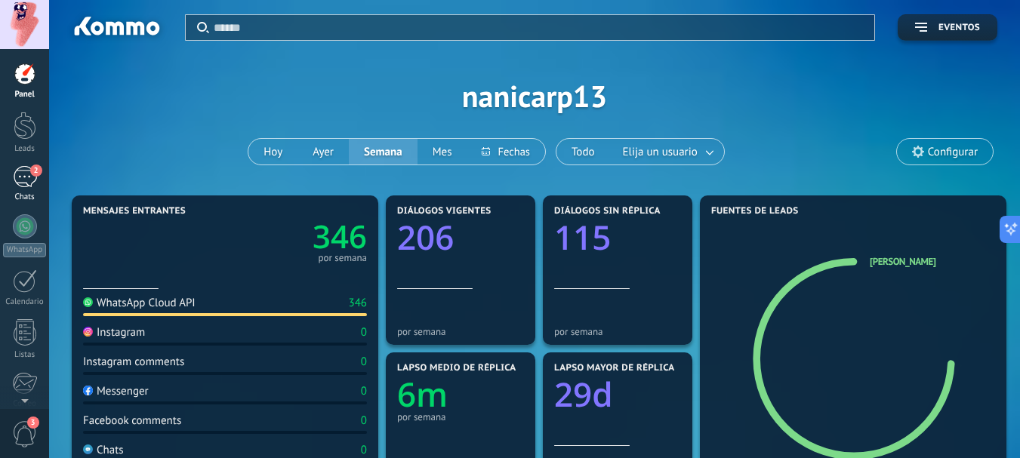
click at [22, 180] on div "2" at bounding box center [25, 177] width 24 height 22
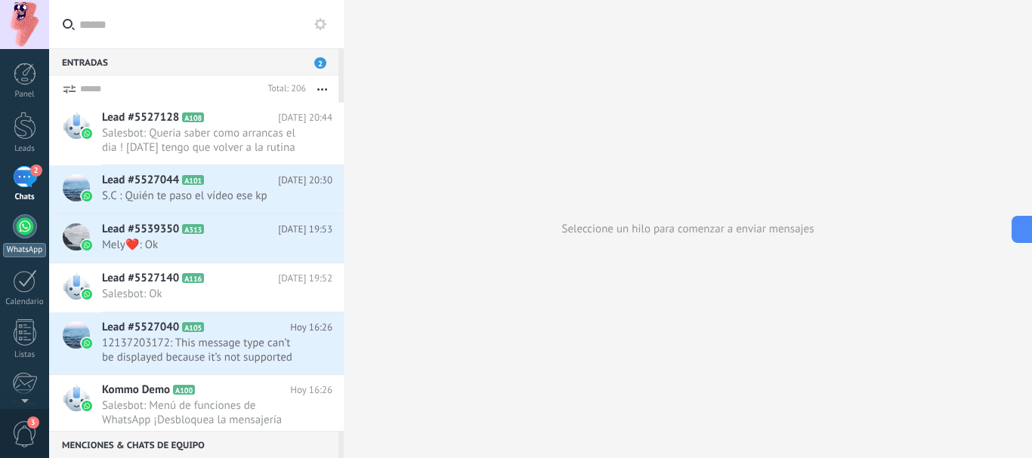
click at [18, 229] on div at bounding box center [25, 226] width 24 height 24
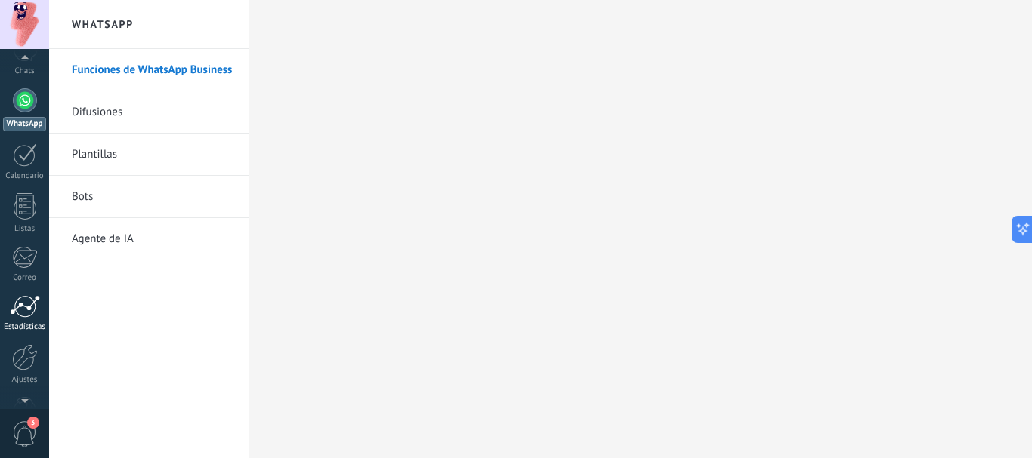
scroll to position [170, 0]
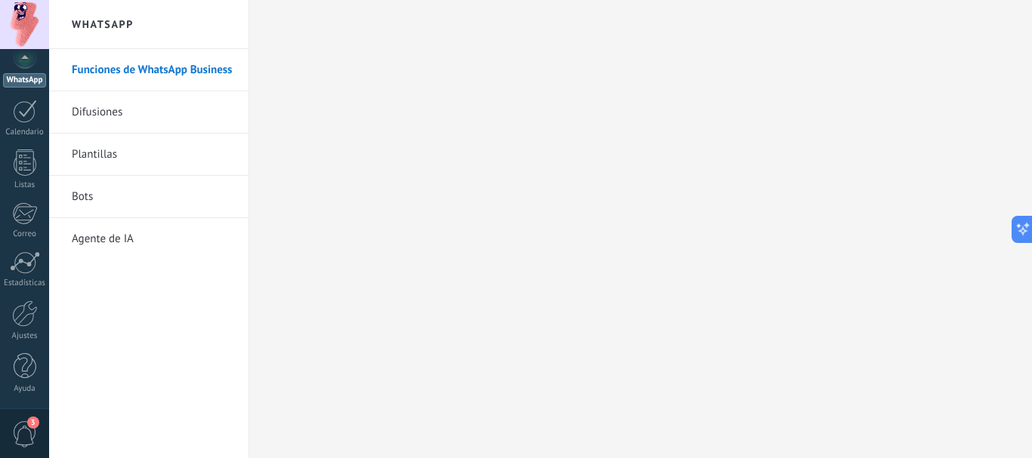
click at [29, 426] on span "3" at bounding box center [33, 423] width 12 height 12
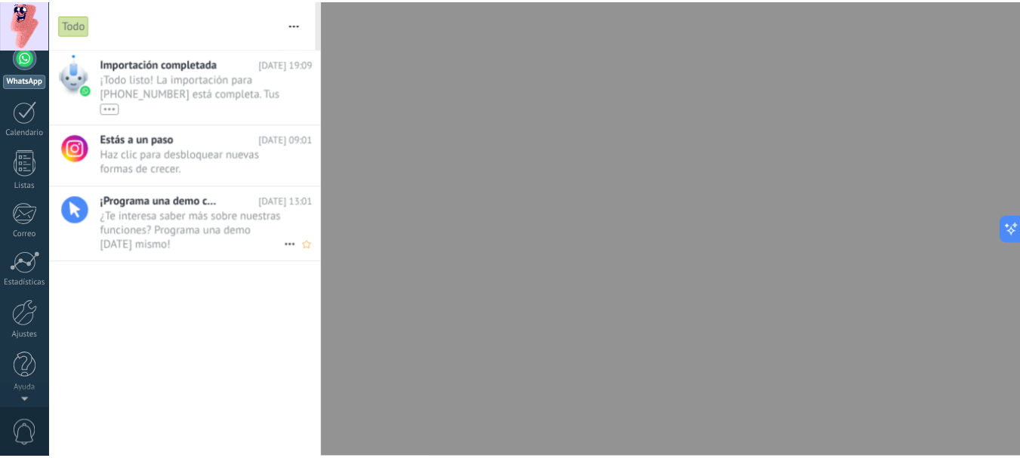
scroll to position [0, 0]
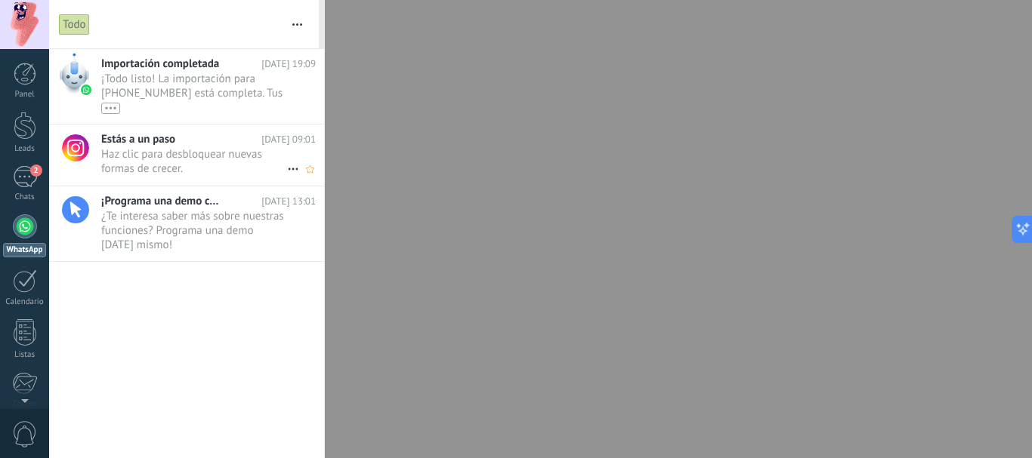
click at [156, 165] on span "Haz clic para desbloquear nuevas formas de crecer. •••" at bounding box center [194, 161] width 186 height 29
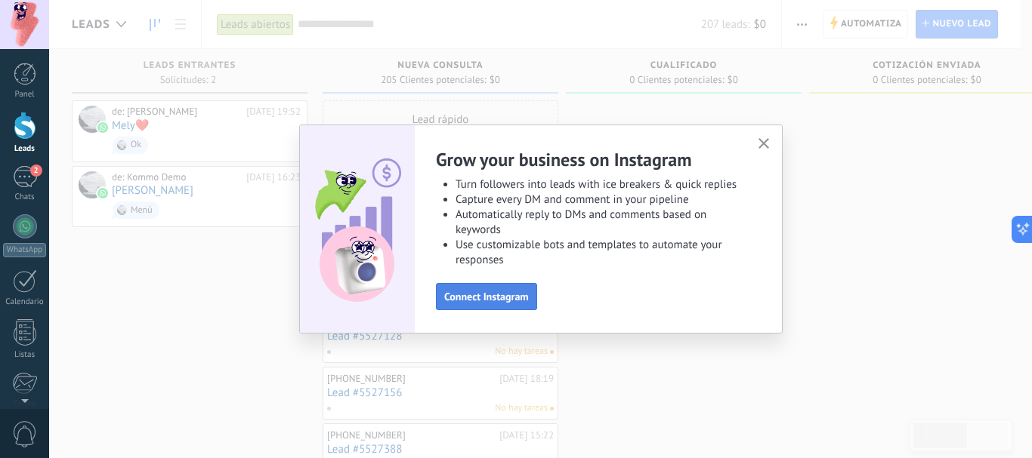
click at [467, 295] on span "Connect Instagram" at bounding box center [486, 297] width 85 height 11
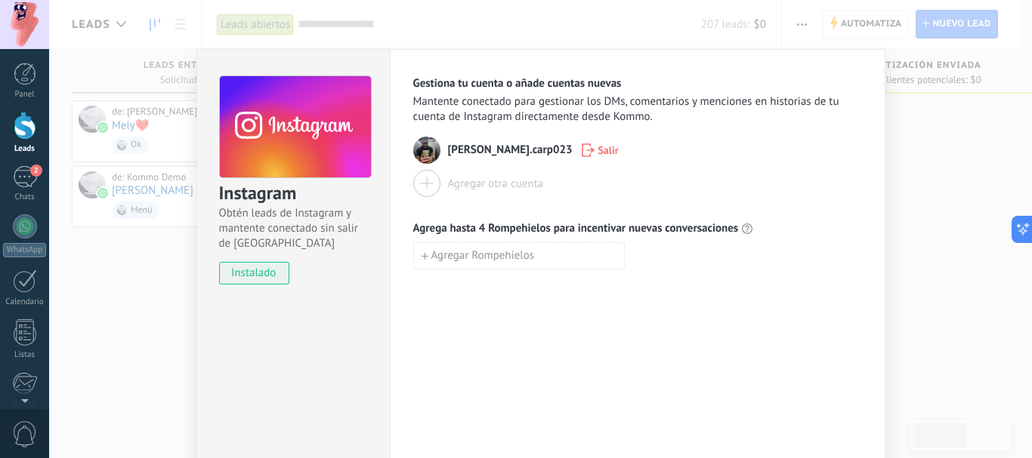
click at [137, 301] on div "Instagram Obtén leads de Instagram y mantente conectado sin salir de Kommo inst…" at bounding box center [540, 229] width 983 height 458
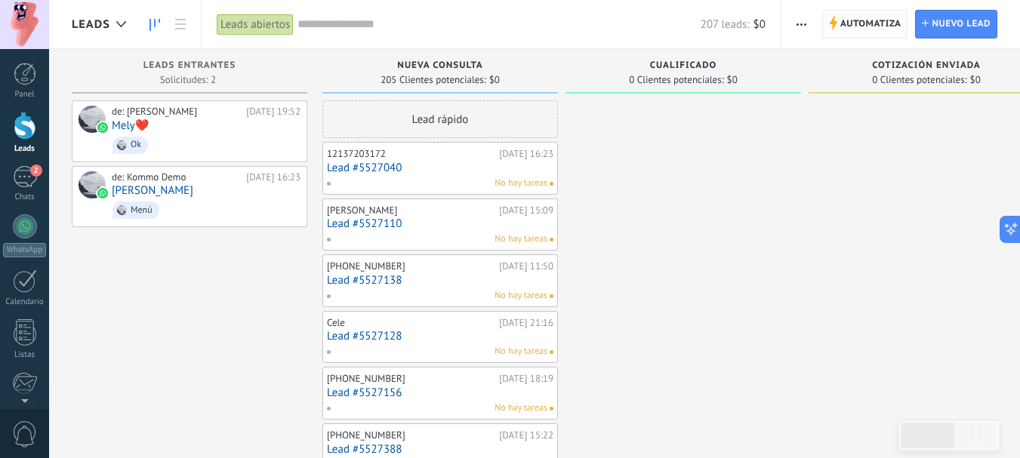
click at [872, 27] on span "Automatiza" at bounding box center [871, 24] width 61 height 27
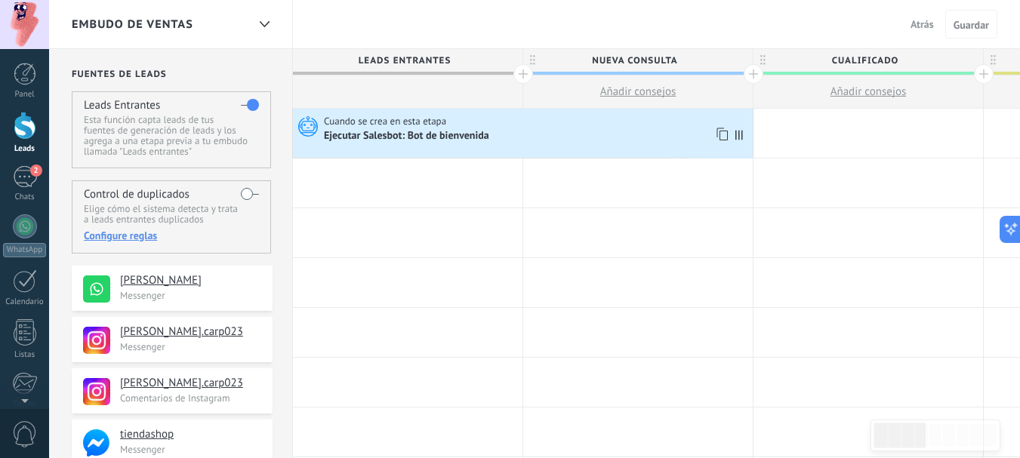
click at [404, 120] on span "Cuando se crea en esta etapa" at bounding box center [386, 122] width 125 height 14
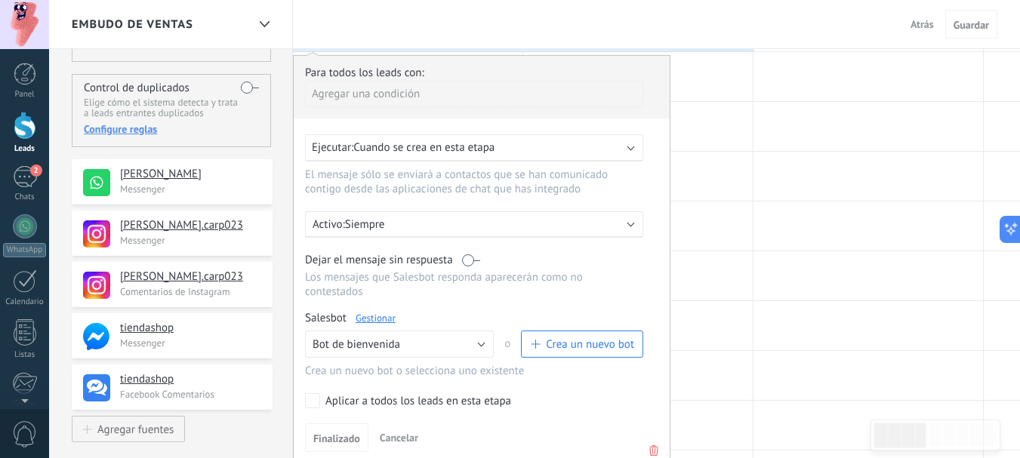
scroll to position [126, 0]
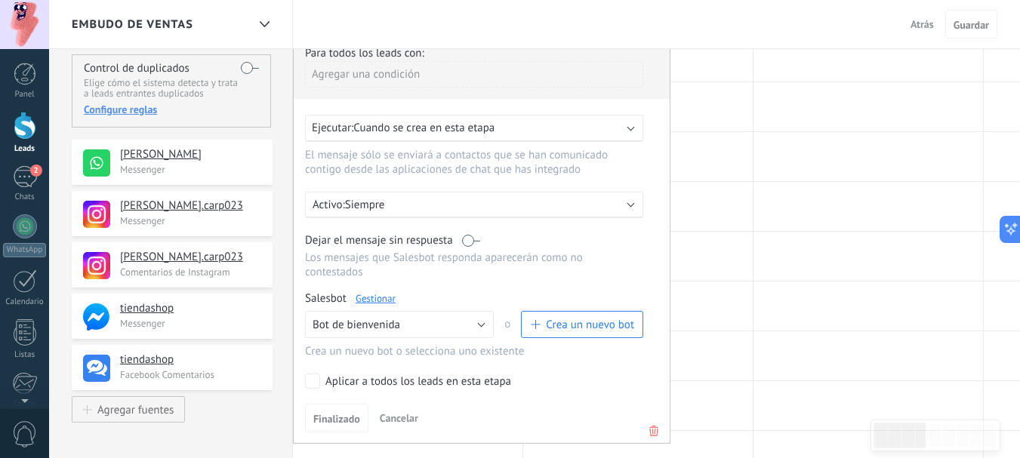
click at [631, 134] on div "Ejecutar: Cuando se crea en esta etapa" at bounding box center [474, 128] width 338 height 27
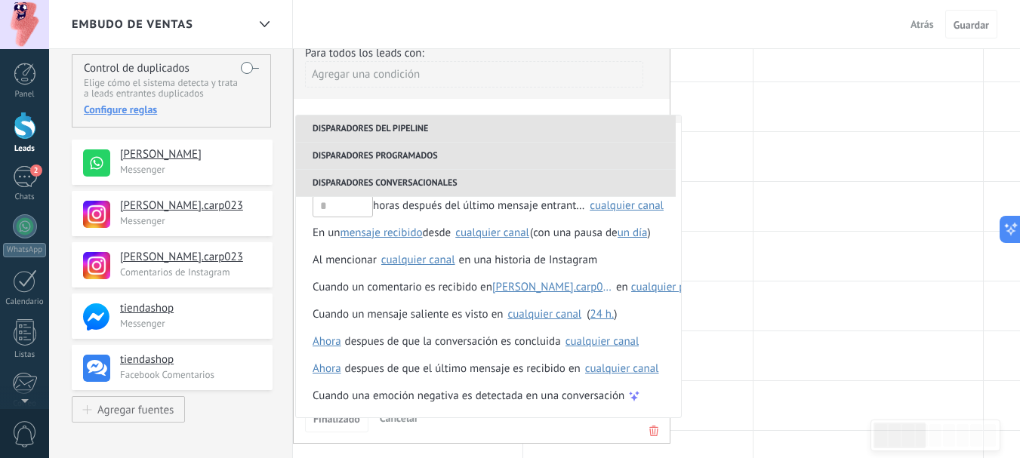
scroll to position [0, 0]
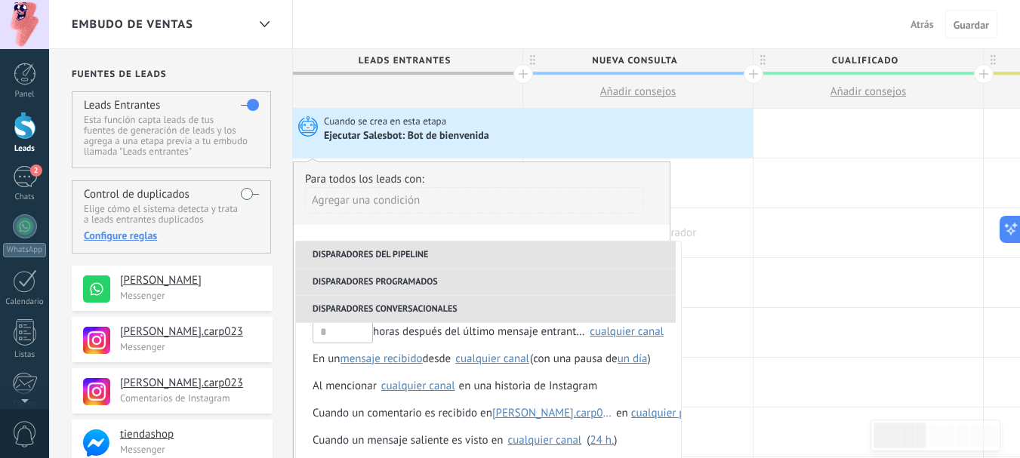
click at [677, 221] on div at bounding box center [638, 232] width 230 height 49
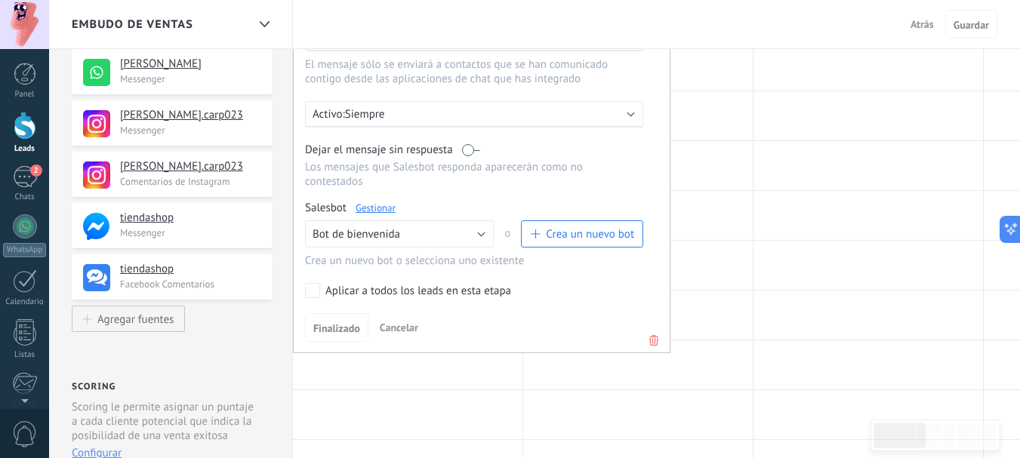
scroll to position [251, 0]
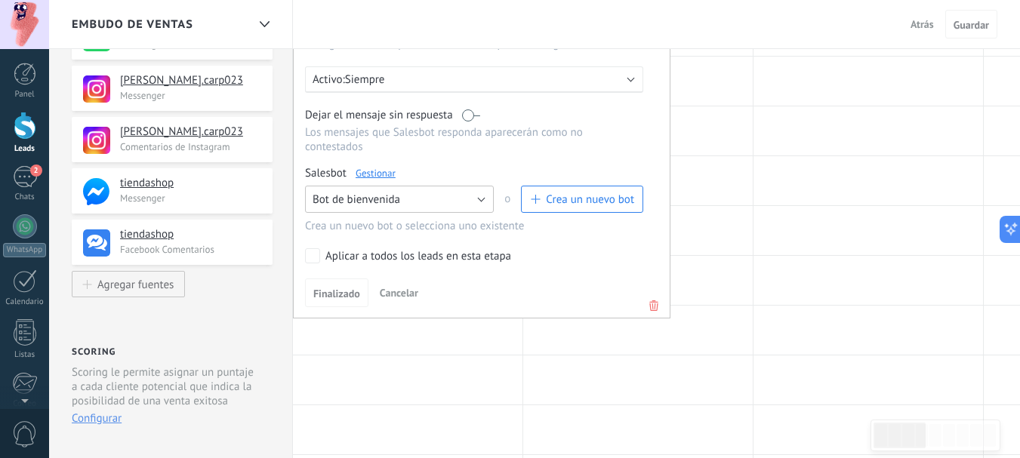
click at [483, 203] on button "Bot de bienvenida" at bounding box center [399, 199] width 189 height 27
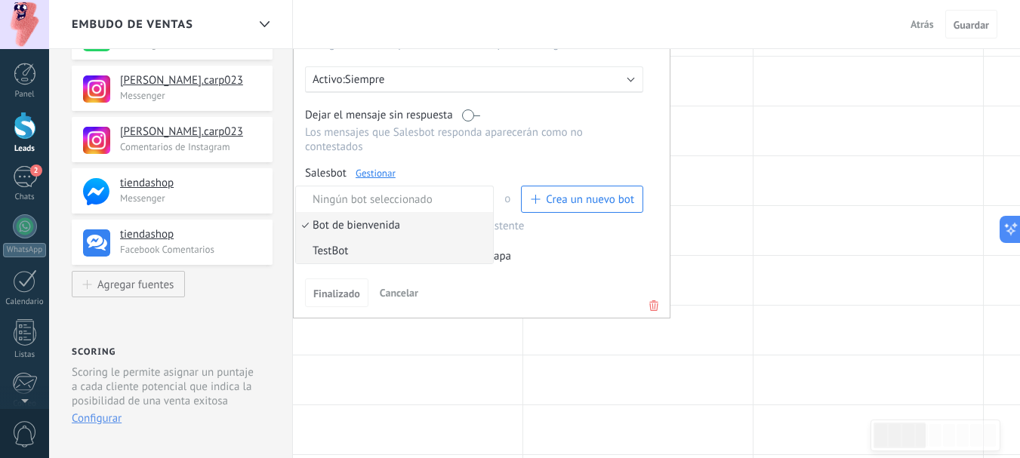
click at [333, 253] on span "TestBot" at bounding box center [392, 251] width 193 height 14
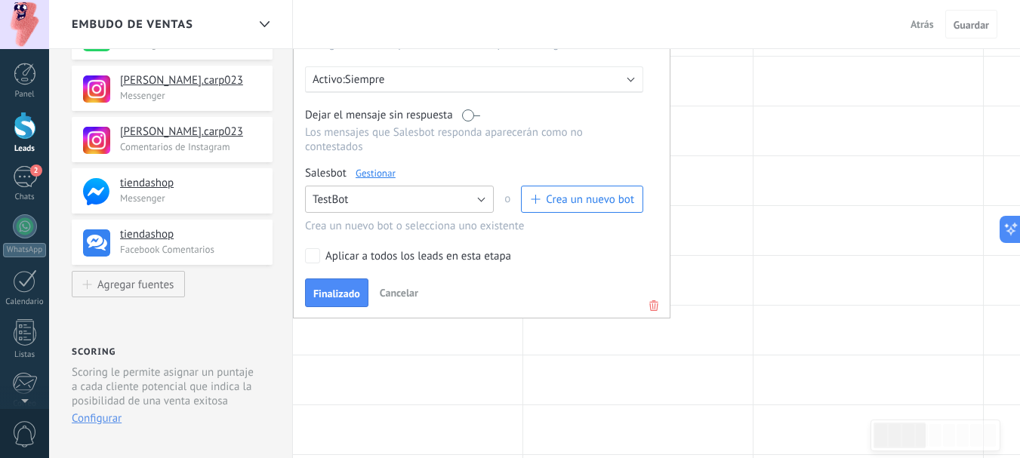
scroll to position [0, 0]
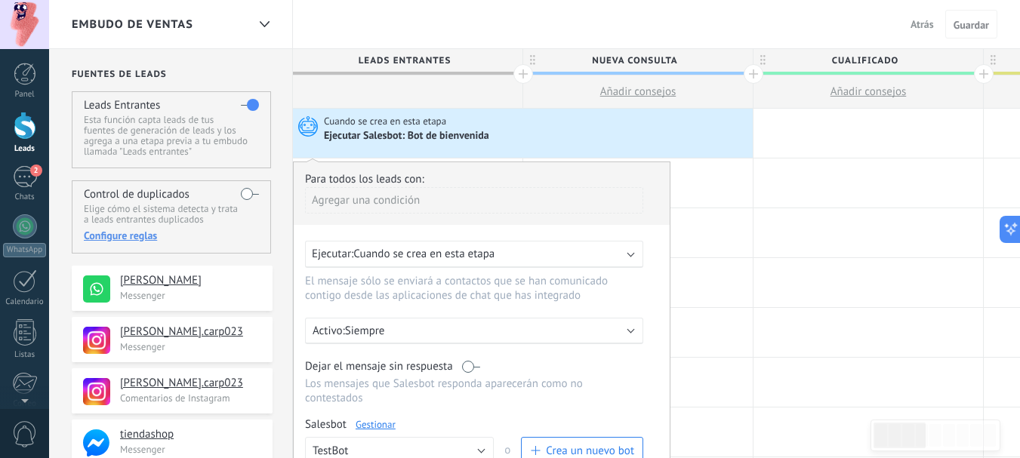
click at [406, 199] on div "Agregar una condición" at bounding box center [474, 200] width 338 height 26
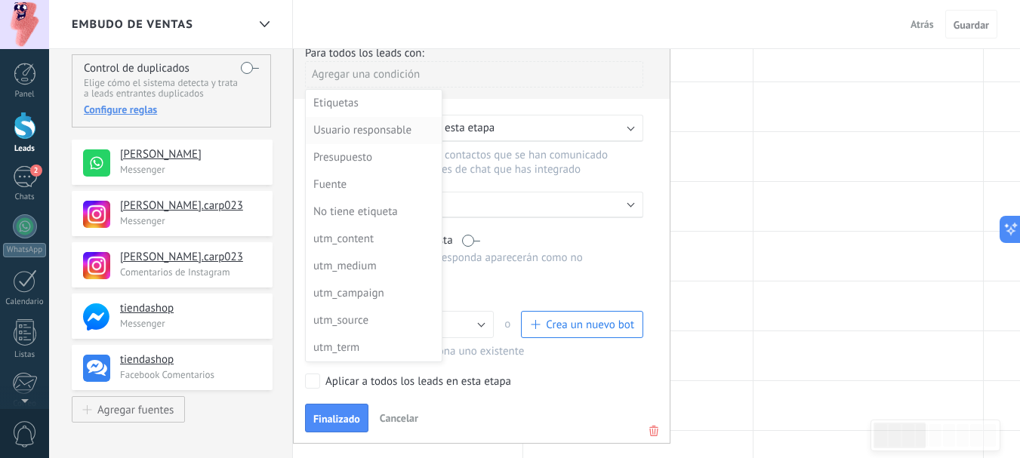
click at [377, 136] on div "Usuario responsable" at bounding box center [372, 130] width 118 height 21
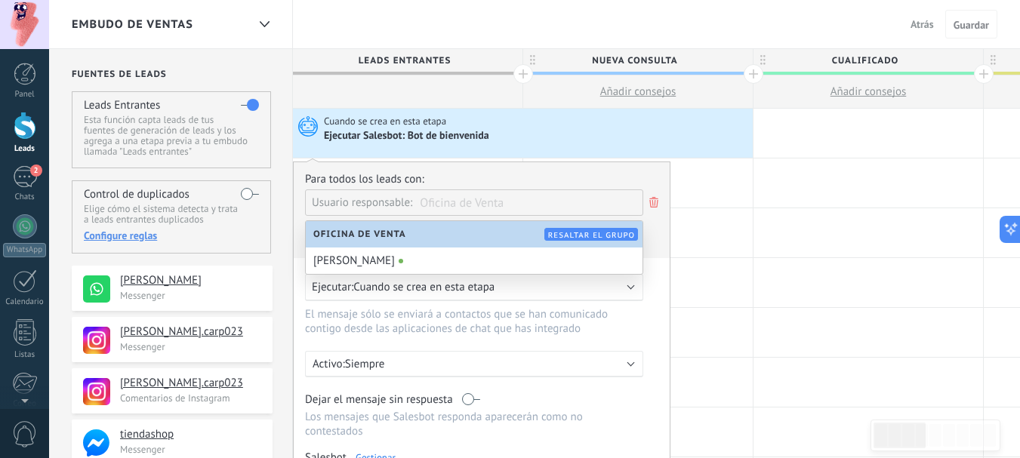
click at [417, 201] on div "Usuario responsable:" at bounding box center [366, 201] width 108 height 23
click at [651, 206] on use at bounding box center [654, 202] width 9 height 11
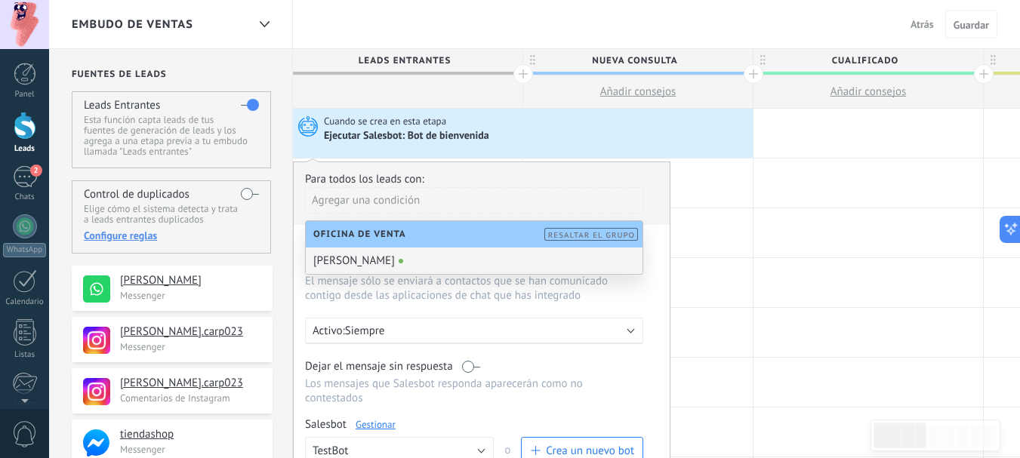
scroll to position [126, 0]
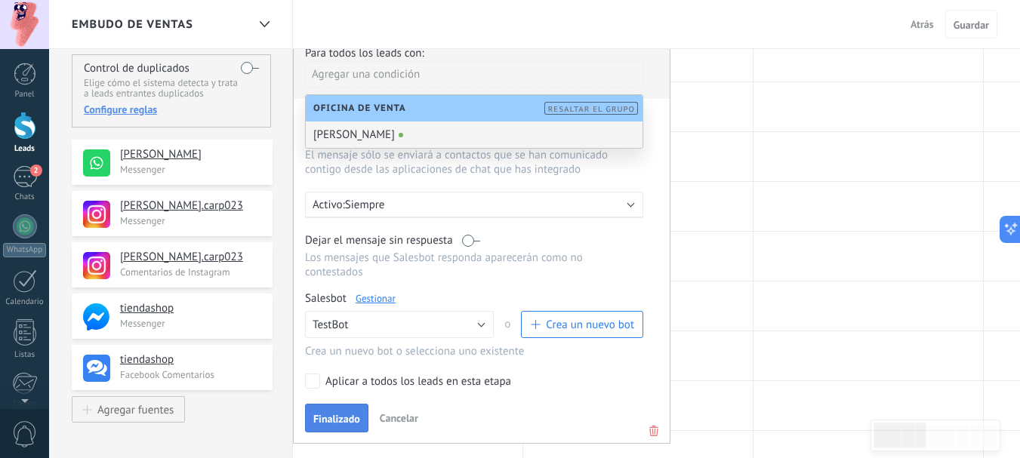
click at [337, 424] on span "Finalizado" at bounding box center [336, 419] width 47 height 11
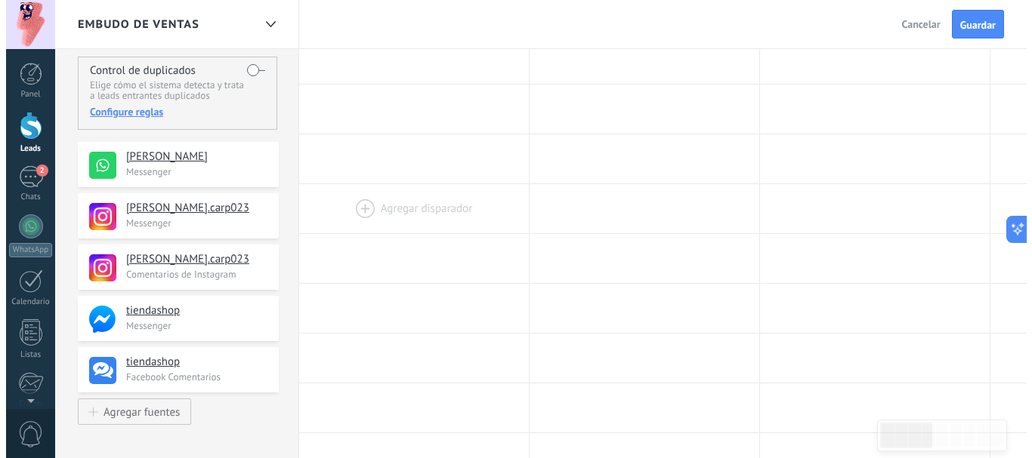
scroll to position [0, 0]
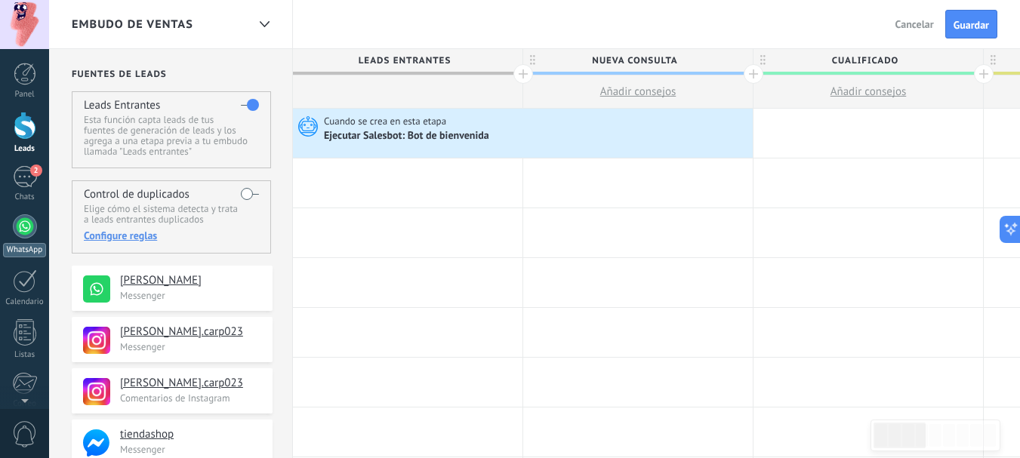
click at [20, 221] on div at bounding box center [25, 226] width 24 height 24
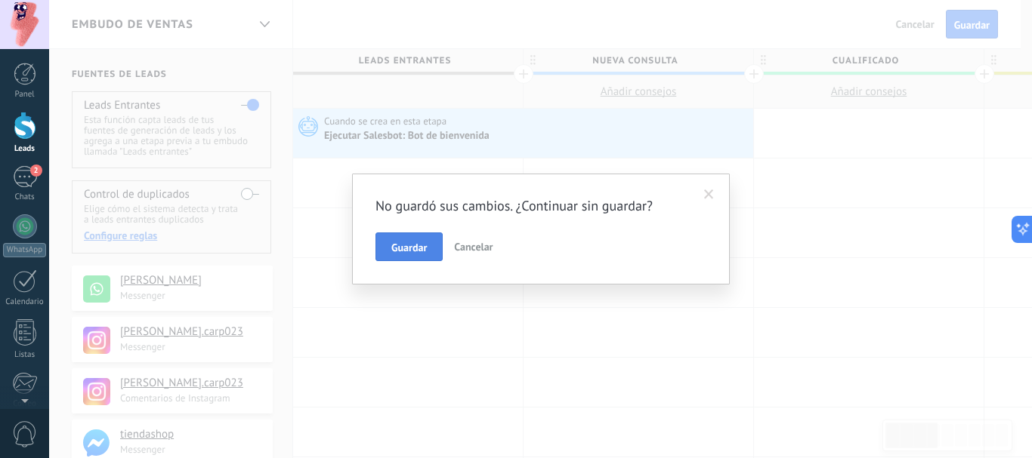
click at [406, 248] on span "Guardar" at bounding box center [408, 247] width 35 height 11
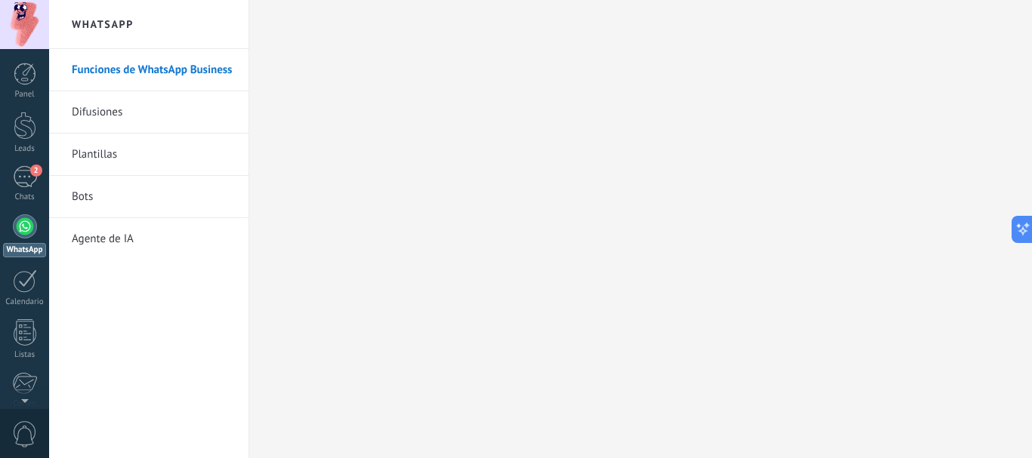
click at [90, 192] on link "Bots" at bounding box center [153, 197] width 162 height 42
